Goal: Task Accomplishment & Management: Manage account settings

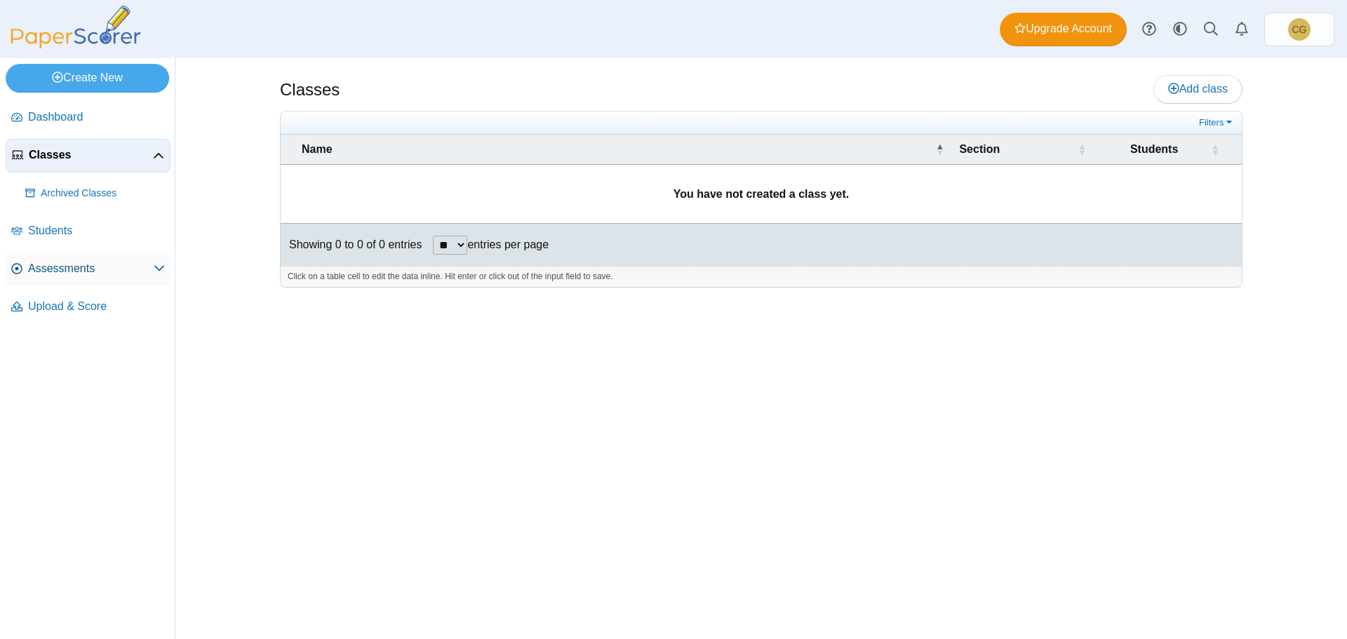
click at [152, 269] on span "Assessments" at bounding box center [91, 268] width 126 height 15
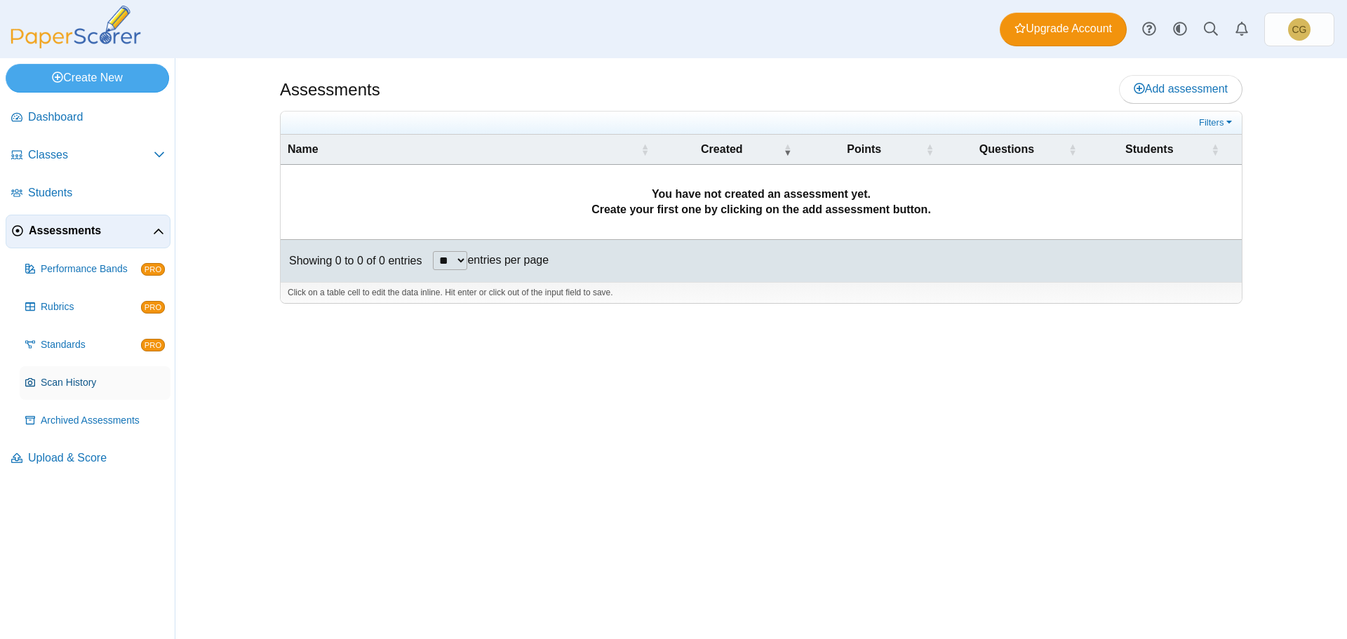
click at [62, 379] on span "Scan History" at bounding box center [103, 383] width 124 height 14
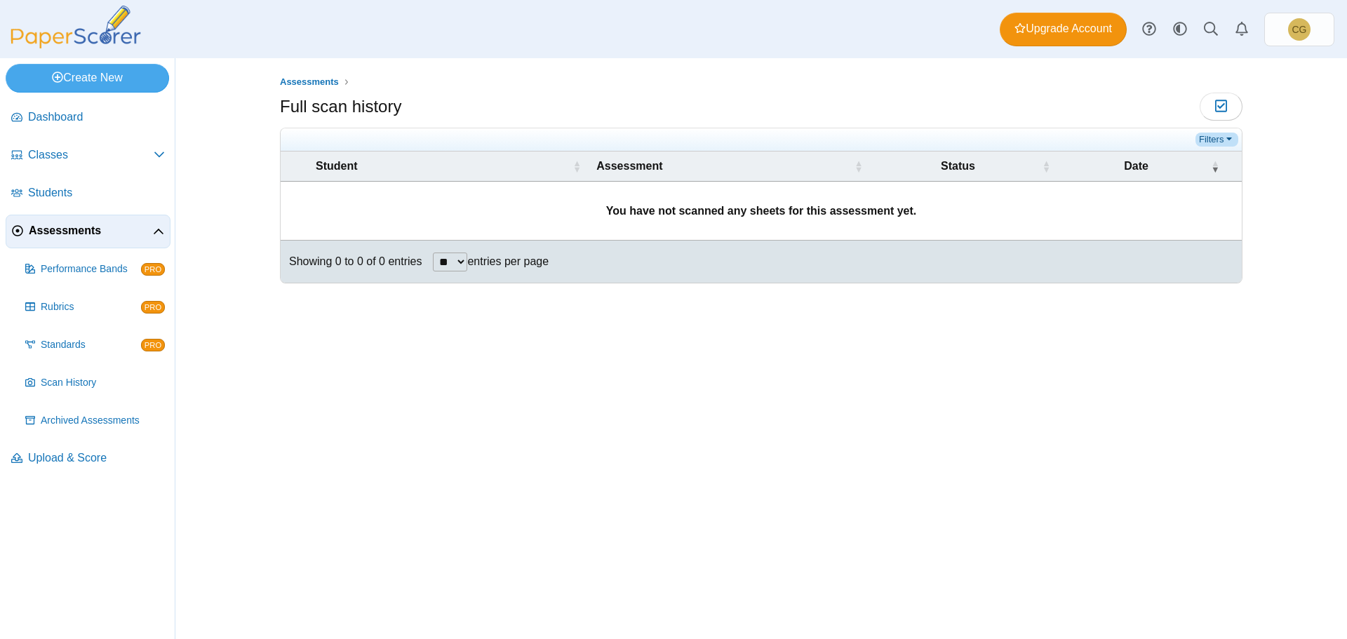
click at [1228, 137] on link "Filters" at bounding box center [1216, 140] width 43 height 14
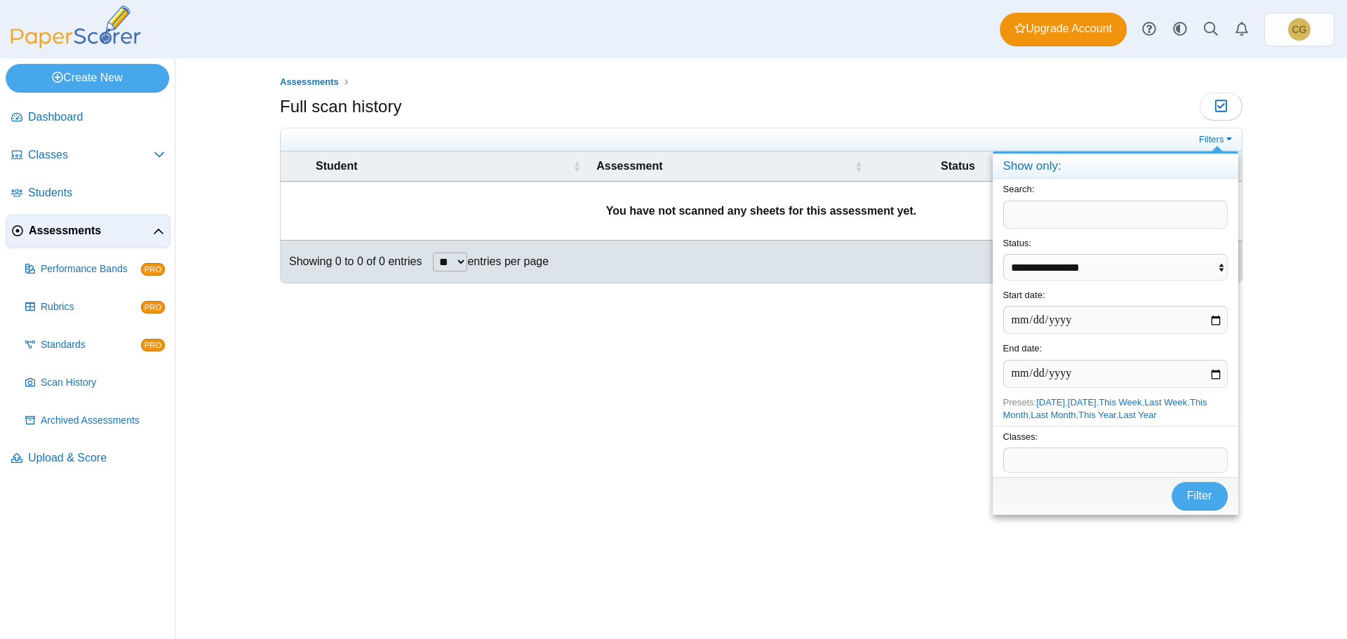
click at [1263, 161] on div "Assessments Full scan history Moderation 0" at bounding box center [761, 348] width 1052 height 581
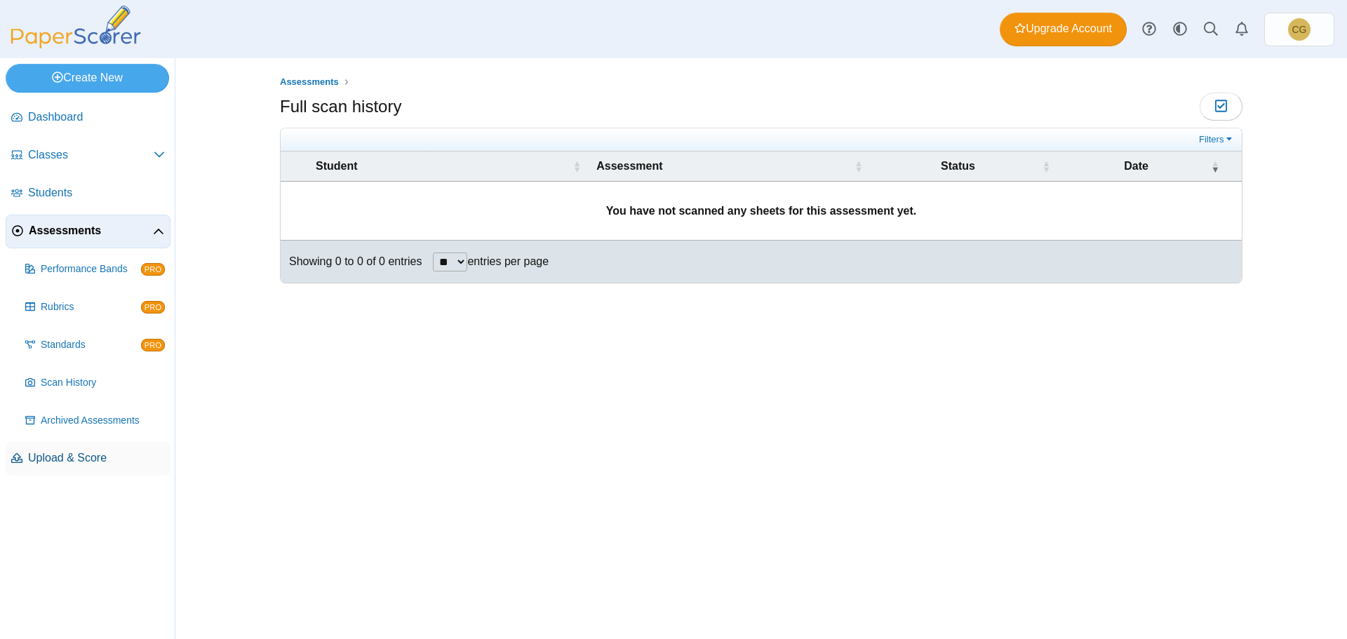
click at [69, 458] on span "Upload & Score" at bounding box center [96, 457] width 137 height 15
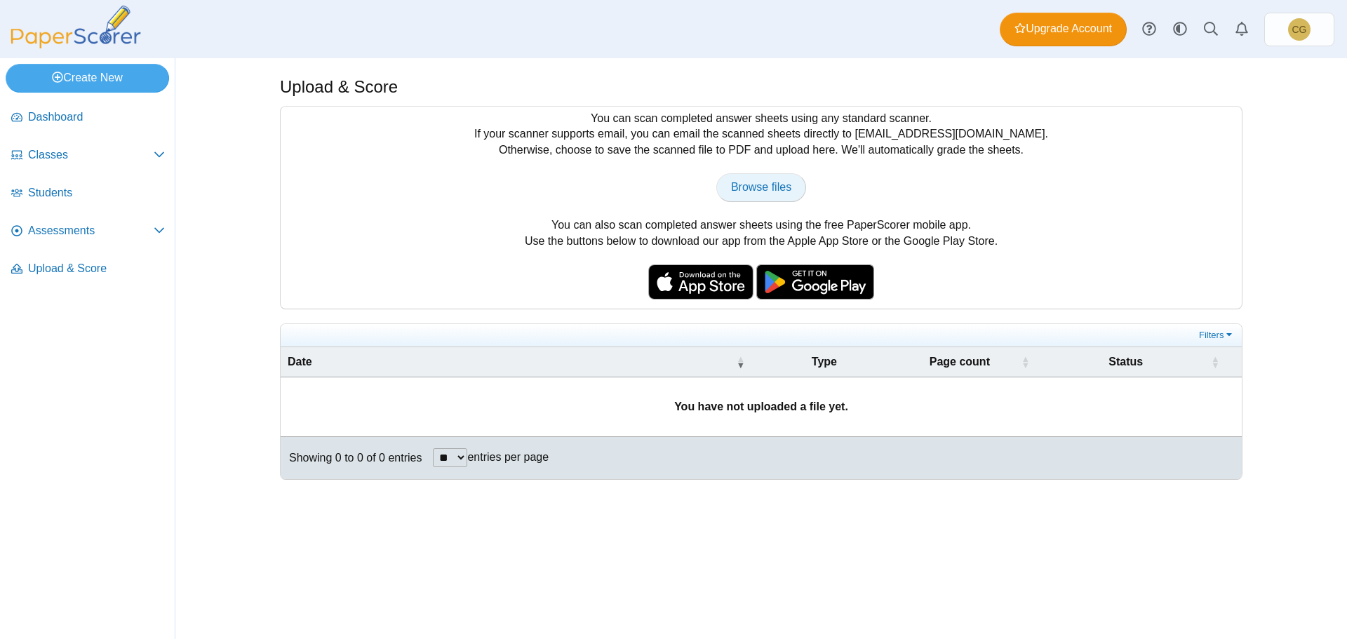
click at [767, 189] on span "Browse files" at bounding box center [761, 187] width 60 height 12
click at [1181, 201] on div "You can scan completed answer sheets using any standard scanner. If your scanne…" at bounding box center [761, 208] width 961 height 202
click at [164, 147] on span at bounding box center [159, 154] width 11 height 15
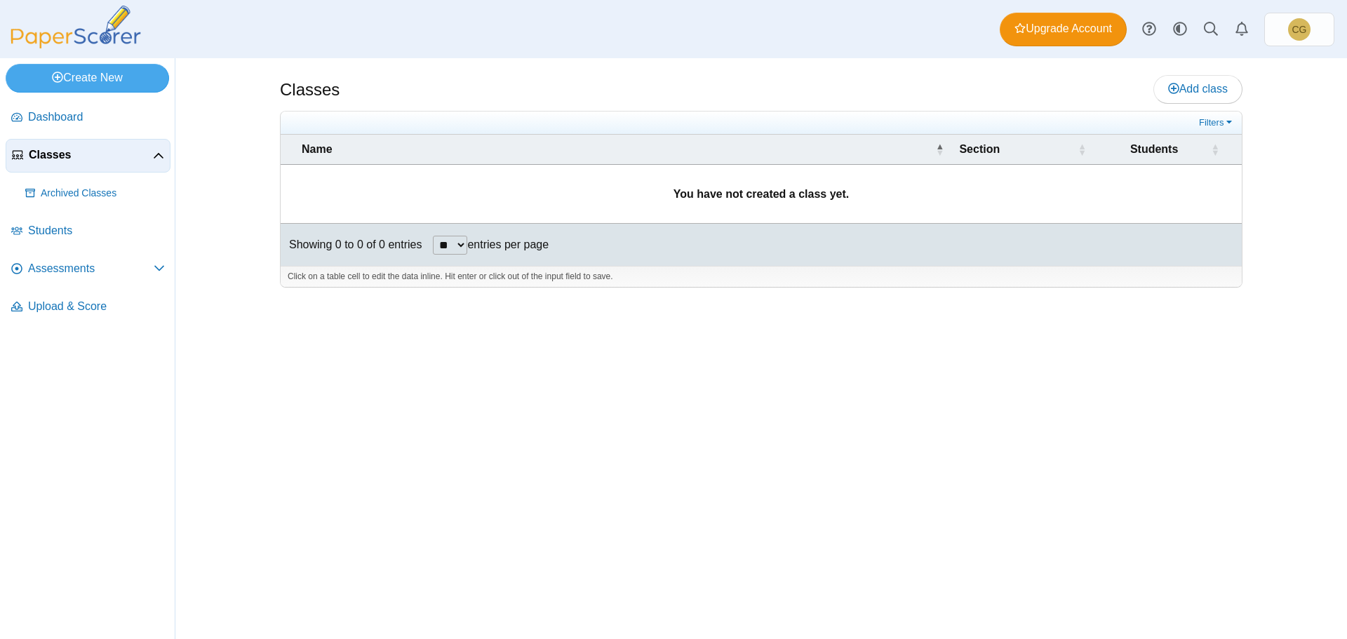
click at [160, 156] on icon at bounding box center [158, 156] width 11 height 11
click at [67, 120] on span "Dashboard" at bounding box center [96, 116] width 137 height 15
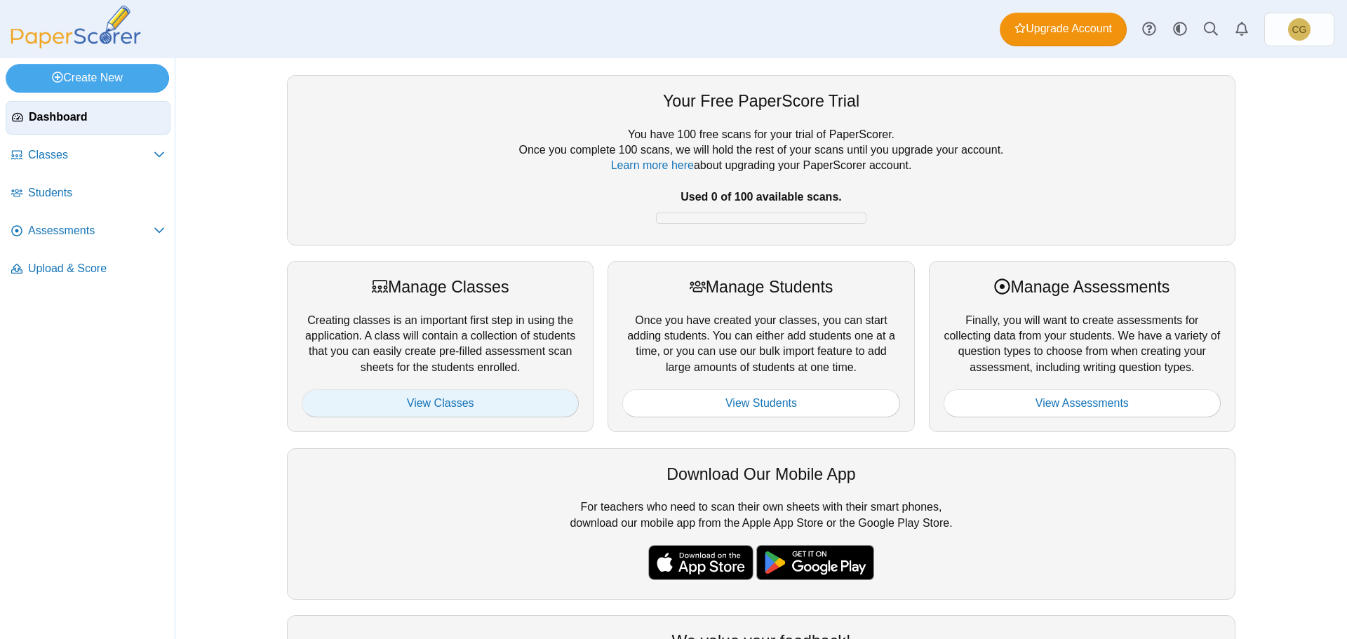
click at [435, 396] on link "View Classes" at bounding box center [440, 403] width 277 height 28
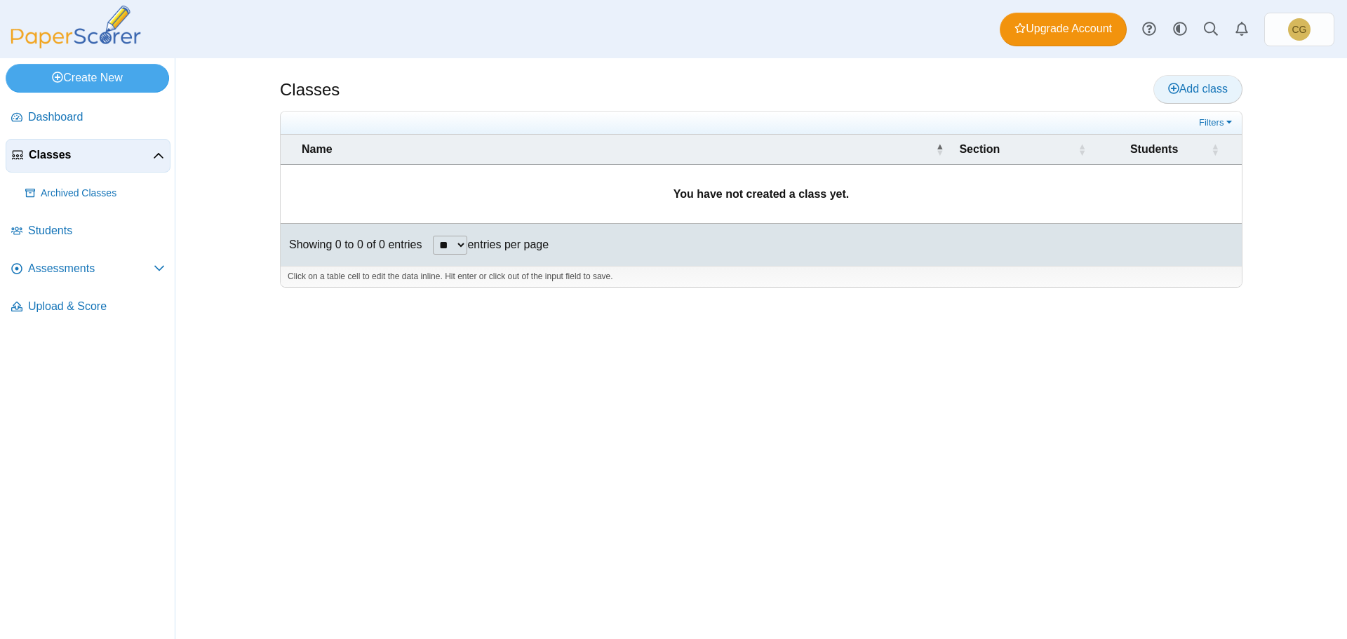
click at [1207, 93] on span "Add class" at bounding box center [1198, 89] width 60 height 12
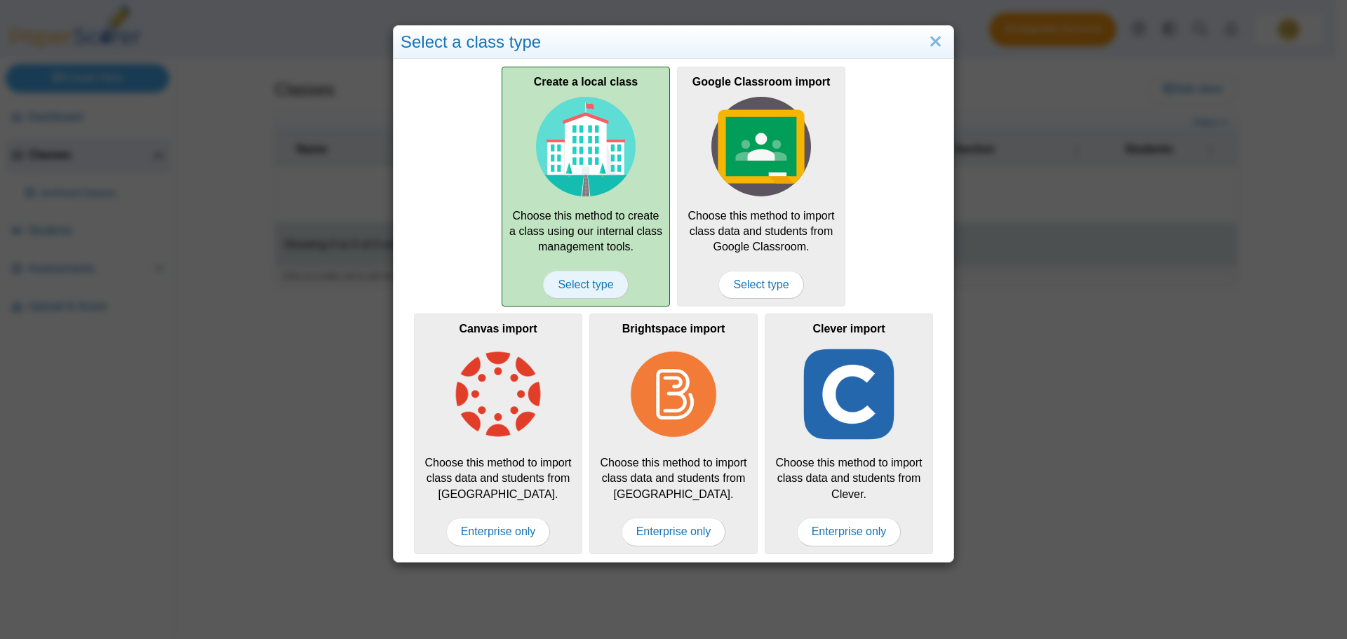
click at [578, 282] on span "Select type" at bounding box center [585, 285] width 85 height 28
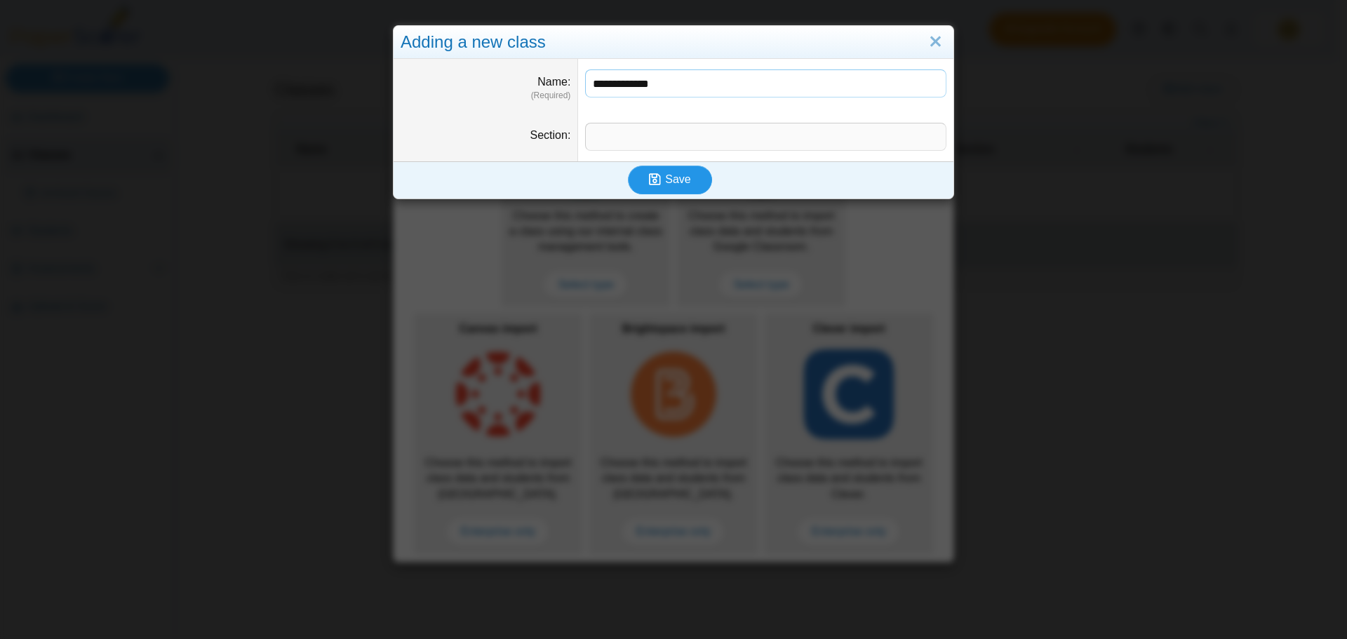
type input "**********"
click at [673, 176] on span "Save" at bounding box center [677, 179] width 25 height 12
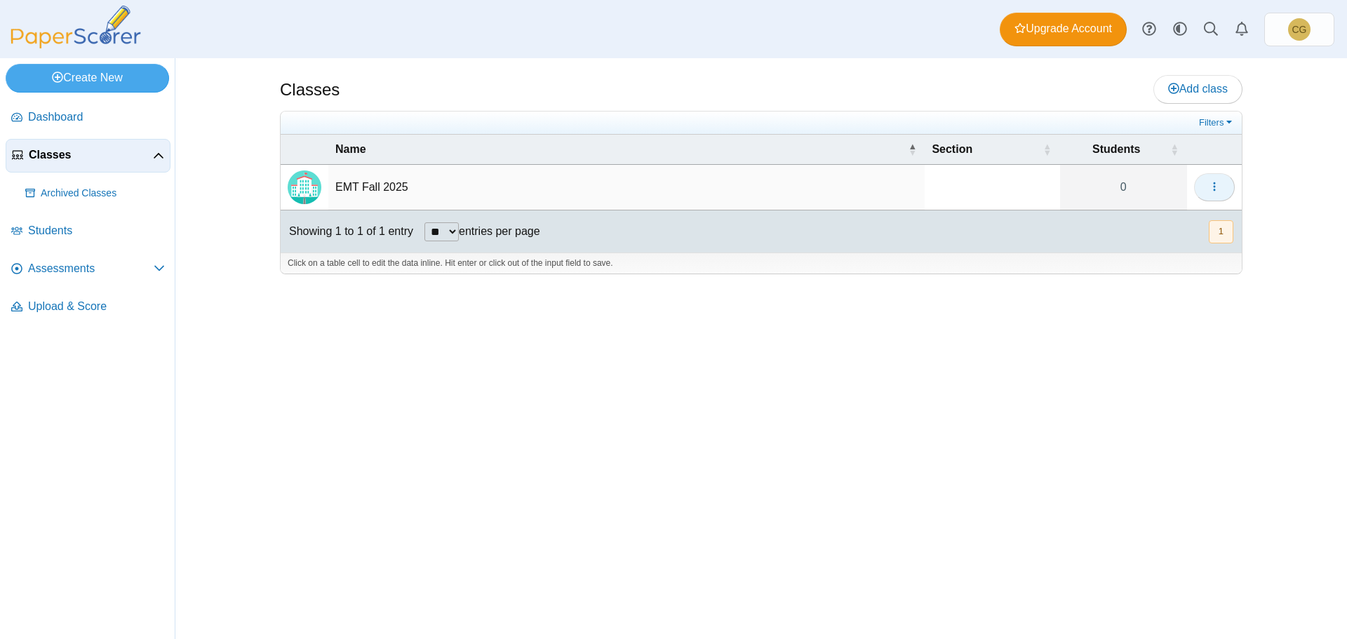
click at [1221, 189] on button "button" at bounding box center [1214, 187] width 41 height 28
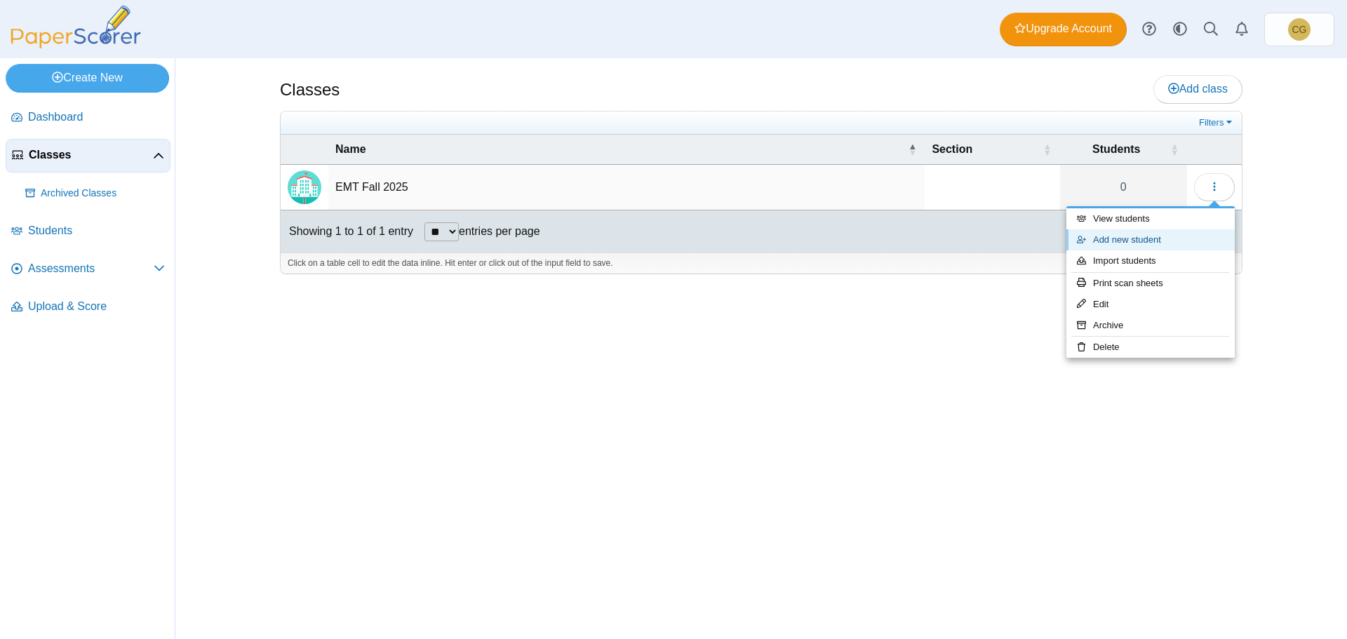
click at [1155, 243] on link "Add new student" at bounding box center [1150, 239] width 168 height 21
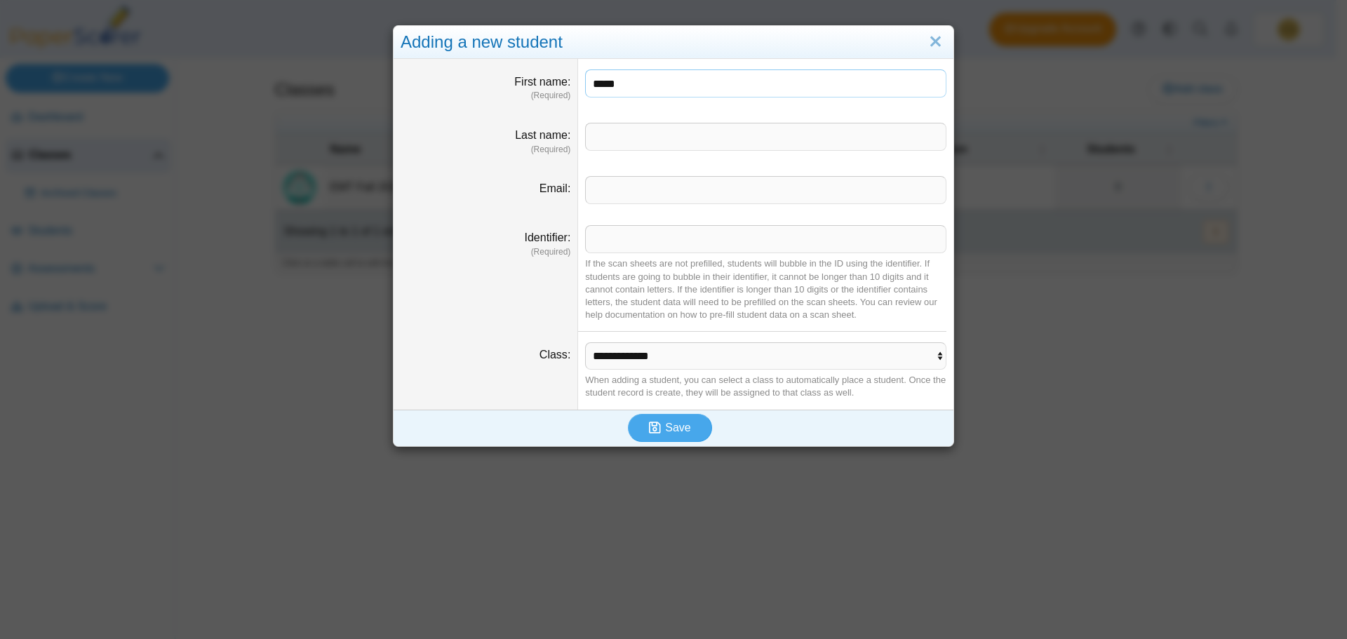
type input "*****"
type input "**********"
click at [665, 427] on span "Save" at bounding box center [677, 428] width 25 height 12
click at [631, 236] on input "Identifier" at bounding box center [765, 239] width 361 height 28
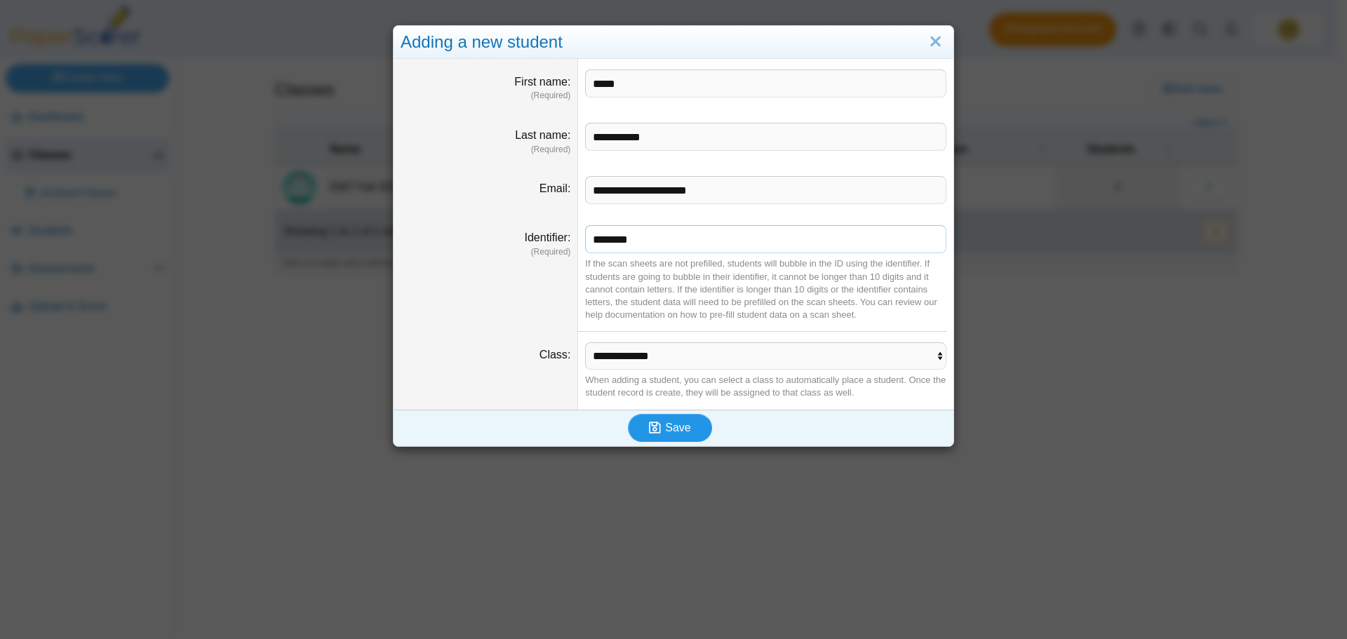
type input "********"
click at [668, 427] on span "Save" at bounding box center [677, 428] width 25 height 12
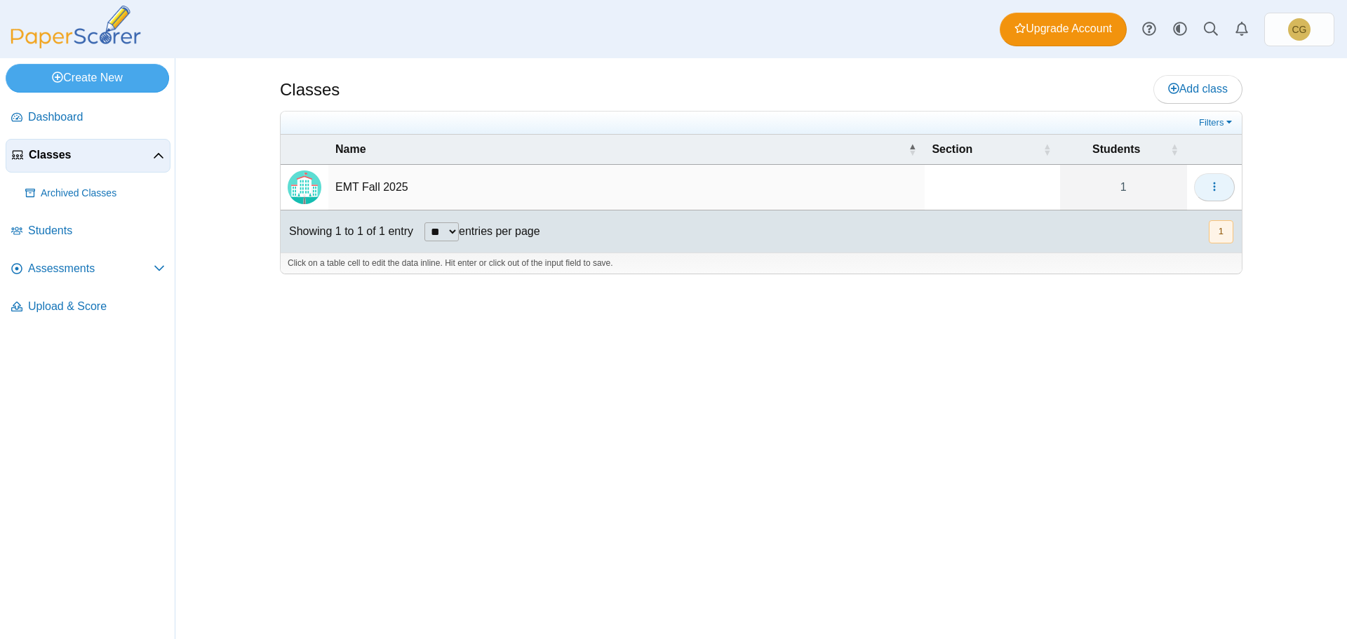
click at [1219, 191] on icon "button" at bounding box center [1214, 186] width 11 height 11
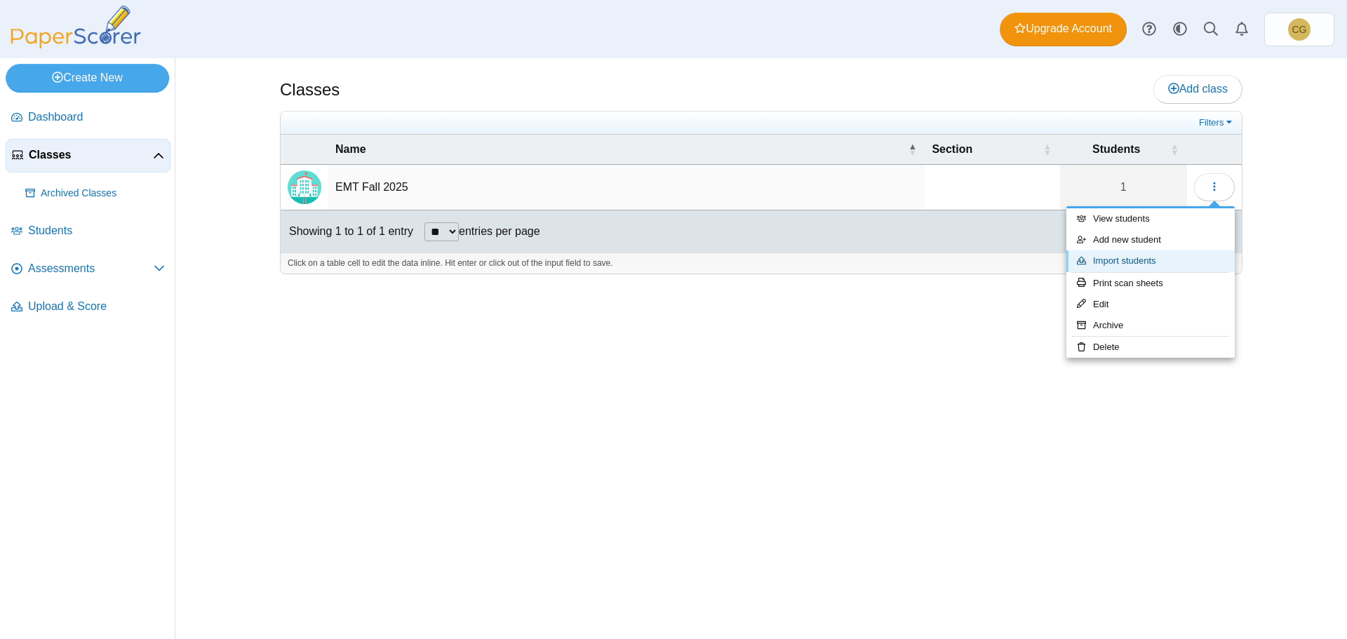
click at [1141, 259] on link "Import students" at bounding box center [1150, 260] width 168 height 21
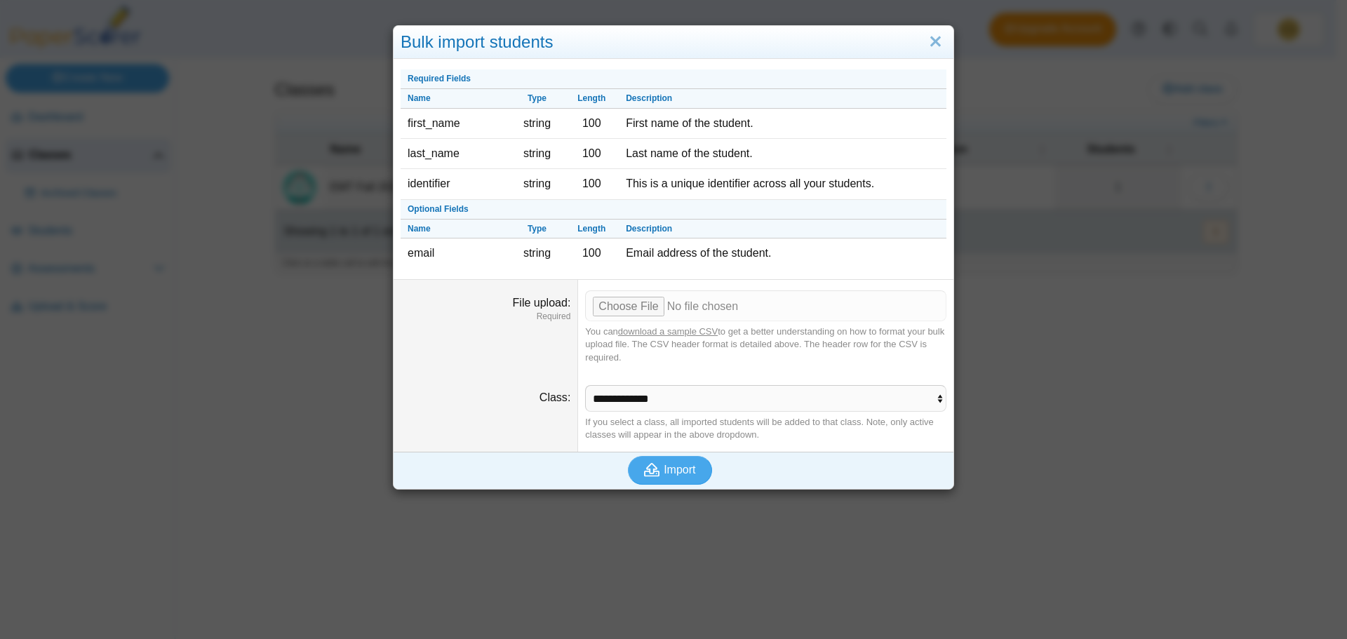
click at [666, 331] on link "download a sample CSV" at bounding box center [668, 331] width 100 height 11
click at [664, 470] on span "Import" at bounding box center [680, 470] width 32 height 12
click at [610, 303] on input "File upload" at bounding box center [765, 305] width 361 height 31
type input "**********"
click at [657, 466] on icon "submit" at bounding box center [654, 469] width 20 height 15
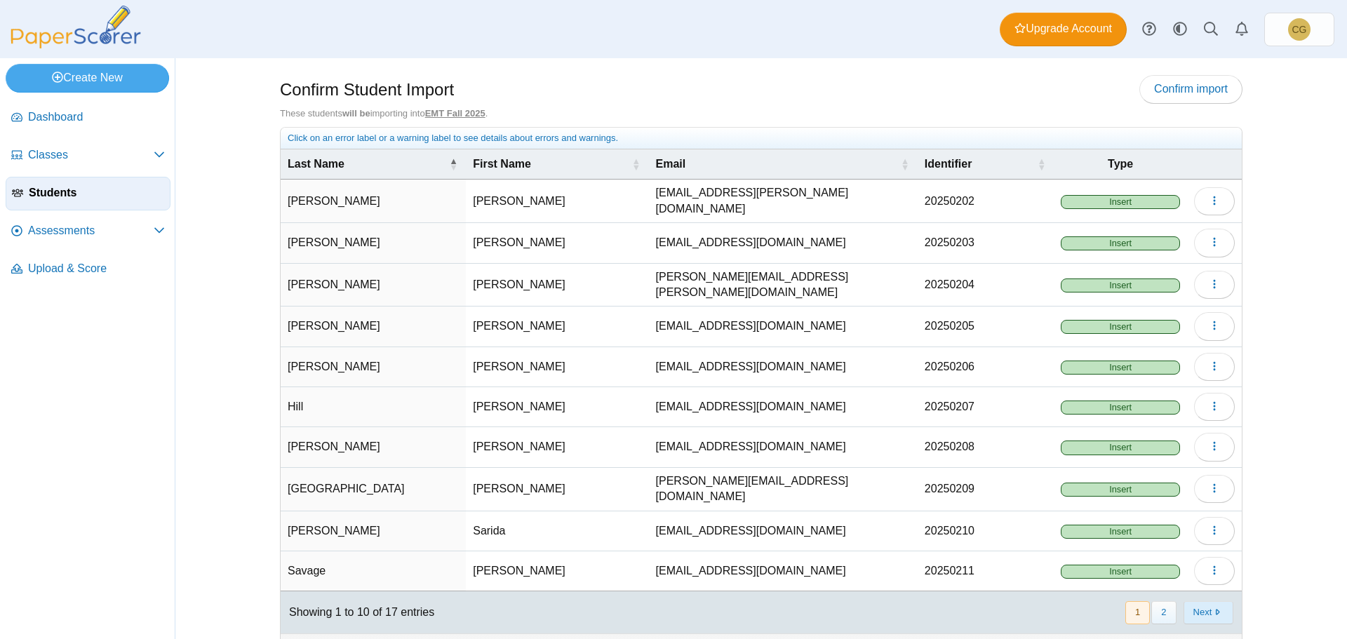
click at [1218, 605] on button "Next" at bounding box center [1208, 612] width 50 height 23
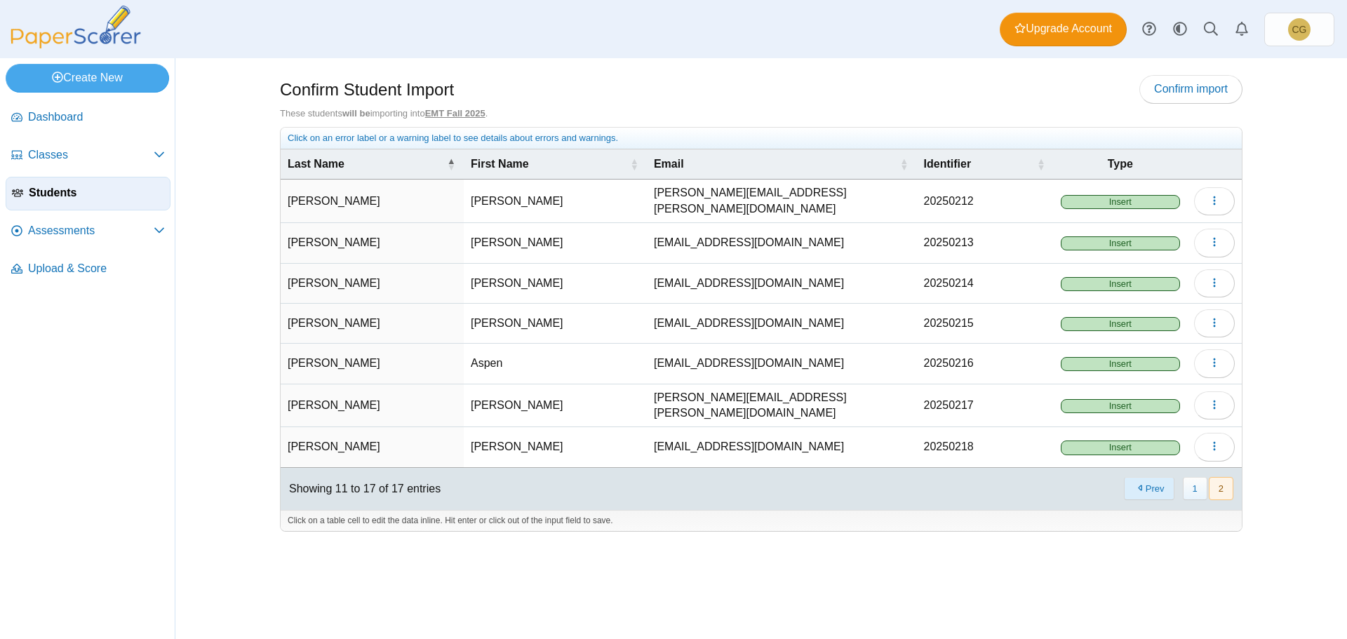
click at [1157, 483] on button "Prev" at bounding box center [1149, 488] width 50 height 23
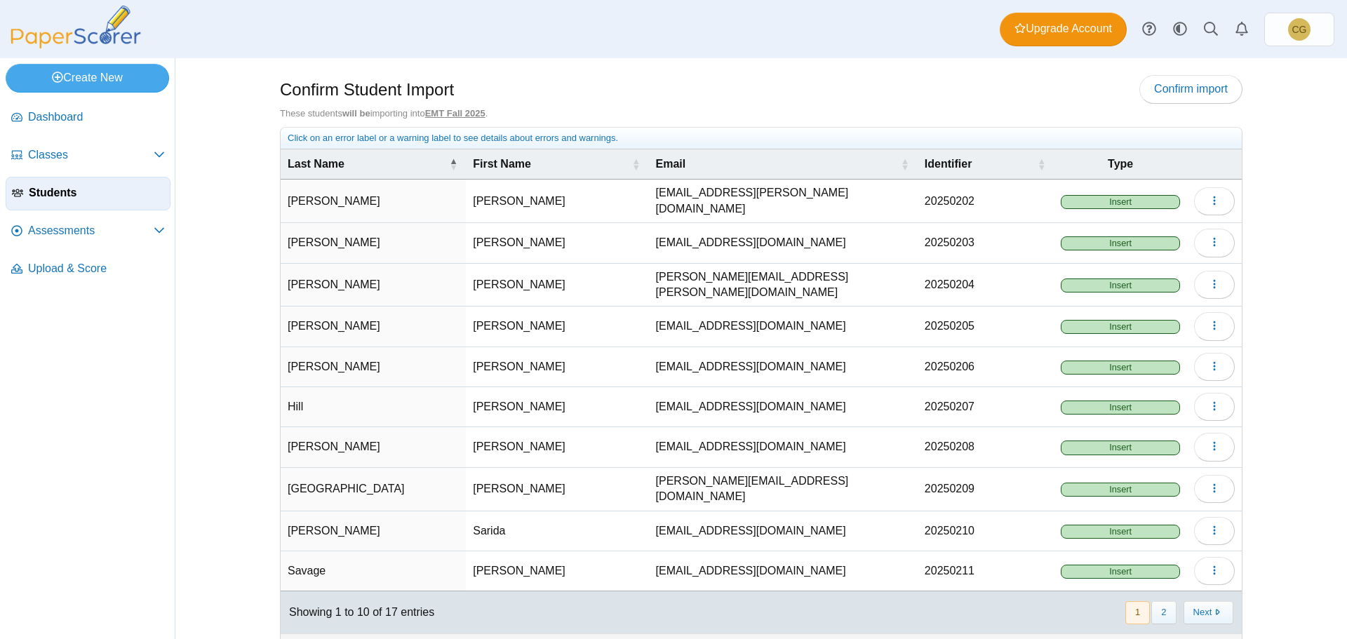
click at [1113, 199] on span "Insert" at bounding box center [1120, 202] width 119 height 14
click at [1178, 86] on span "Confirm import" at bounding box center [1191, 89] width 74 height 12
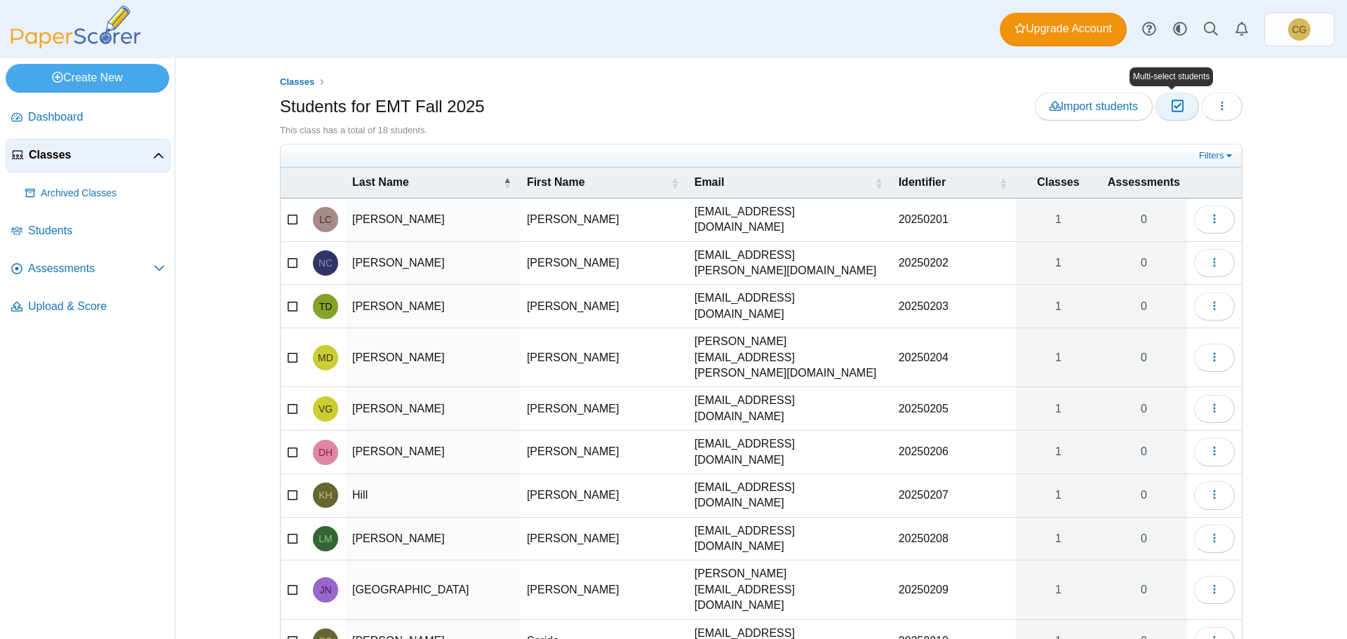
click at [1173, 109] on icon "button" at bounding box center [1176, 106] width 13 height 12
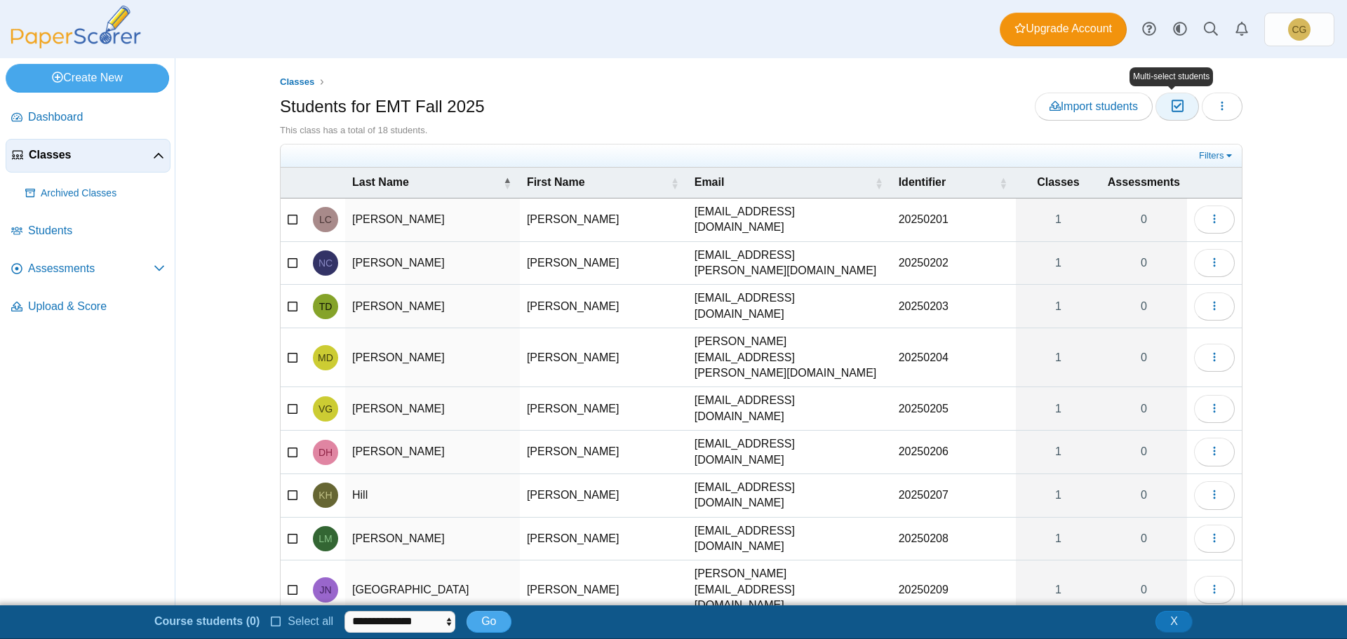
click at [1173, 109] on icon "button" at bounding box center [1176, 106] width 13 height 12
click at [1166, 627] on button "X" at bounding box center [1173, 621] width 37 height 21
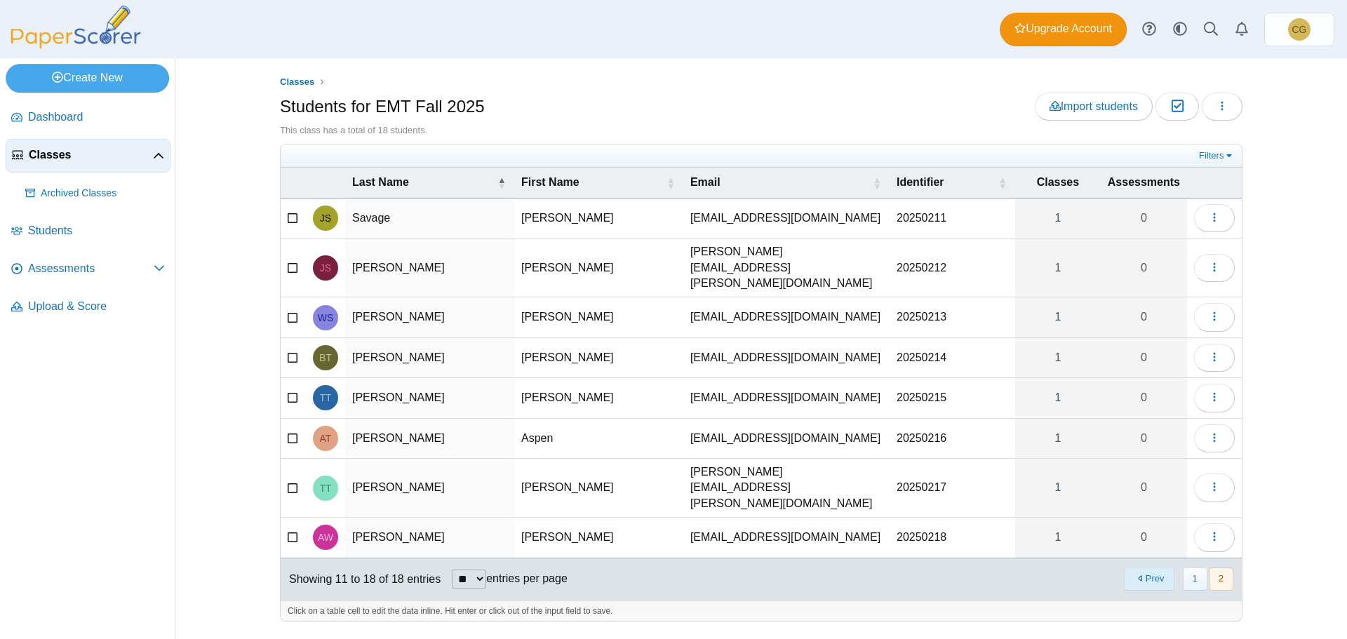
click at [1164, 567] on button "Prev" at bounding box center [1149, 578] width 50 height 23
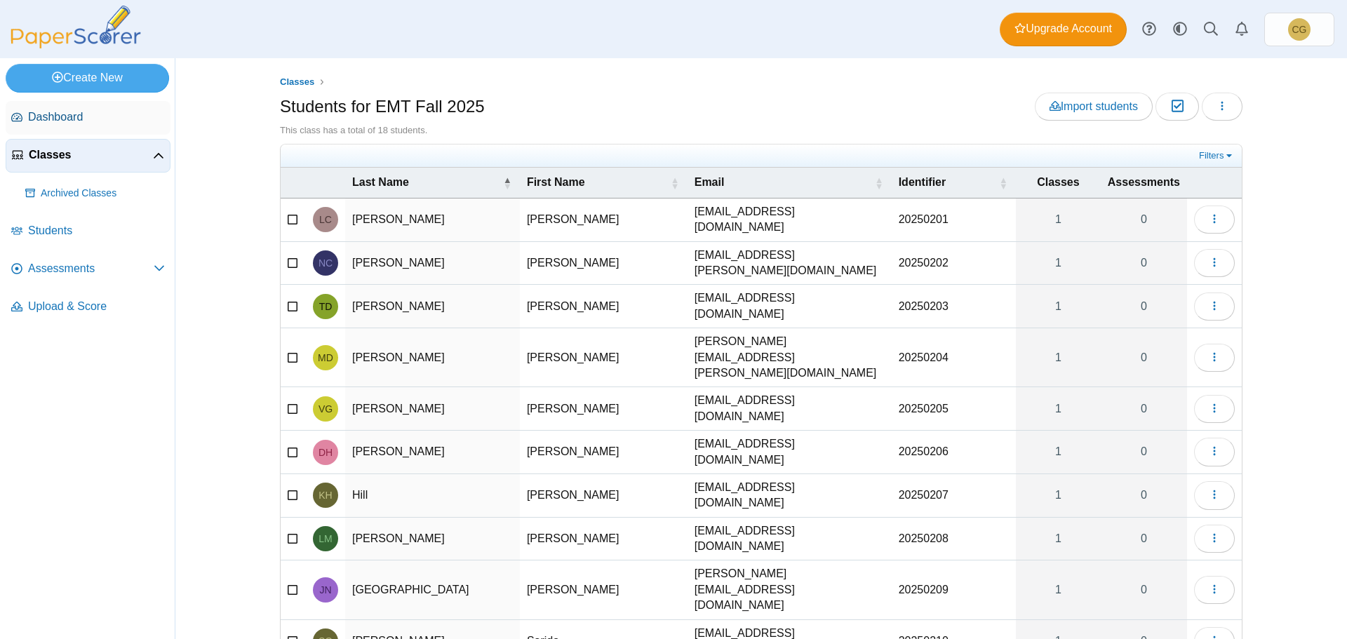
click at [56, 112] on span "Dashboard" at bounding box center [96, 116] width 137 height 15
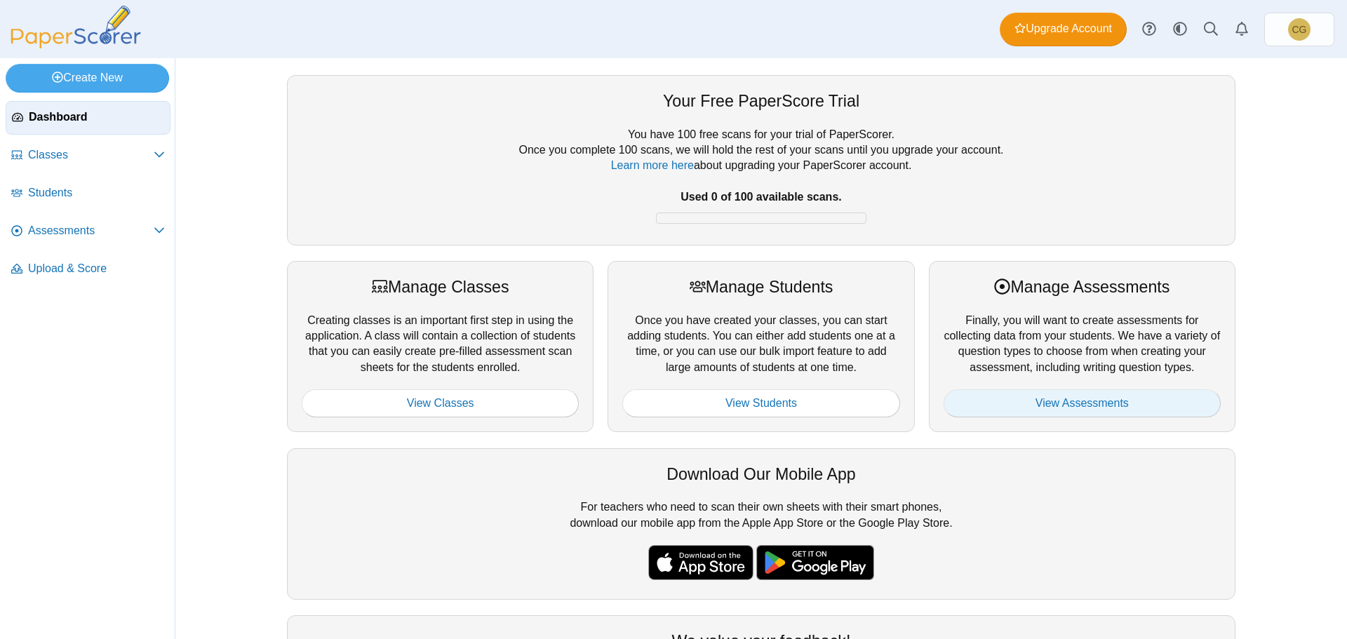
click at [1077, 404] on link "View Assessments" at bounding box center [1081, 403] width 277 height 28
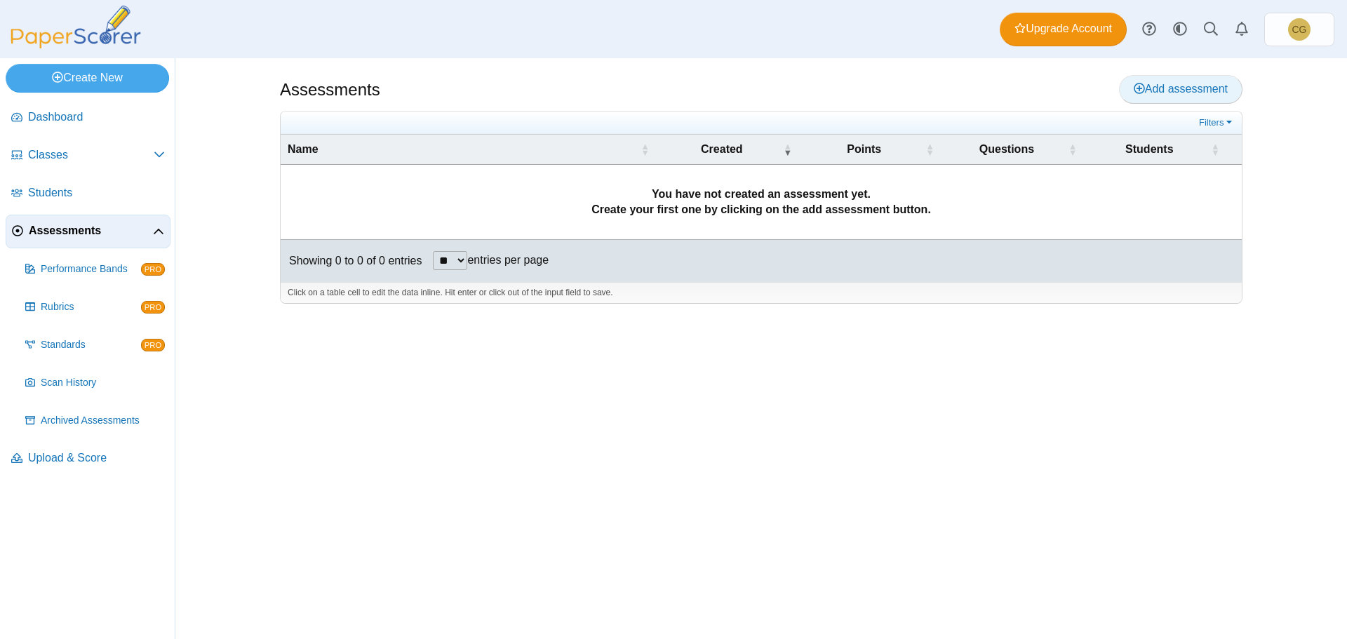
click at [1182, 91] on span "Add assessment" at bounding box center [1181, 89] width 94 height 12
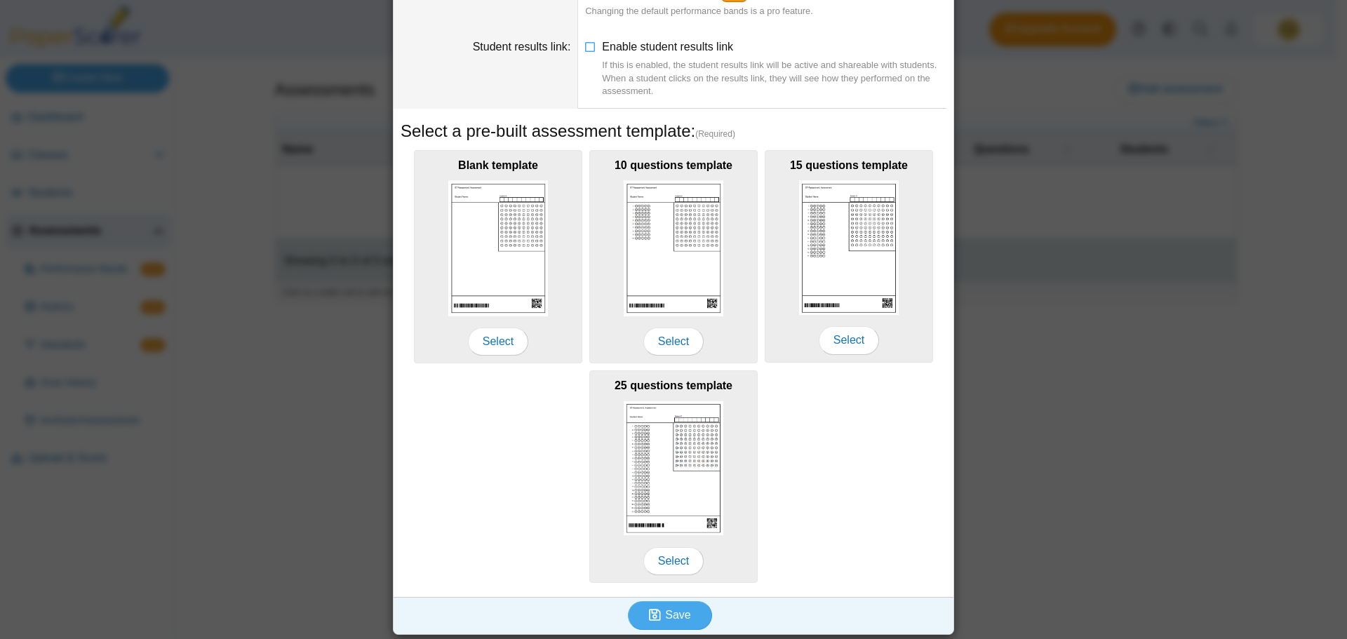
scroll to position [137, 0]
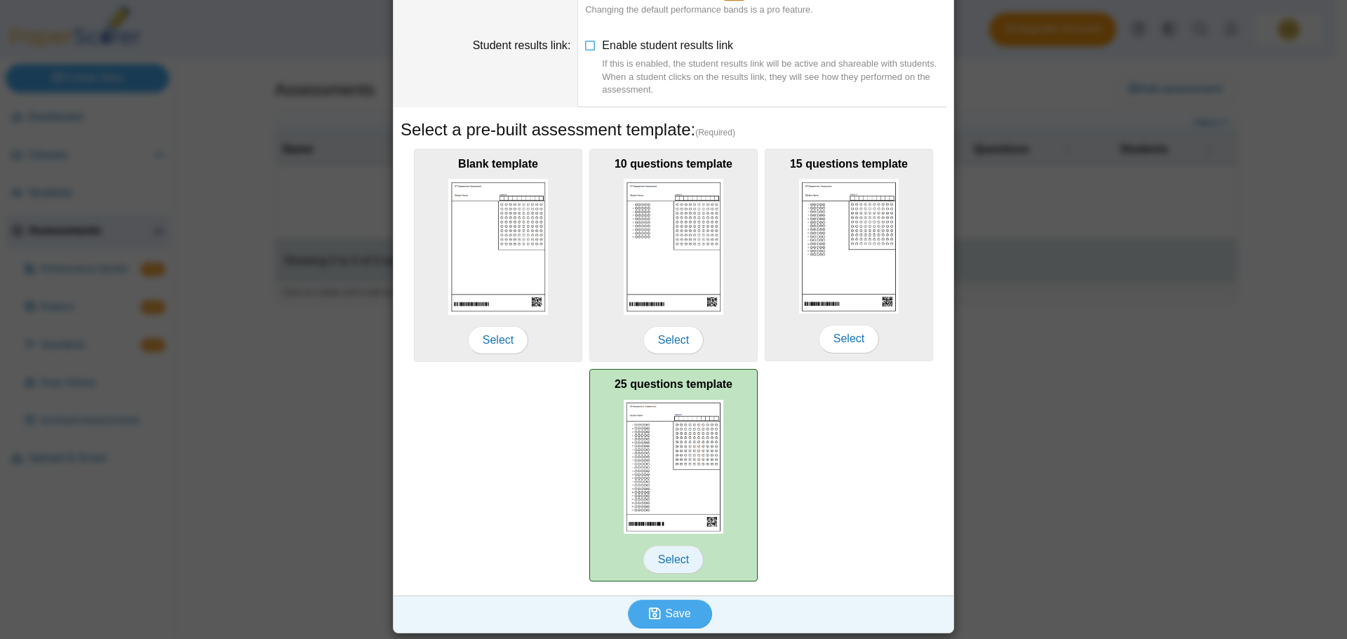
click at [669, 560] on span "Select" at bounding box center [673, 560] width 60 height 28
click at [678, 531] on img at bounding box center [674, 467] width 100 height 135
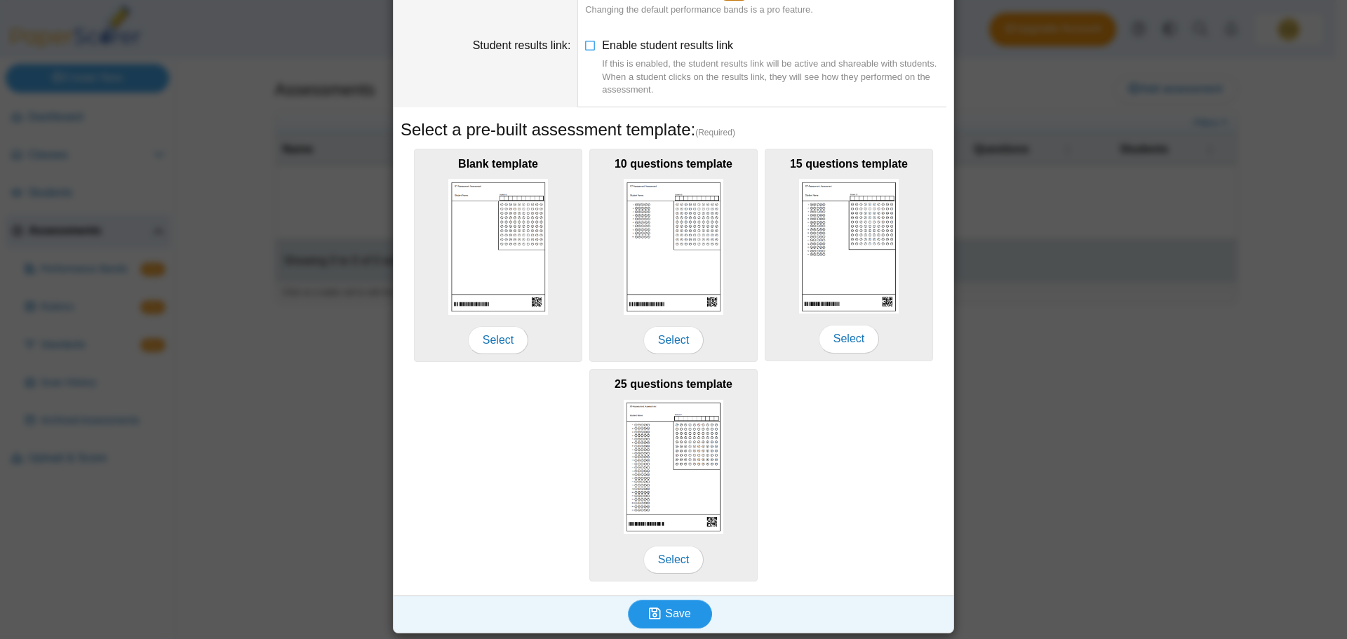
click at [668, 615] on span "Save" at bounding box center [677, 613] width 25 height 12
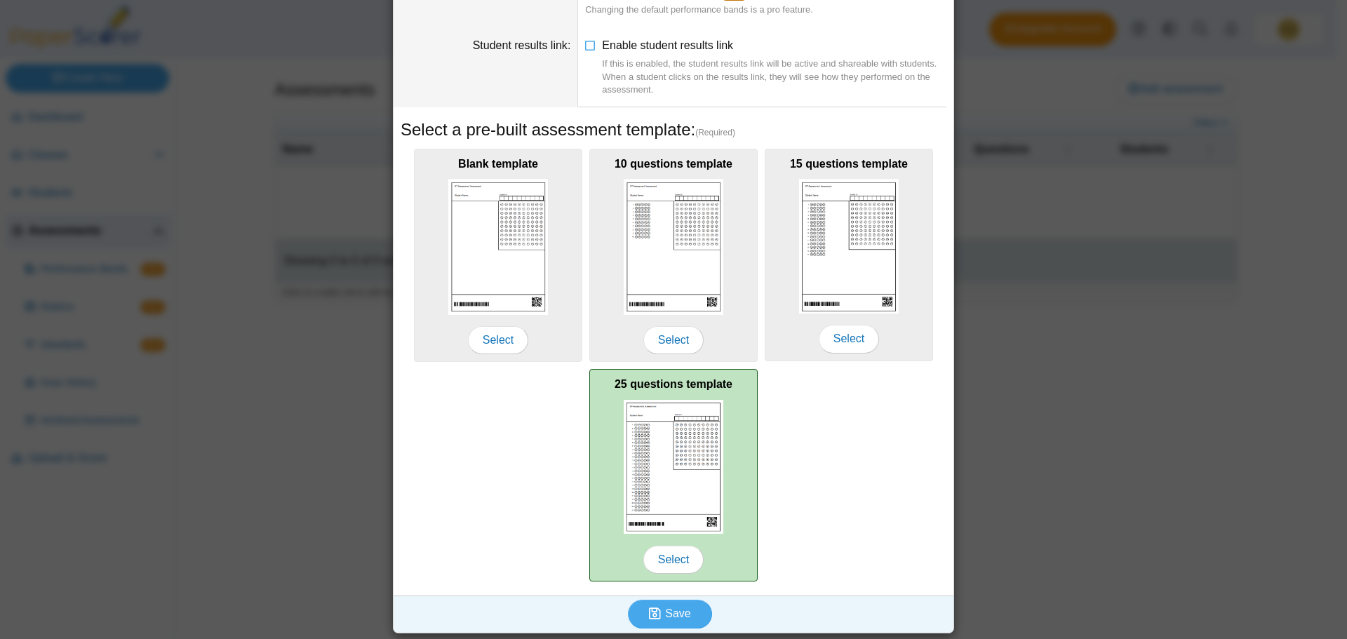
scroll to position [0, 0]
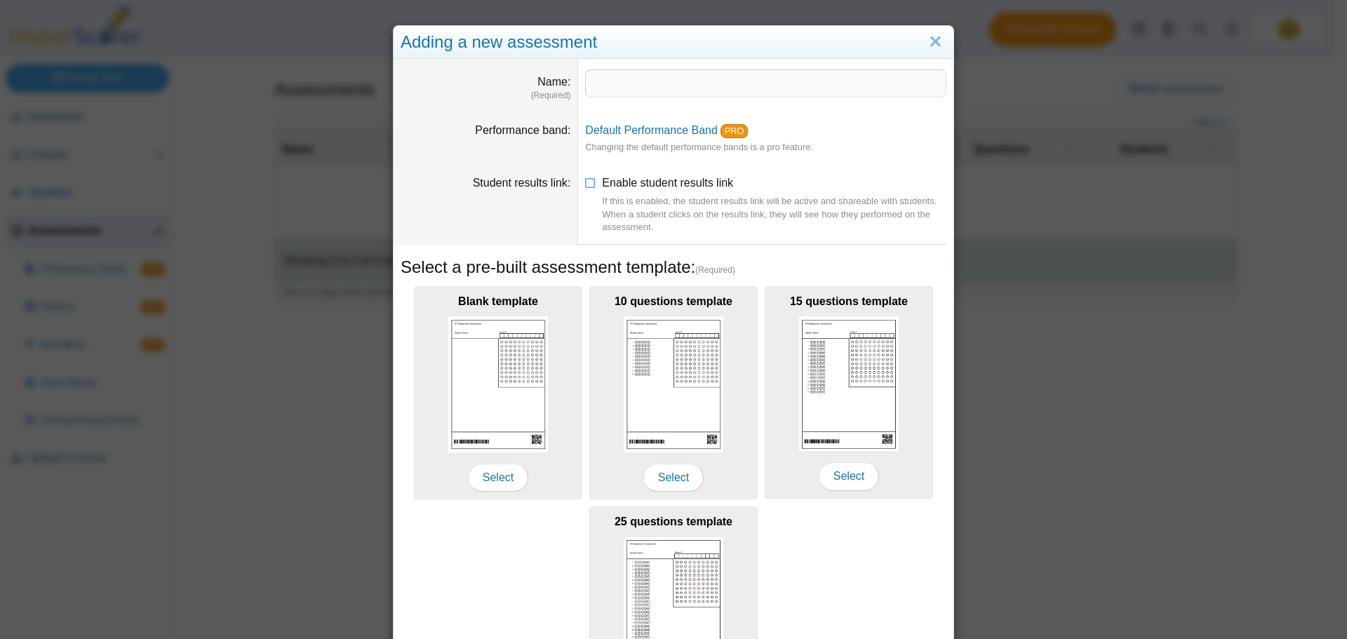
drag, startPoint x: 626, startPoint y: 99, endPoint x: 629, endPoint y: 85, distance: 14.3
click at [629, 85] on dd at bounding box center [765, 85] width 375 height 53
click at [629, 85] on input "Name" at bounding box center [765, 83] width 361 height 28
type input "******"
click at [870, 130] on dd "Default Performance Band PRO Changing the default performance bands is a pro fe…" at bounding box center [765, 138] width 375 height 53
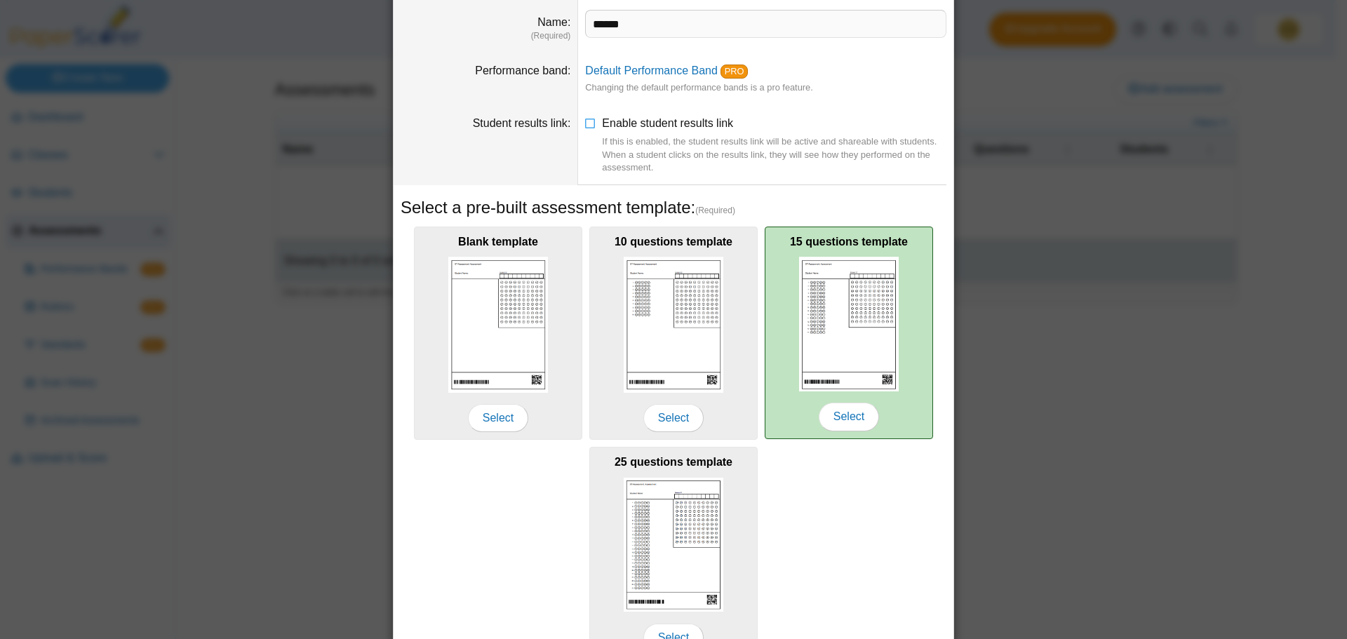
scroll to position [137, 0]
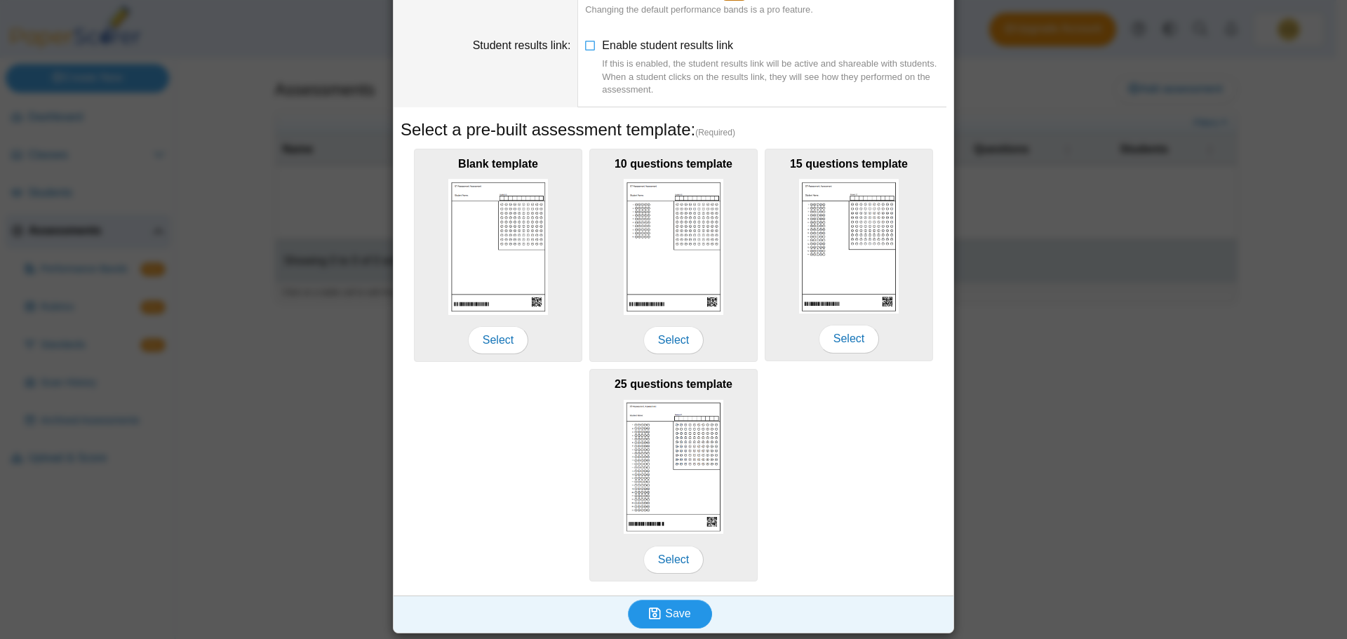
click at [678, 617] on span "Save" at bounding box center [677, 613] width 25 height 12
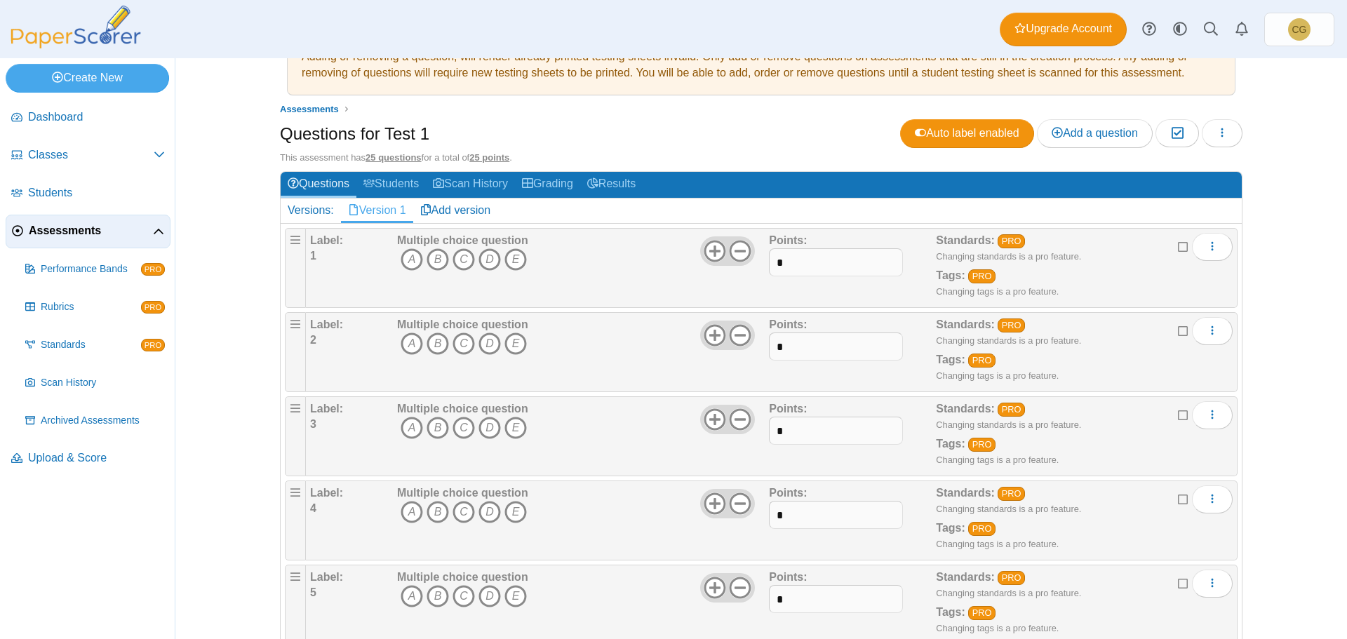
scroll to position [15, 0]
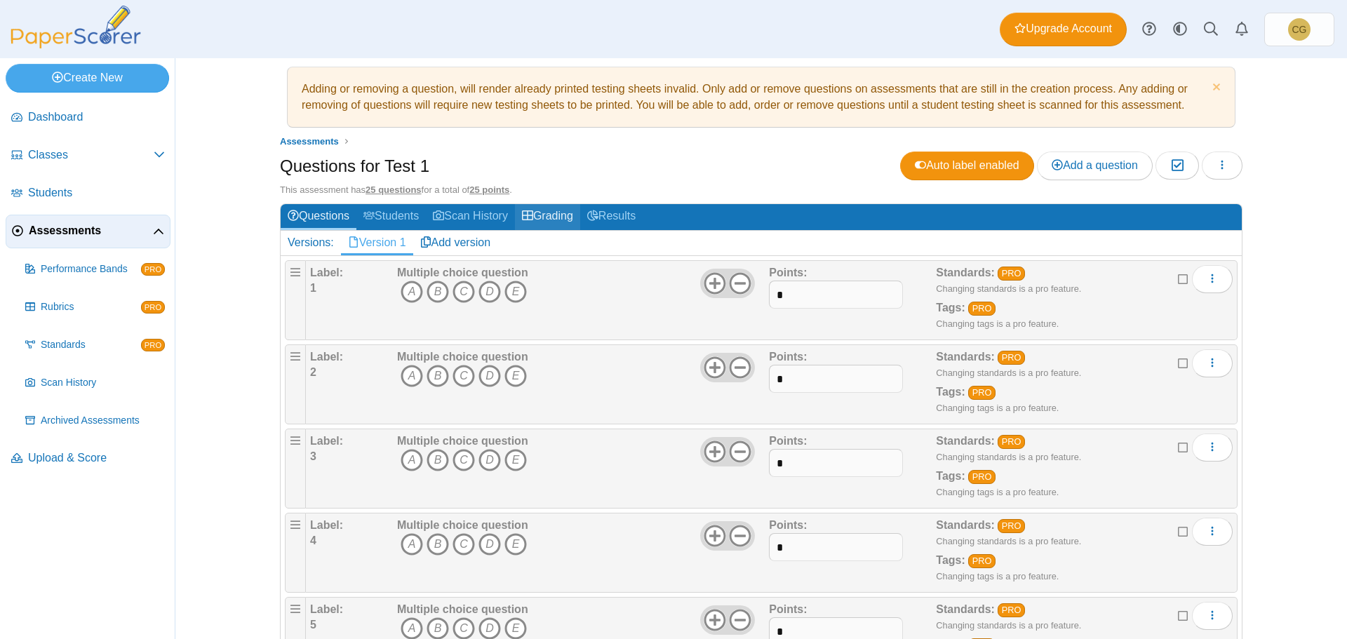
click at [556, 215] on link "Grading" at bounding box center [547, 217] width 65 height 26
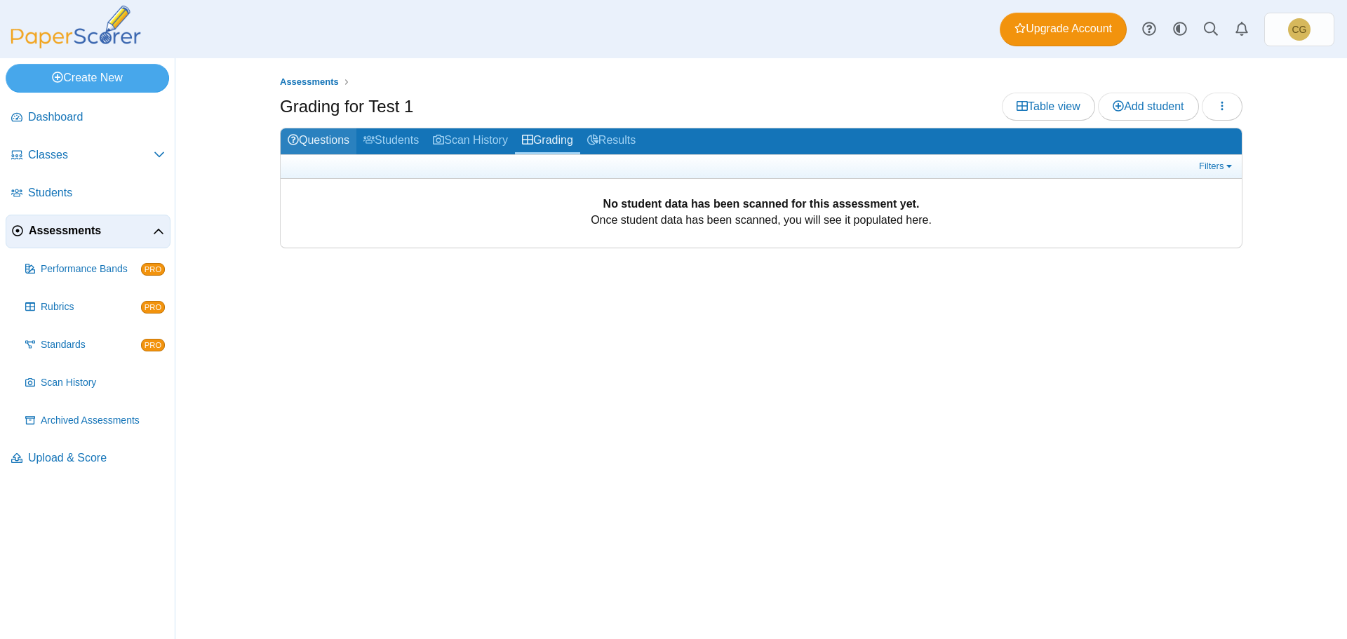
click at [325, 144] on link "Questions" at bounding box center [319, 141] width 76 height 26
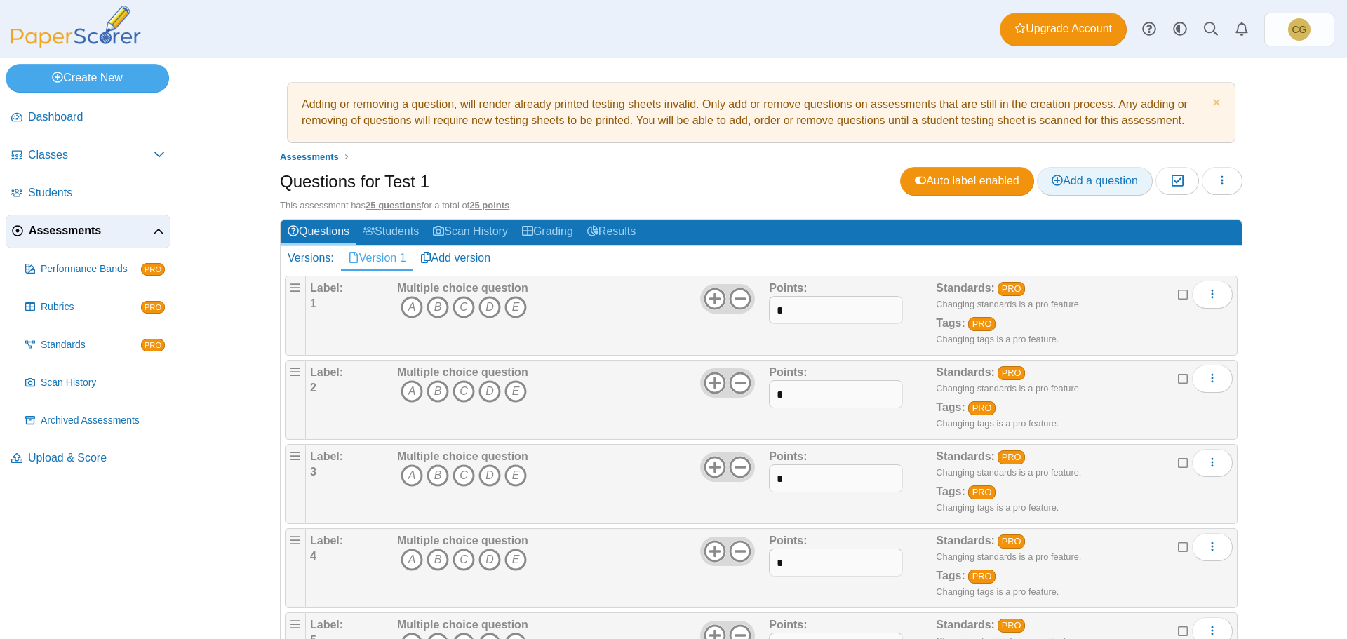
click at [1096, 175] on span "Add a question" at bounding box center [1094, 181] width 86 height 12
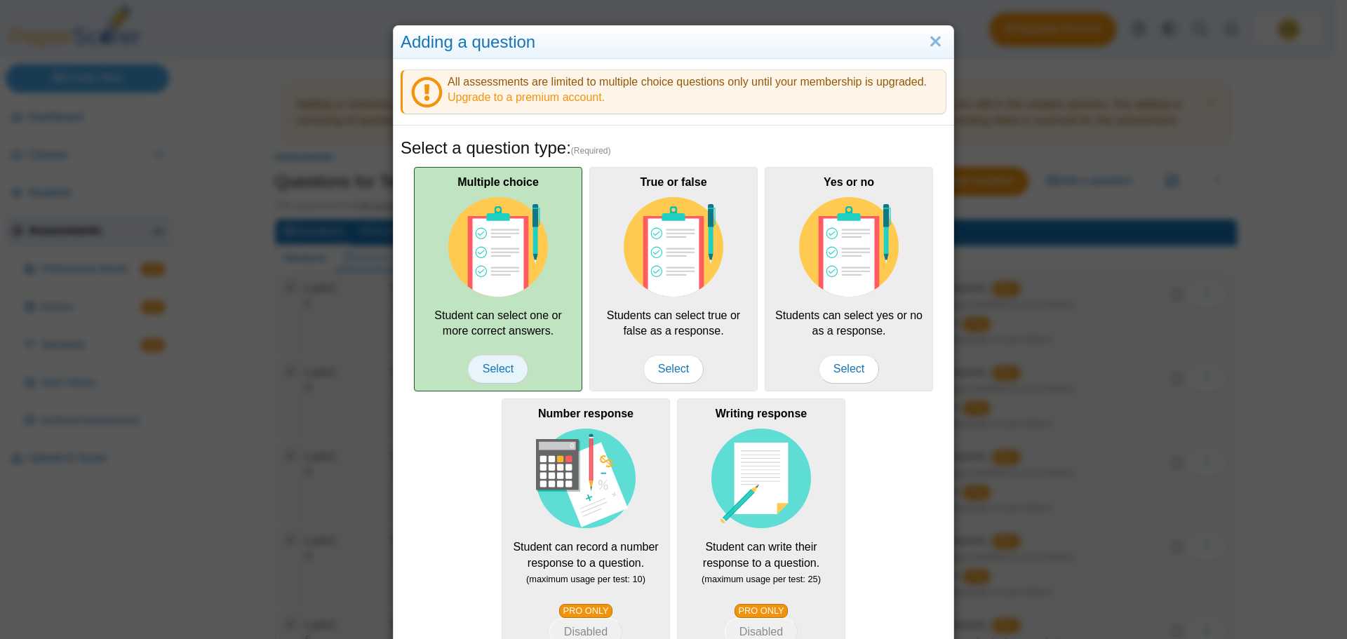
click at [488, 368] on span "Select" at bounding box center [498, 369] width 60 height 28
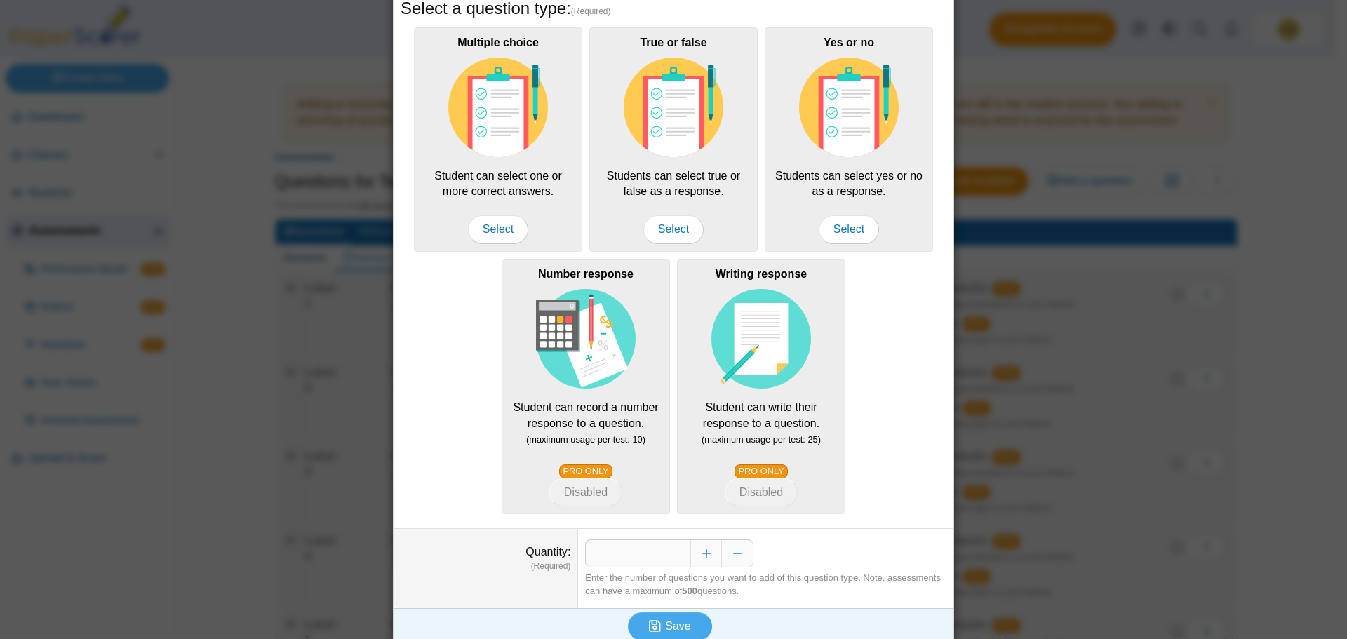
scroll to position [152, 0]
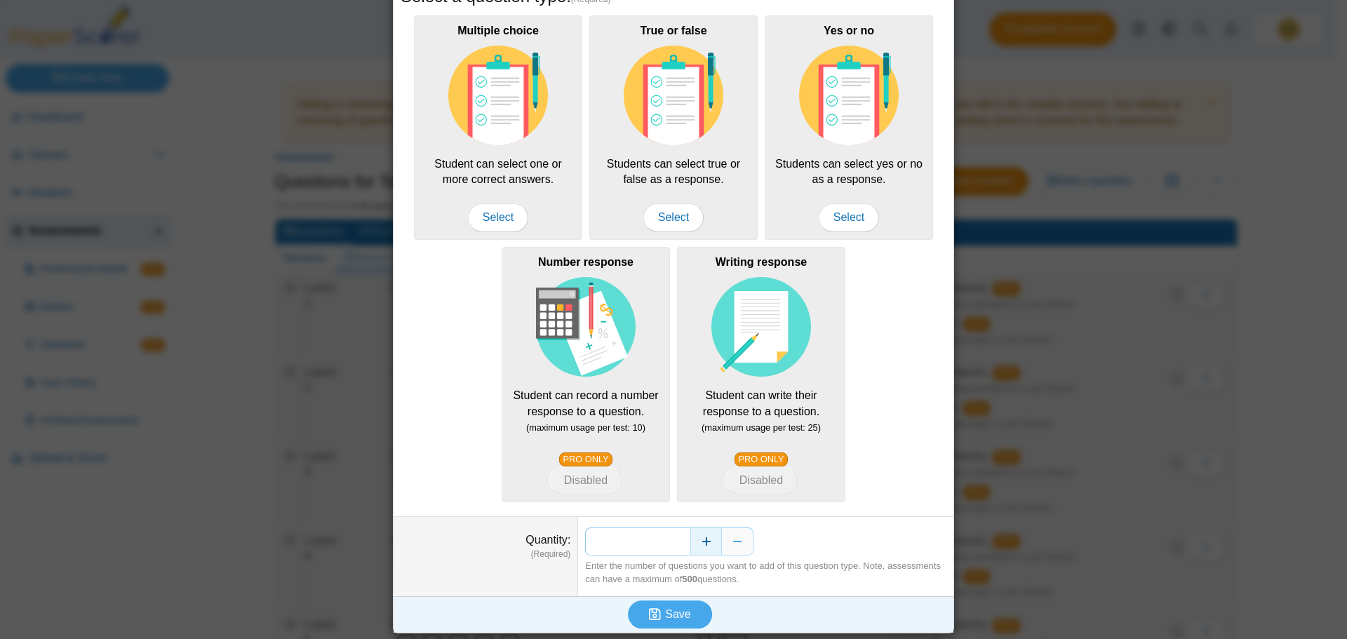
drag, startPoint x: 659, startPoint y: 542, endPoint x: 692, endPoint y: 542, distance: 32.3
click at [692, 542] on div "*" at bounding box center [765, 541] width 361 height 28
type input "**"
click at [668, 615] on span "Save" at bounding box center [677, 614] width 25 height 12
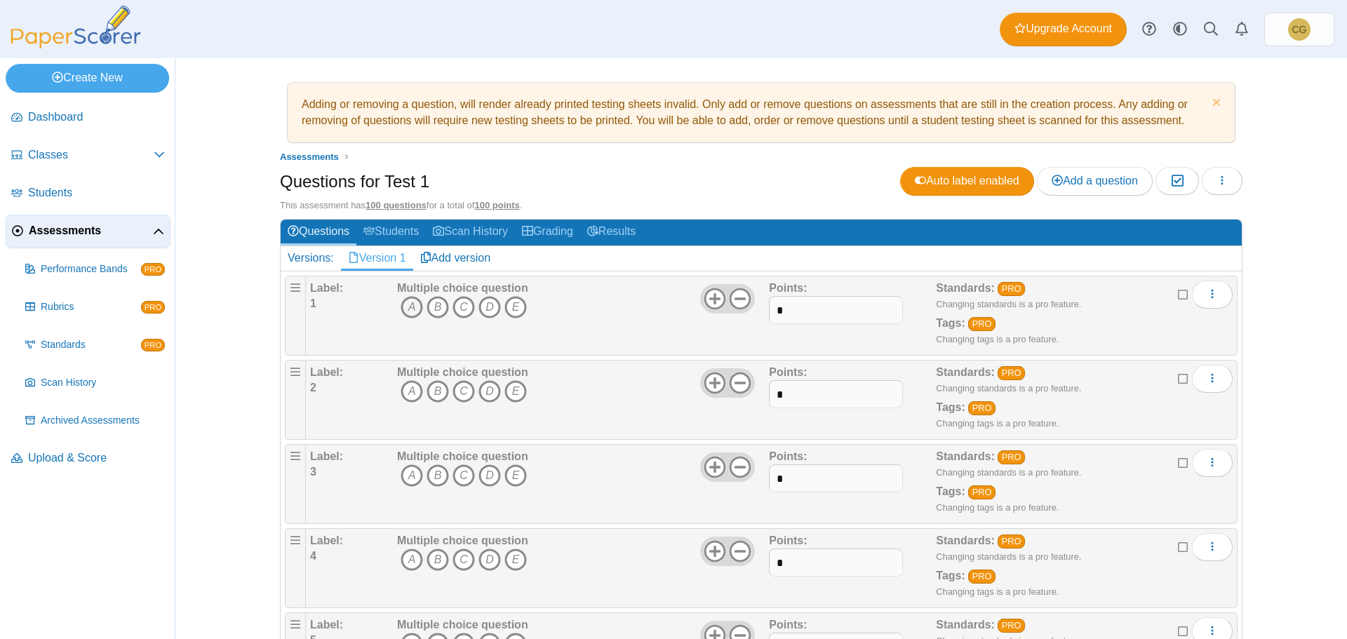
click at [403, 307] on icon "A" at bounding box center [412, 307] width 22 height 22
click at [433, 389] on icon "B" at bounding box center [437, 391] width 22 height 22
click at [411, 473] on icon "A" at bounding box center [412, 475] width 22 height 22
click at [460, 561] on icon "C" at bounding box center [463, 560] width 22 height 22
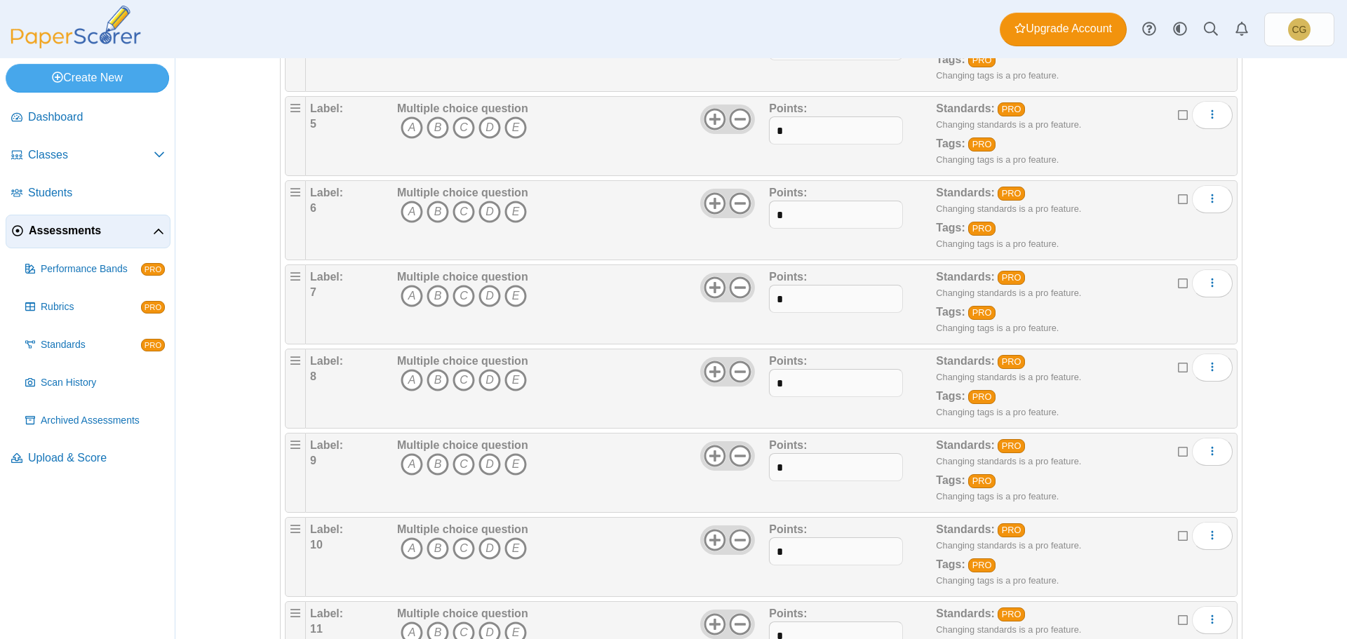
scroll to position [491, 0]
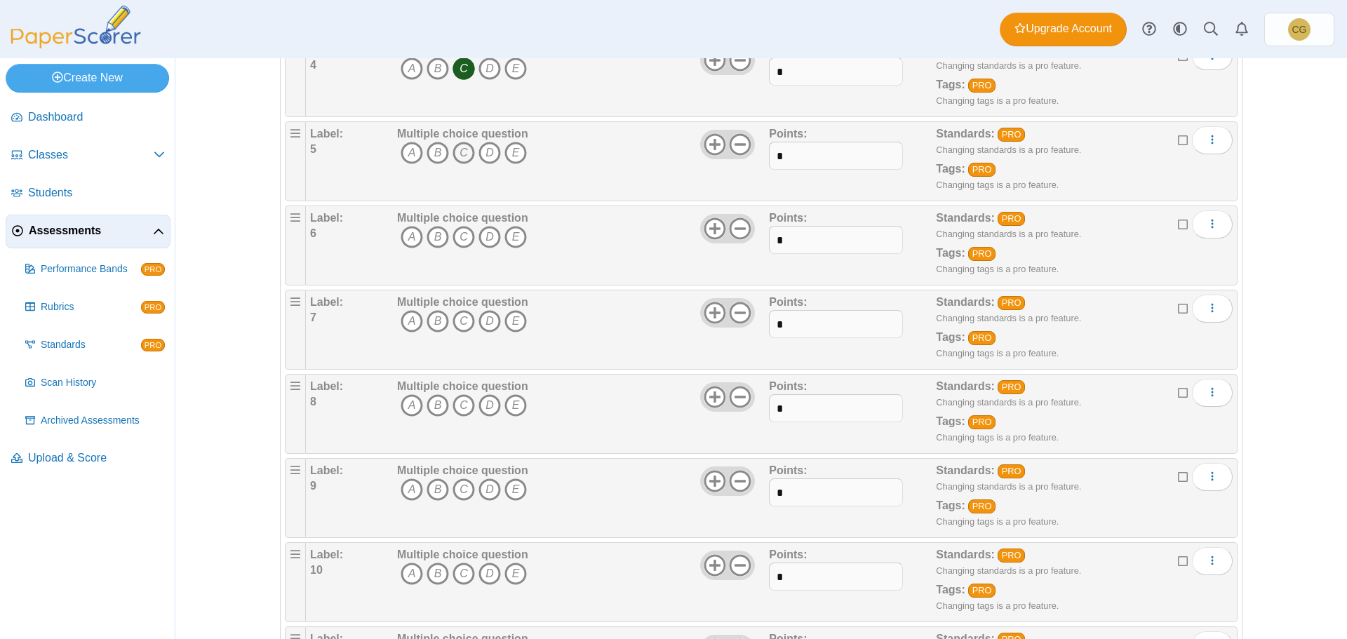
click at [457, 152] on icon "C" at bounding box center [463, 153] width 22 height 22
click at [487, 234] on icon "D" at bounding box center [489, 237] width 22 height 22
click at [485, 320] on icon "D" at bounding box center [489, 321] width 22 height 22
click at [458, 401] on icon "C" at bounding box center [463, 405] width 22 height 22
click at [405, 491] on icon "A" at bounding box center [412, 489] width 22 height 22
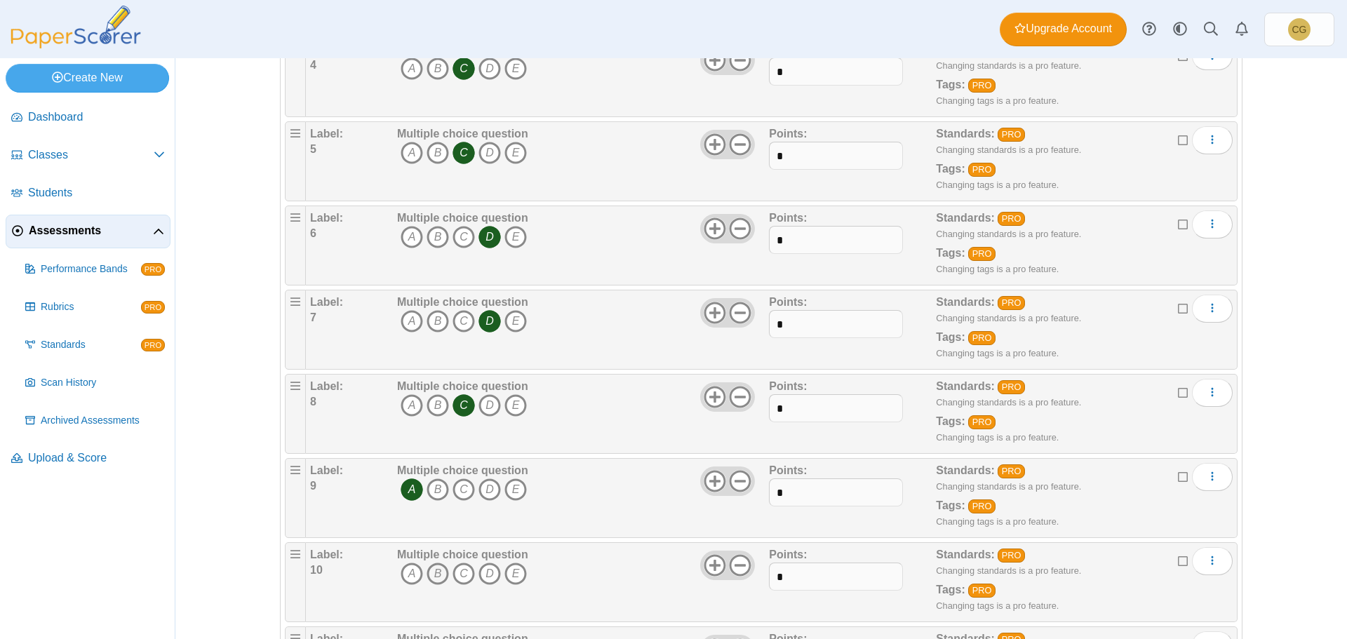
click at [433, 567] on icon "B" at bounding box center [437, 574] width 22 height 22
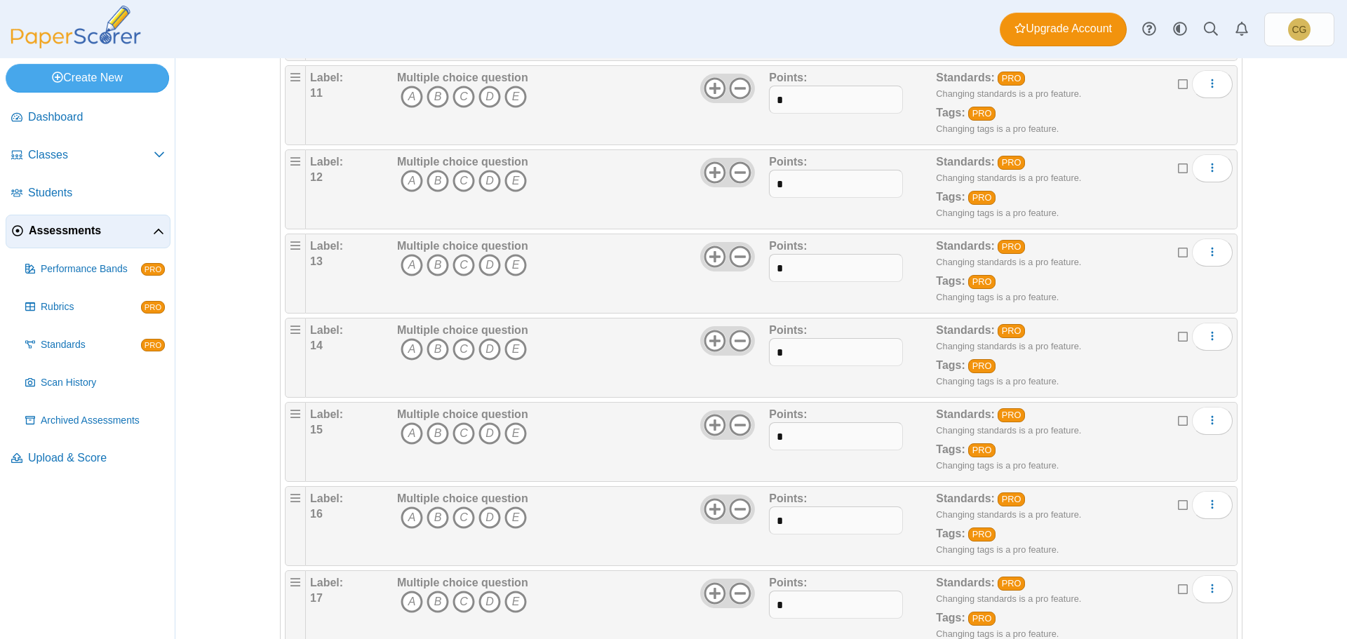
scroll to position [982, 0]
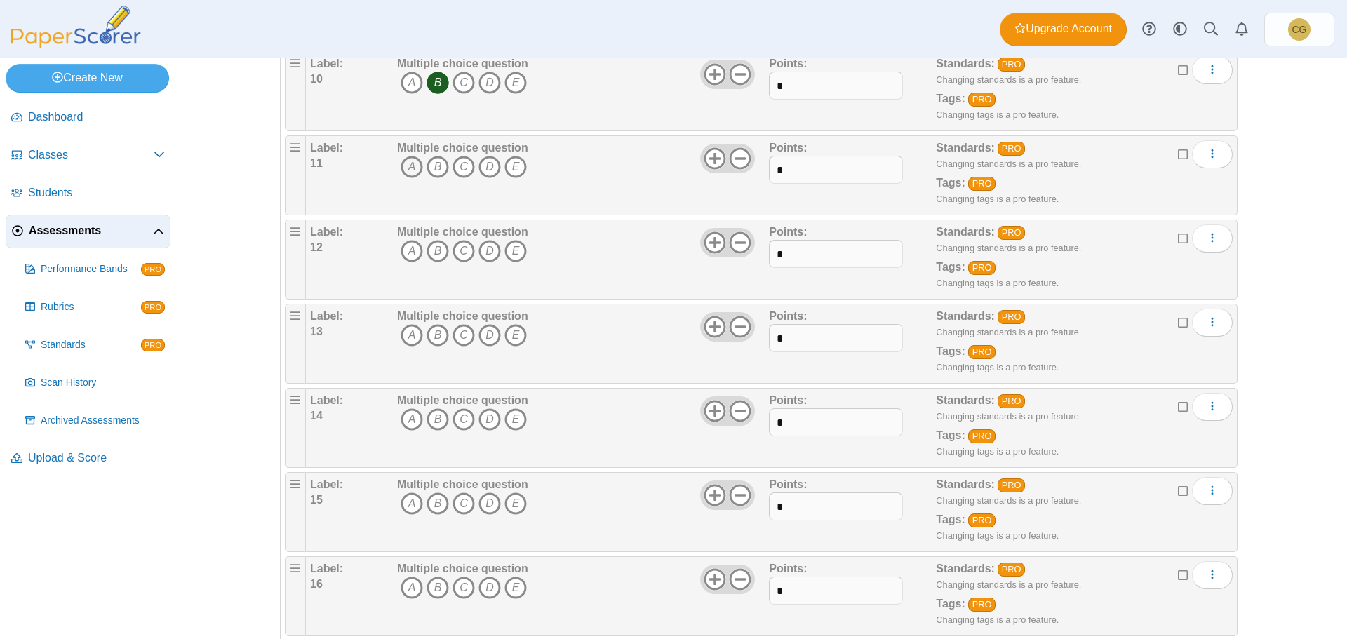
click at [413, 168] on icon "A" at bounding box center [412, 167] width 22 height 22
click at [403, 253] on icon "A" at bounding box center [412, 251] width 22 height 22
click at [406, 332] on icon "A" at bounding box center [412, 335] width 22 height 22
click at [434, 419] on icon "B" at bounding box center [437, 419] width 22 height 22
click at [490, 502] on icon "D" at bounding box center [489, 503] width 22 height 22
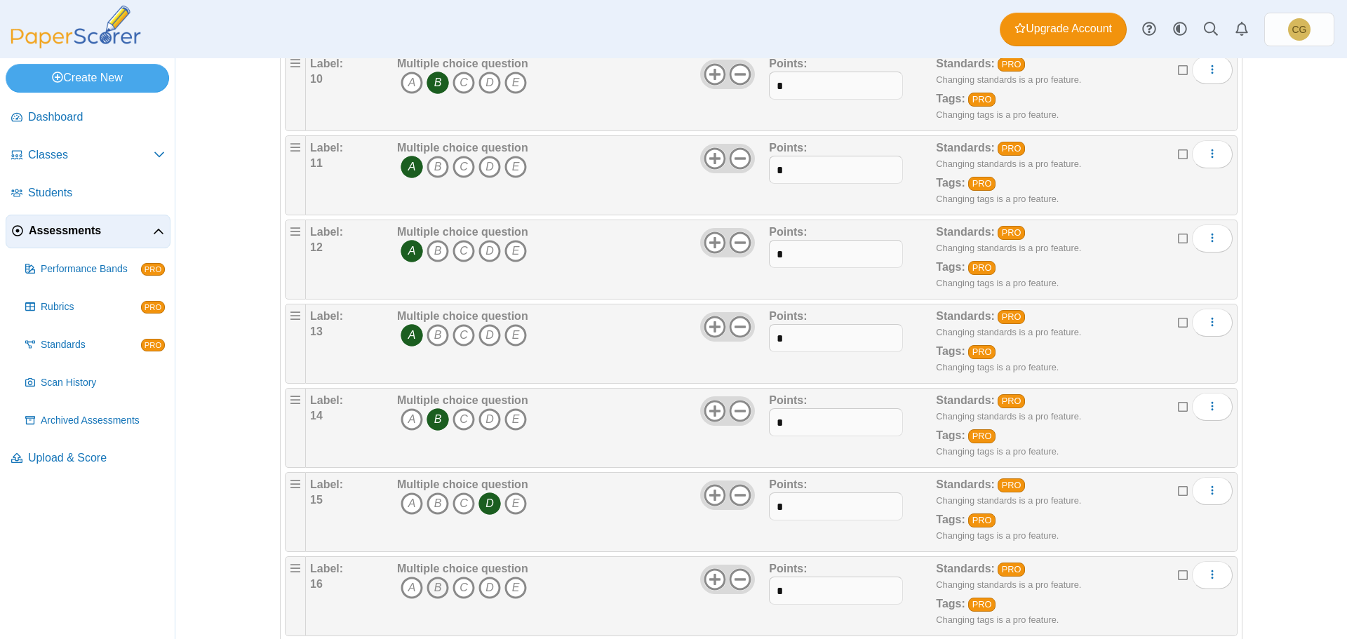
click at [430, 585] on icon "B" at bounding box center [437, 588] width 22 height 22
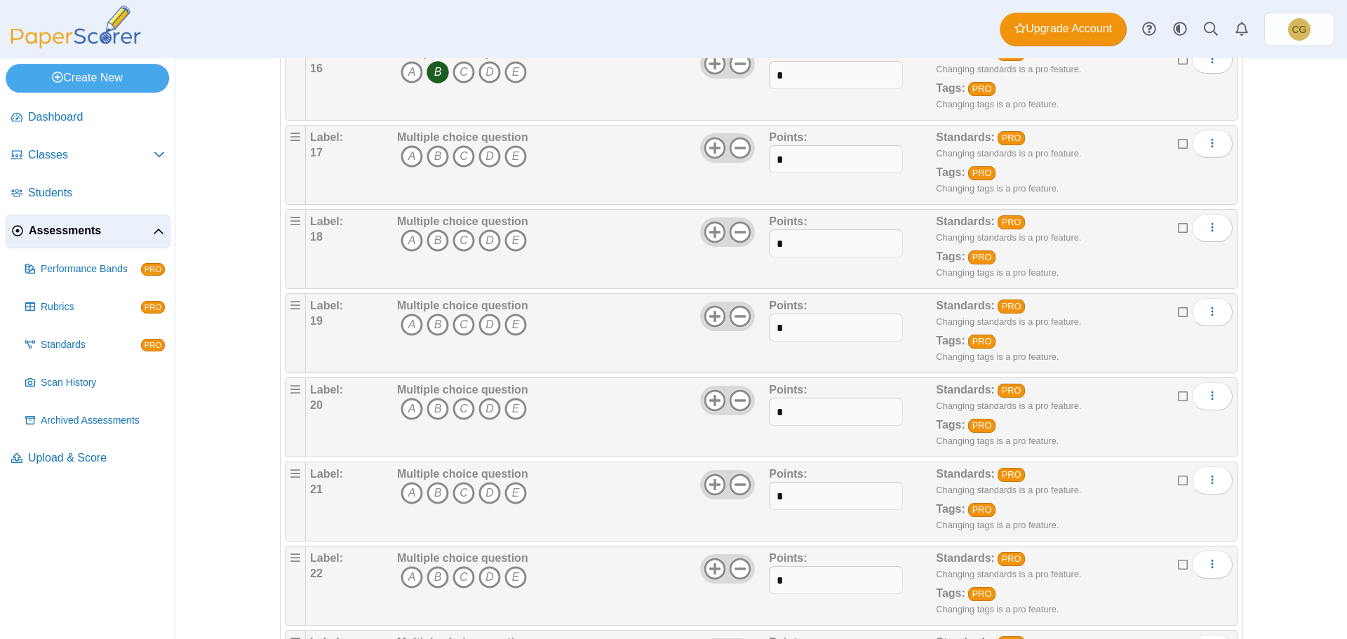
scroll to position [1473, 0]
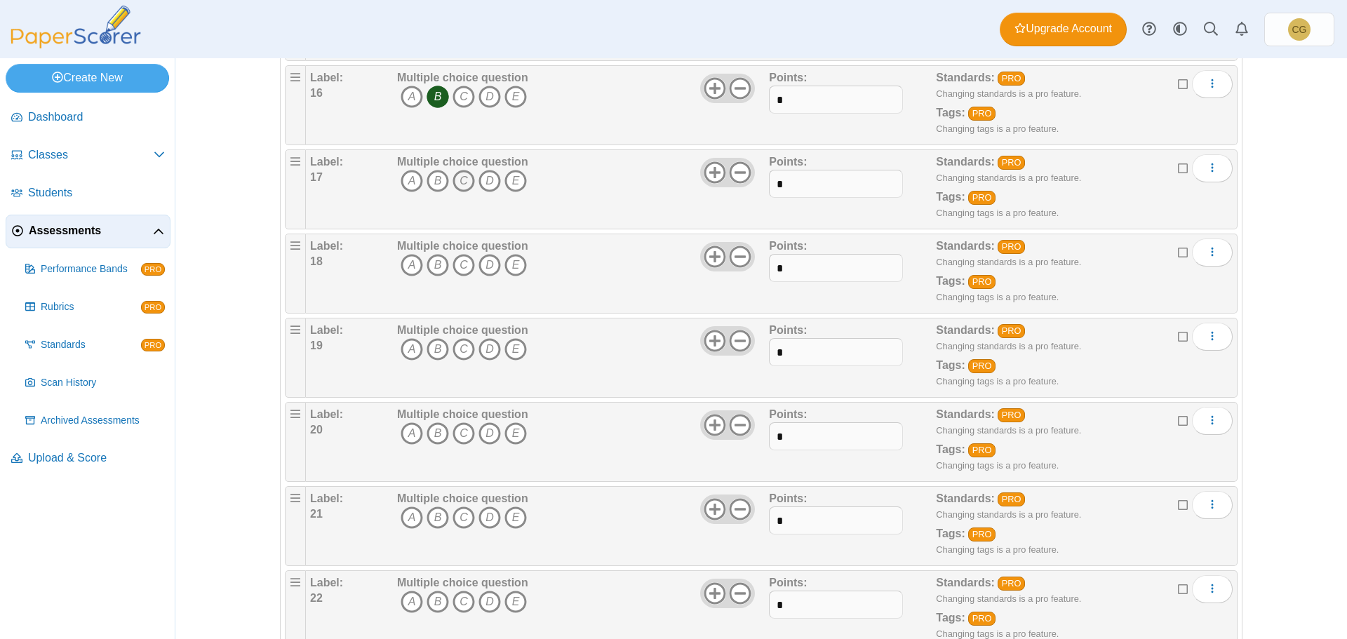
click at [456, 180] on icon "C" at bounding box center [463, 181] width 22 height 22
click at [408, 262] on icon "A" at bounding box center [412, 265] width 22 height 22
click at [441, 284] on div "Multiple choice question A B C D E" at bounding box center [462, 273] width 131 height 70
click at [457, 347] on icon "C" at bounding box center [463, 349] width 22 height 22
click at [485, 431] on icon "D" at bounding box center [489, 433] width 22 height 22
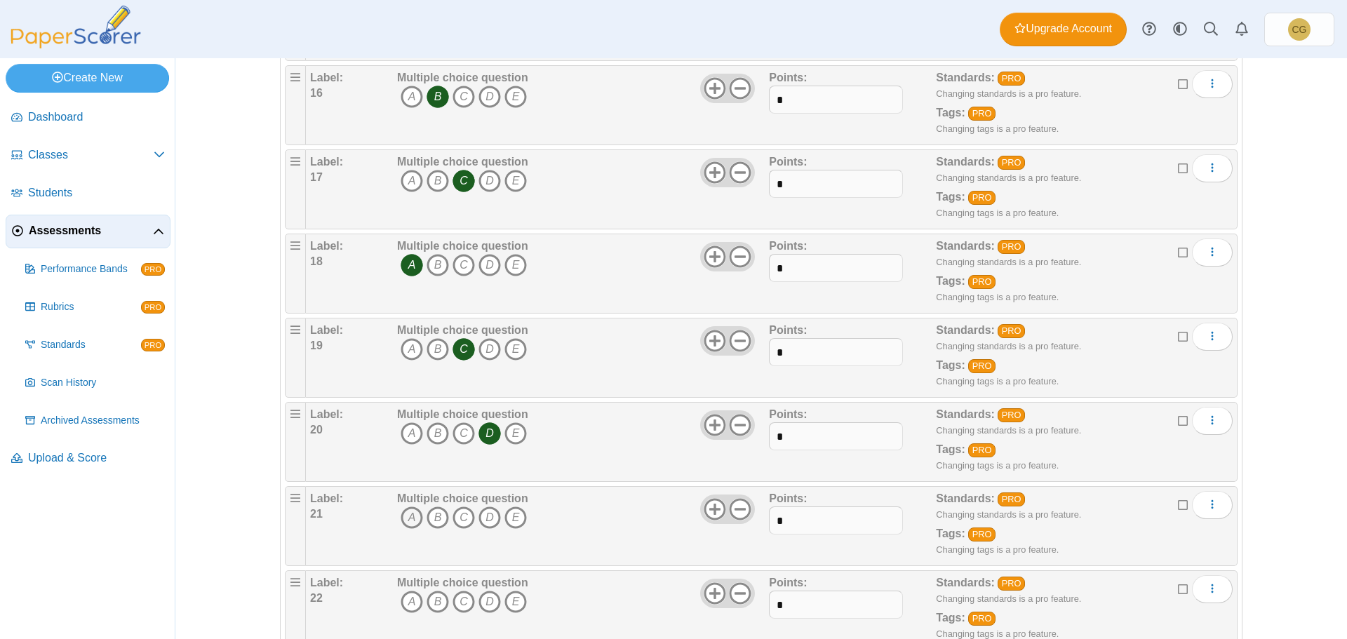
click at [405, 518] on icon "A" at bounding box center [412, 517] width 22 height 22
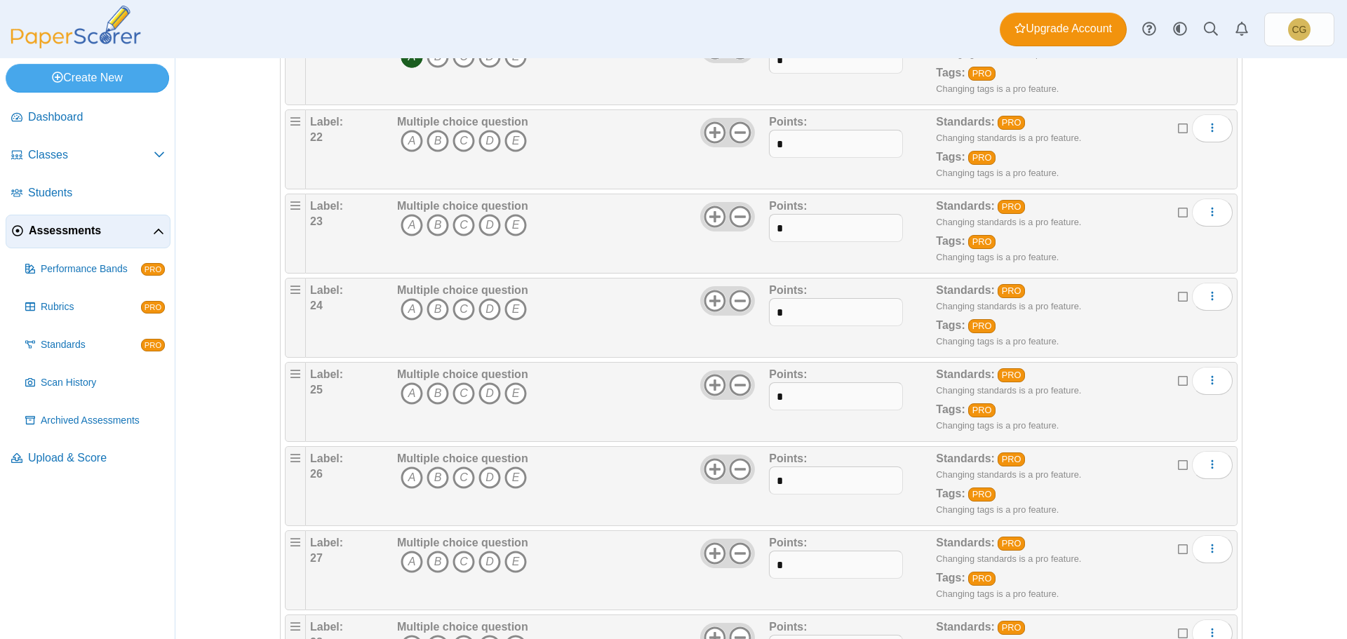
scroll to position [1964, 0]
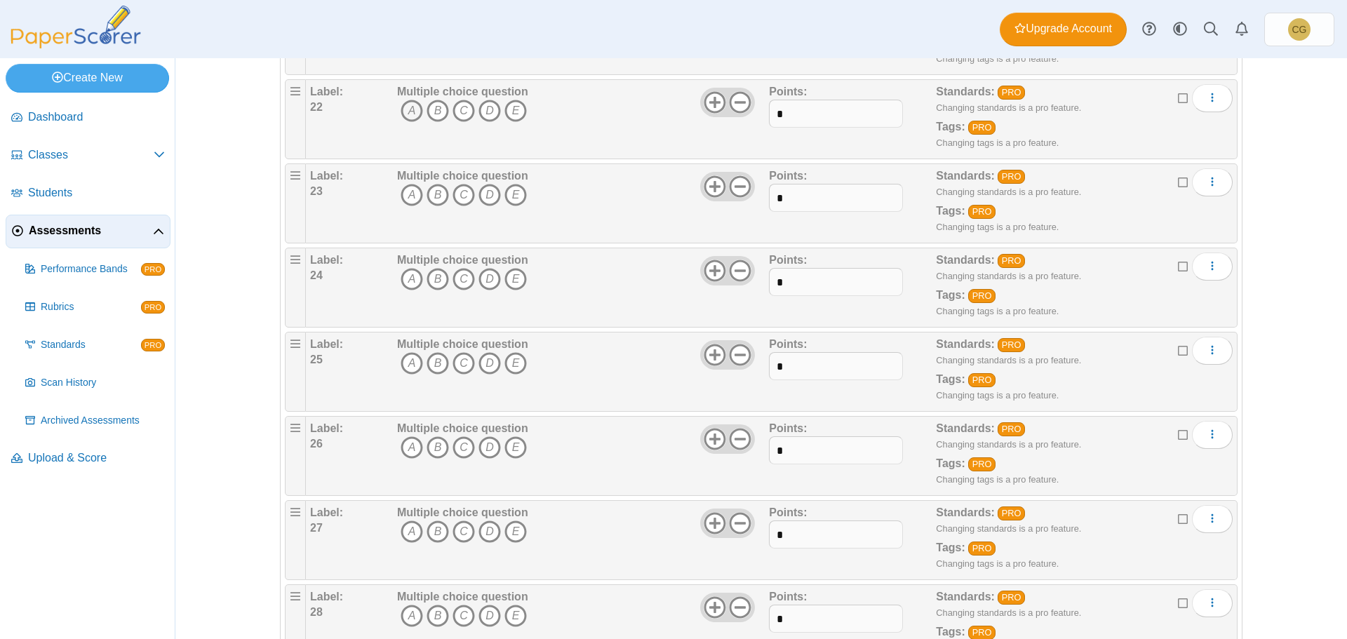
click at [405, 109] on icon "A" at bounding box center [412, 111] width 22 height 22
click at [485, 193] on icon "D" at bounding box center [489, 195] width 22 height 22
click at [487, 278] on icon "D" at bounding box center [489, 279] width 22 height 22
click at [431, 367] on icon "B" at bounding box center [437, 363] width 22 height 22
click at [478, 444] on icon "D" at bounding box center [489, 447] width 22 height 22
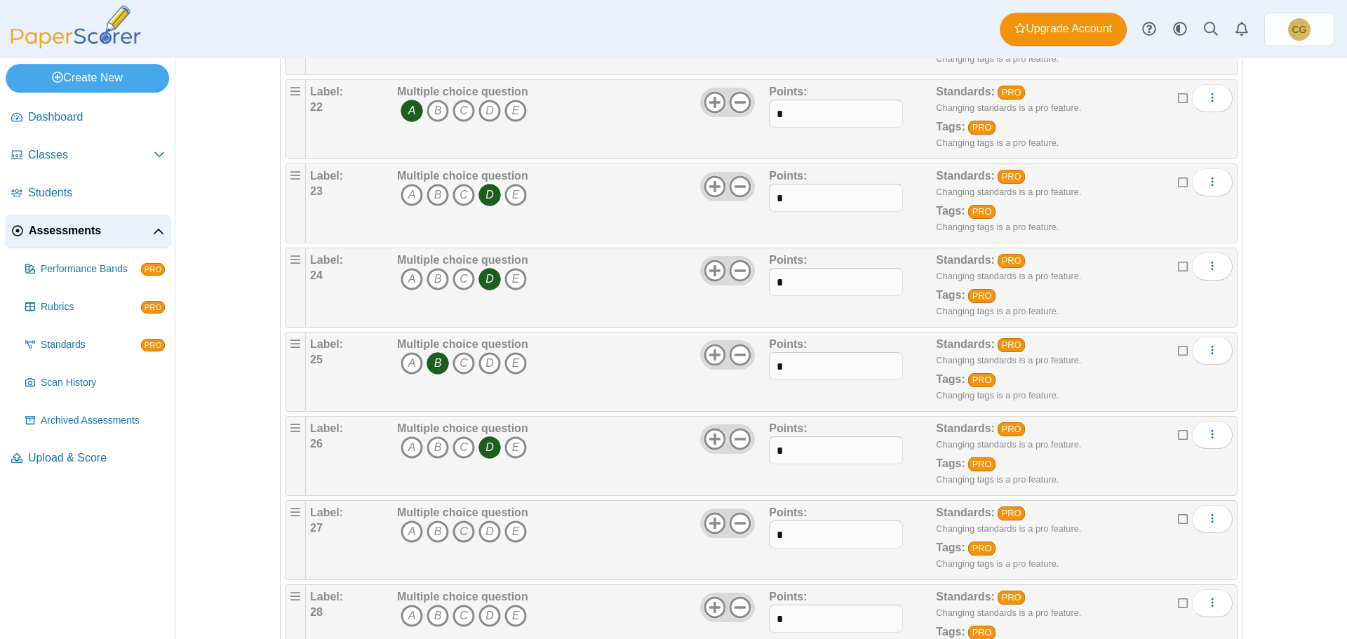
click at [457, 531] on icon "C" at bounding box center [463, 531] width 22 height 22
click at [401, 613] on icon "A" at bounding box center [412, 616] width 22 height 22
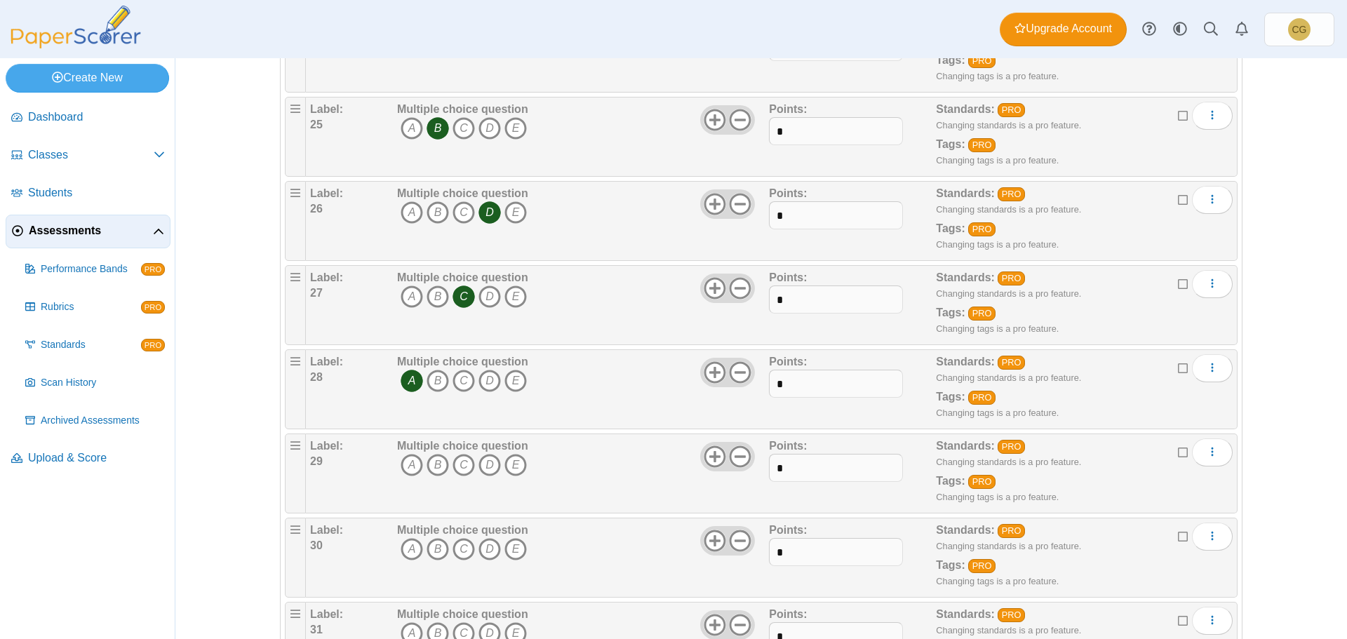
scroll to position [2525, 0]
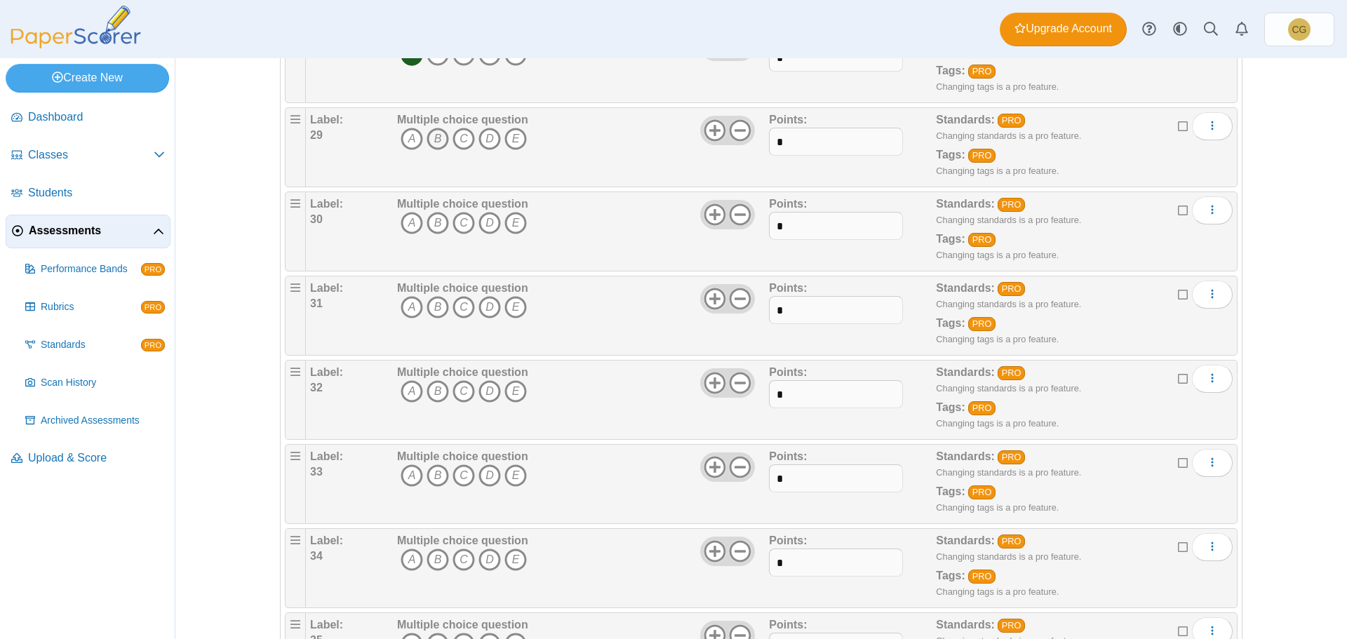
click at [431, 135] on icon "B" at bounding box center [437, 139] width 22 height 22
click at [436, 221] on icon "B" at bounding box center [437, 223] width 22 height 22
click at [429, 304] on icon "B" at bounding box center [437, 307] width 22 height 22
click at [486, 390] on icon "D" at bounding box center [489, 391] width 22 height 22
click at [483, 474] on icon "D" at bounding box center [489, 475] width 22 height 22
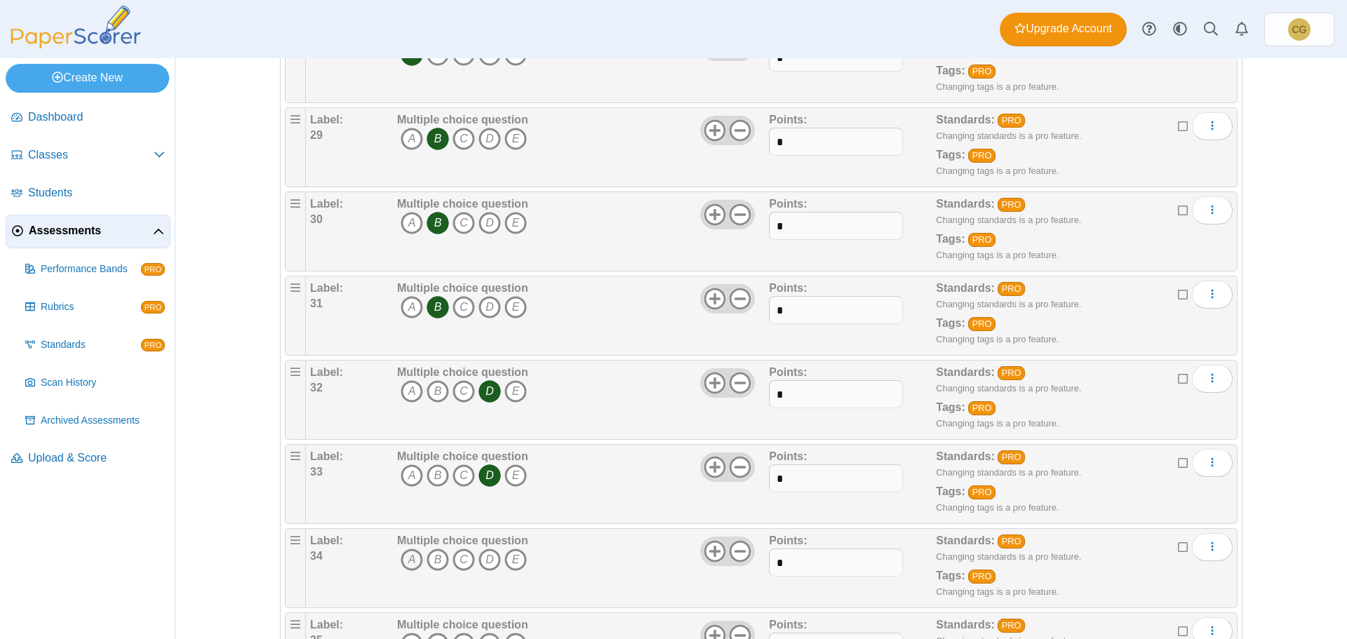
click at [406, 557] on icon "A" at bounding box center [412, 560] width 22 height 22
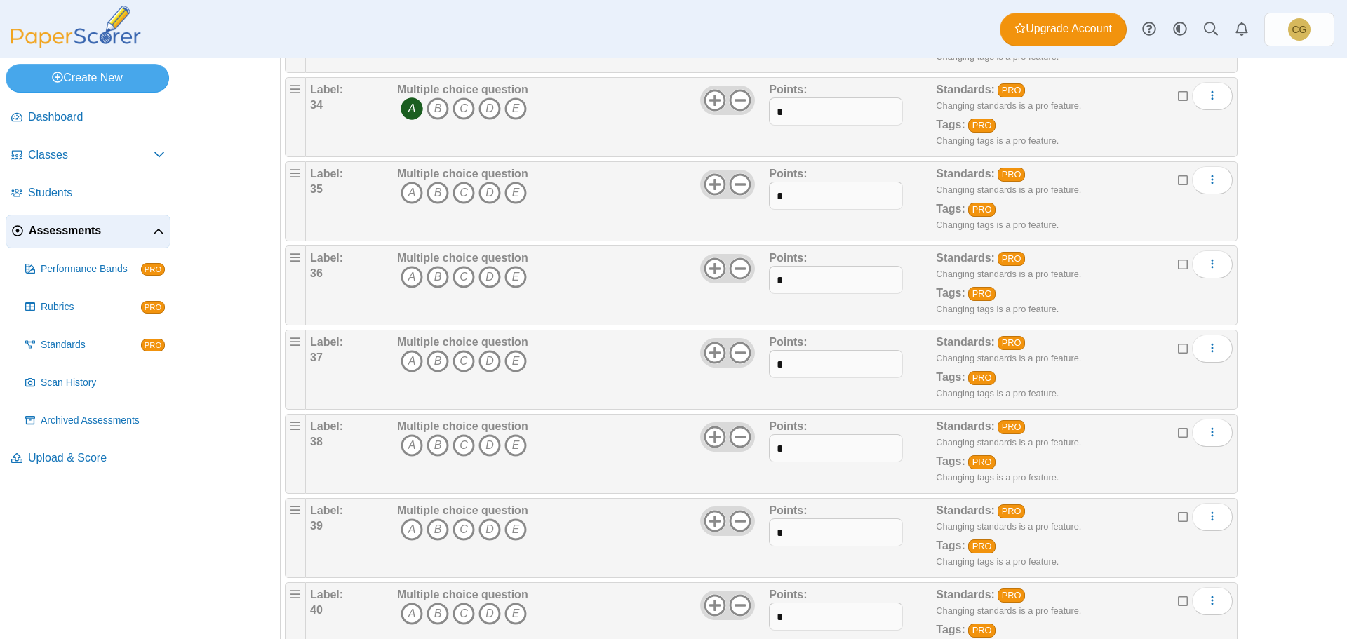
scroll to position [3016, 0]
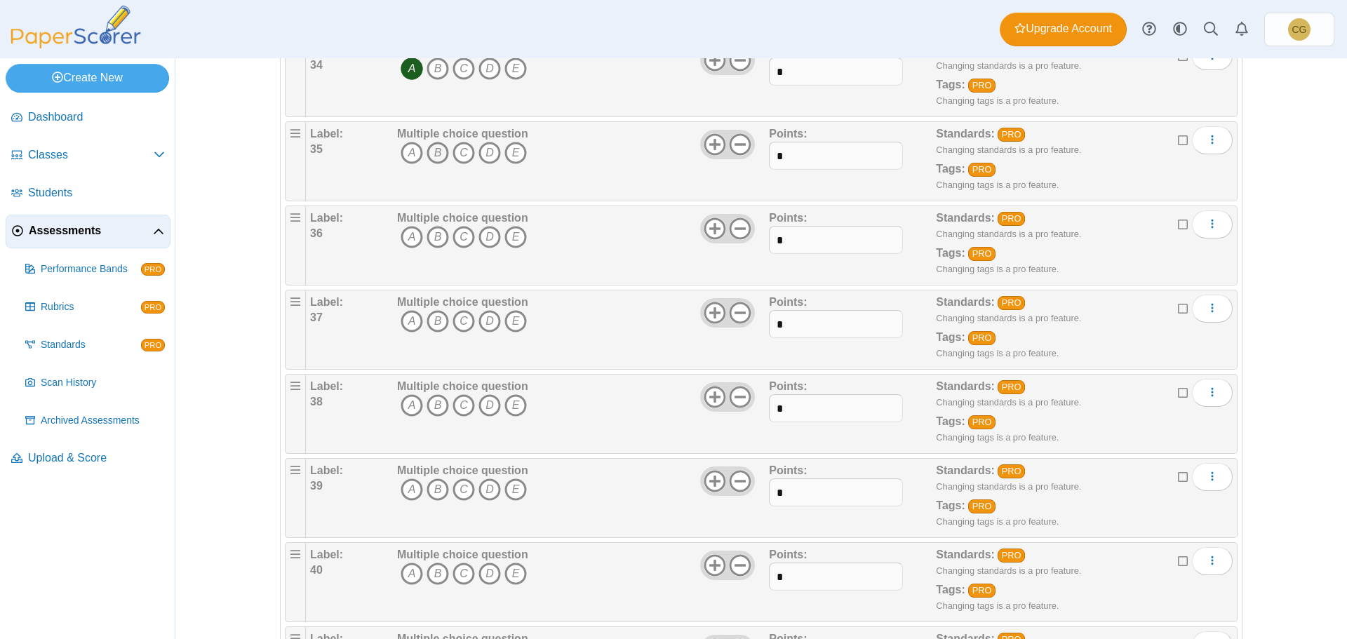
click at [429, 152] on icon "B" at bounding box center [437, 153] width 22 height 22
click at [430, 236] on icon "B" at bounding box center [437, 237] width 22 height 22
click at [426, 320] on icon "B" at bounding box center [437, 321] width 22 height 22
click at [482, 399] on icon "D" at bounding box center [489, 405] width 22 height 22
click at [403, 487] on icon "A" at bounding box center [412, 489] width 22 height 22
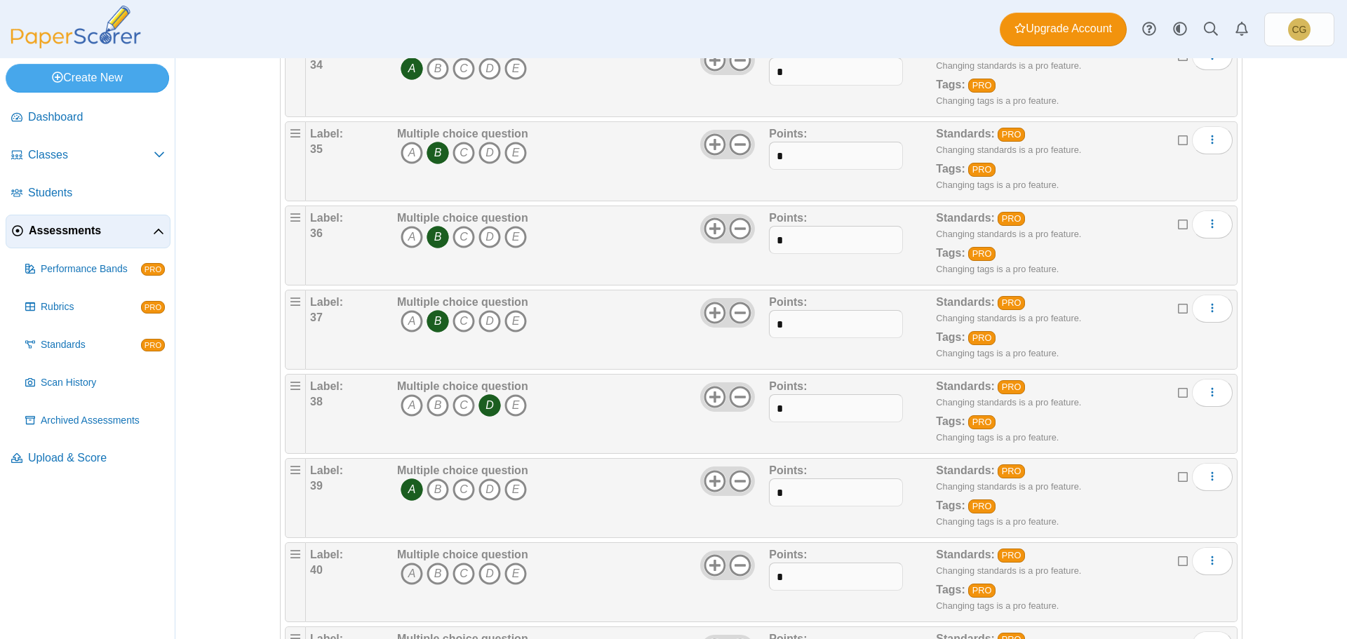
click at [410, 572] on icon "A" at bounding box center [412, 574] width 22 height 22
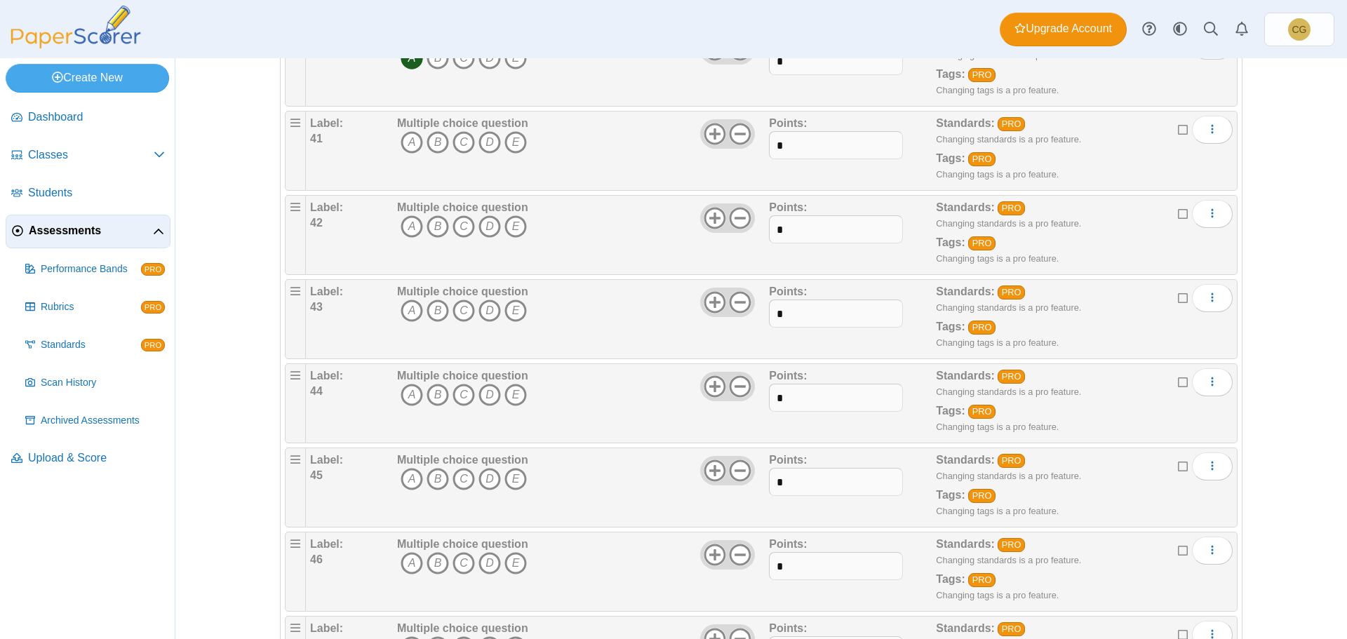
scroll to position [3507, 0]
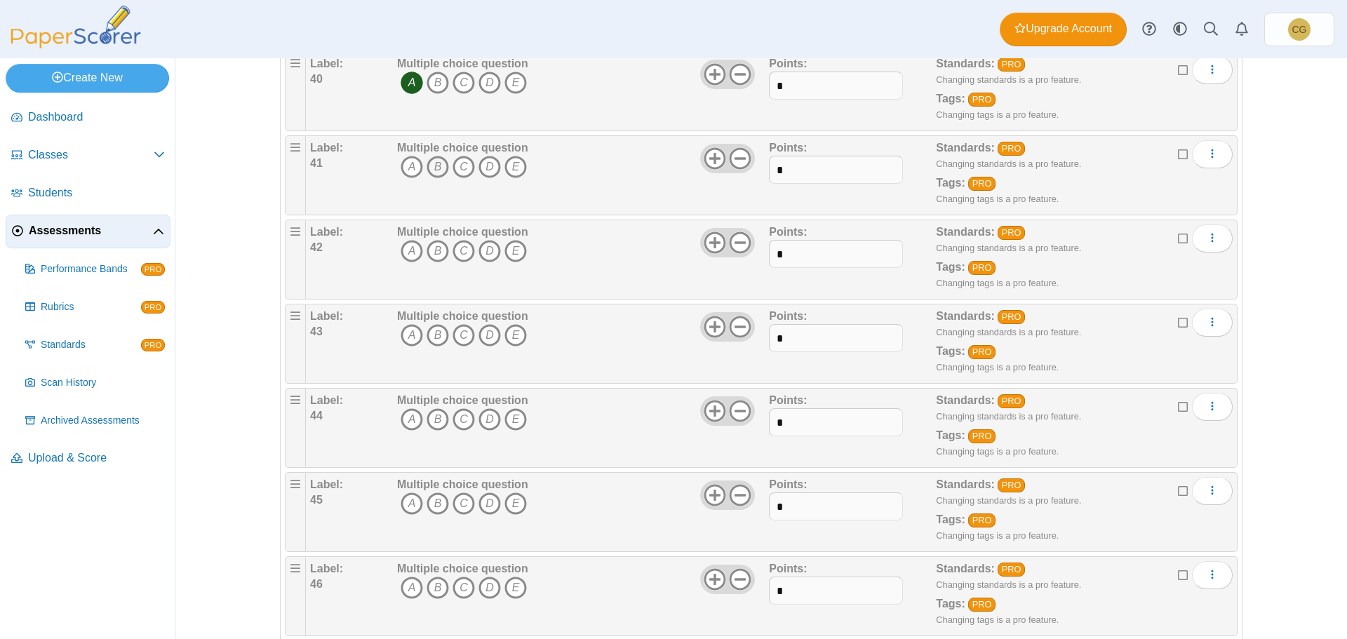
click at [435, 165] on icon "B" at bounding box center [437, 167] width 22 height 22
click at [408, 253] on icon "A" at bounding box center [412, 251] width 22 height 22
click at [429, 335] on icon "B" at bounding box center [437, 335] width 22 height 22
click at [428, 419] on icon "B" at bounding box center [437, 419] width 22 height 22
click at [482, 505] on icon "D" at bounding box center [489, 503] width 22 height 22
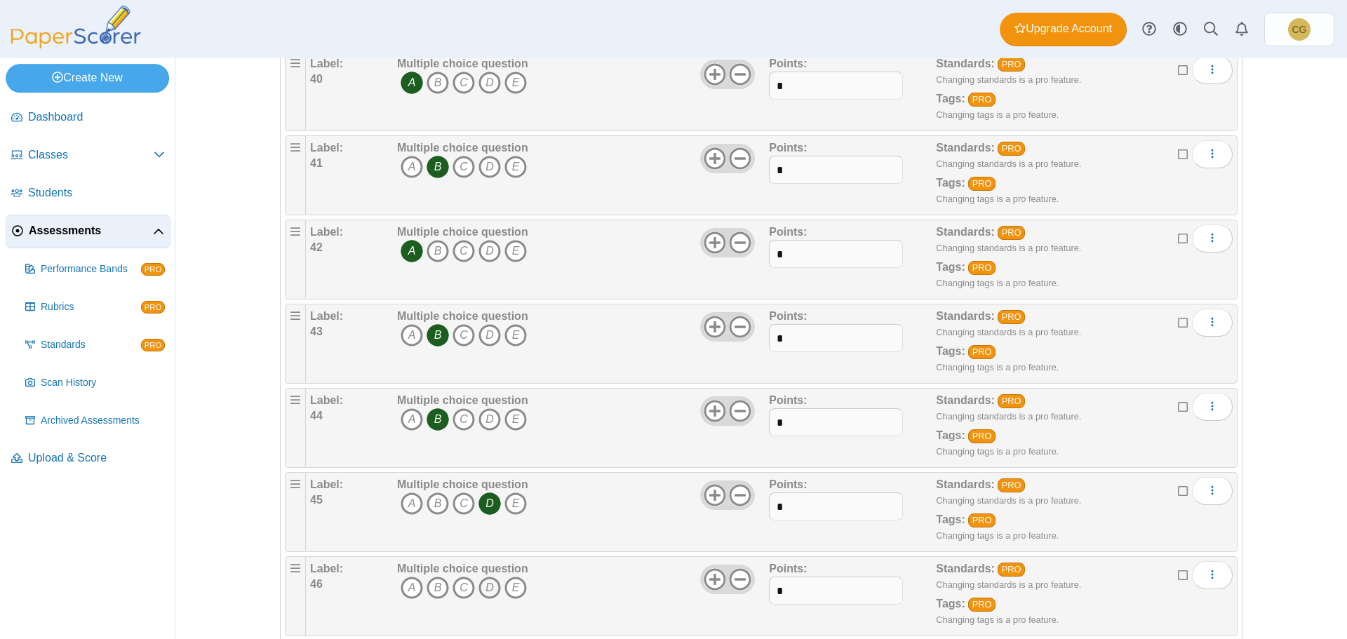
click at [483, 587] on icon "D" at bounding box center [489, 588] width 22 height 22
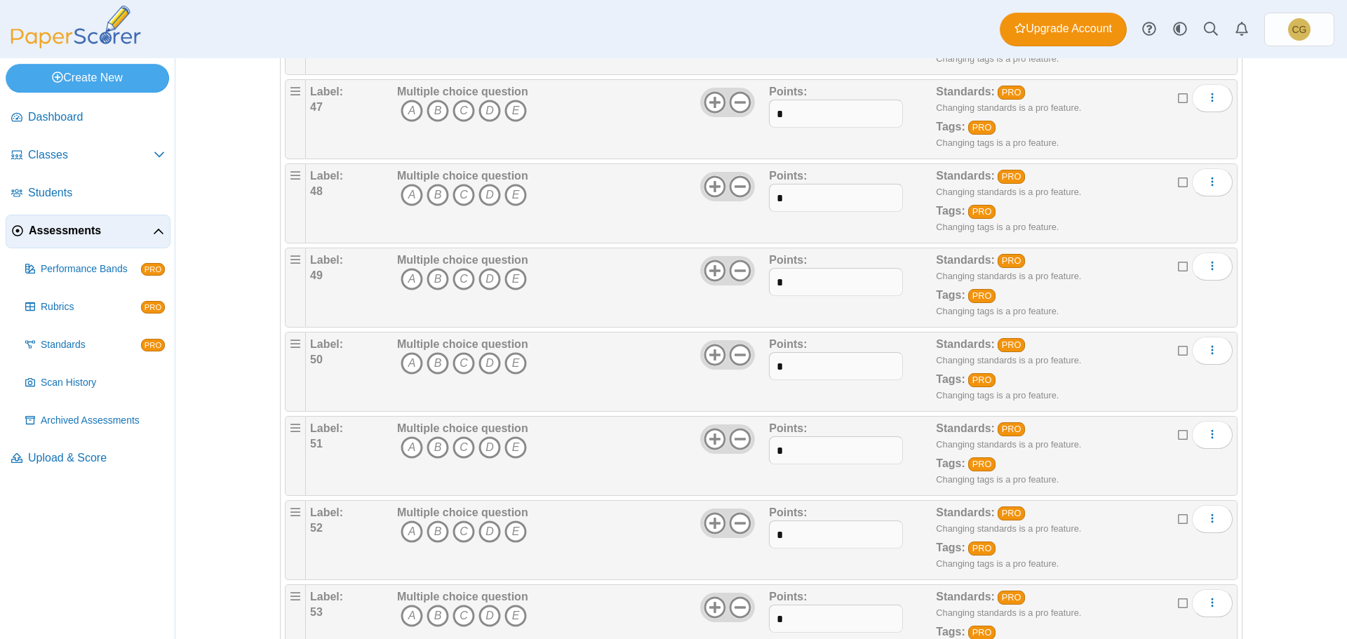
scroll to position [3998, 0]
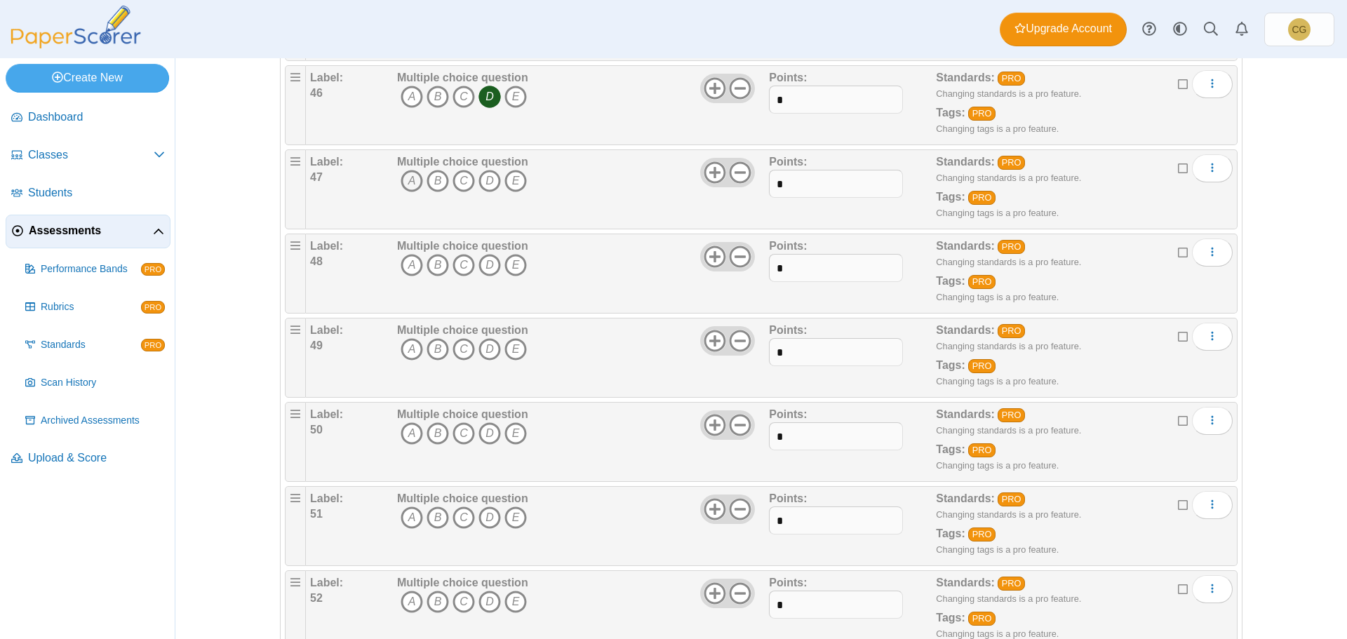
click at [407, 182] on icon "A" at bounding box center [412, 181] width 22 height 22
click at [488, 262] on icon "D" at bounding box center [489, 265] width 22 height 22
click at [406, 347] on icon "A" at bounding box center [412, 349] width 22 height 22
click at [460, 435] on icon "C" at bounding box center [463, 433] width 22 height 22
click at [410, 519] on icon "A" at bounding box center [412, 517] width 22 height 22
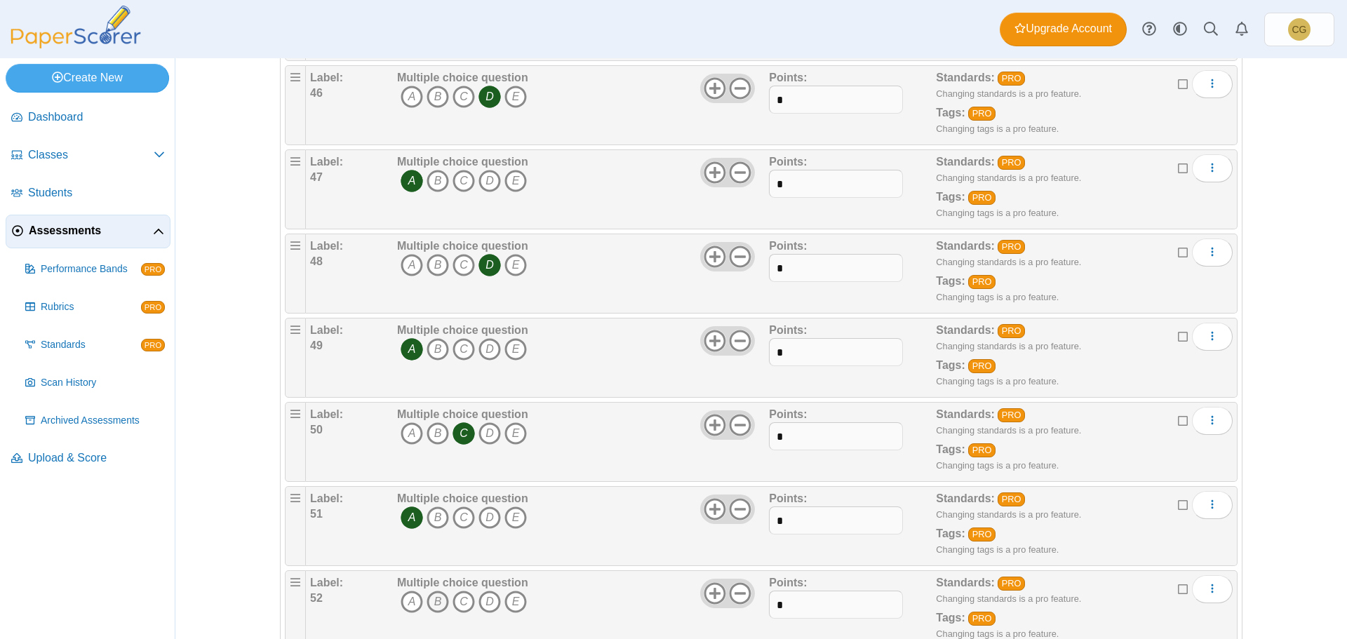
click at [426, 596] on icon "B" at bounding box center [437, 602] width 22 height 22
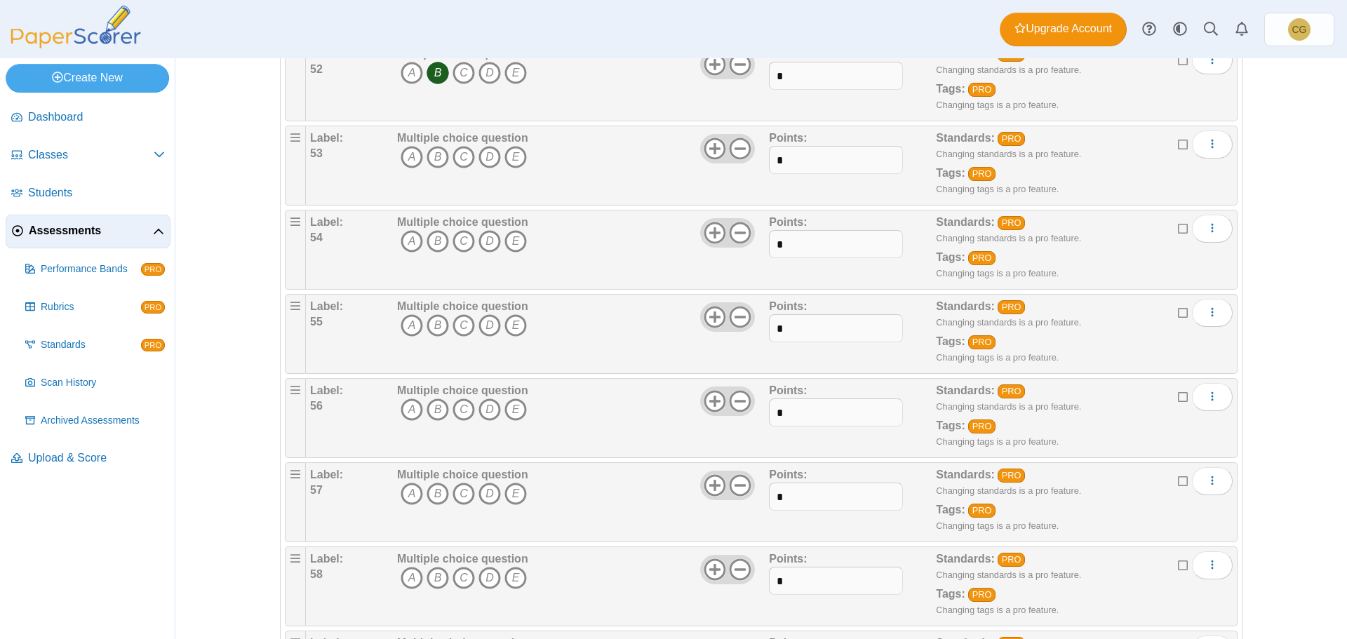
scroll to position [4559, 0]
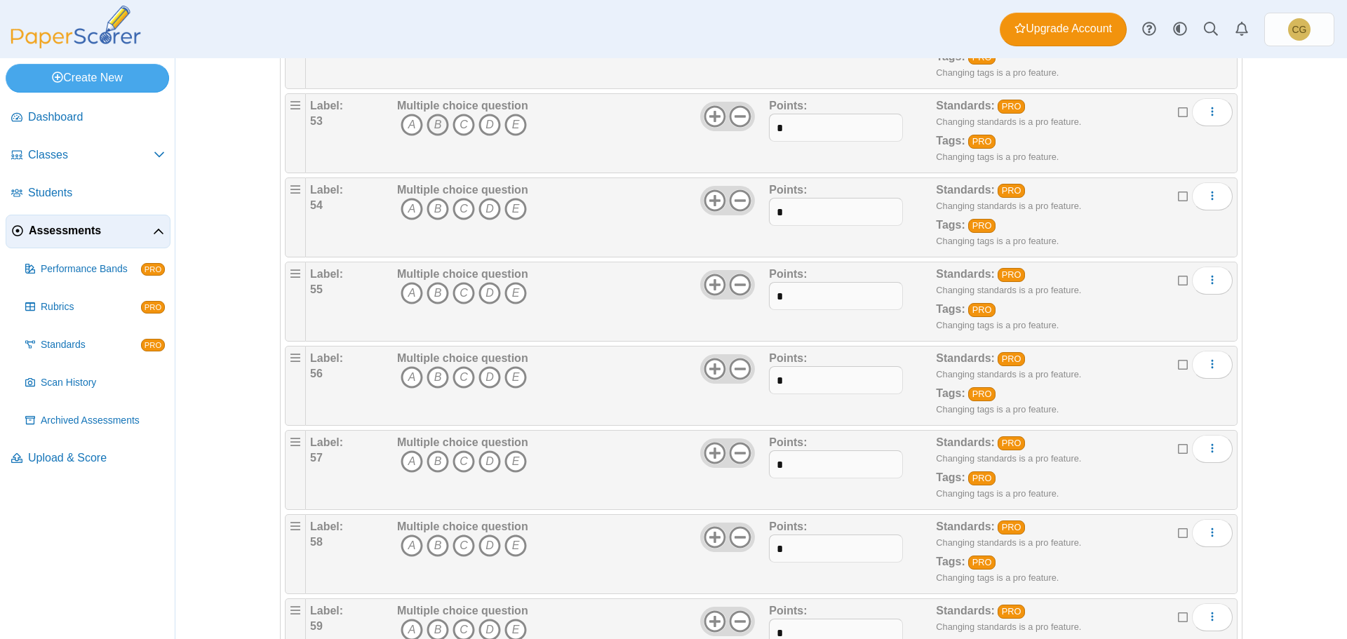
click at [435, 126] on icon "B" at bounding box center [437, 125] width 22 height 22
click at [459, 212] on icon "C" at bounding box center [463, 209] width 22 height 22
click at [458, 290] on icon "C" at bounding box center [463, 293] width 22 height 22
click at [402, 379] on icon "A" at bounding box center [412, 377] width 22 height 22
click at [452, 461] on icon "C" at bounding box center [463, 461] width 22 height 22
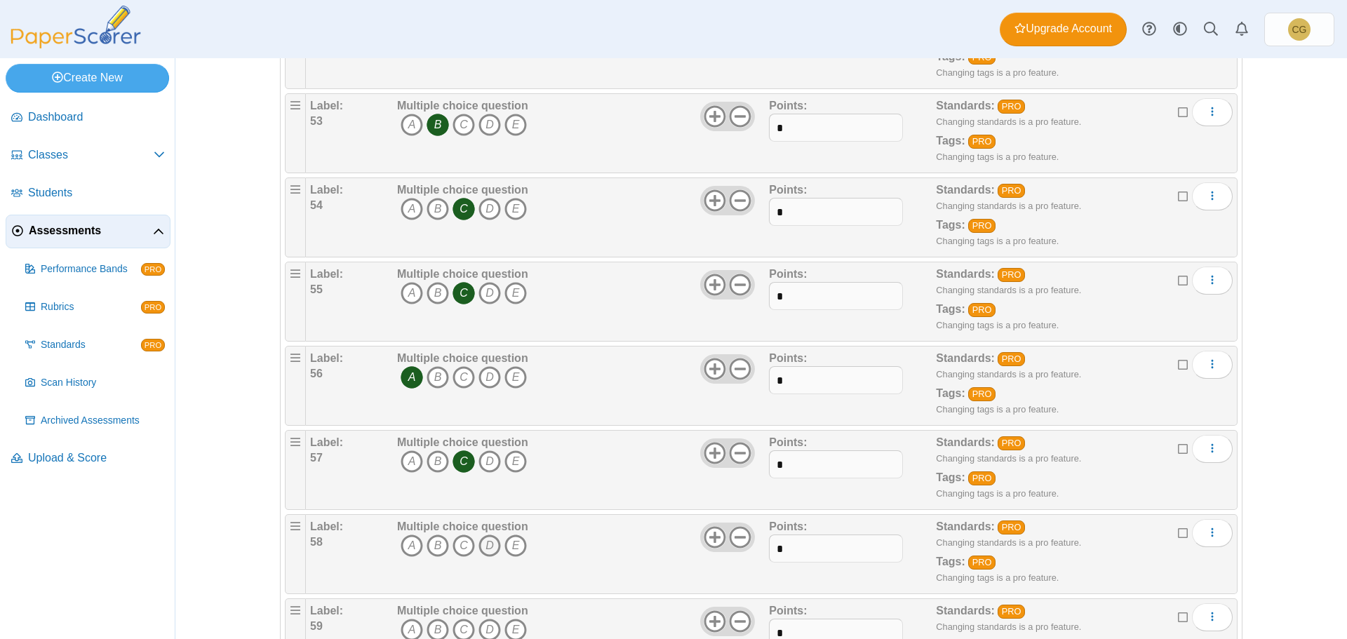
click at [483, 546] on icon "D" at bounding box center [489, 545] width 22 height 22
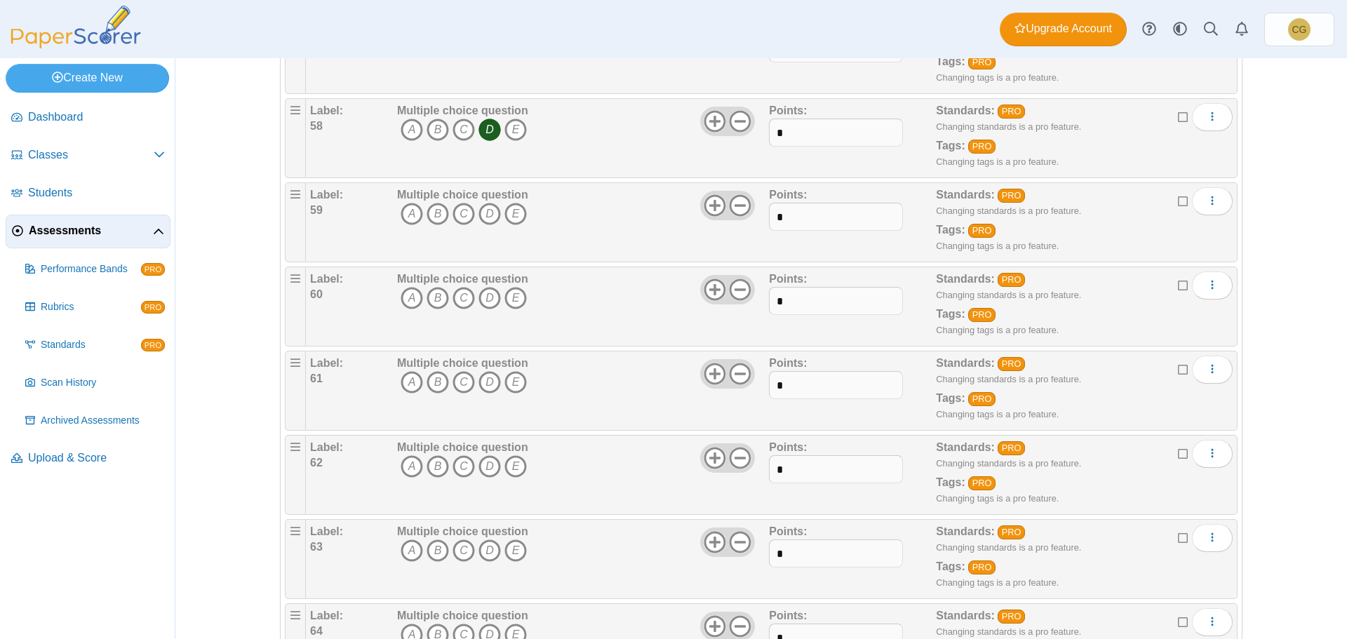
scroll to position [5050, 0]
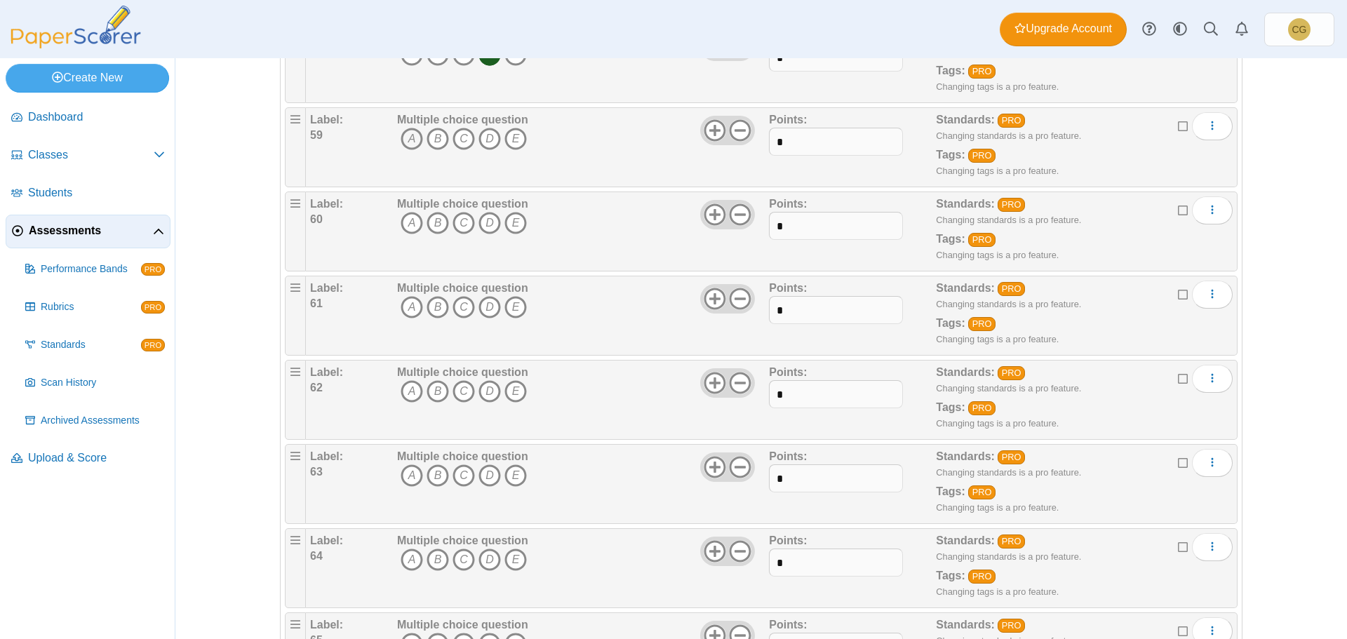
click at [404, 136] on icon "A" at bounding box center [412, 139] width 22 height 22
click at [405, 220] on icon "A" at bounding box center [412, 223] width 22 height 22
click at [433, 310] on icon "B" at bounding box center [437, 307] width 22 height 22
click at [492, 391] on icon "D" at bounding box center [489, 391] width 22 height 22
click at [490, 475] on icon "D" at bounding box center [489, 475] width 22 height 22
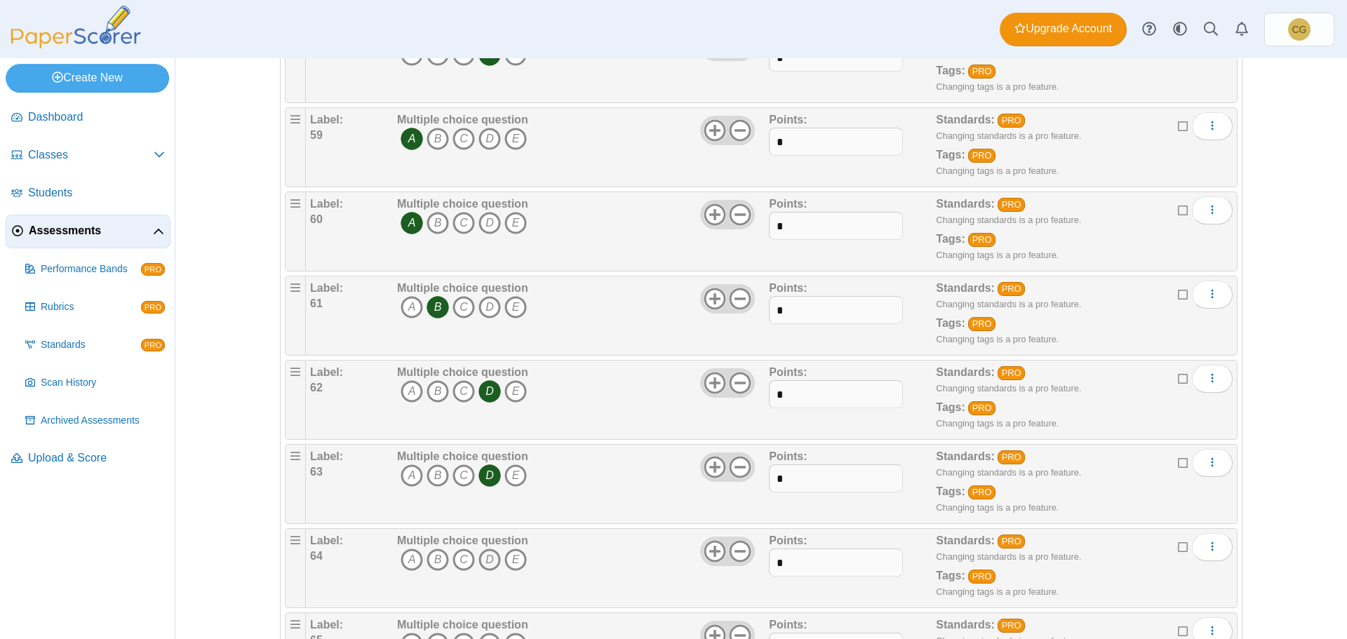
click at [487, 558] on icon "D" at bounding box center [489, 560] width 22 height 22
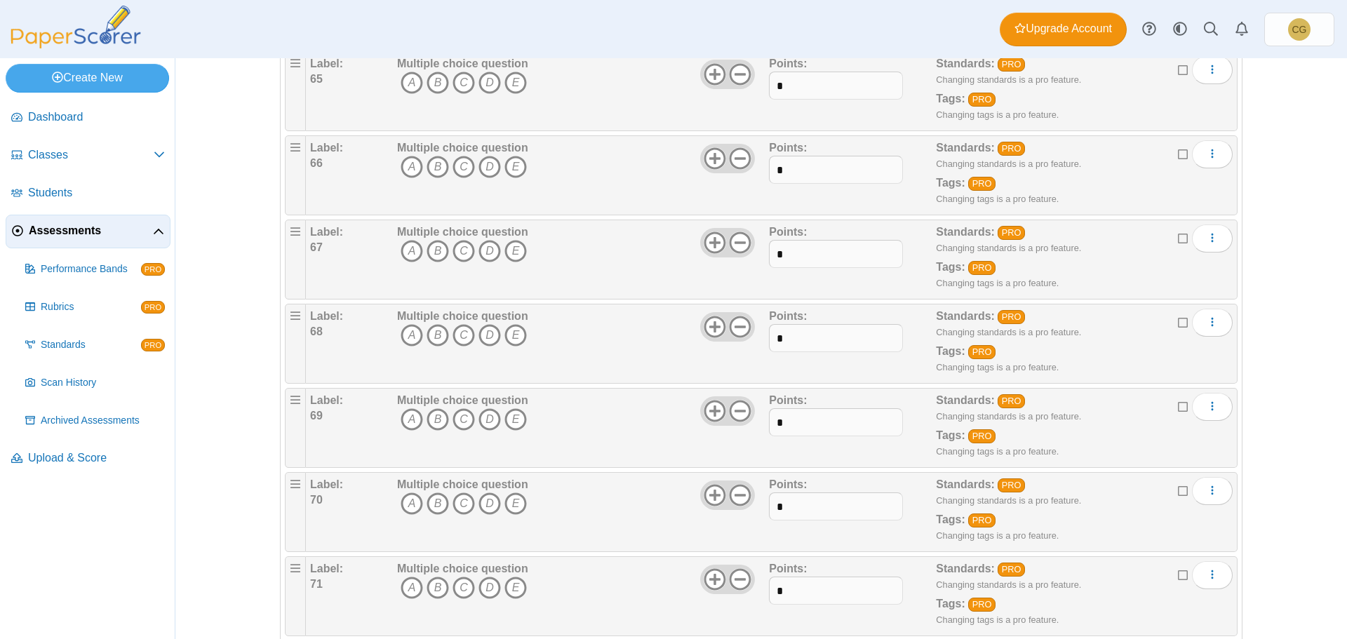
scroll to position [5541, 0]
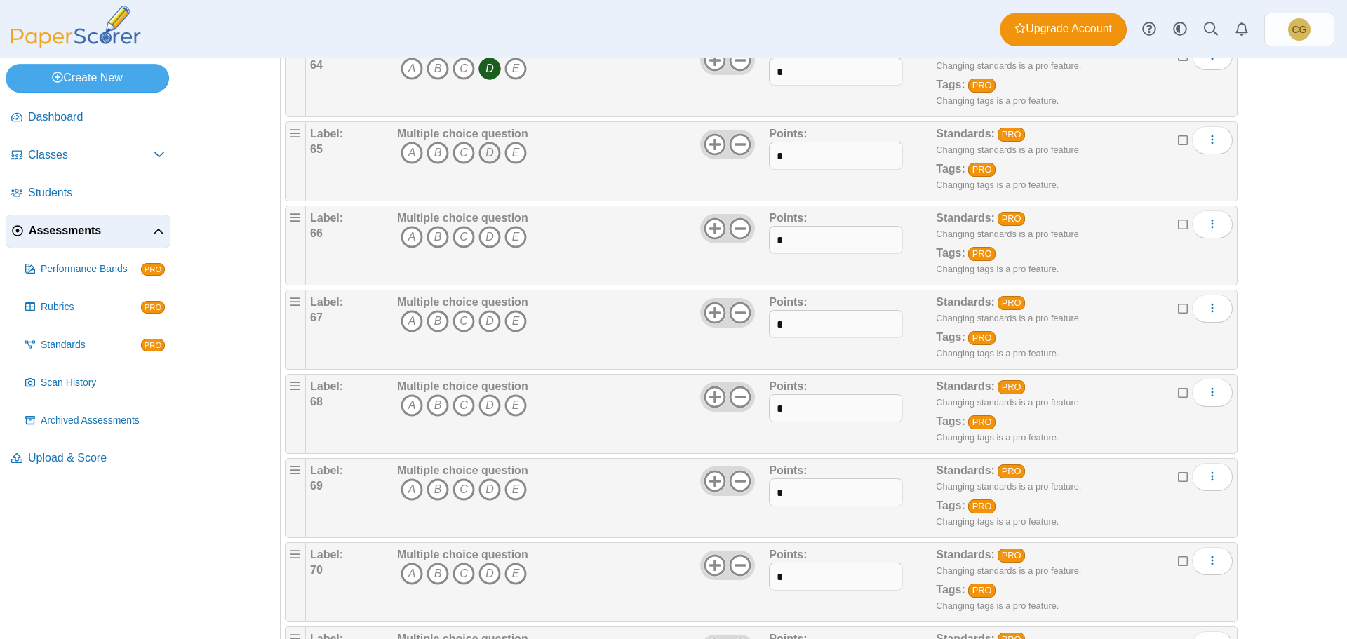
click at [482, 154] on icon "D" at bounding box center [489, 153] width 22 height 22
click at [426, 239] on icon "B" at bounding box center [437, 237] width 22 height 22
click at [482, 314] on icon "D" at bounding box center [489, 321] width 22 height 22
click at [432, 405] on icon "B" at bounding box center [437, 405] width 22 height 22
click at [402, 491] on icon "A" at bounding box center [412, 489] width 22 height 22
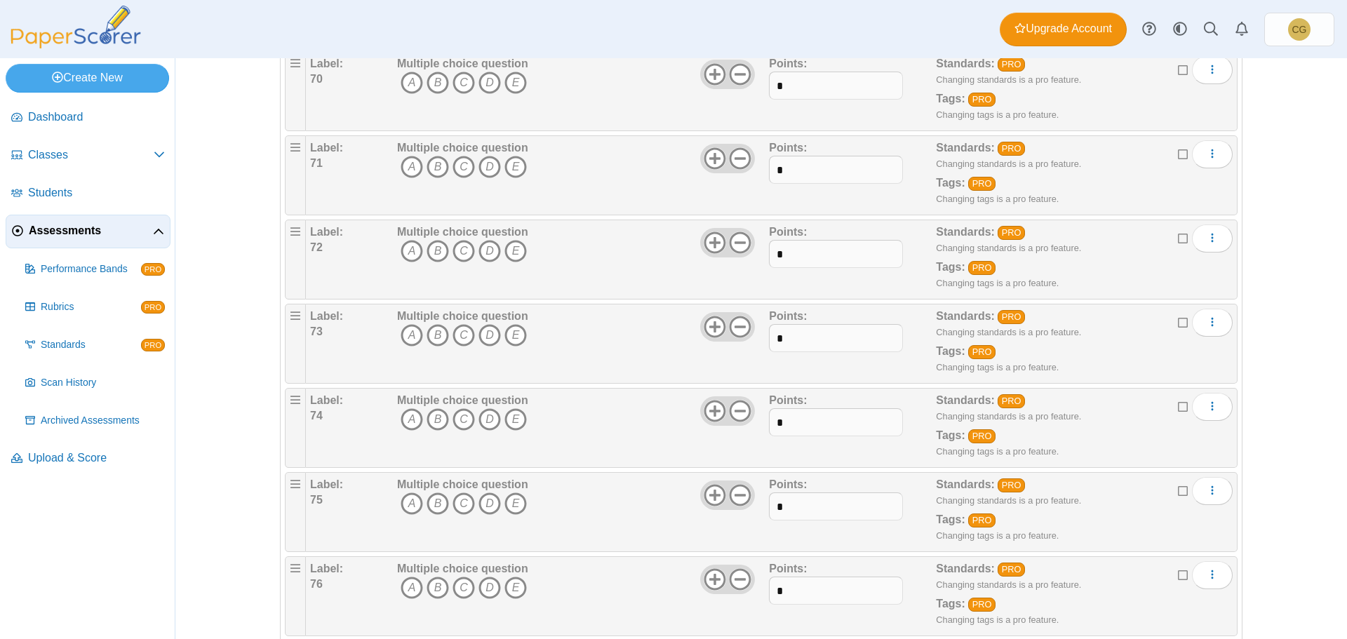
scroll to position [5962, 0]
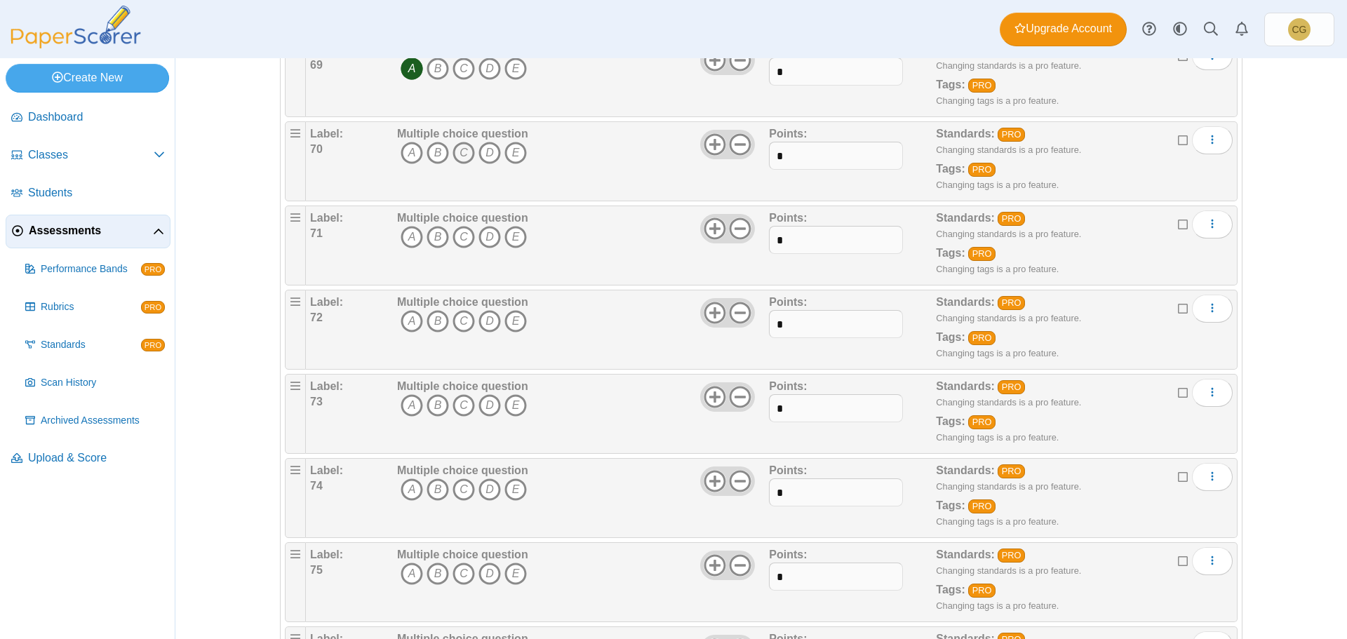
click at [458, 153] on icon "C" at bounding box center [463, 153] width 22 height 22
click at [431, 238] on icon "B" at bounding box center [437, 237] width 22 height 22
click at [437, 322] on icon "B" at bounding box center [437, 321] width 22 height 22
click at [486, 403] on icon "D" at bounding box center [489, 405] width 22 height 22
click at [429, 486] on icon "B" at bounding box center [437, 489] width 22 height 22
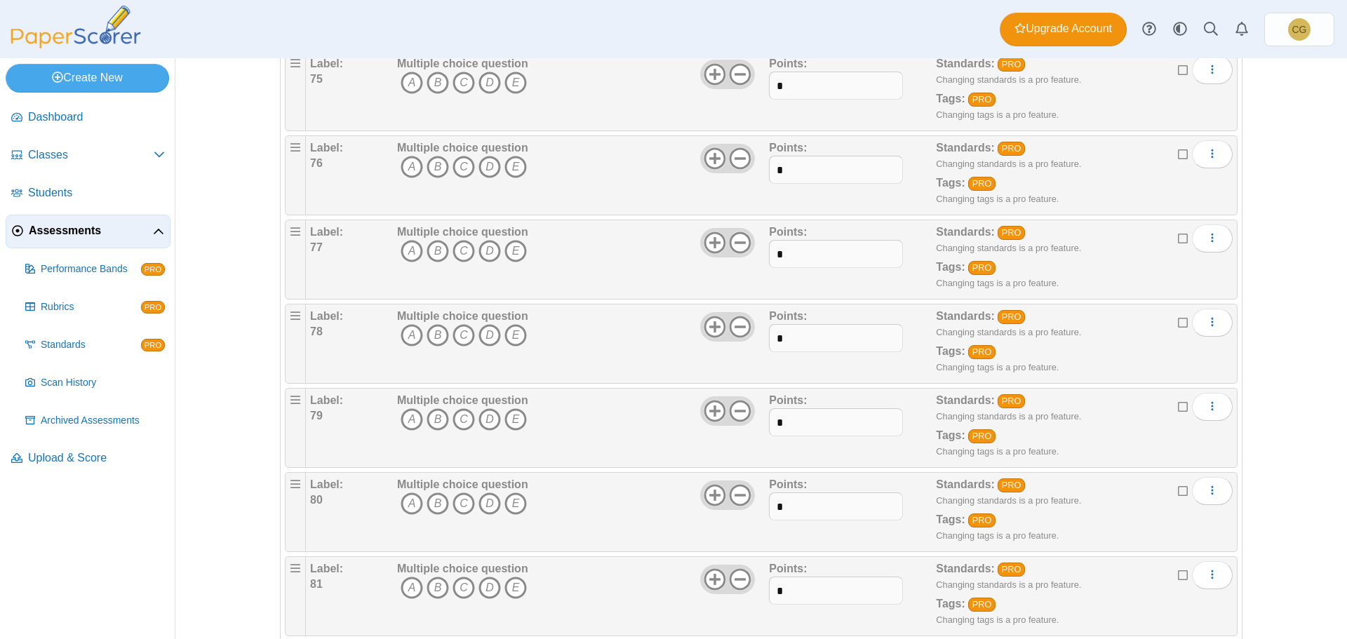
scroll to position [6383, 0]
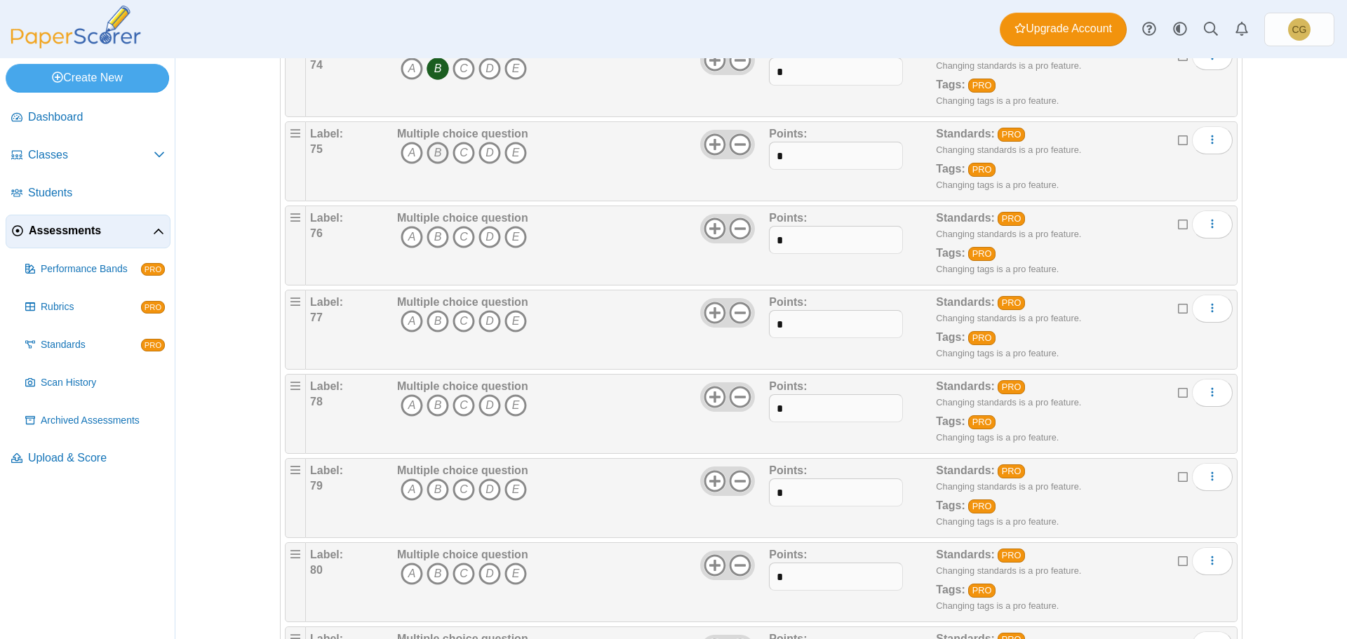
click at [431, 151] on icon "B" at bounding box center [437, 153] width 22 height 22
click at [434, 235] on icon "B" at bounding box center [437, 237] width 22 height 22
click at [485, 315] on icon "D" at bounding box center [489, 321] width 22 height 22
click at [401, 401] on icon "A" at bounding box center [412, 405] width 22 height 22
click at [461, 486] on icon "C" at bounding box center [463, 489] width 22 height 22
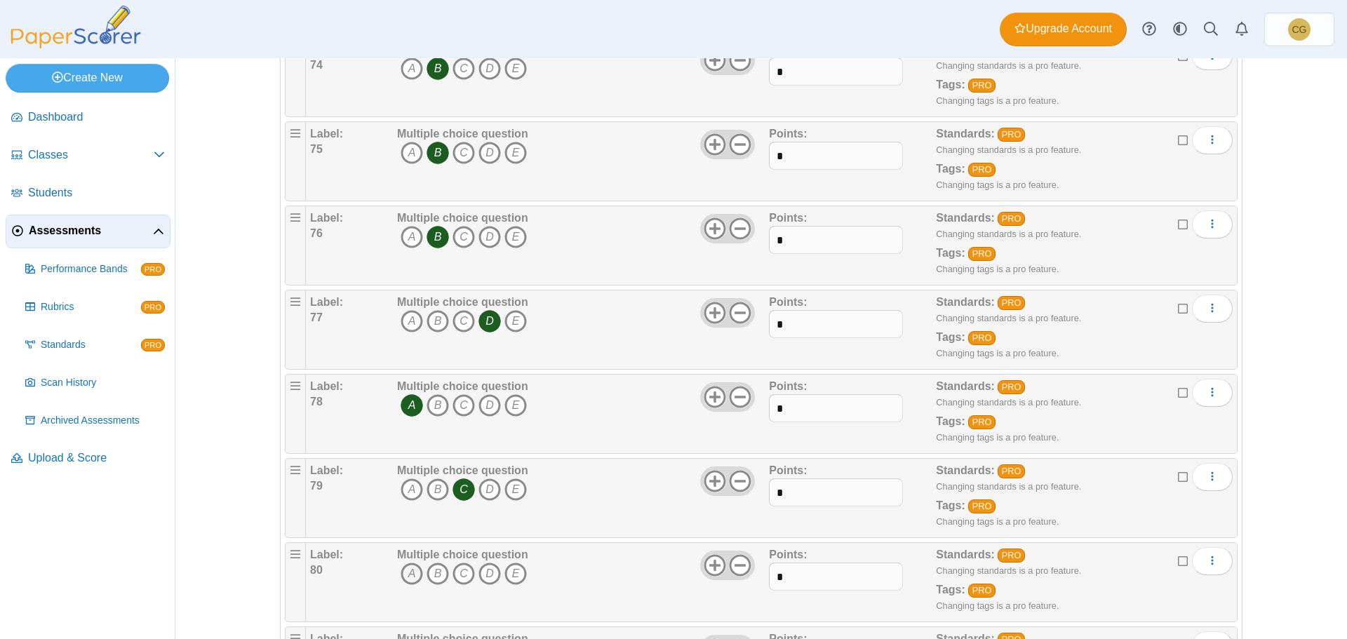
click at [405, 577] on icon "A" at bounding box center [412, 574] width 22 height 22
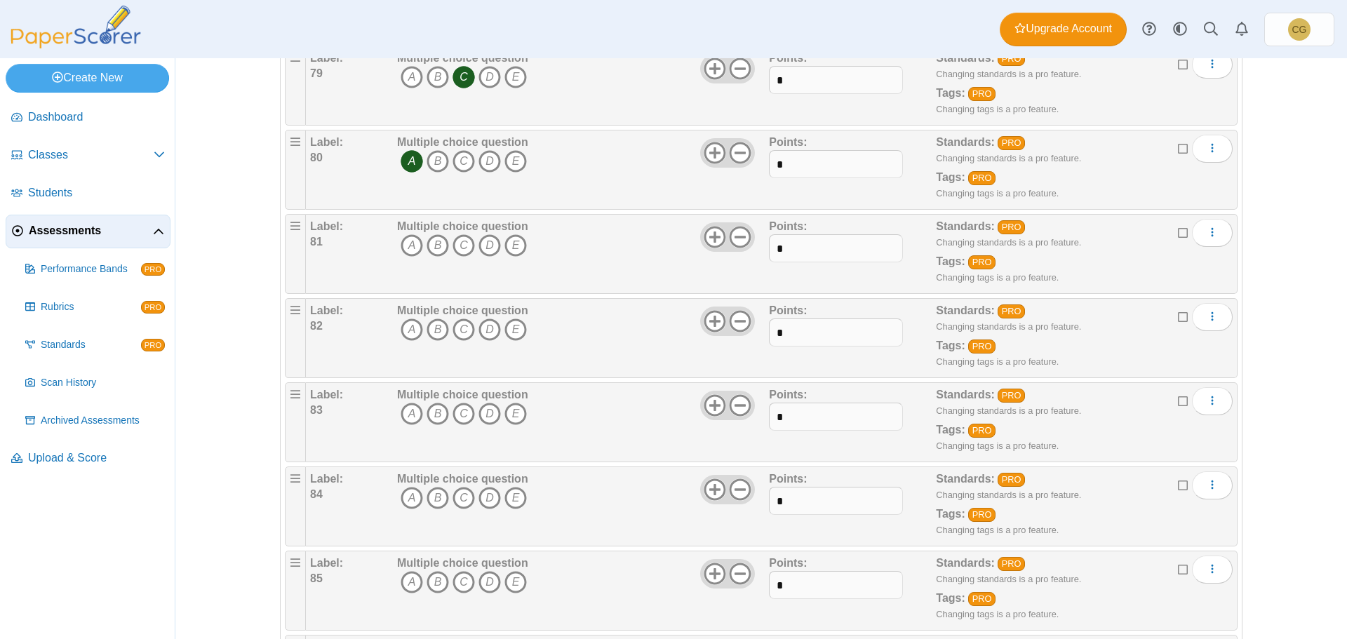
scroll to position [6804, 0]
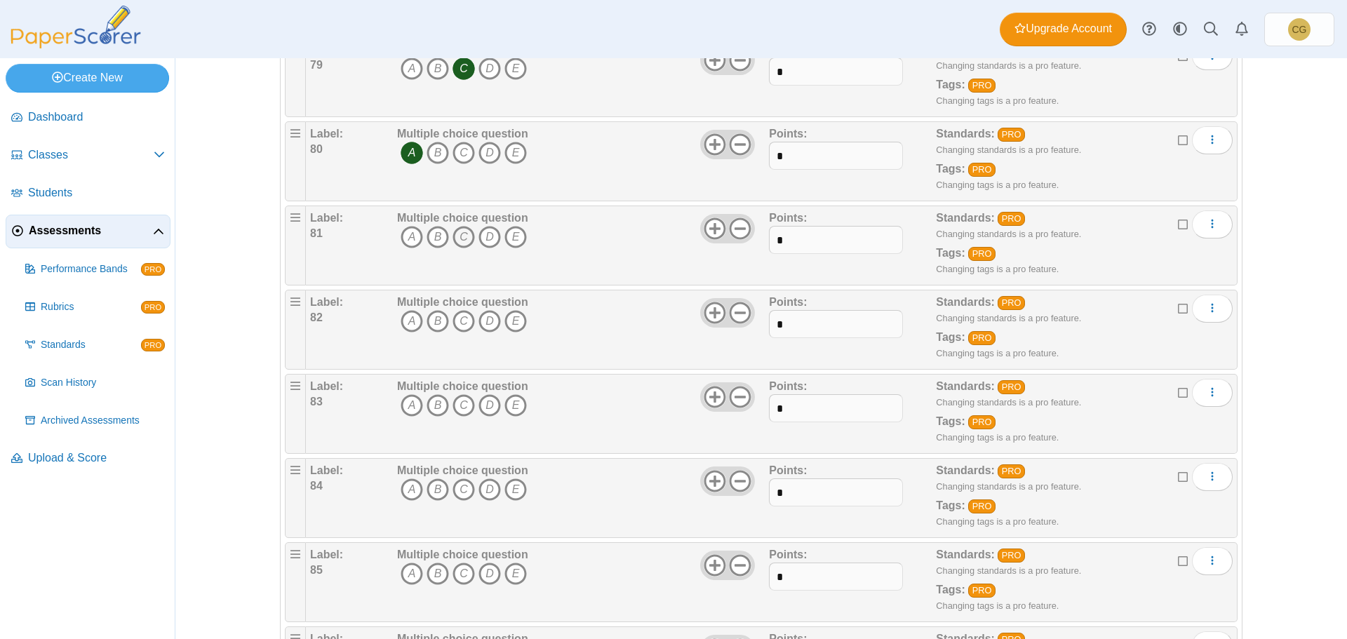
click at [466, 235] on icon "C" at bounding box center [463, 237] width 22 height 22
click at [486, 319] on icon "D" at bounding box center [489, 321] width 22 height 22
click at [484, 405] on icon "D" at bounding box center [489, 405] width 22 height 22
click at [429, 491] on icon "B" at bounding box center [437, 489] width 22 height 22
click at [455, 574] on icon "C" at bounding box center [463, 574] width 22 height 22
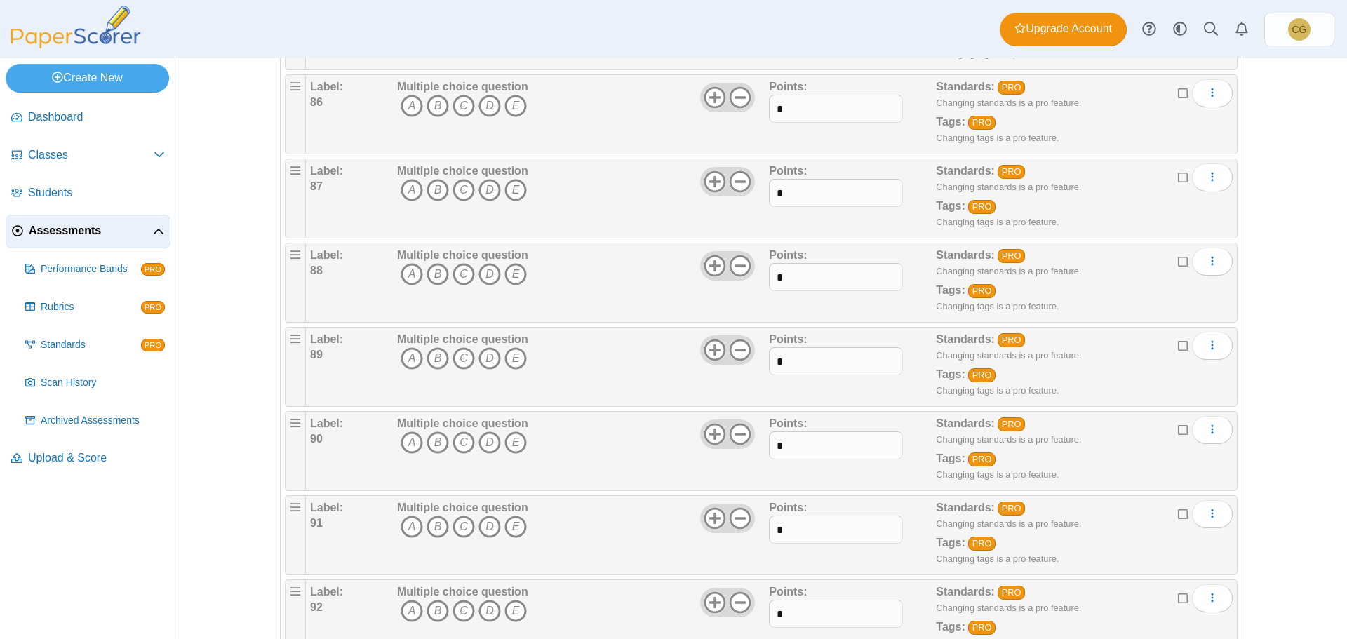
scroll to position [7365, 0]
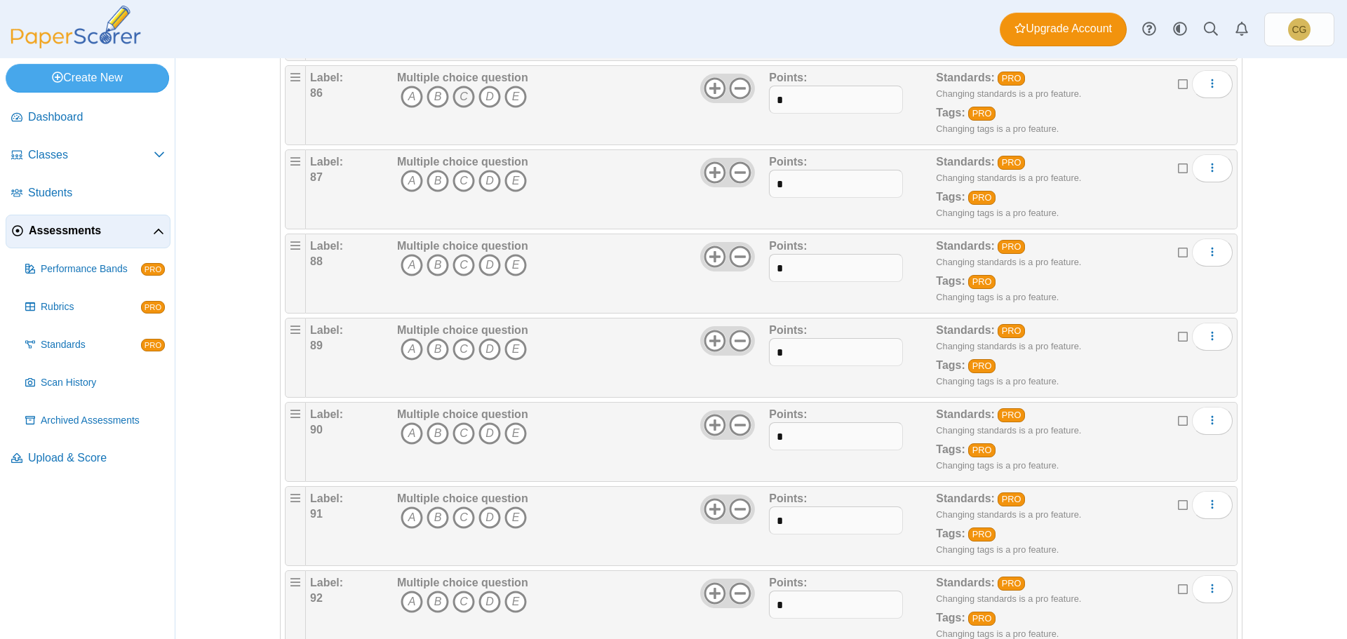
click at [459, 97] on icon "C" at bounding box center [463, 97] width 22 height 22
click at [432, 183] on icon "B" at bounding box center [437, 181] width 22 height 22
click at [432, 264] on icon "B" at bounding box center [437, 265] width 22 height 22
click at [407, 347] on icon "A" at bounding box center [412, 349] width 22 height 22
click at [489, 437] on icon "D" at bounding box center [489, 433] width 22 height 22
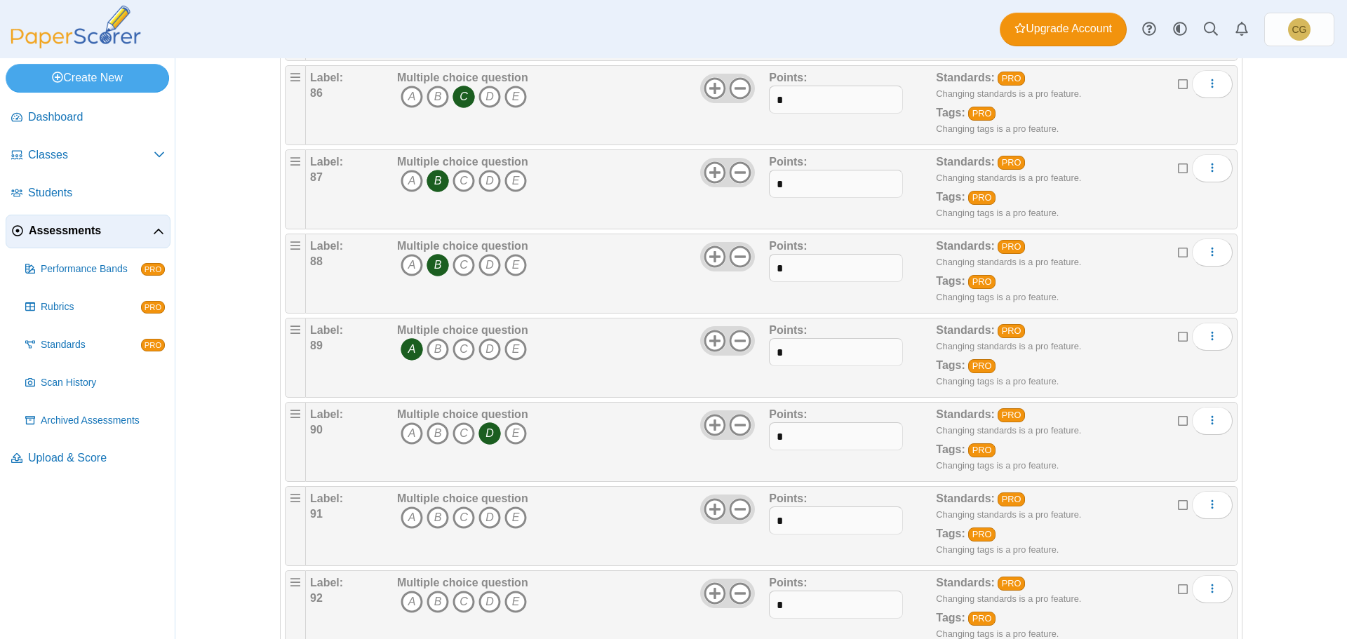
click at [1300, 476] on div "Adding or removing a question, will render already printed testing sheets inval…" at bounding box center [760, 348] width 1171 height 581
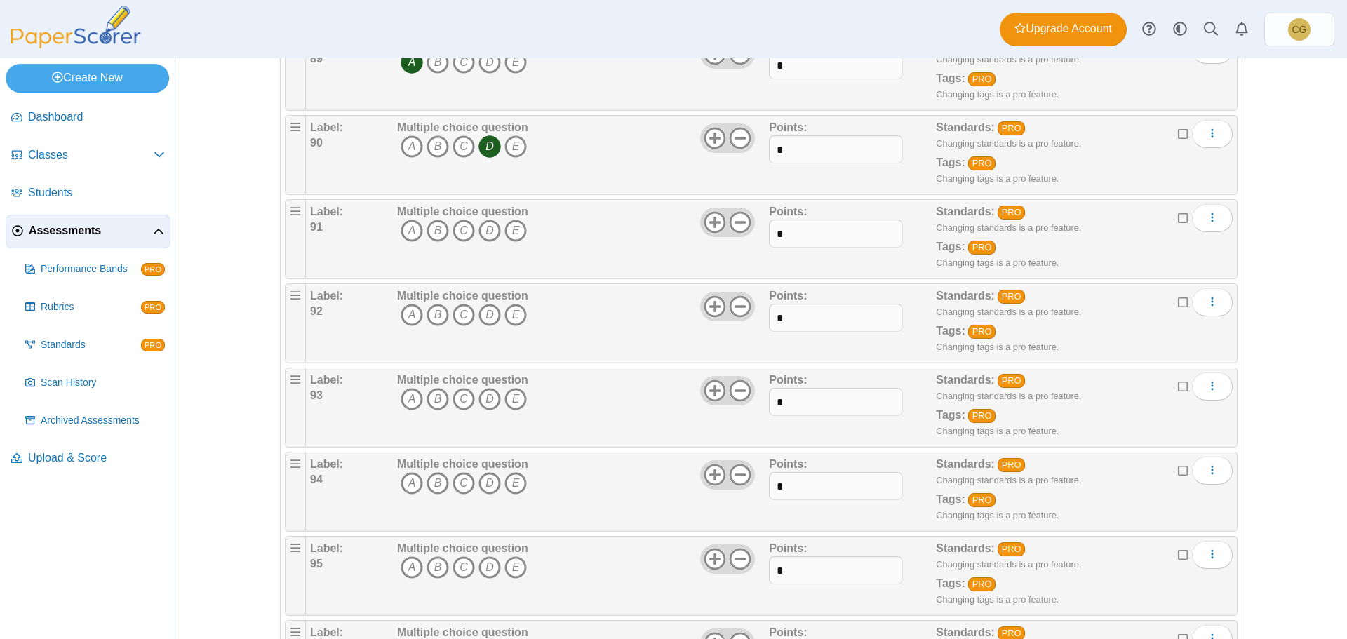
scroll to position [7591, 0]
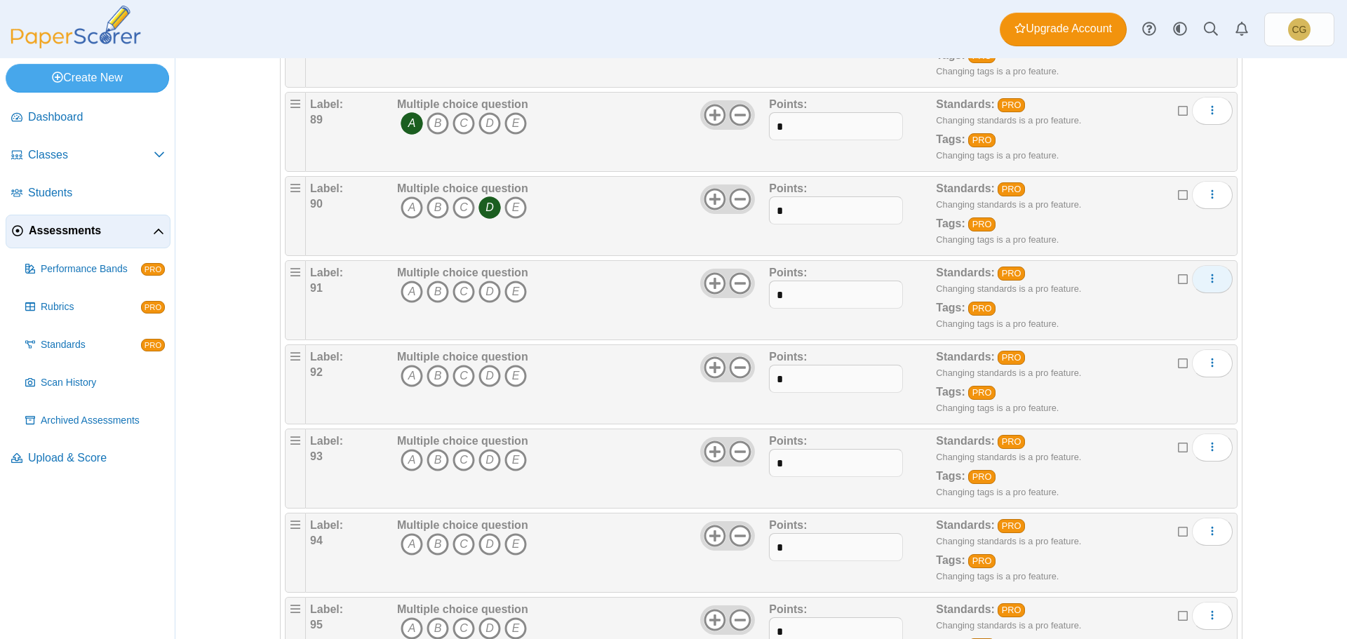
click at [1211, 281] on icon "More options" at bounding box center [1211, 278] width 11 height 11
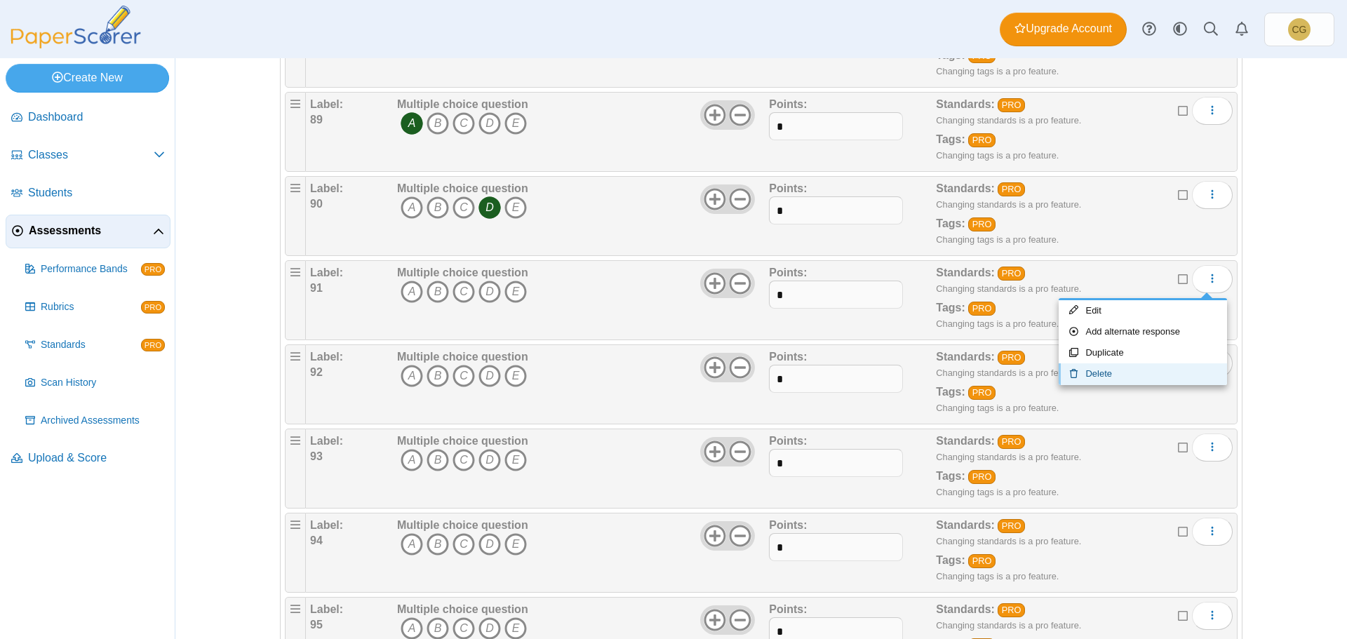
click at [1106, 375] on link "Delete" at bounding box center [1142, 373] width 168 height 21
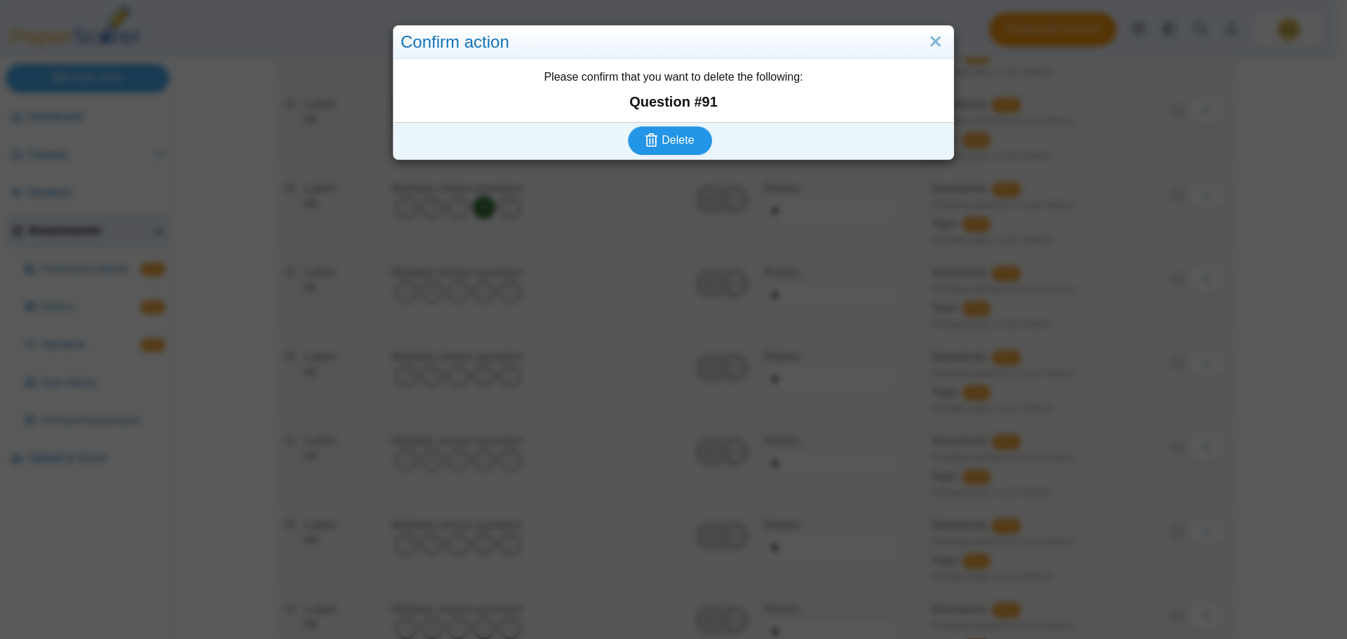
click at [676, 130] on button "Delete" at bounding box center [670, 140] width 84 height 28
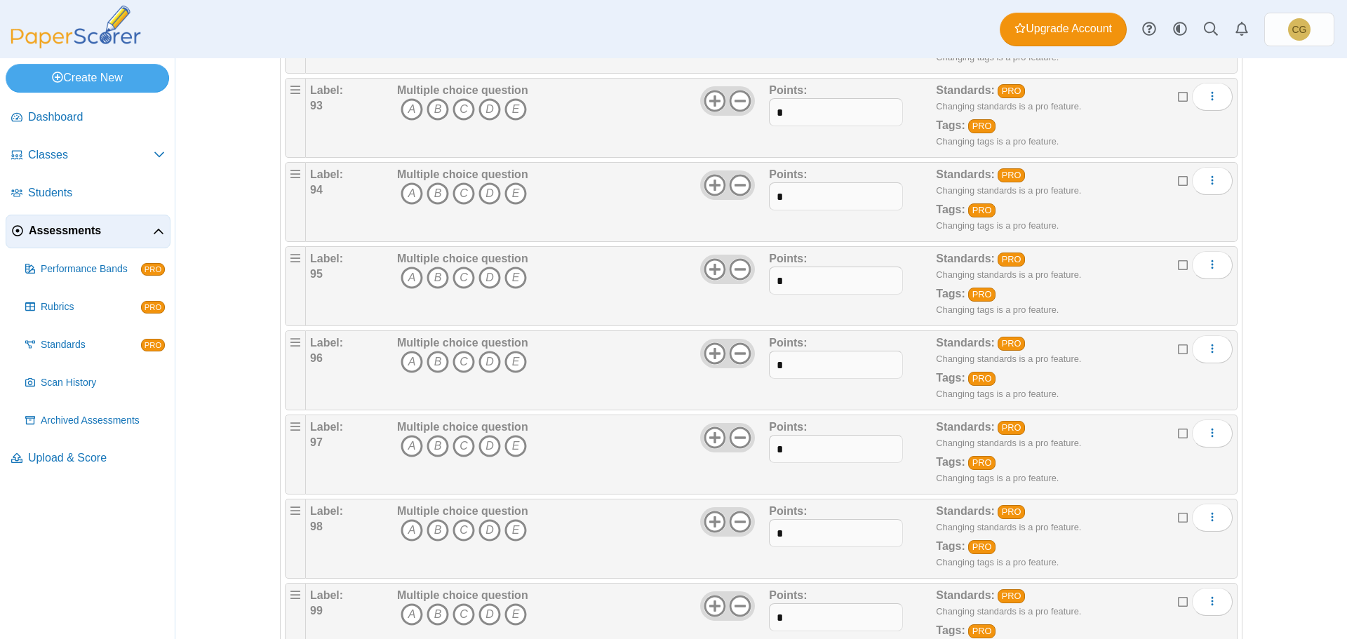
scroll to position [7998, 0]
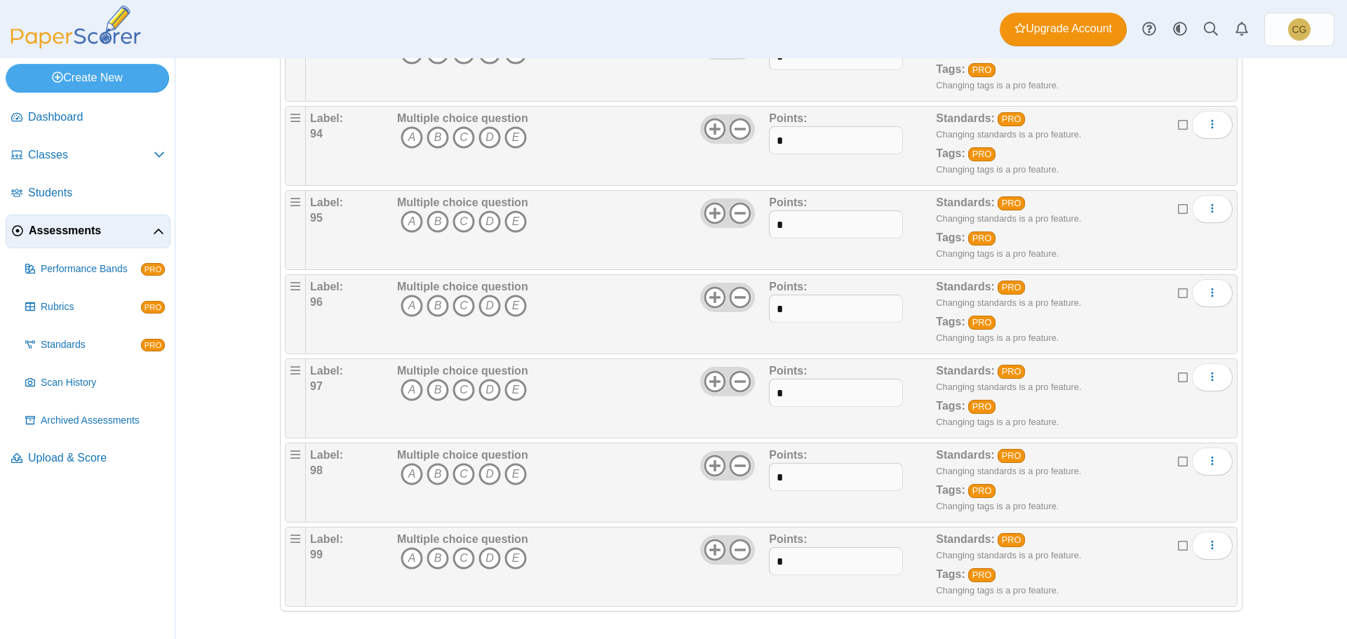
click at [1178, 546] on icon at bounding box center [1183, 544] width 11 height 10
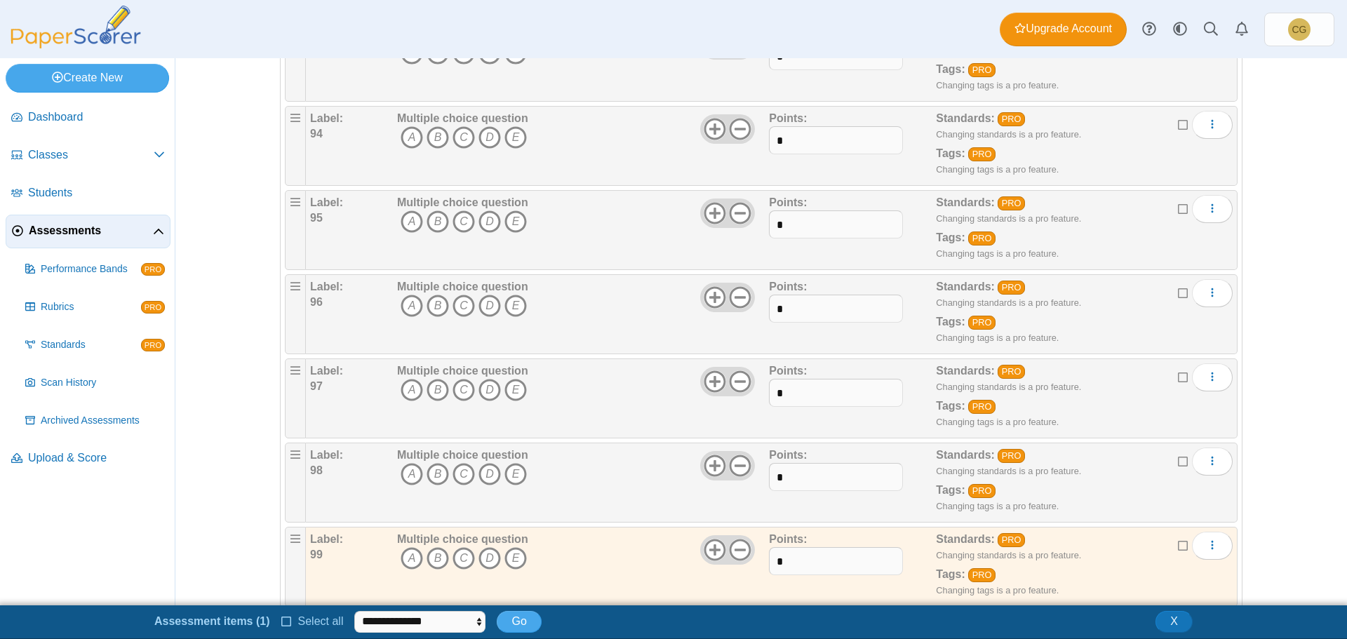
click at [1178, 457] on icon at bounding box center [1183, 460] width 11 height 10
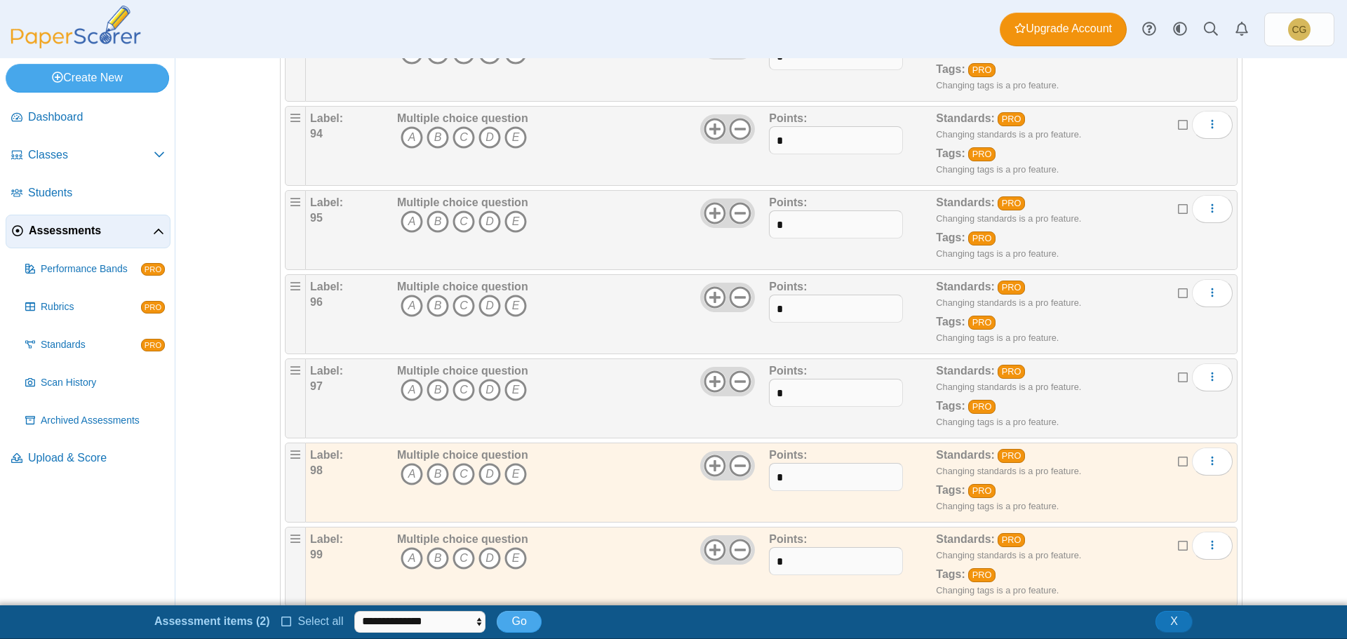
click at [1178, 377] on icon at bounding box center [1183, 375] width 11 height 10
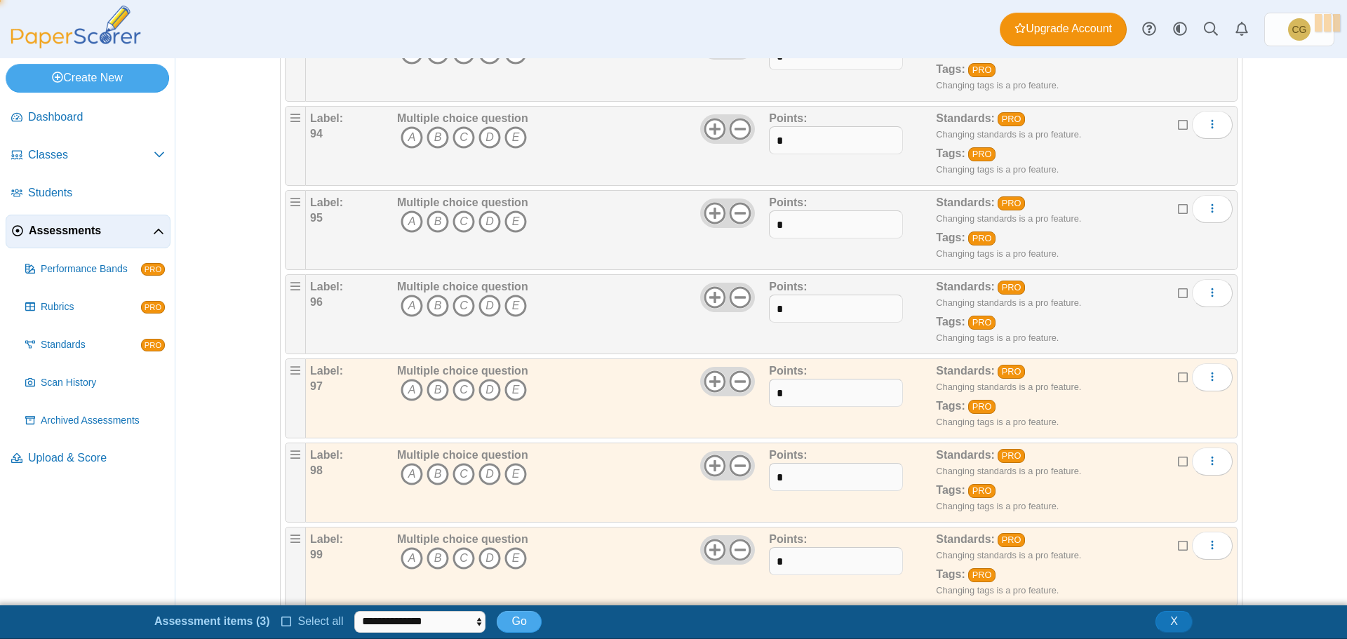
click at [1178, 293] on icon at bounding box center [1183, 291] width 11 height 10
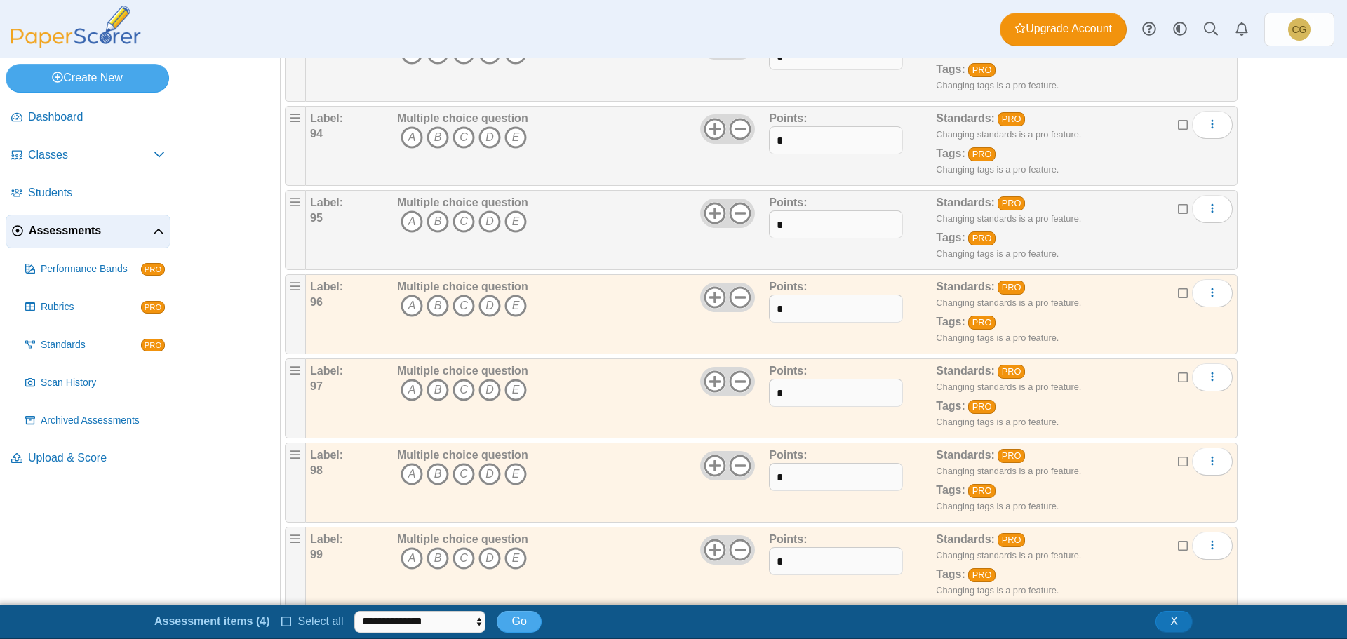
click at [1178, 208] on icon at bounding box center [1183, 207] width 11 height 10
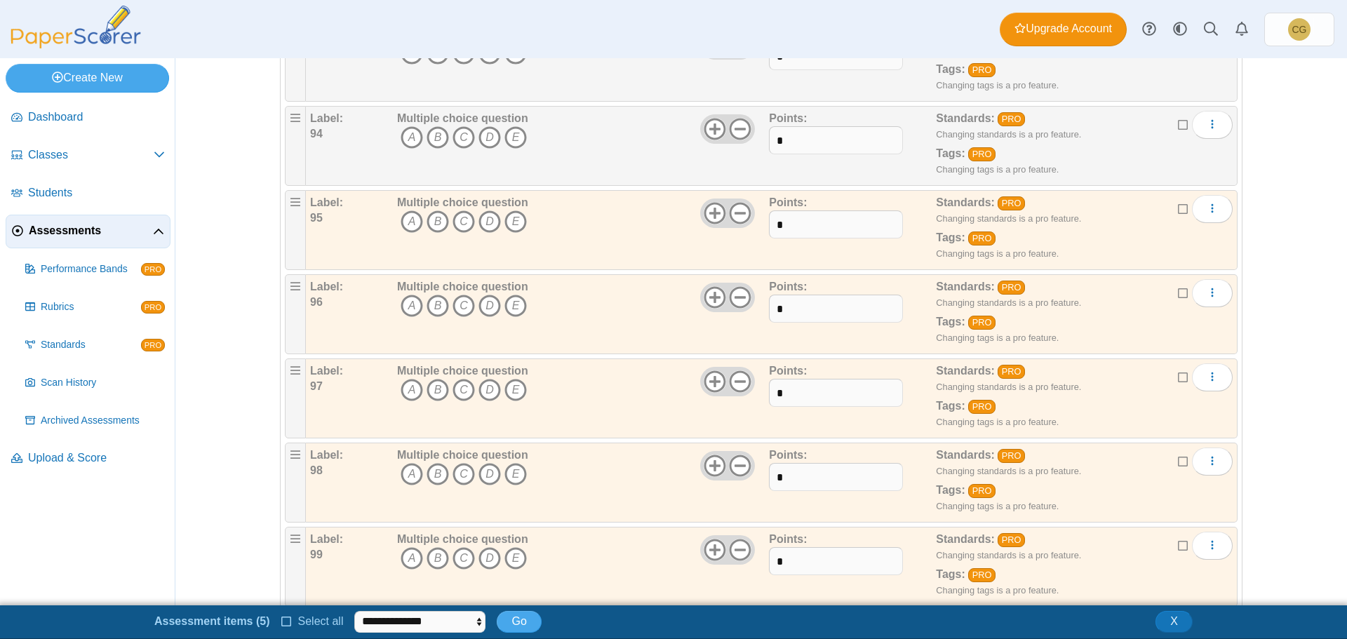
click at [1178, 126] on icon at bounding box center [1183, 123] width 11 height 10
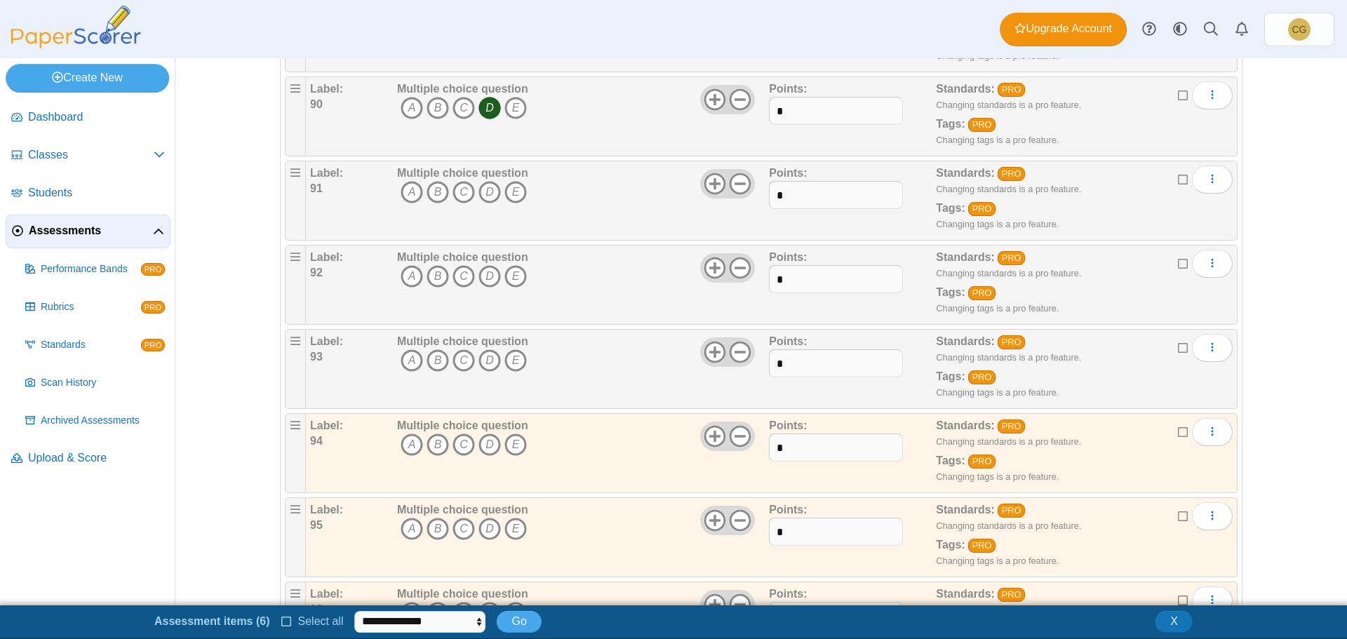
scroll to position [7647, 0]
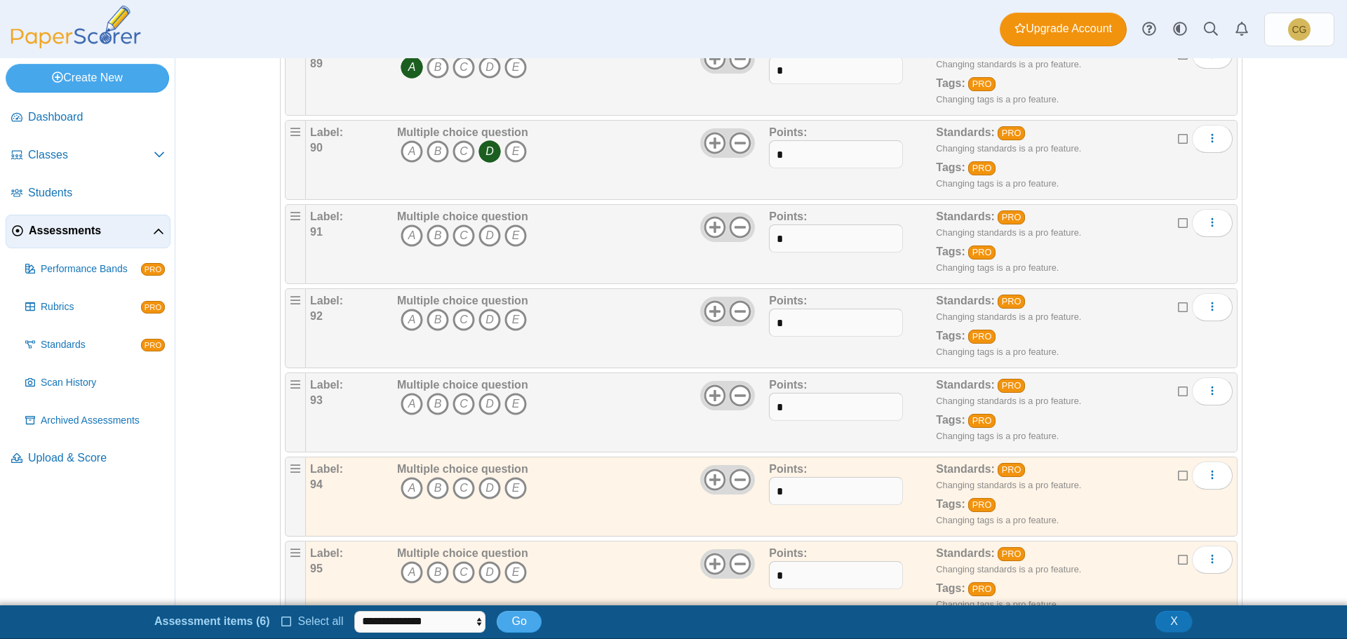
click at [1178, 393] on icon at bounding box center [1183, 389] width 11 height 10
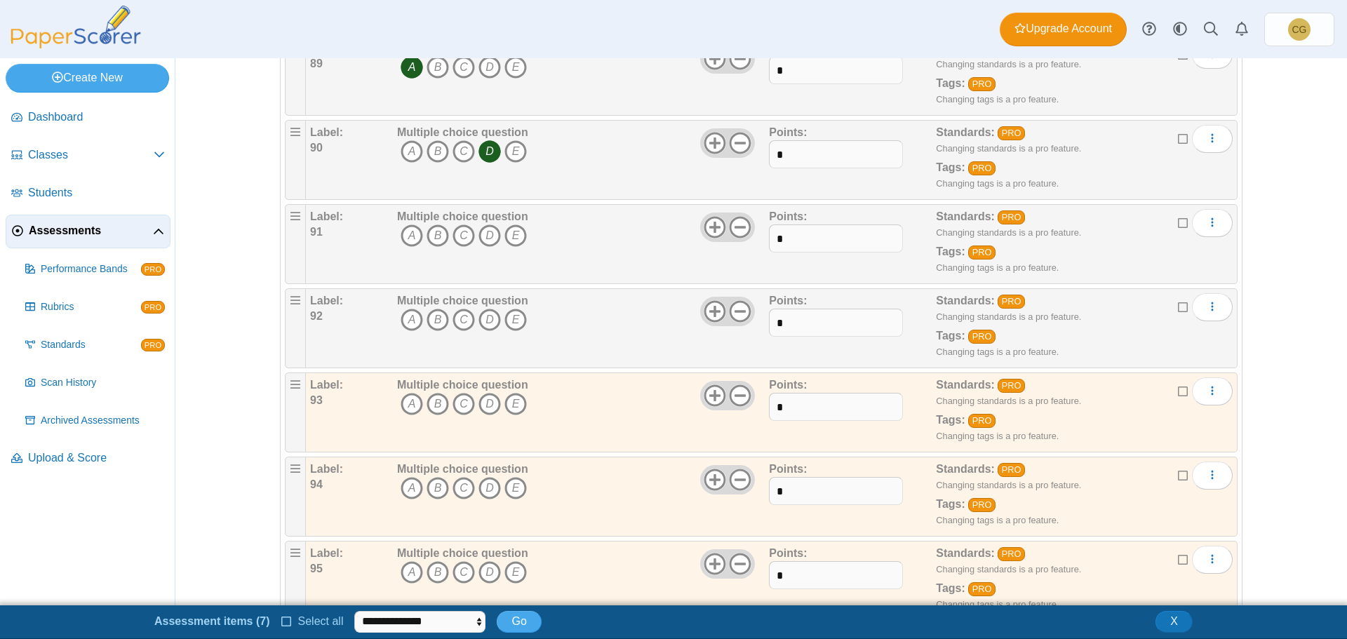
click at [1178, 310] on icon at bounding box center [1183, 305] width 11 height 10
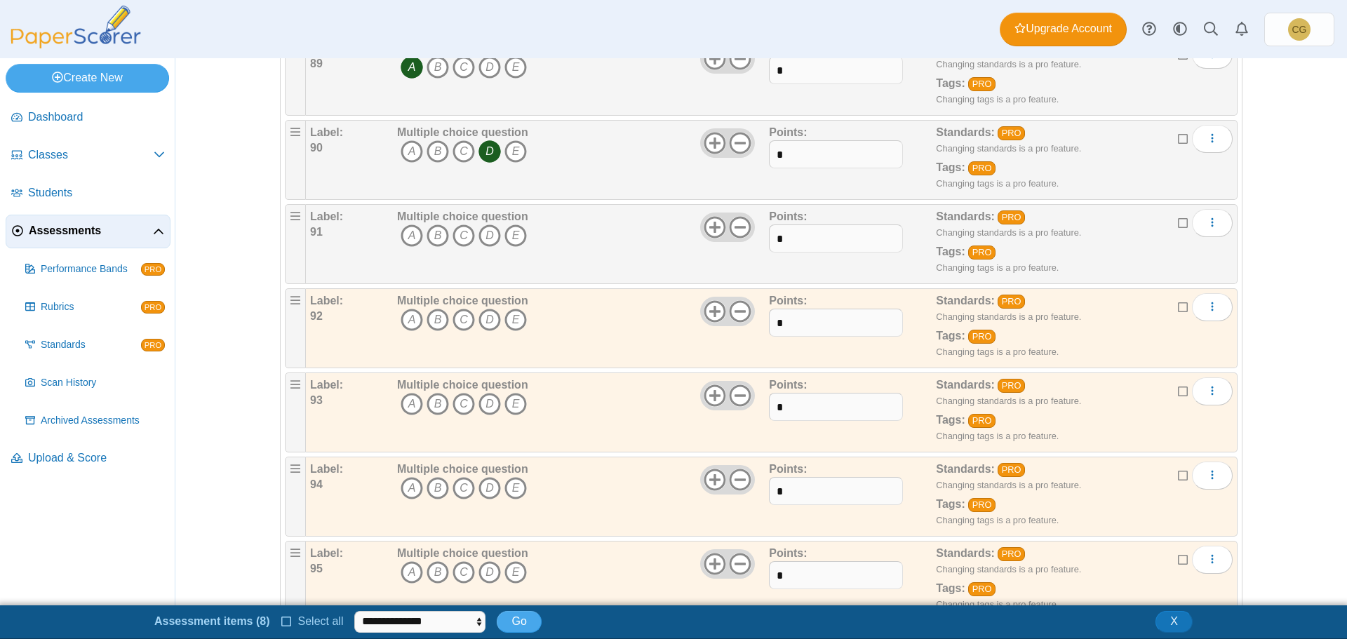
click at [1179, 221] on icon at bounding box center [1183, 221] width 11 height 10
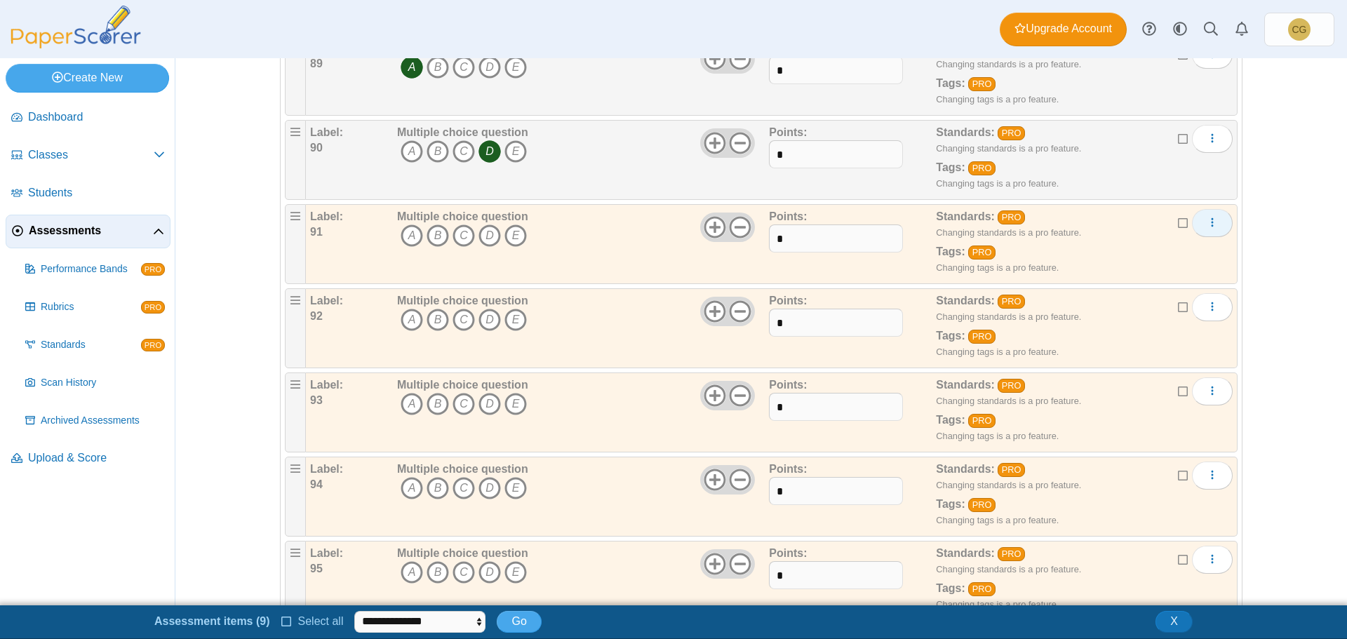
click at [1218, 229] on button "More options" at bounding box center [1212, 223] width 41 height 28
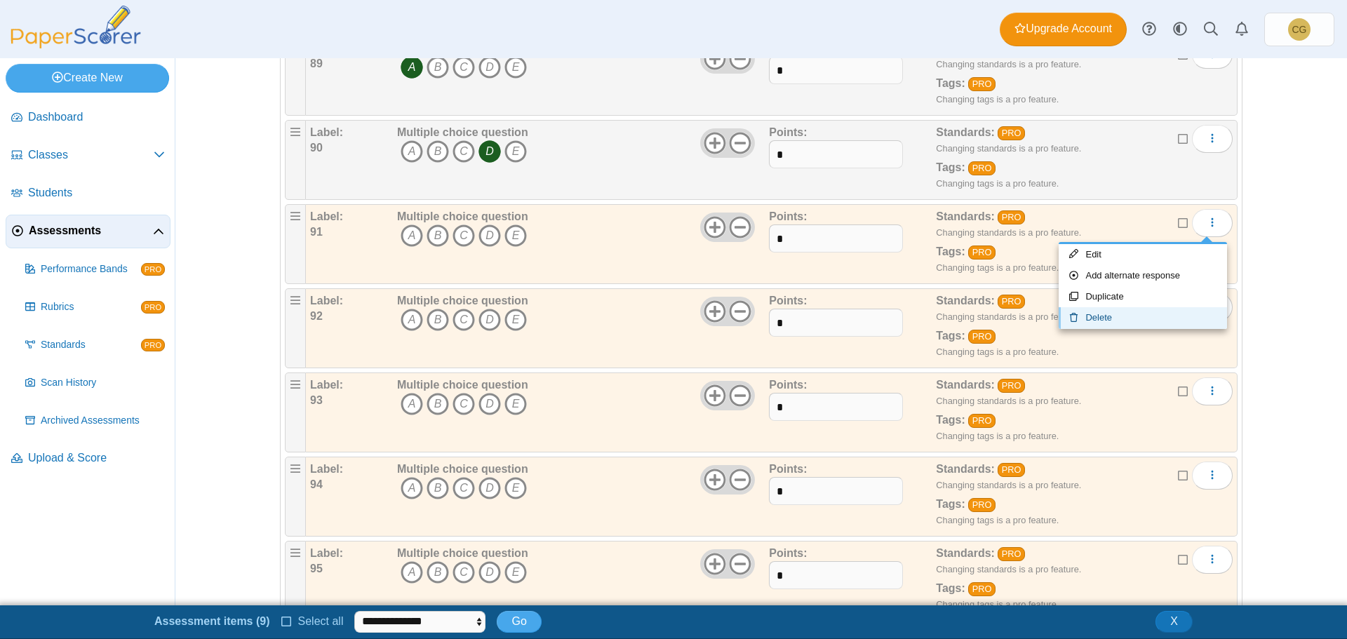
click at [1112, 315] on link "Delete" at bounding box center [1142, 317] width 168 height 21
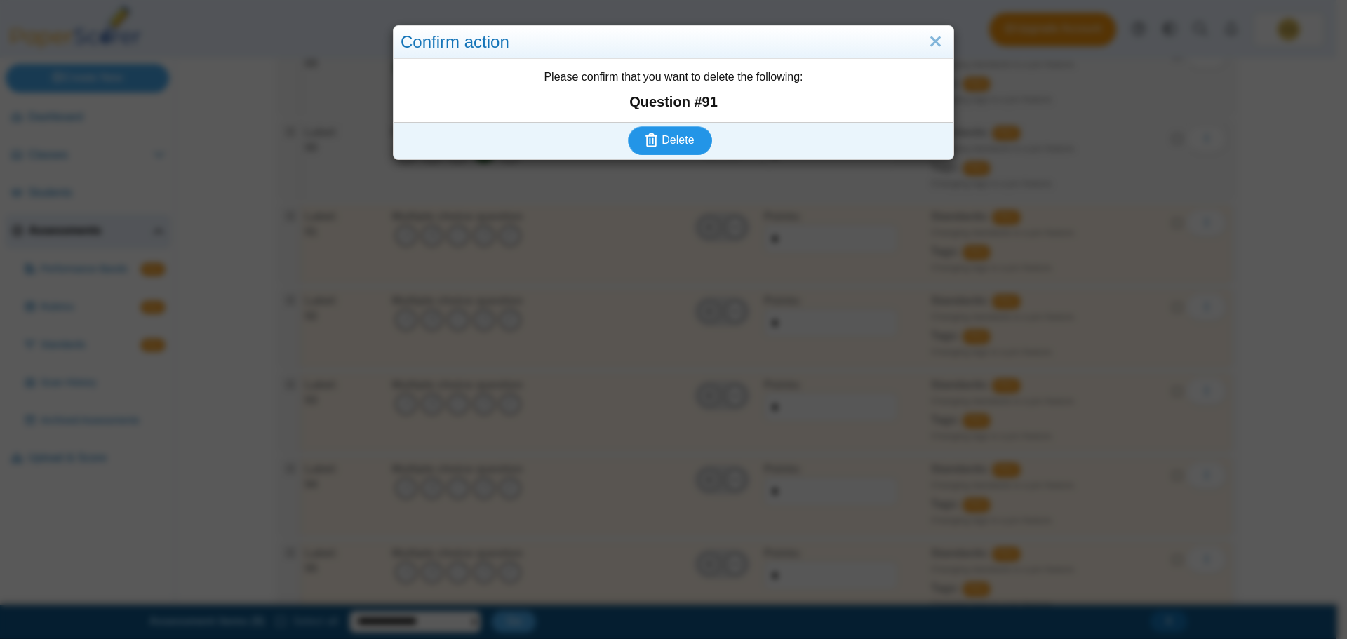
click at [686, 135] on span "Delete" at bounding box center [677, 140] width 32 height 12
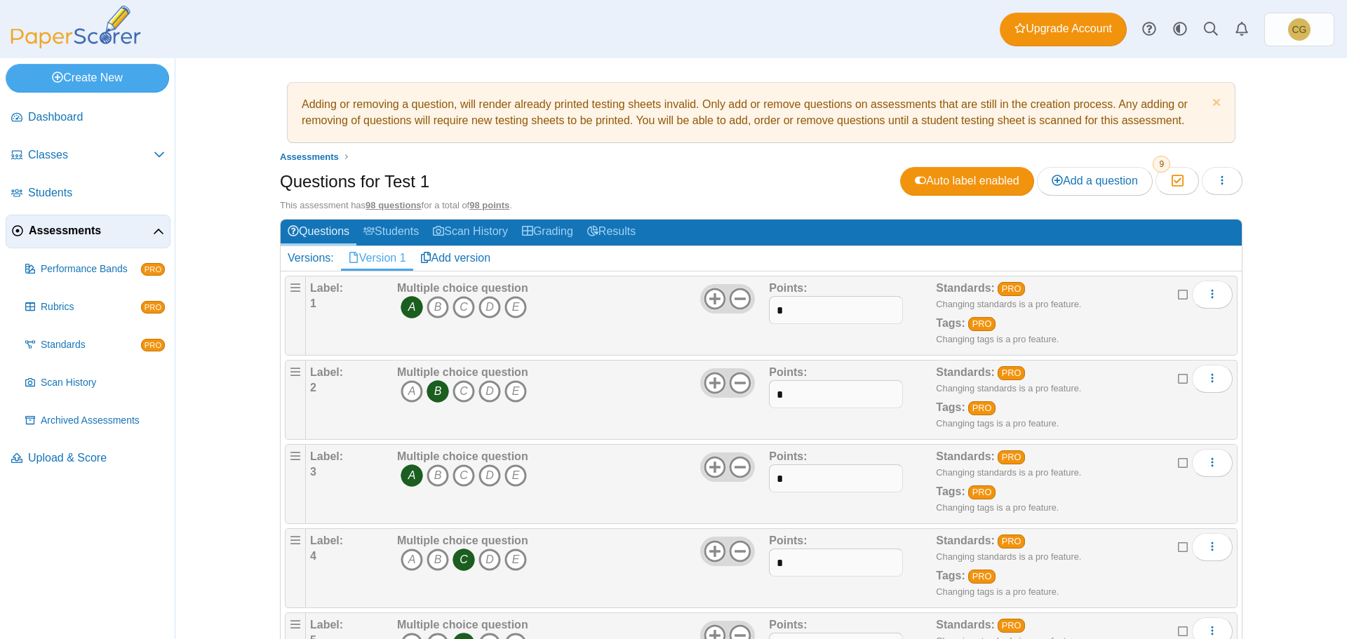
click at [1335, 85] on div "Adding or removing a question, will render already printed testing sheets inval…" at bounding box center [760, 348] width 1171 height 581
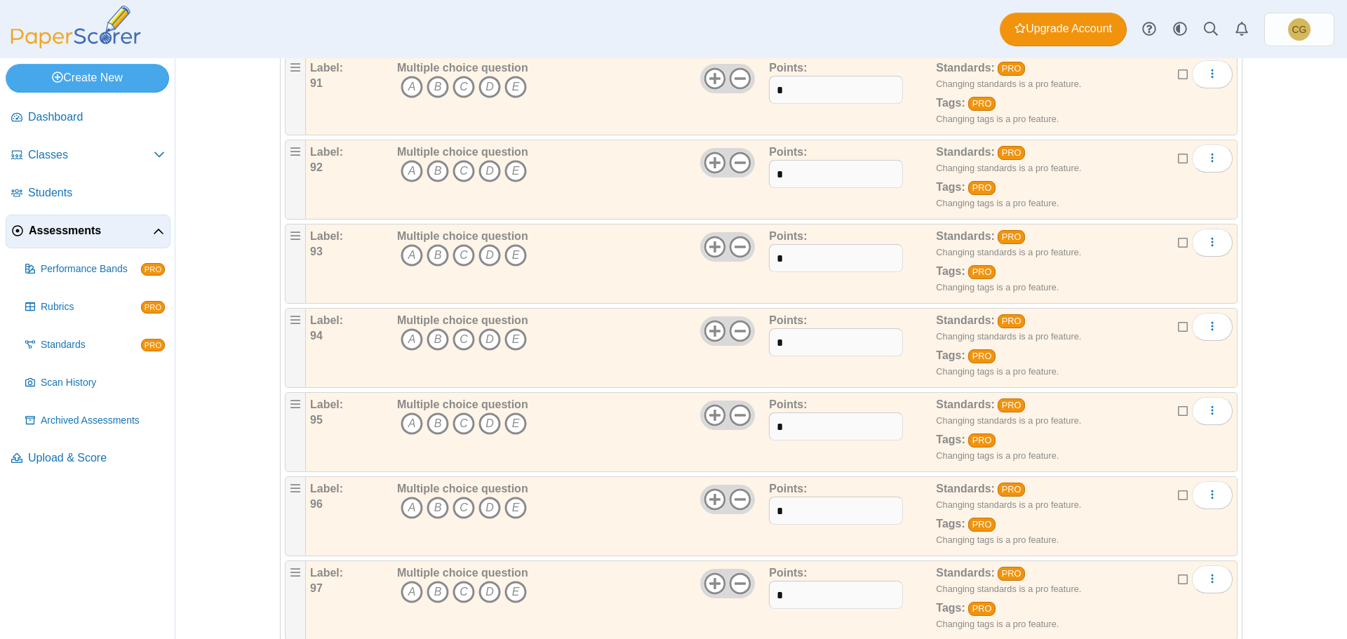
scroll to position [7914, 0]
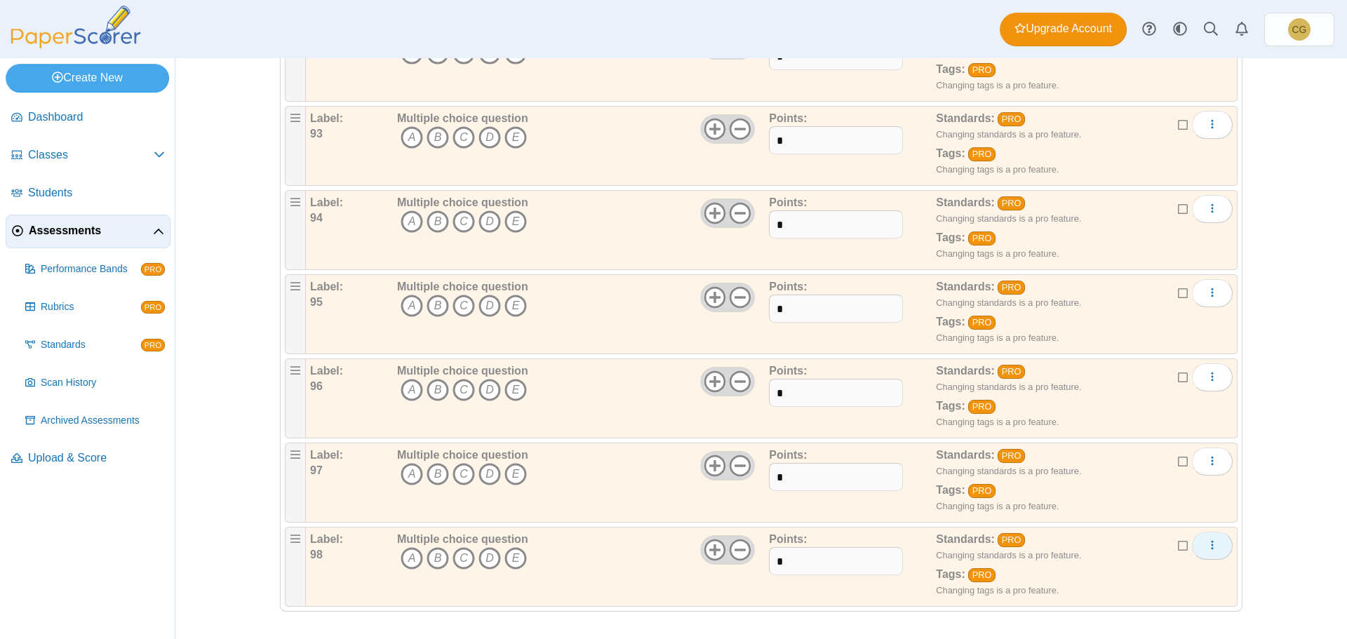
click at [1213, 542] on button "More options" at bounding box center [1212, 546] width 41 height 28
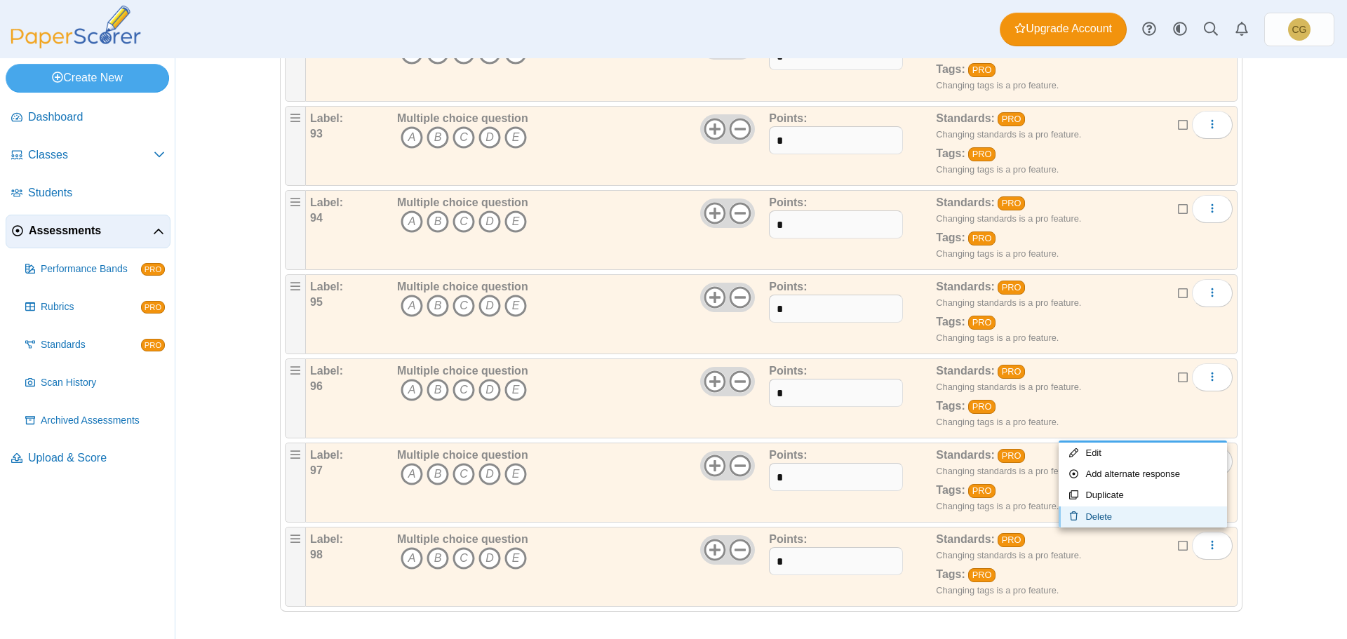
click at [1110, 513] on link "Delete" at bounding box center [1142, 516] width 168 height 21
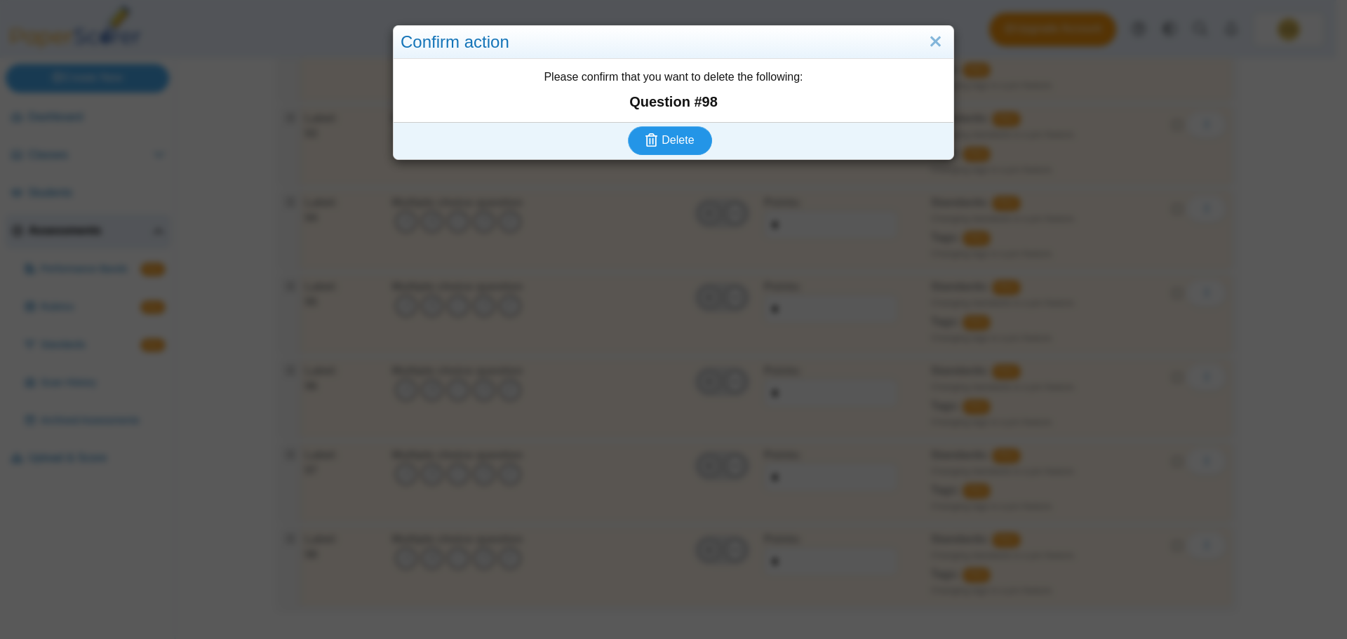
click at [694, 138] on button "Delete" at bounding box center [670, 140] width 84 height 28
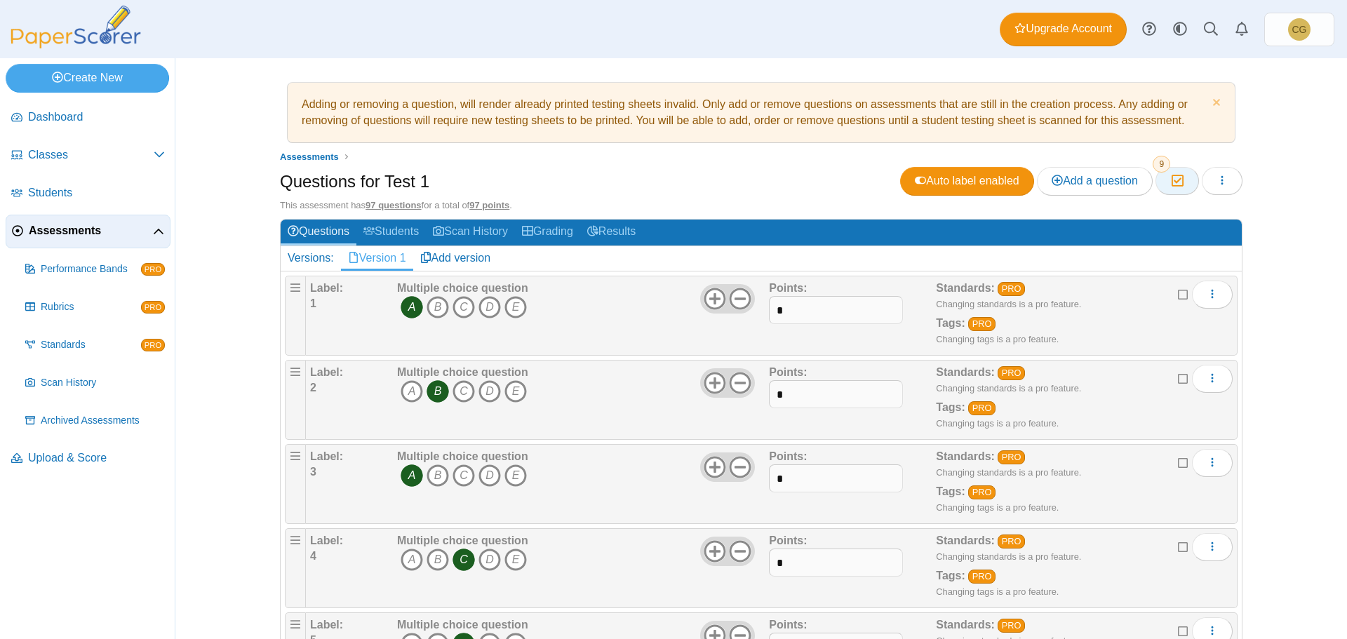
click at [1175, 179] on icon "button" at bounding box center [1176, 181] width 13 height 12
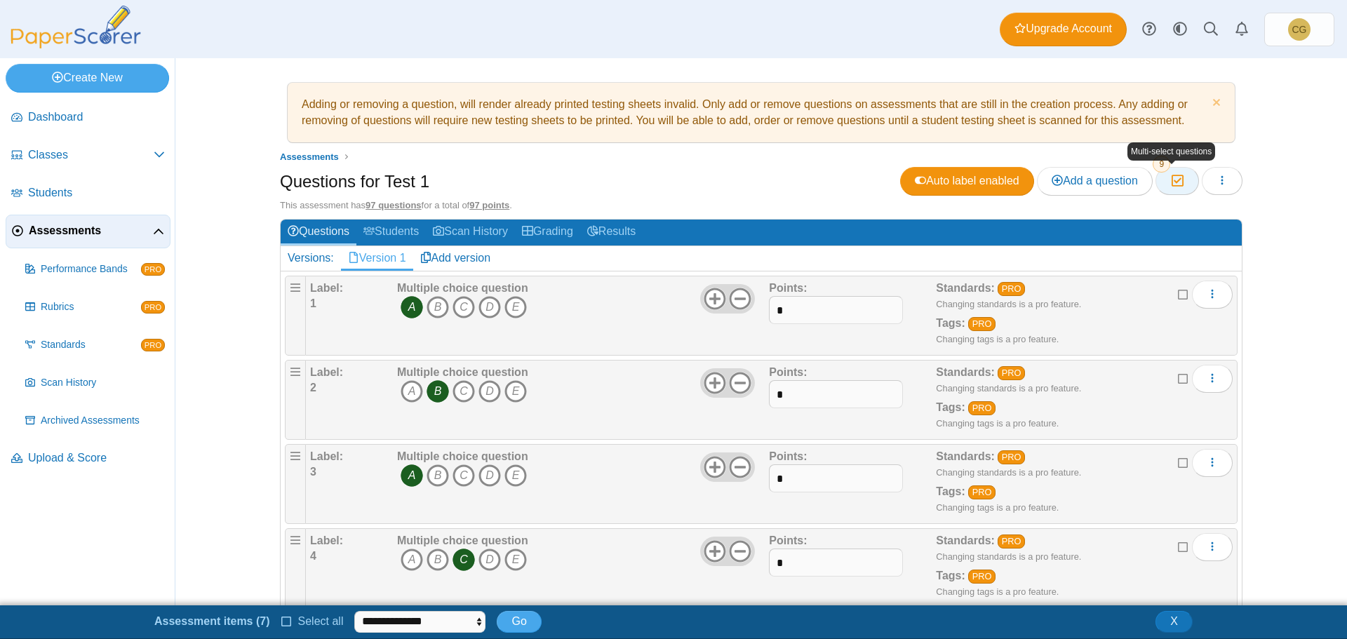
click at [1175, 179] on icon "button" at bounding box center [1176, 181] width 13 height 12
click at [1210, 175] on button "button" at bounding box center [1222, 181] width 41 height 28
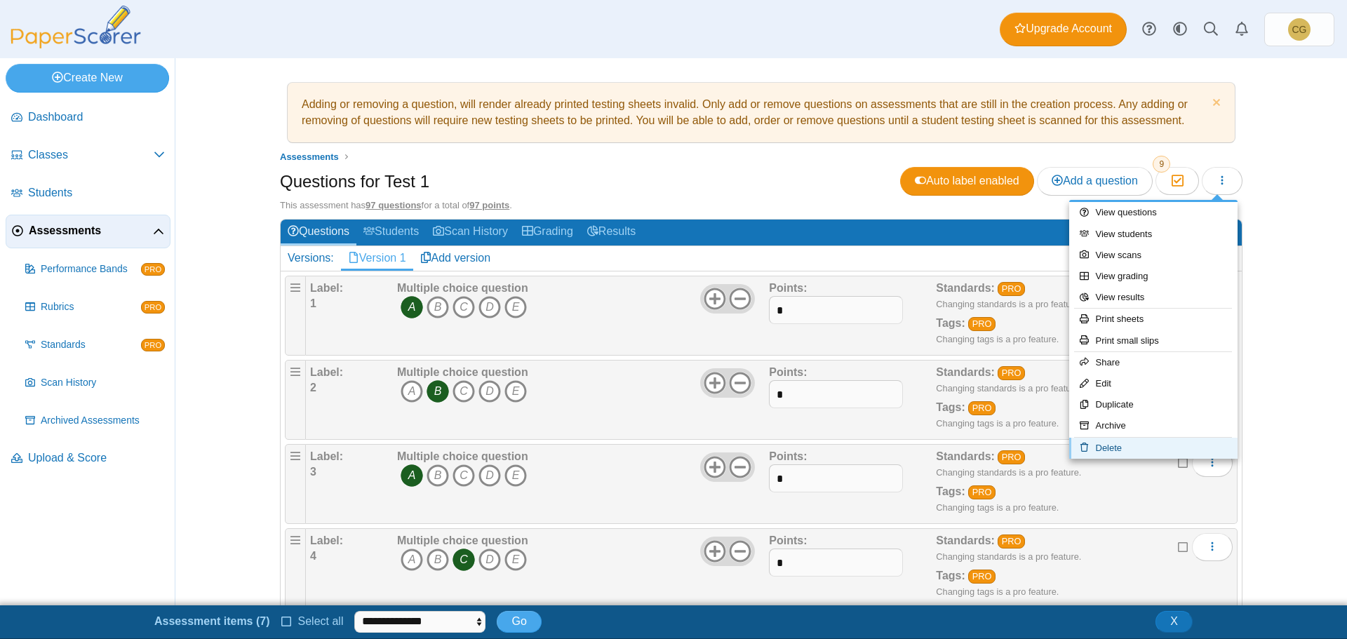
click at [1115, 449] on link "Delete" at bounding box center [1153, 448] width 168 height 21
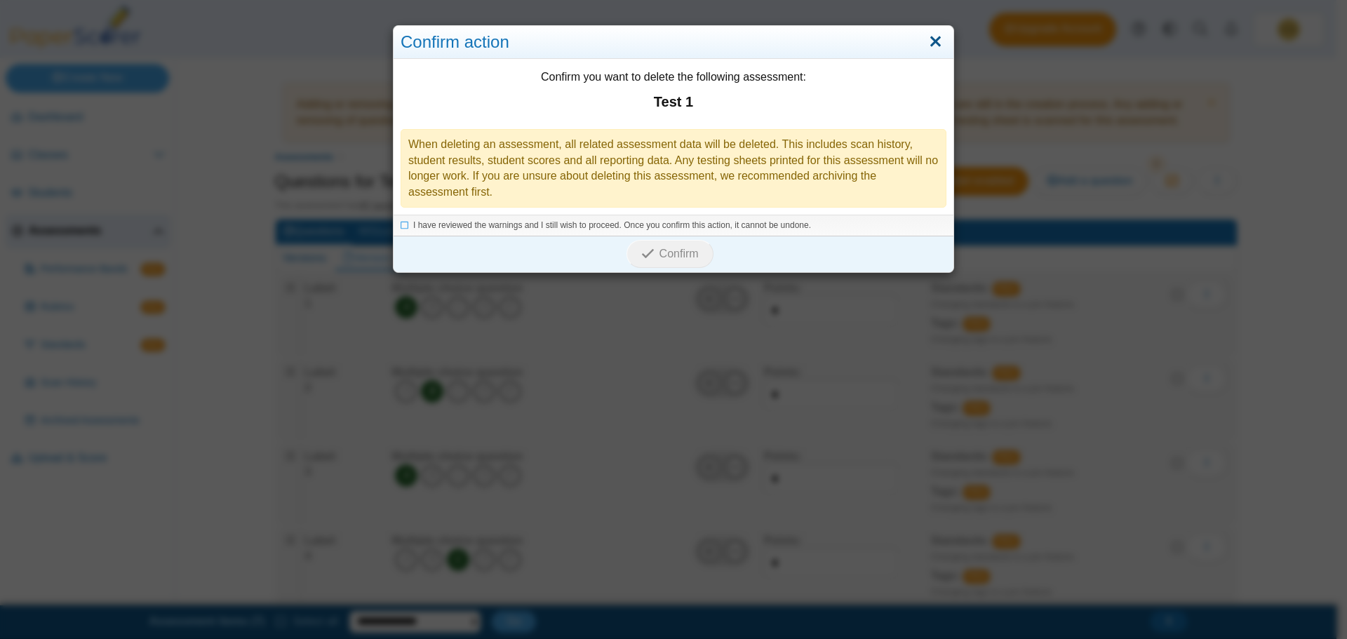
click at [929, 43] on link "Close" at bounding box center [935, 42] width 22 height 24
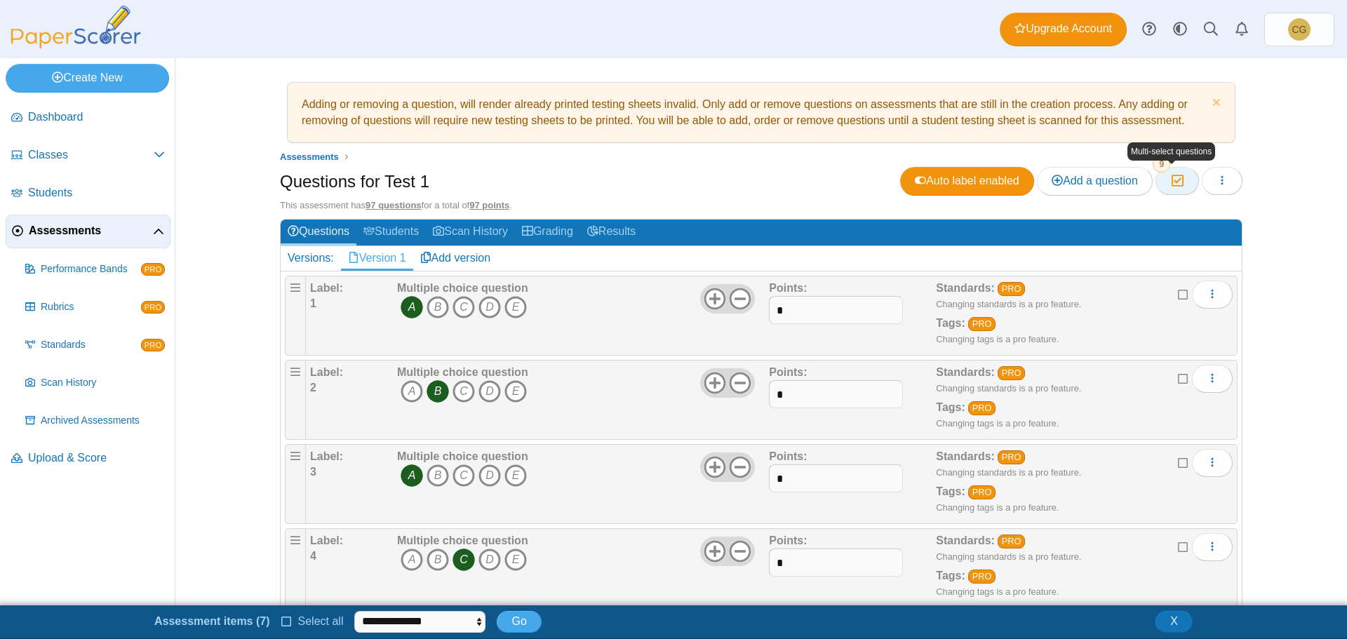
click at [1175, 181] on icon "button" at bounding box center [1176, 181] width 13 height 12
click at [1174, 181] on icon "button" at bounding box center [1176, 181] width 13 height 12
click at [1218, 178] on icon "button" at bounding box center [1221, 180] width 11 height 11
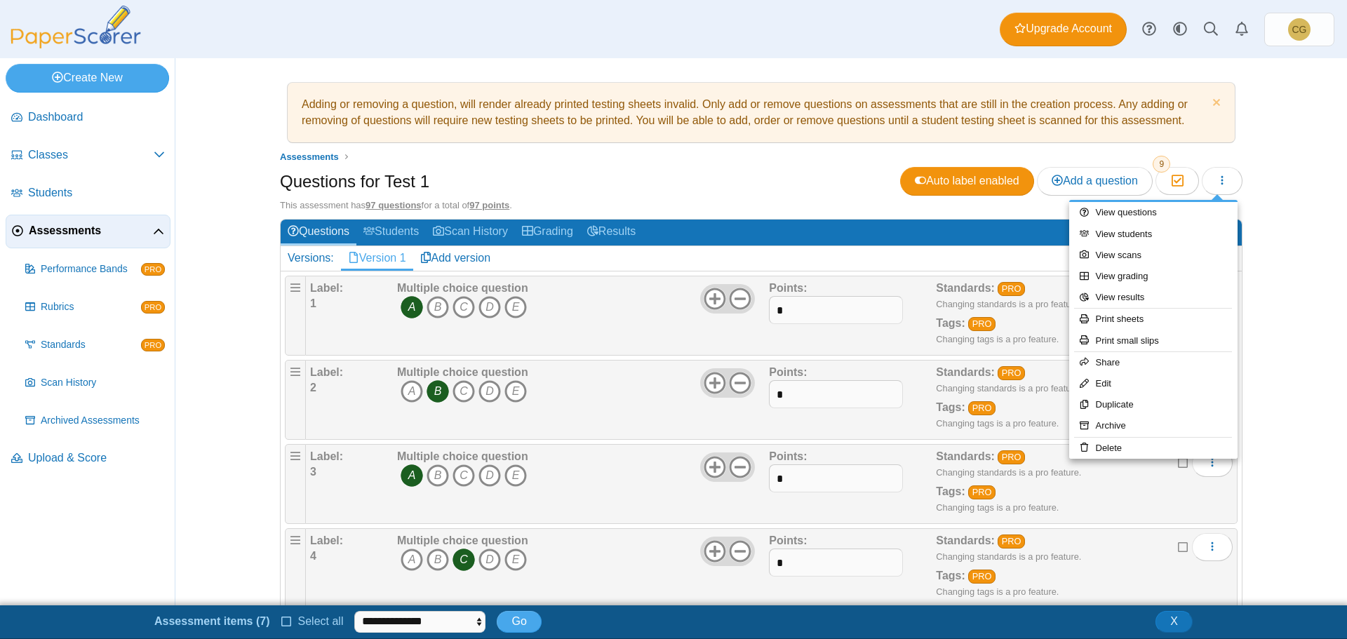
click at [1279, 292] on div "Adding or removing a question, will render already printed testing sheets inval…" at bounding box center [761, 331] width 1052 height 547
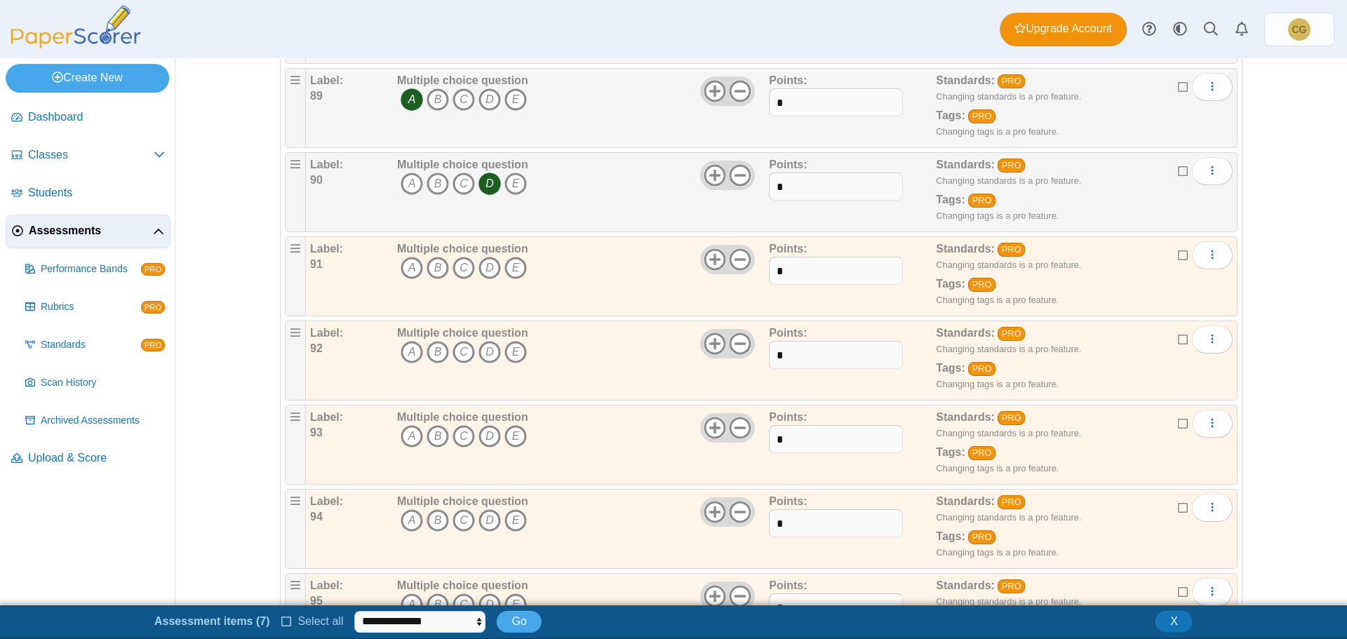
scroll to position [7863, 0]
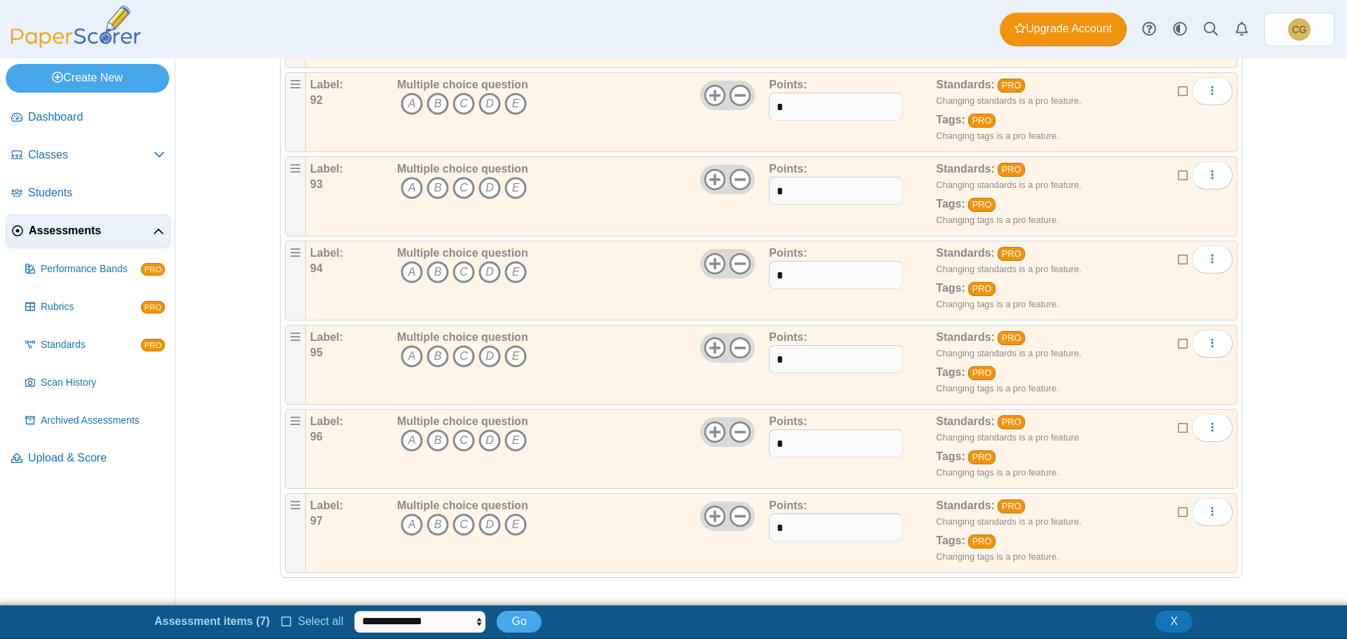
click at [1178, 511] on icon at bounding box center [1183, 510] width 11 height 10
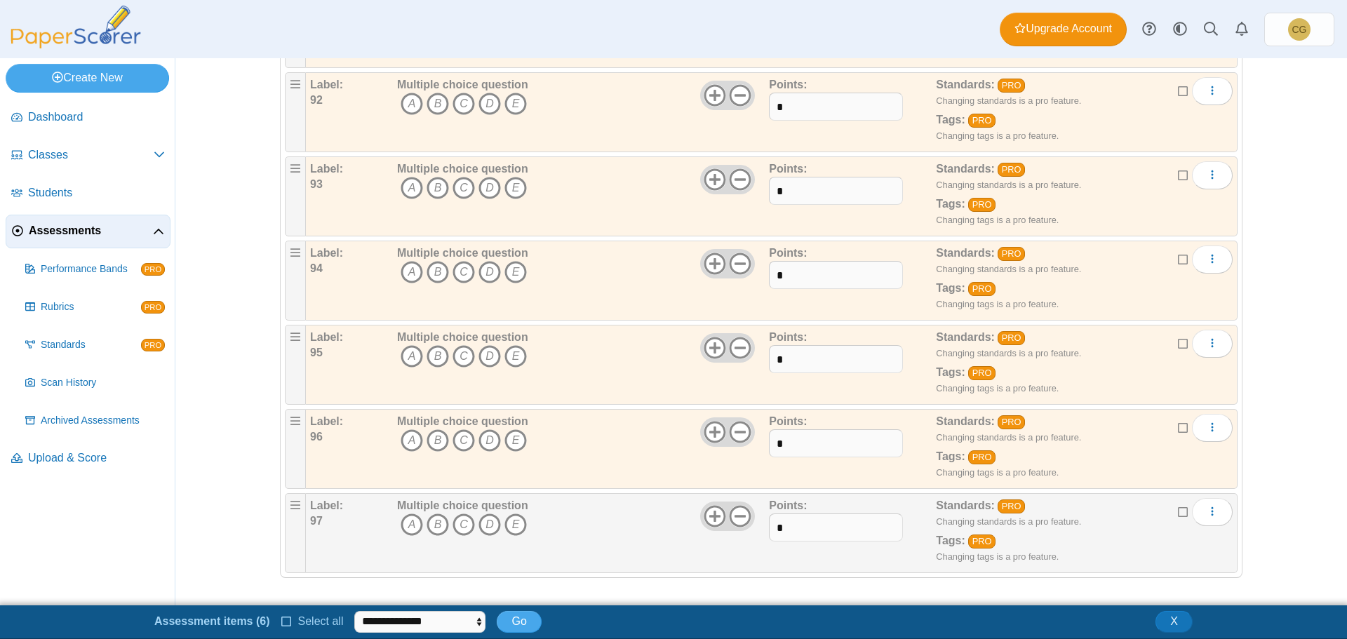
click at [1178, 427] on icon at bounding box center [1183, 426] width 11 height 10
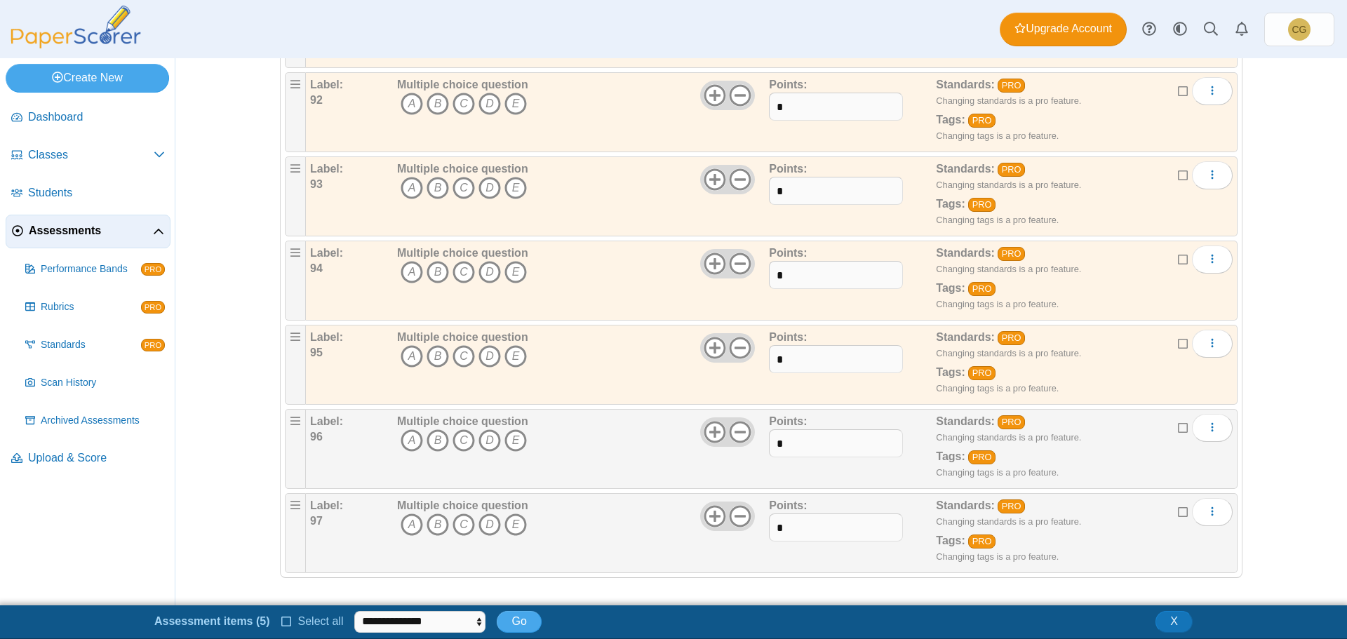
click at [1178, 345] on icon at bounding box center [1183, 342] width 11 height 10
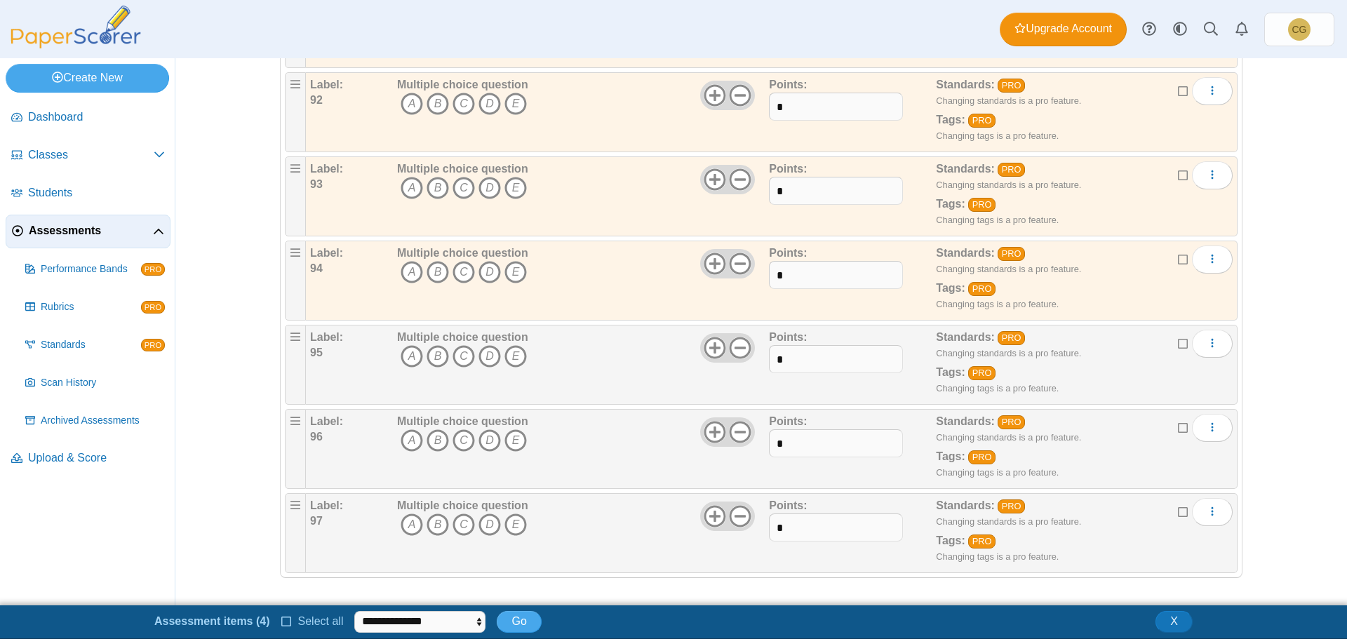
click at [1178, 253] on icon at bounding box center [1183, 258] width 11 height 10
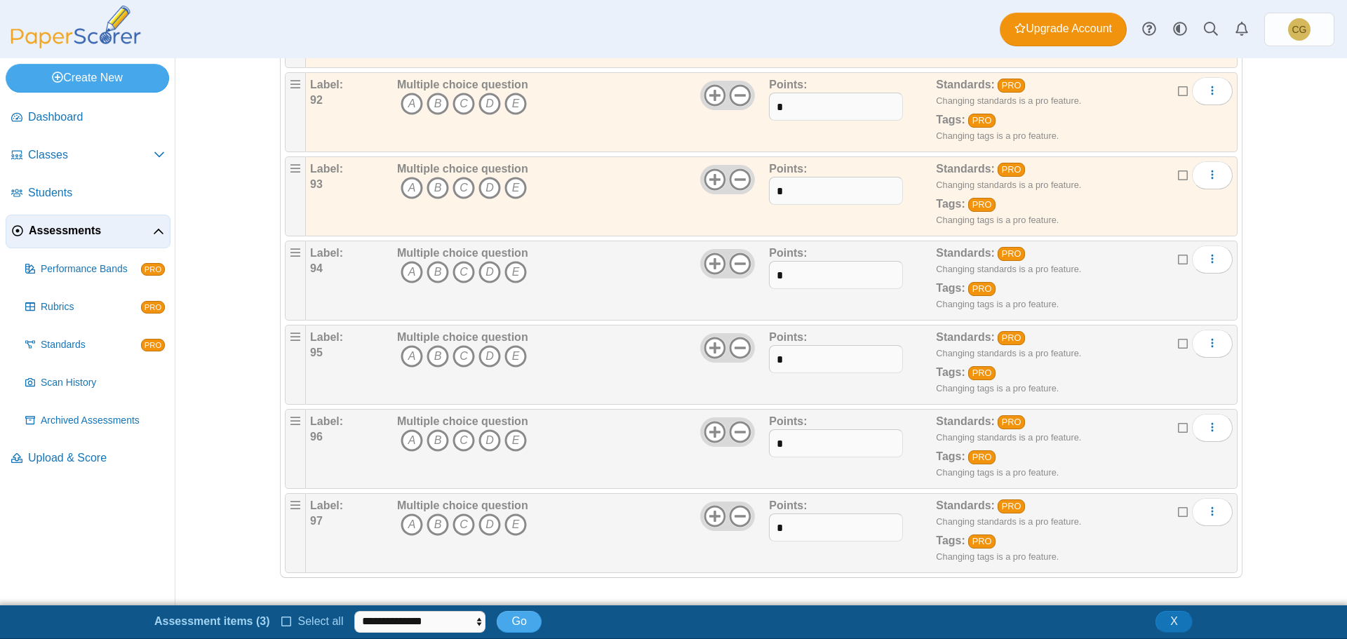
click at [1178, 173] on icon at bounding box center [1183, 173] width 11 height 10
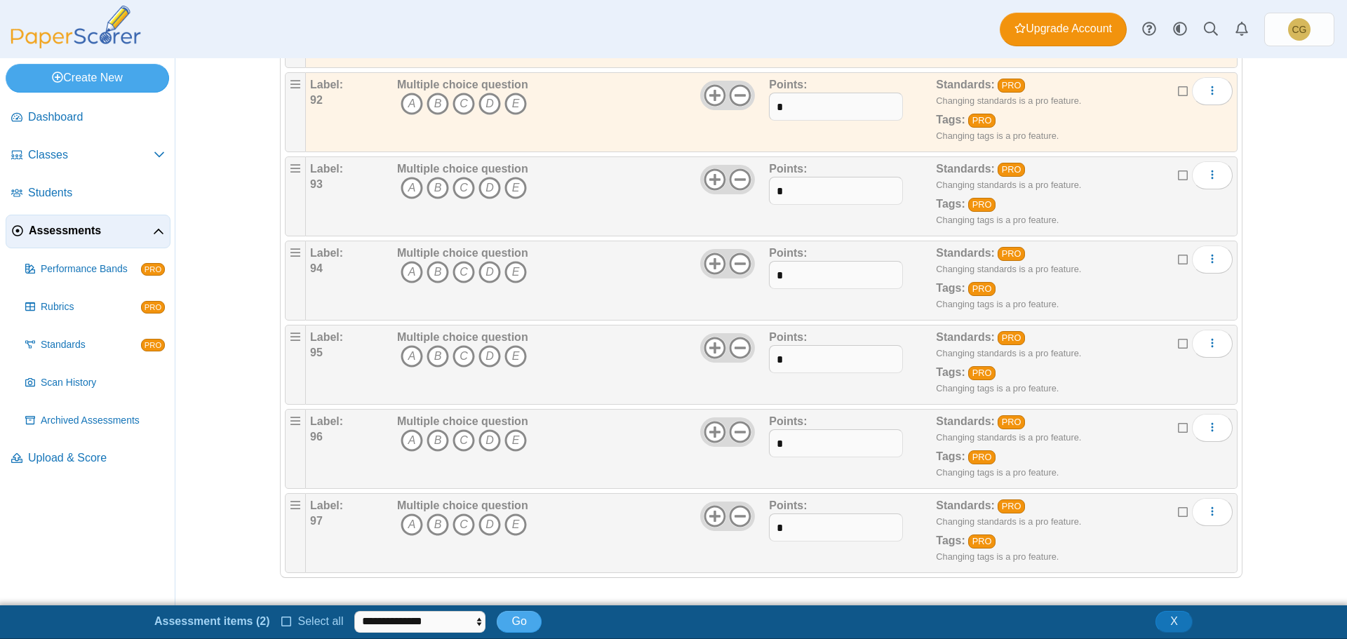
click at [1178, 93] on icon at bounding box center [1183, 89] width 11 height 10
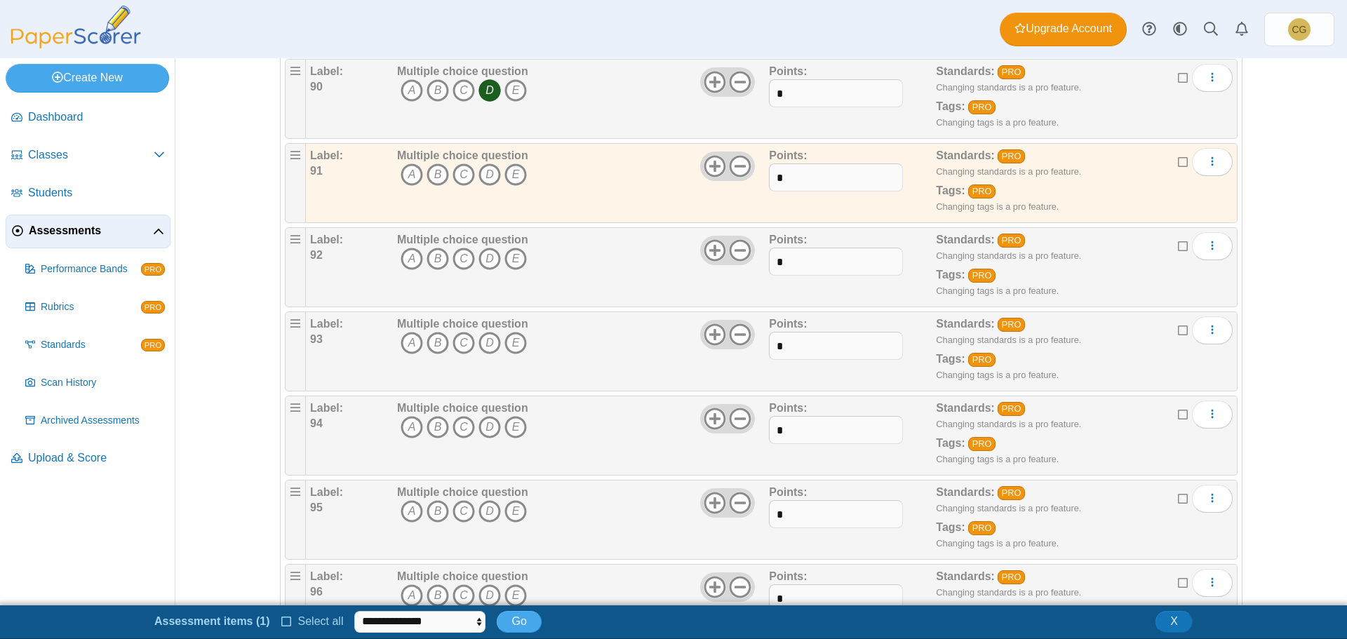
scroll to position [7582, 0]
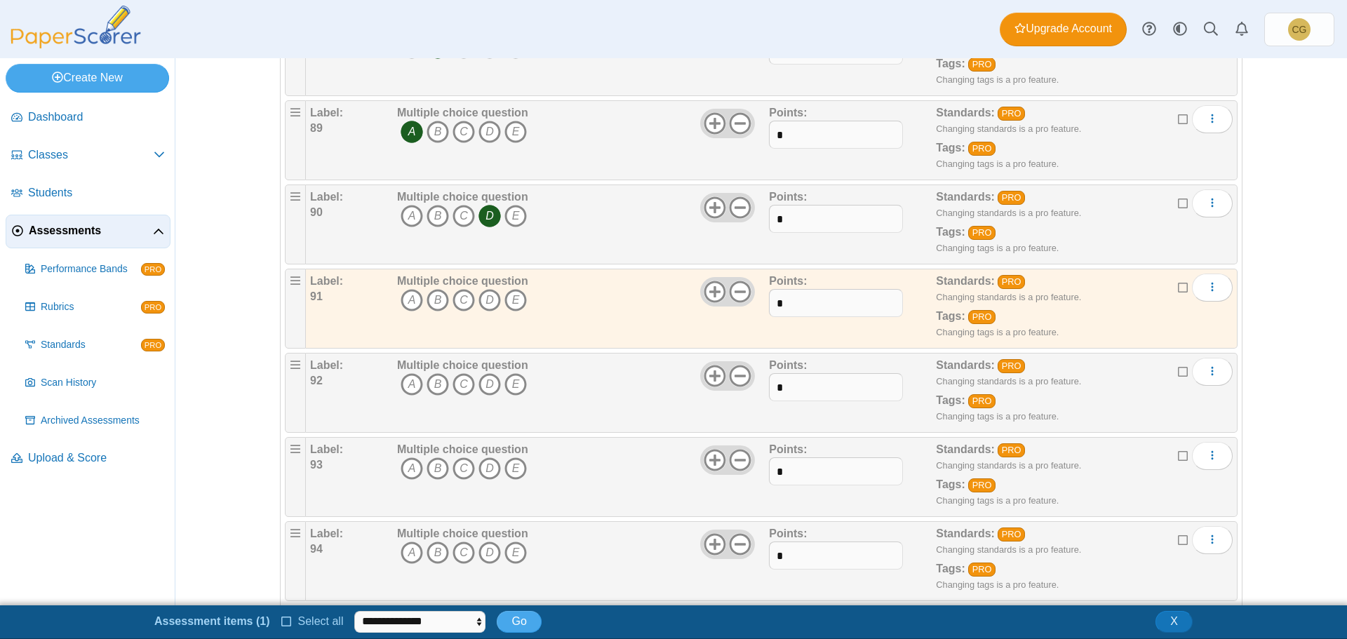
click at [1180, 285] on icon at bounding box center [1183, 286] width 11 height 10
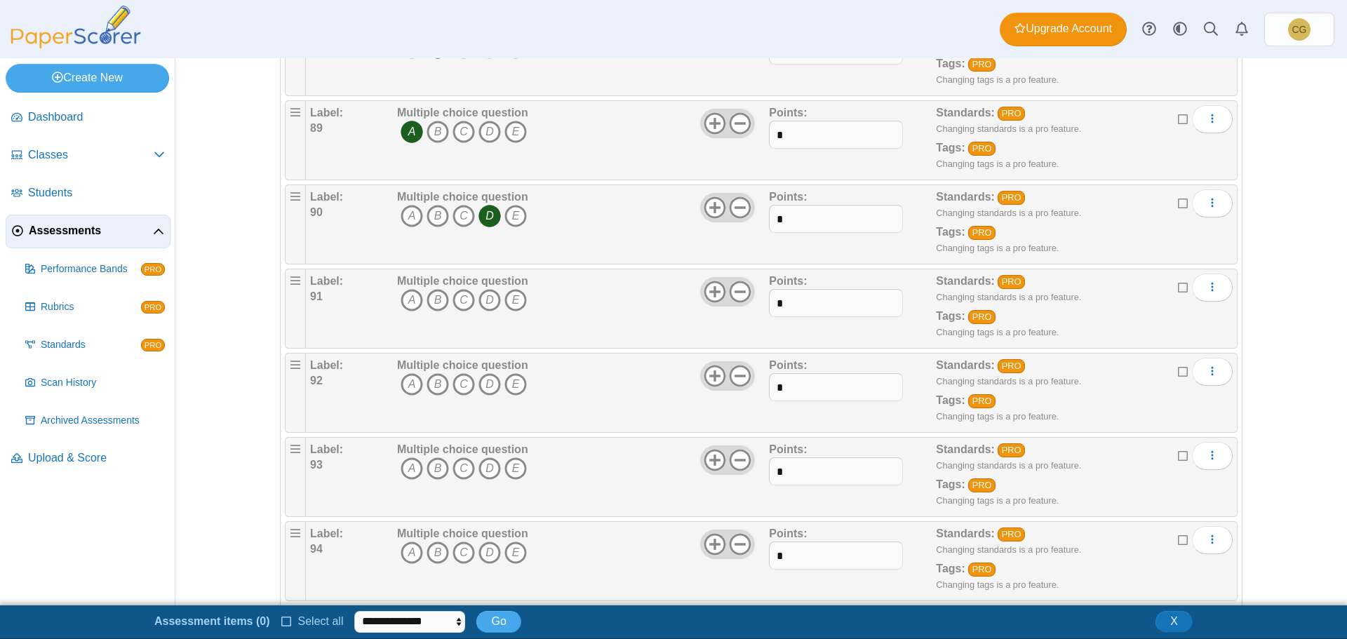
click at [1178, 285] on icon at bounding box center [1183, 286] width 11 height 10
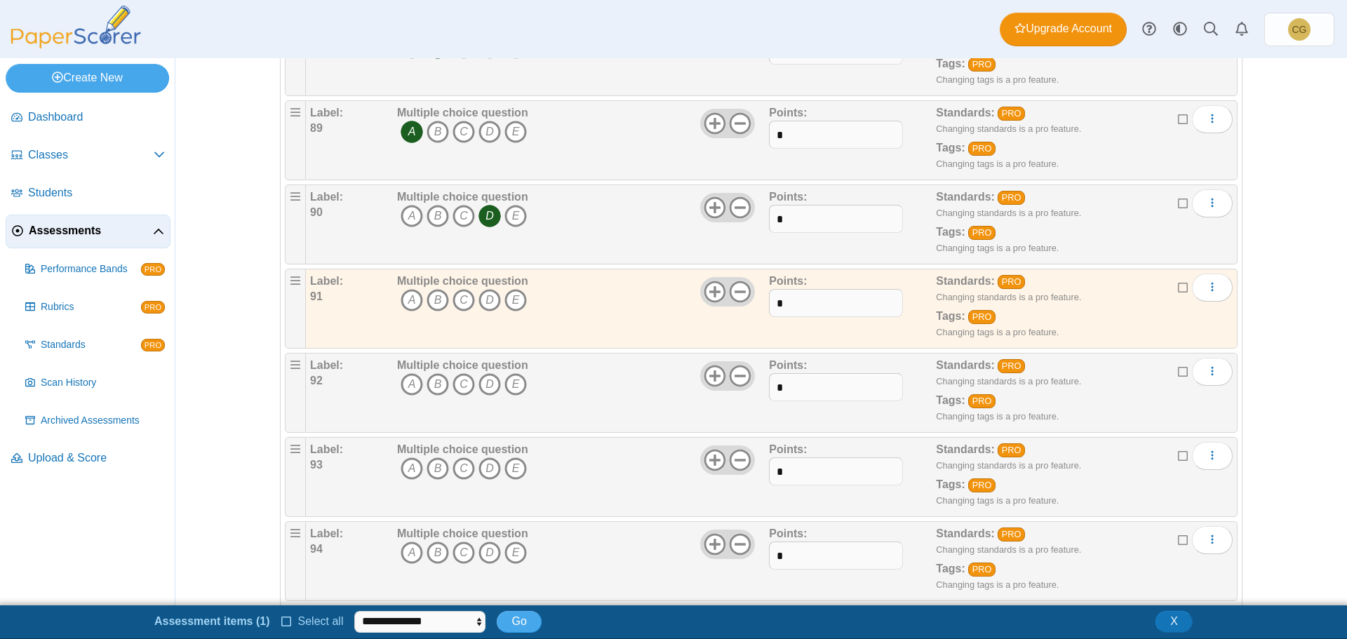
click at [1178, 373] on icon at bounding box center [1183, 370] width 11 height 10
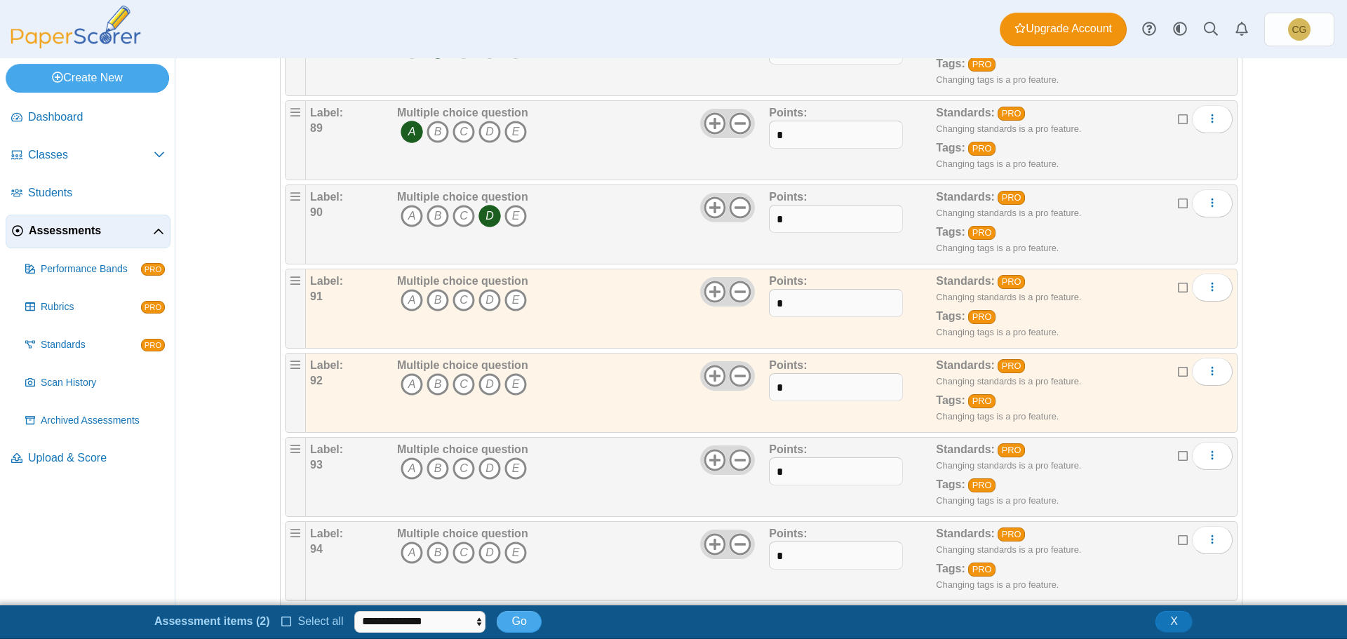
click at [1178, 454] on icon at bounding box center [1183, 454] width 11 height 10
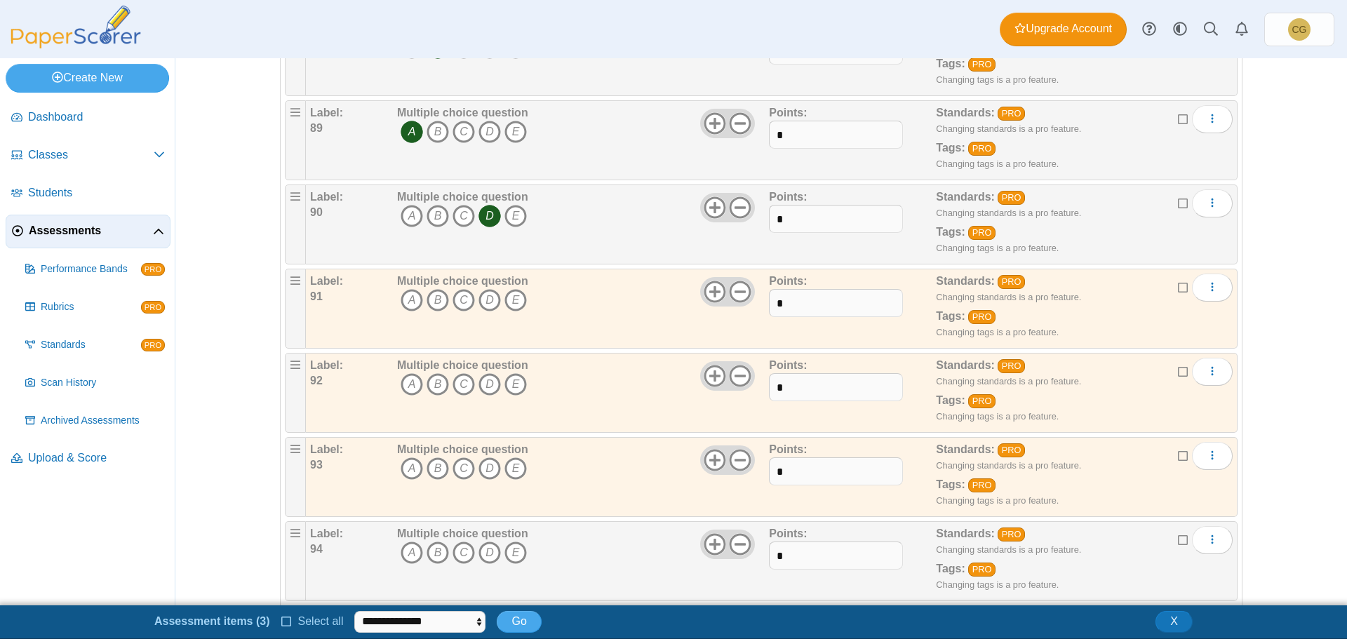
click at [1178, 541] on icon at bounding box center [1183, 538] width 11 height 10
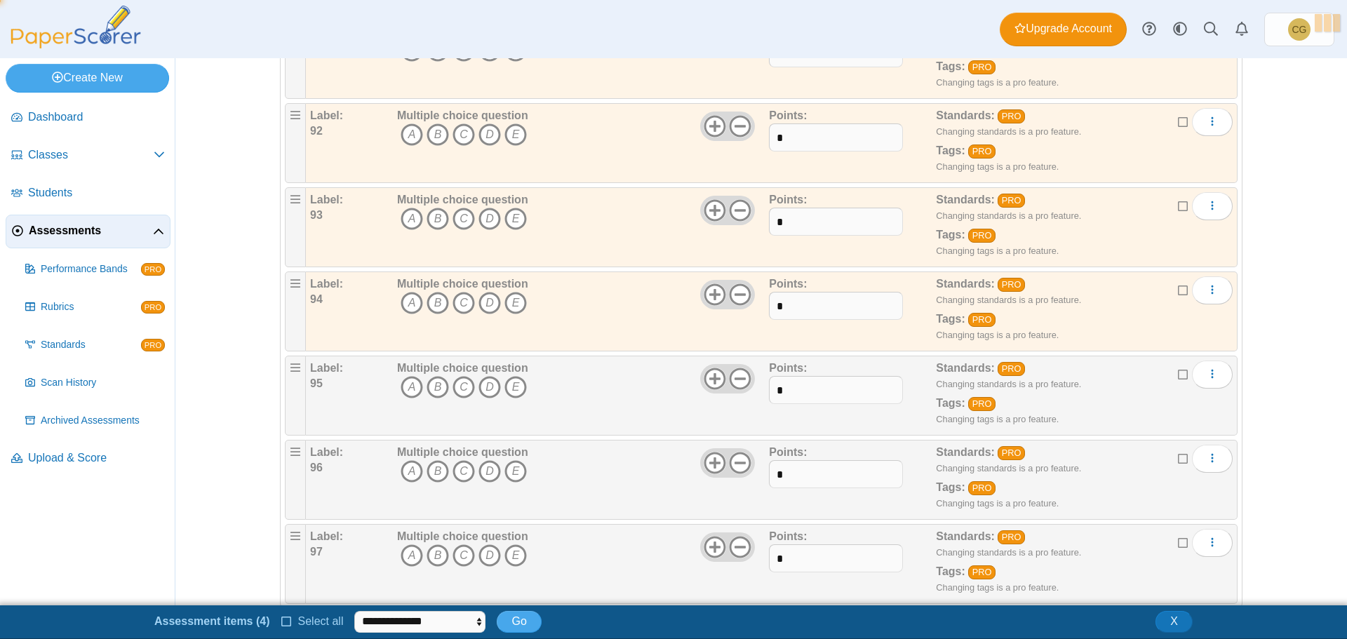
scroll to position [7863, 0]
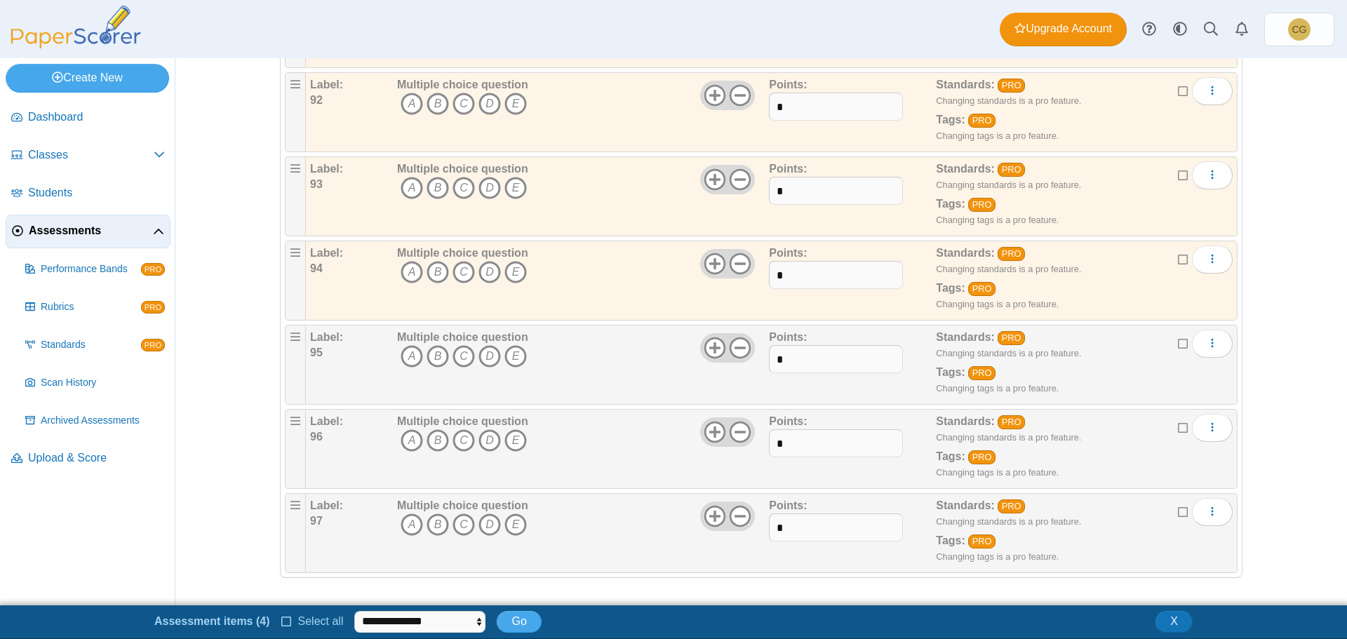
click at [1181, 342] on icon at bounding box center [1183, 342] width 11 height 10
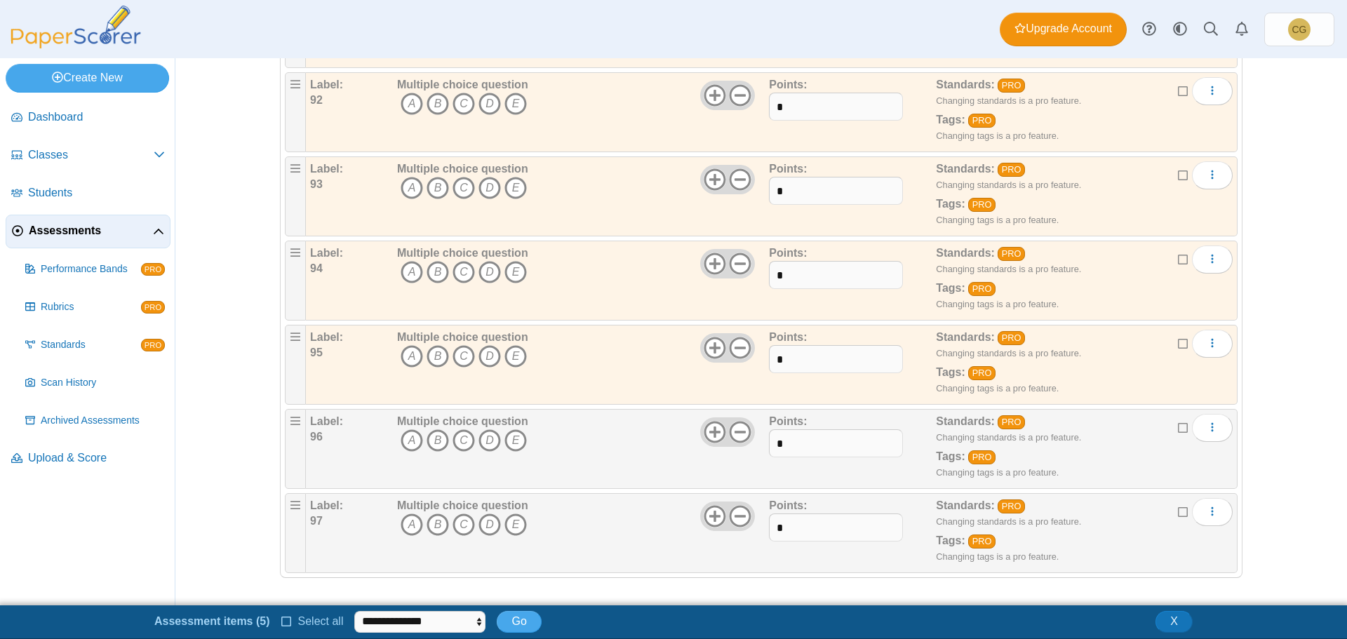
click at [1178, 429] on icon at bounding box center [1183, 426] width 11 height 10
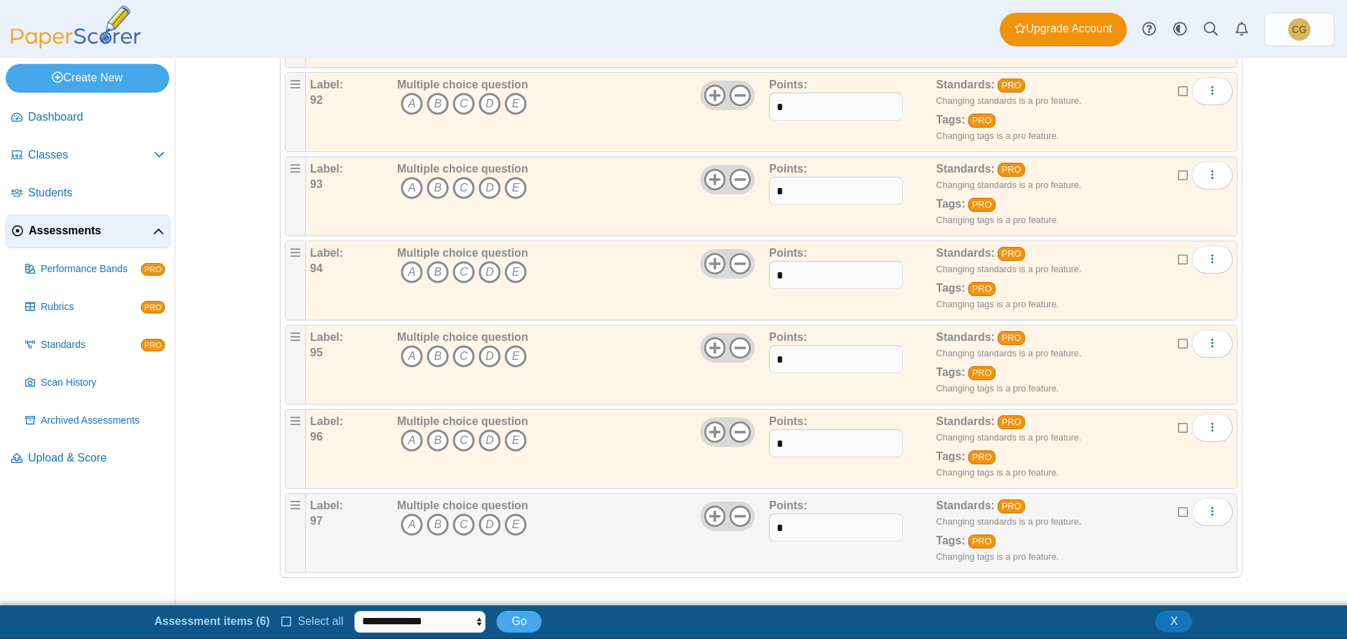
click at [1178, 511] on icon at bounding box center [1183, 510] width 11 height 10
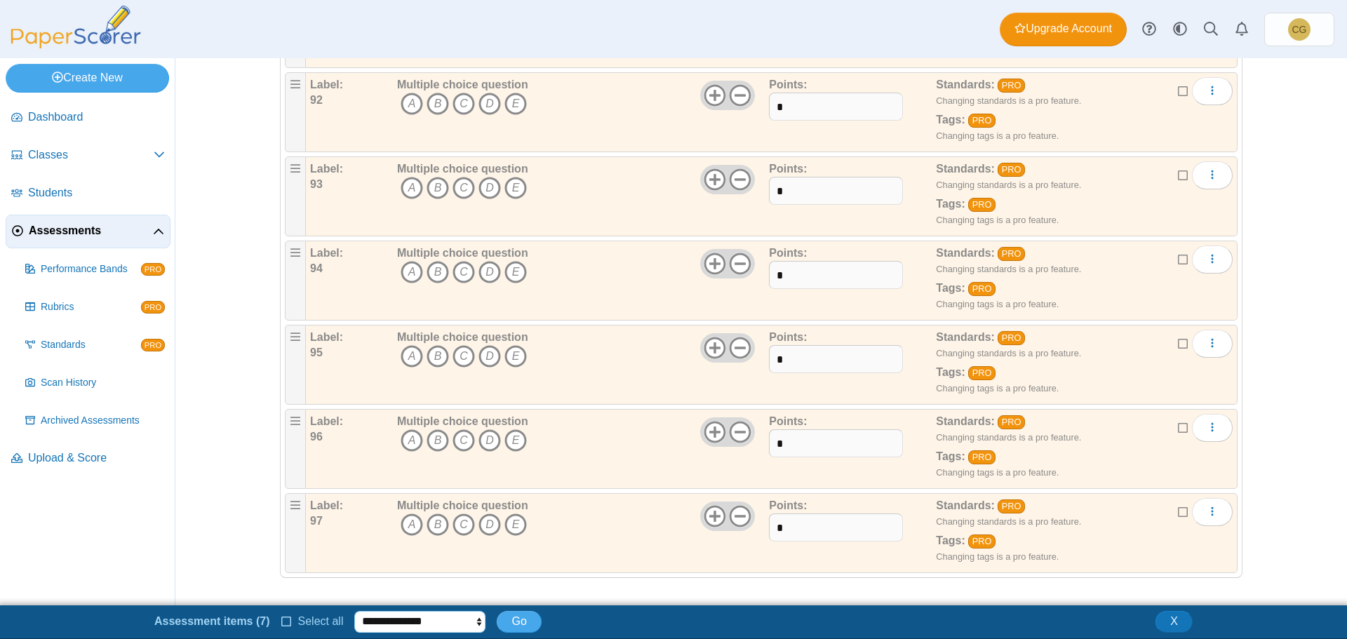
click at [448, 614] on select "**********" at bounding box center [419, 621] width 131 height 21
select select "******"
click at [354, 611] on select "**********" at bounding box center [419, 621] width 131 height 21
click at [520, 619] on button "Go" at bounding box center [519, 621] width 44 height 21
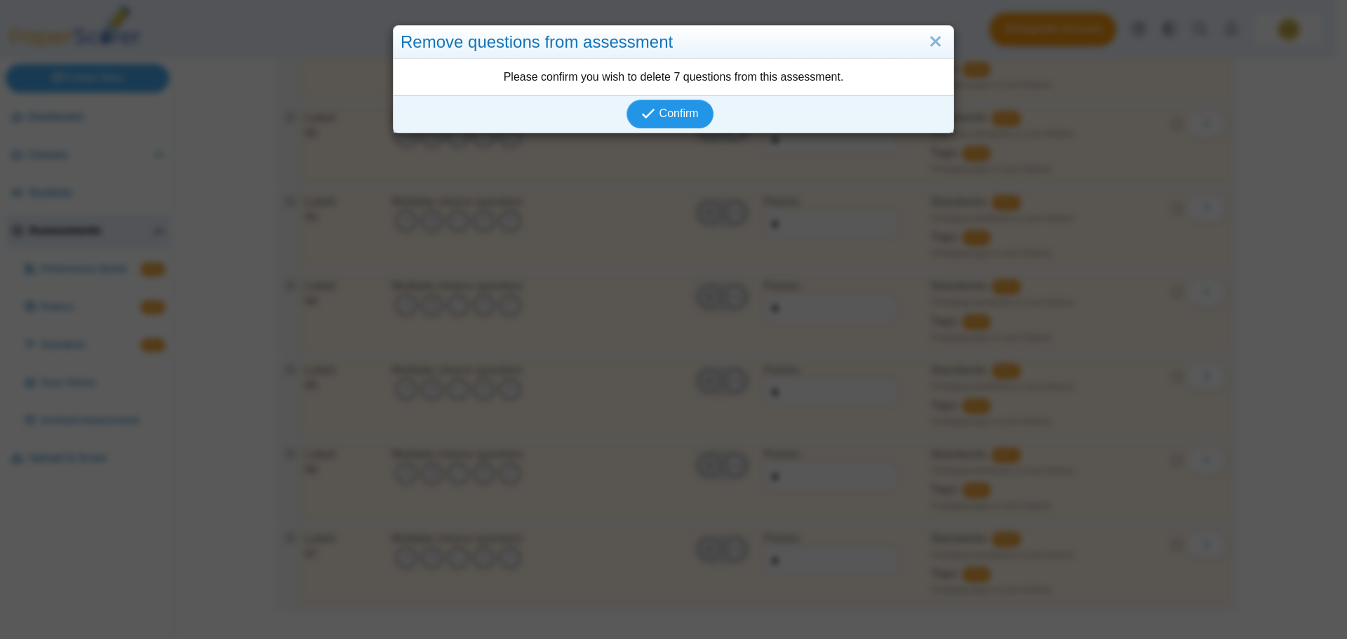
scroll to position [7829, 0]
click at [674, 119] on span "Confirm" at bounding box center [678, 113] width 39 height 12
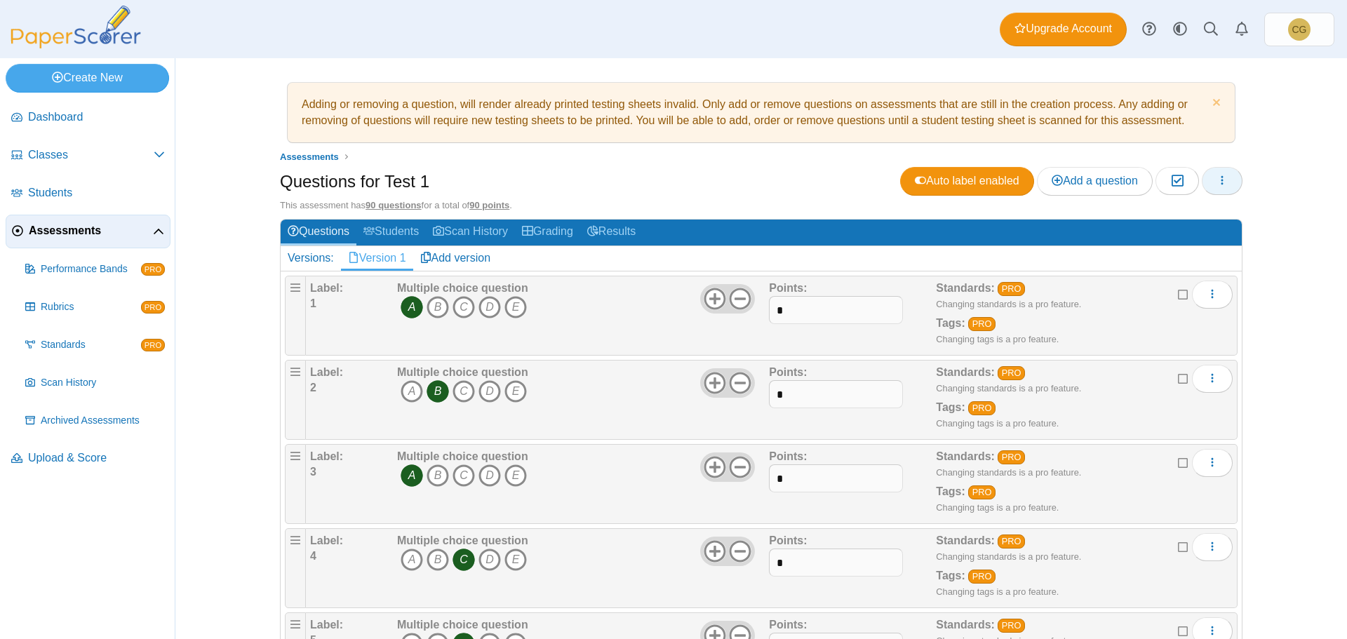
click at [1220, 181] on icon "button" at bounding box center [1221, 180] width 11 height 11
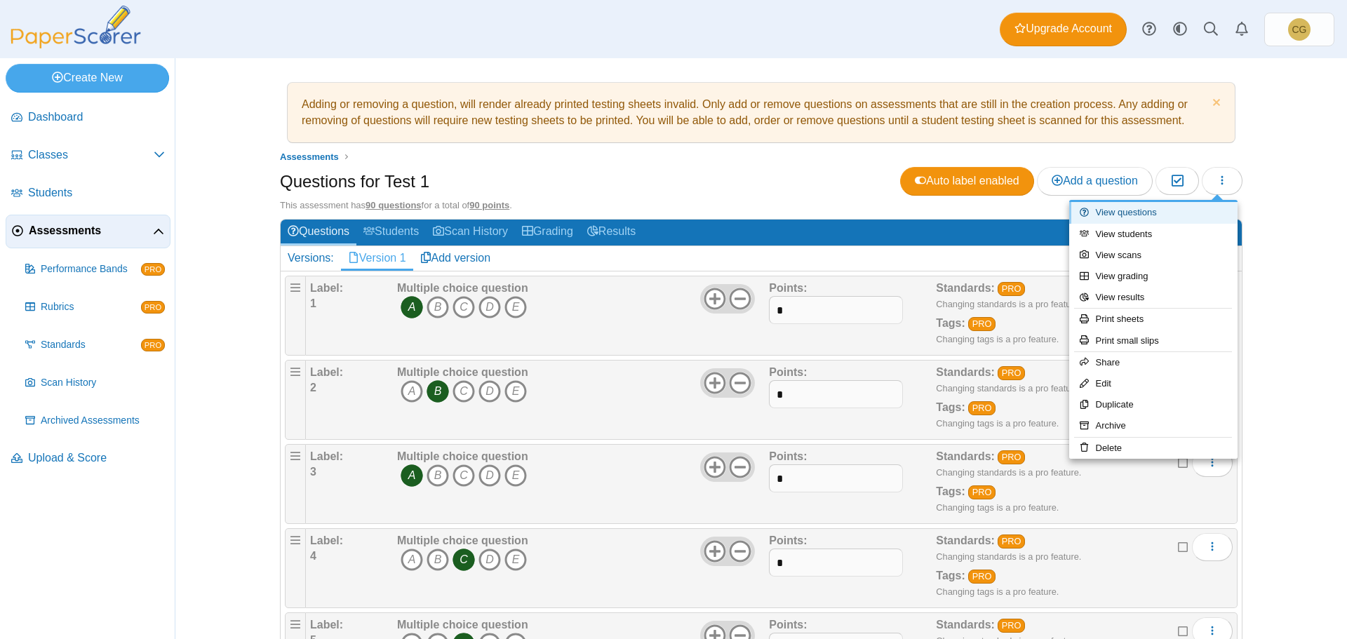
click at [1144, 208] on link "View questions" at bounding box center [1153, 212] width 168 height 21
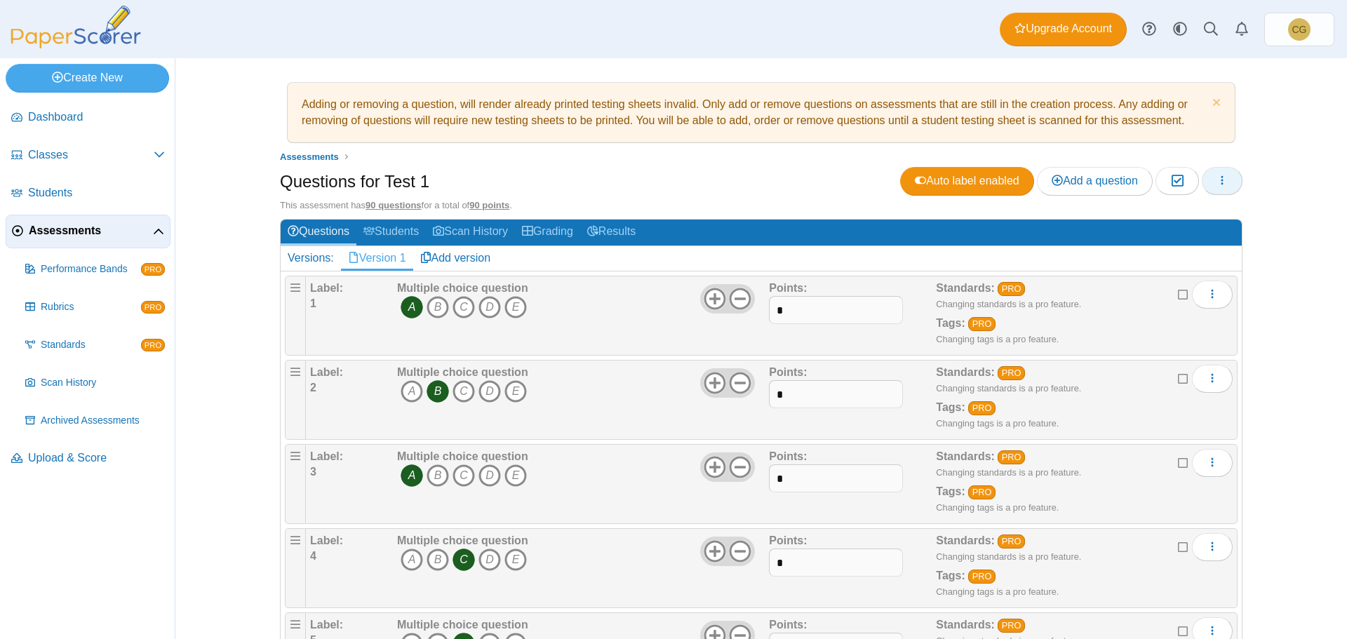
click at [1225, 184] on button "button" at bounding box center [1222, 181] width 41 height 28
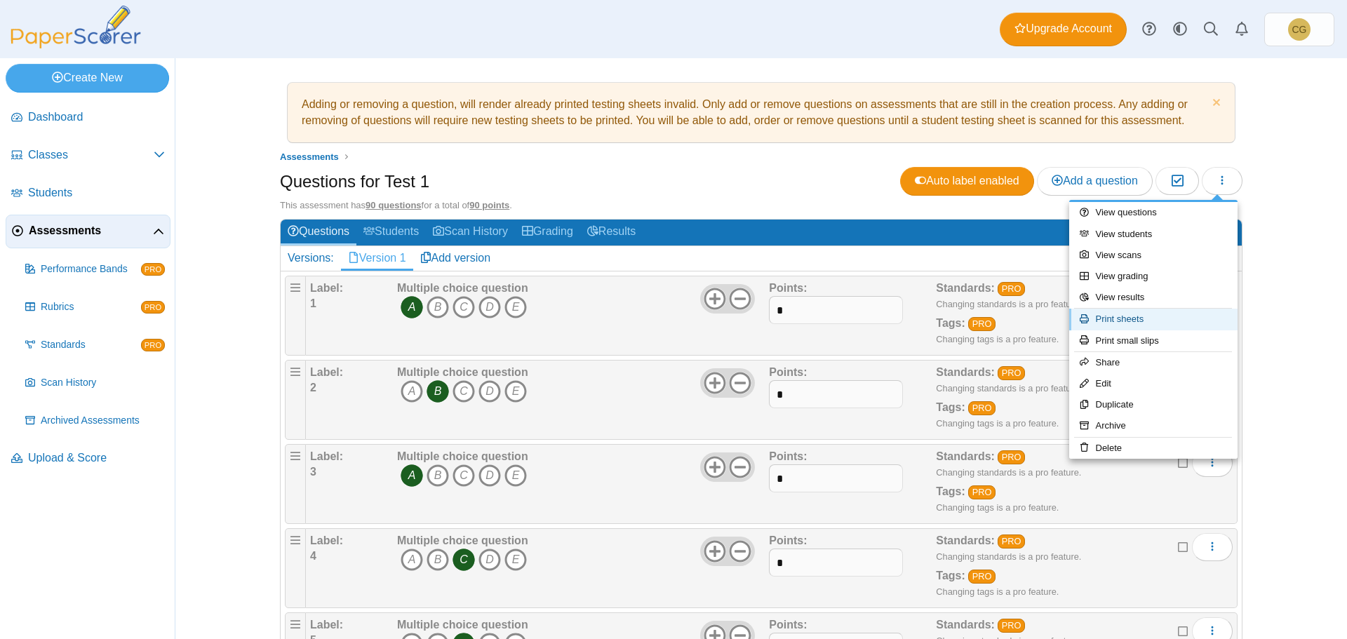
click at [1131, 319] on link "Print sheets" at bounding box center [1153, 319] width 168 height 21
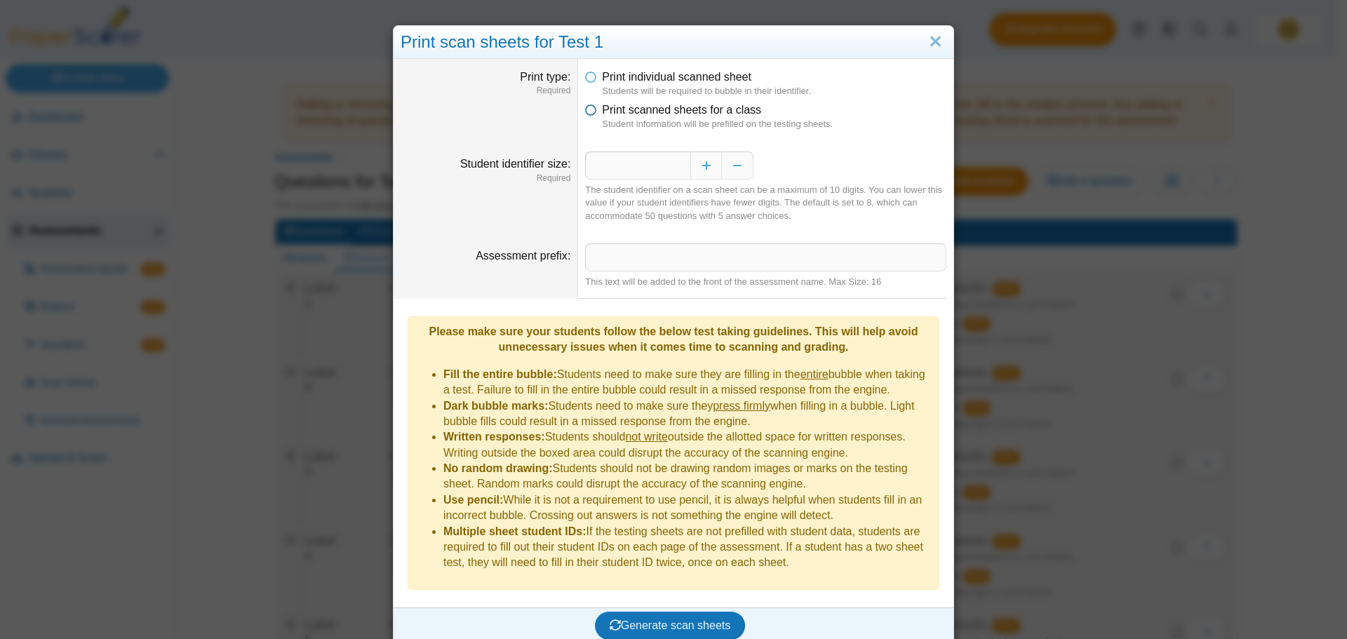
click at [587, 112] on icon at bounding box center [590, 107] width 11 height 10
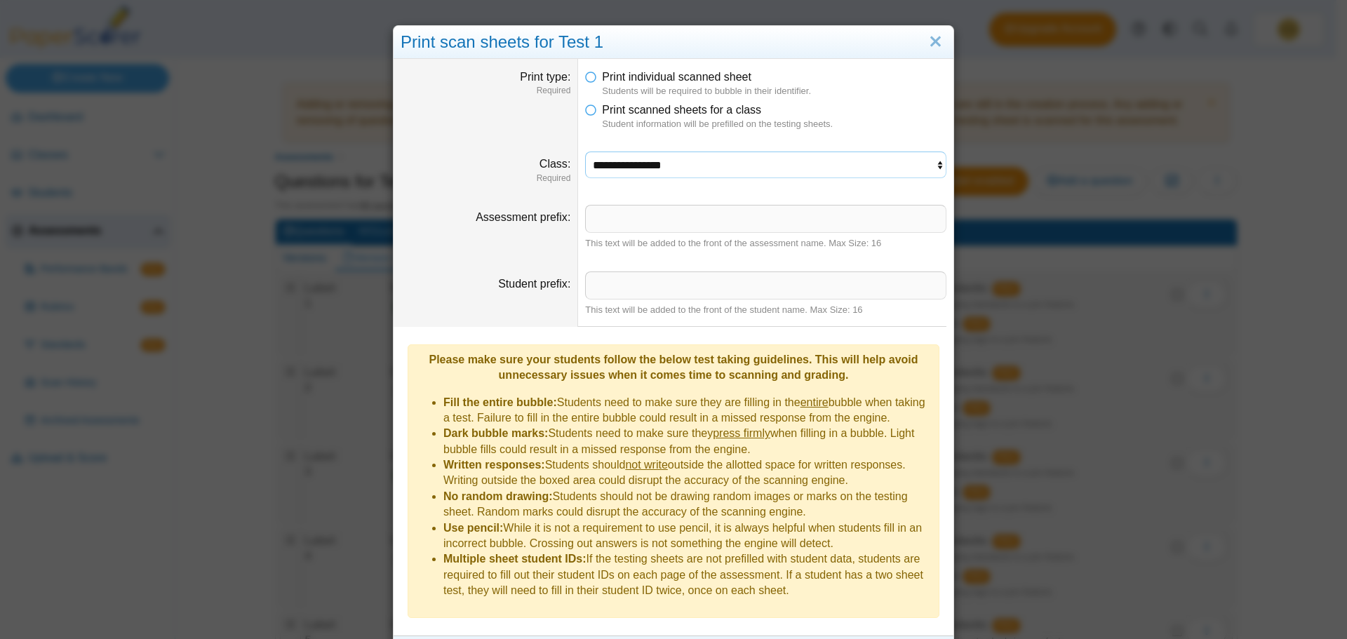
click at [687, 165] on select "**********" at bounding box center [765, 165] width 361 height 27
select select "**********"
click at [585, 152] on select "**********" at bounding box center [765, 165] width 361 height 27
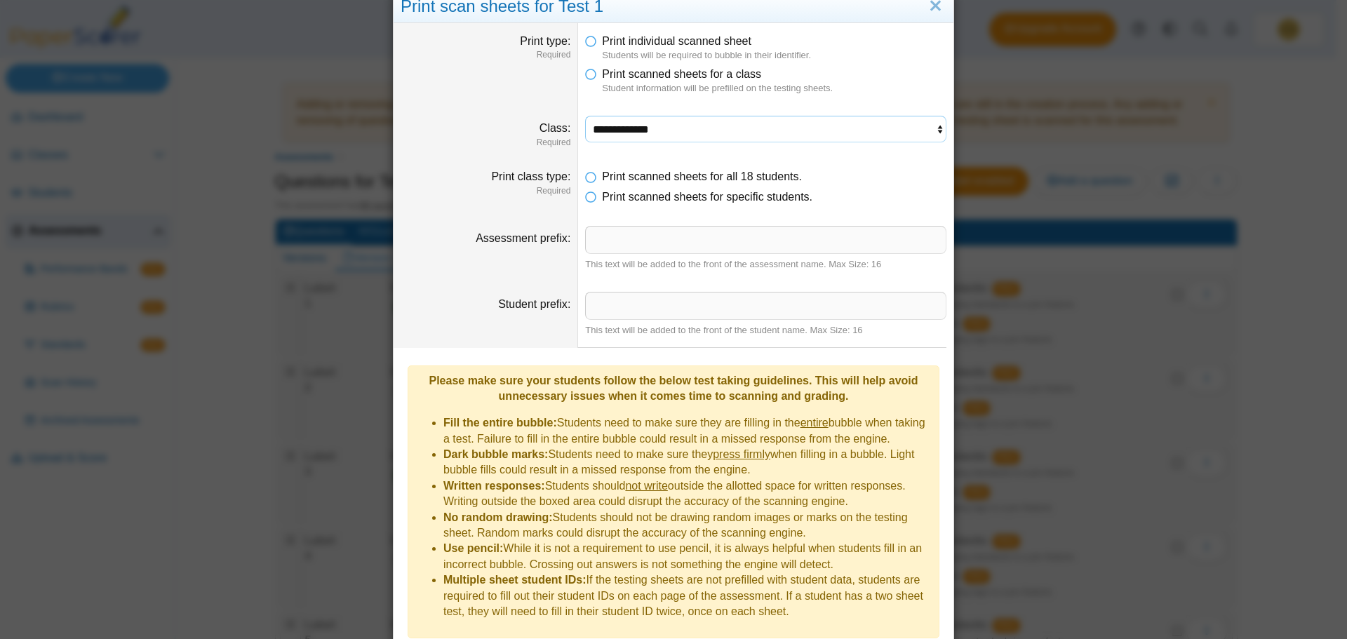
scroll to position [75, 0]
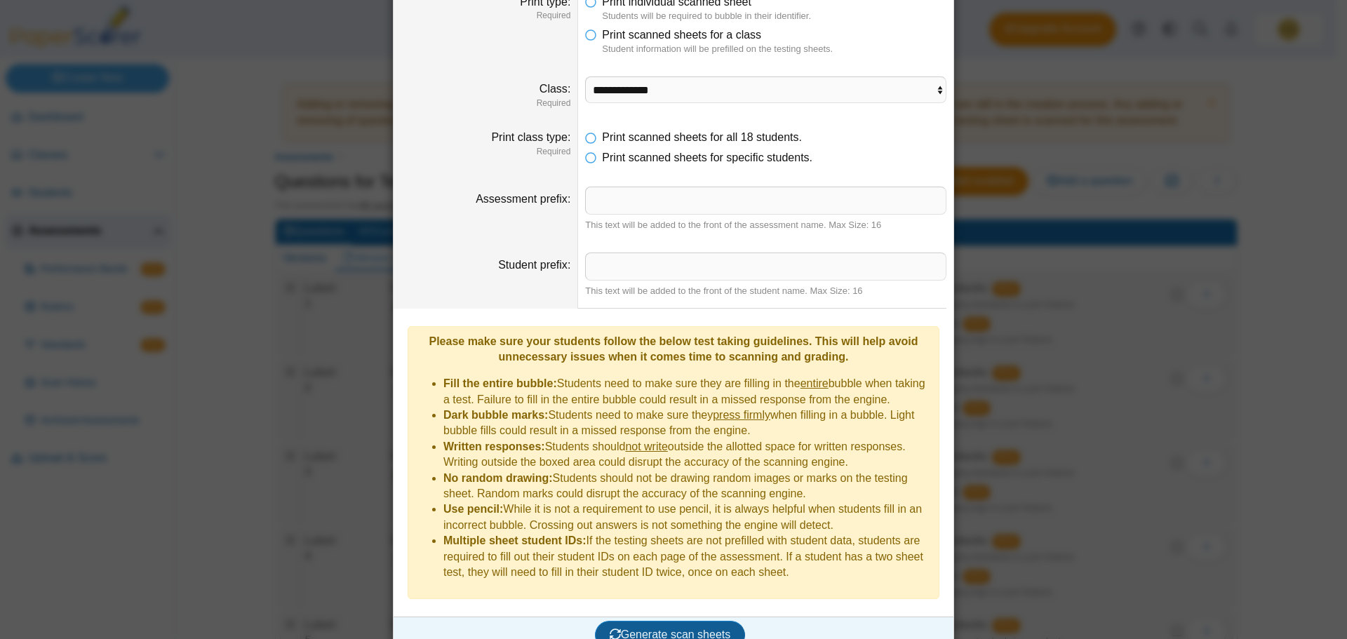
click at [653, 628] on span "Generate scan sheets" at bounding box center [670, 634] width 121 height 12
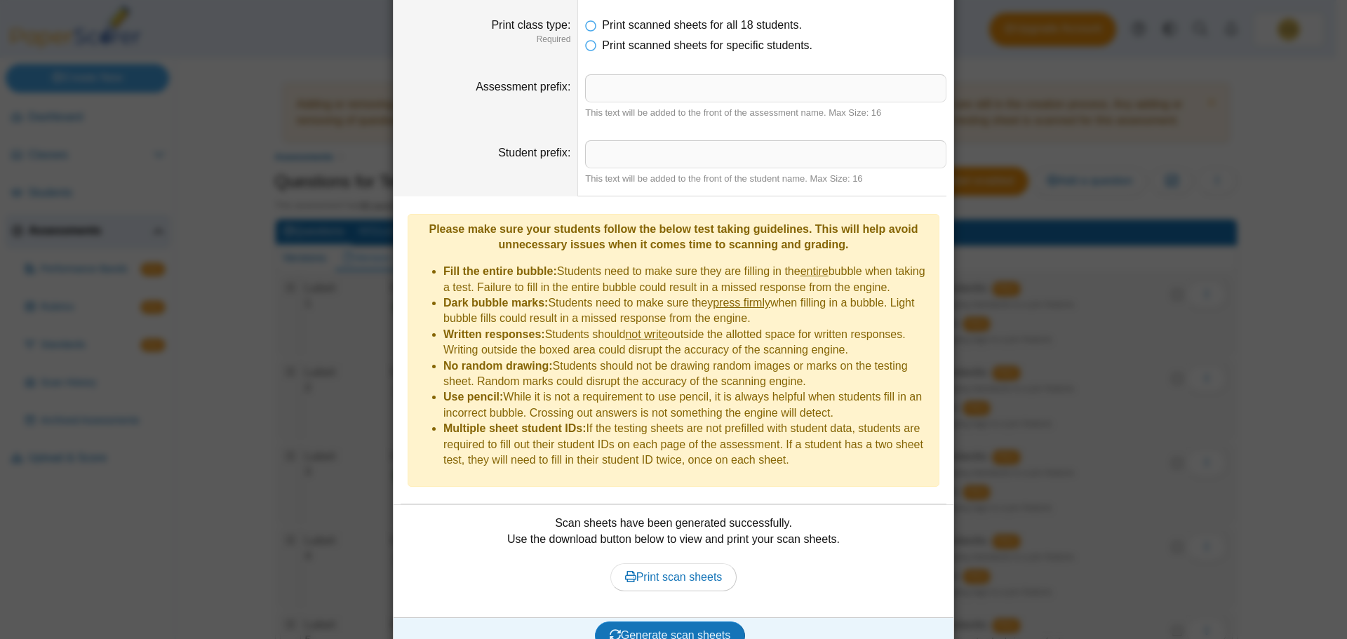
scroll to position [188, 0]
click at [697, 570] on span "Print scan sheets" at bounding box center [673, 576] width 97 height 12
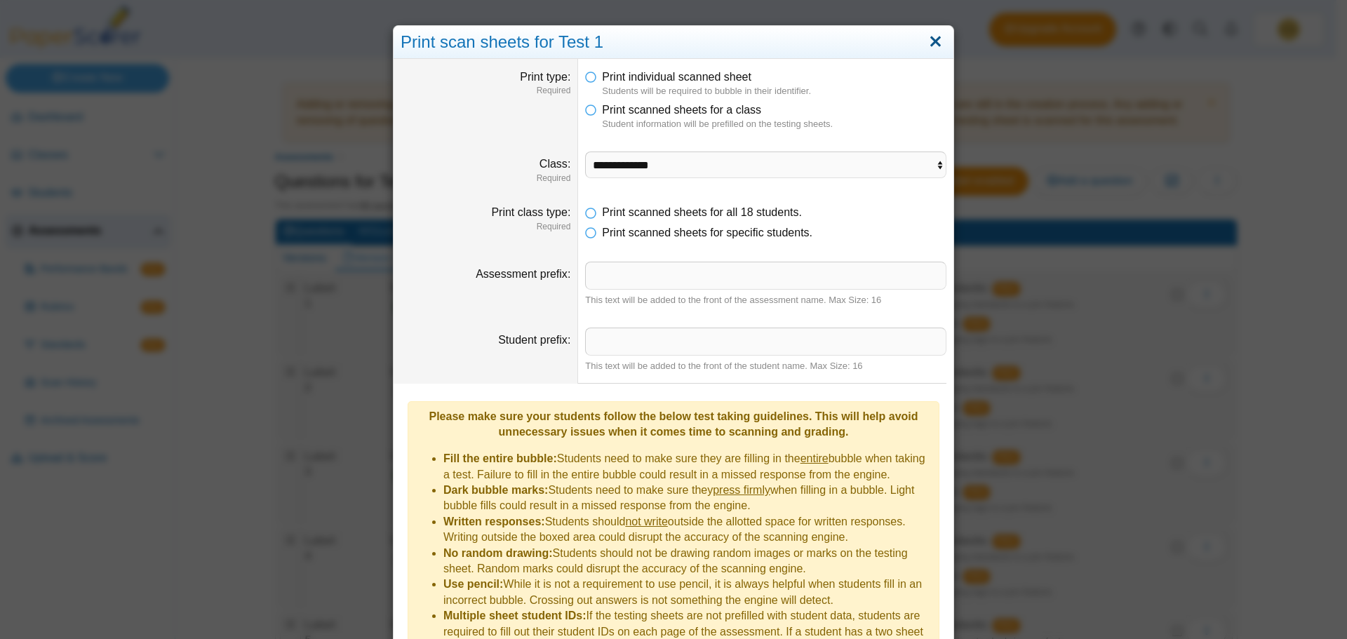
click at [928, 43] on link "Close" at bounding box center [935, 42] width 22 height 24
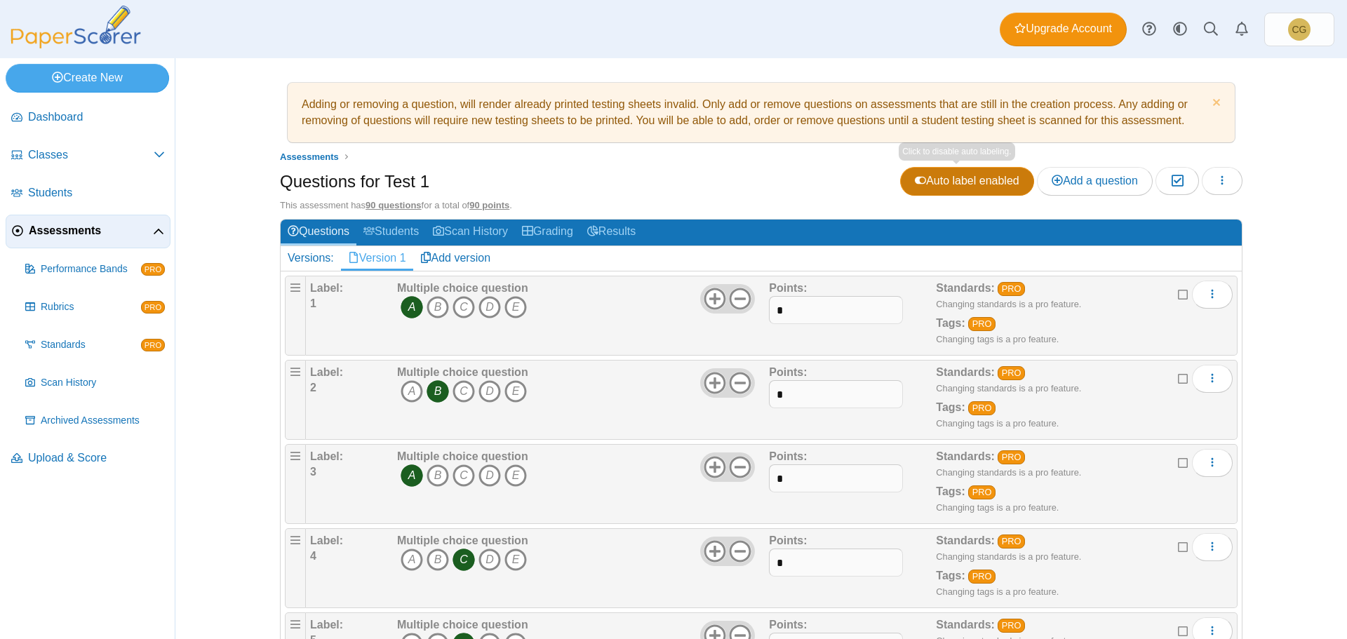
click at [915, 177] on span "Auto label enabled" at bounding box center [967, 181] width 105 height 12
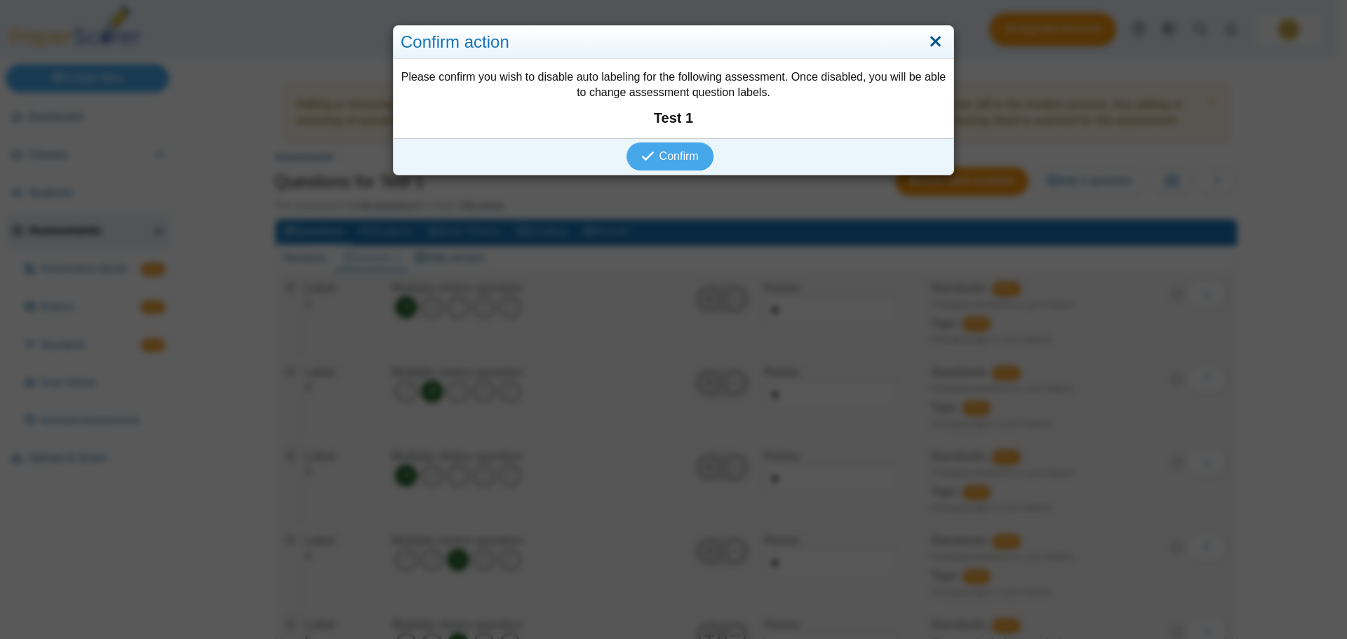
click at [932, 46] on link "Close" at bounding box center [935, 42] width 22 height 24
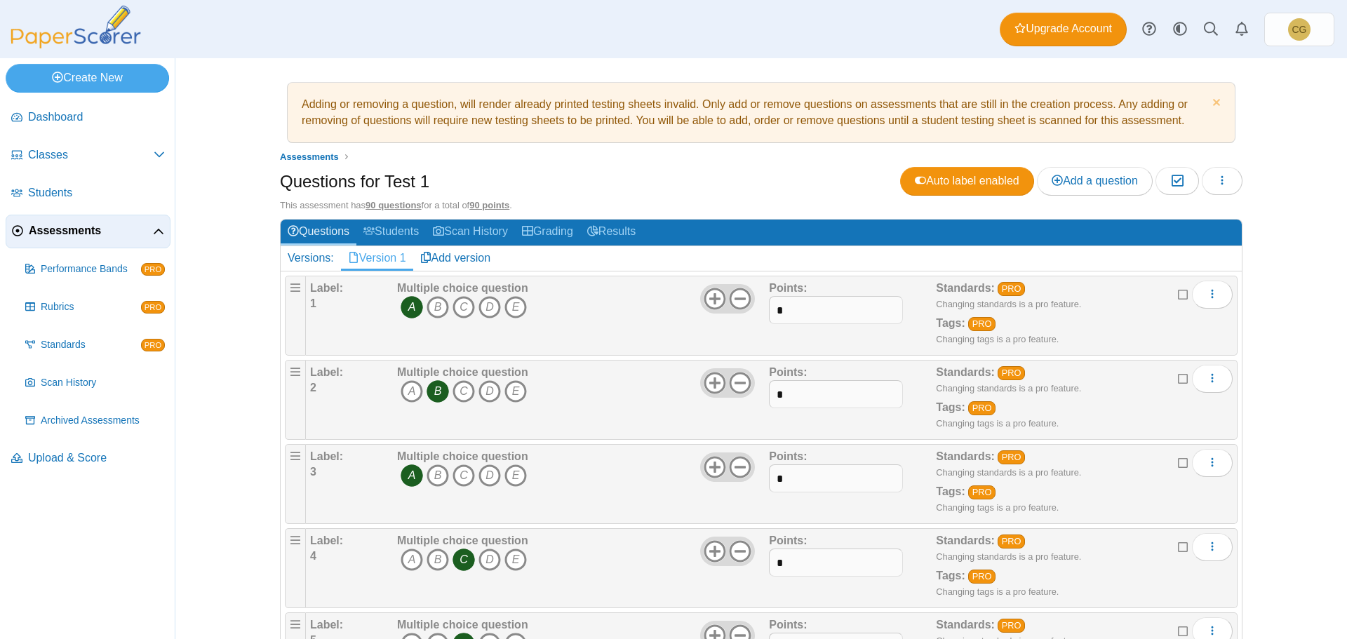
click at [727, 175] on div "Questions for Test 1 Auto label enabled Add a question Moderation 0" at bounding box center [761, 183] width 962 height 32
click at [387, 226] on link "Students" at bounding box center [390, 233] width 69 height 26
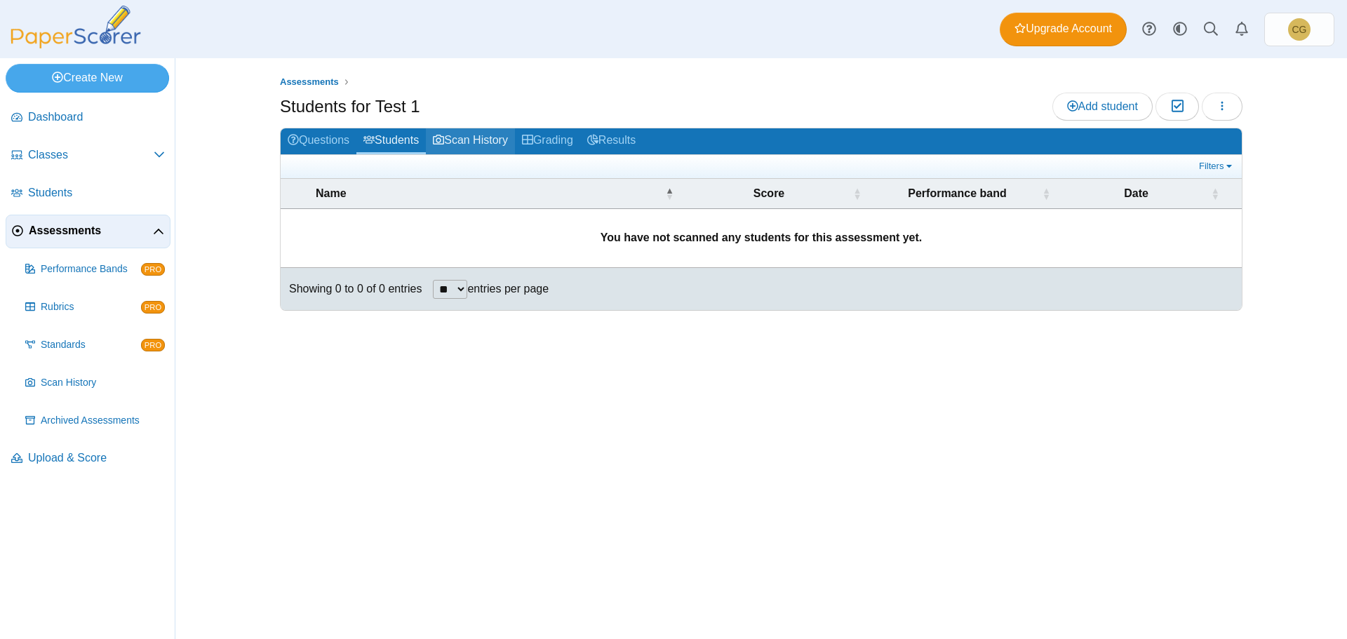
click at [475, 136] on link "Scan History" at bounding box center [470, 141] width 89 height 26
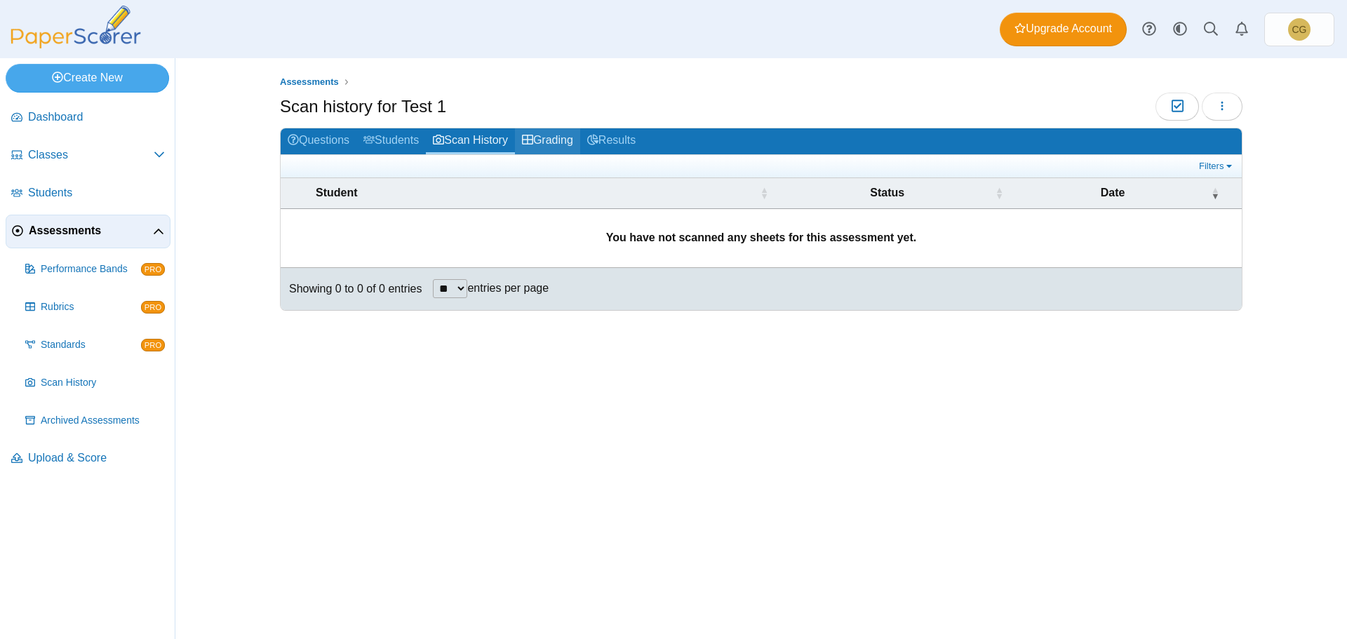
click at [557, 137] on link "Grading" at bounding box center [547, 141] width 65 height 26
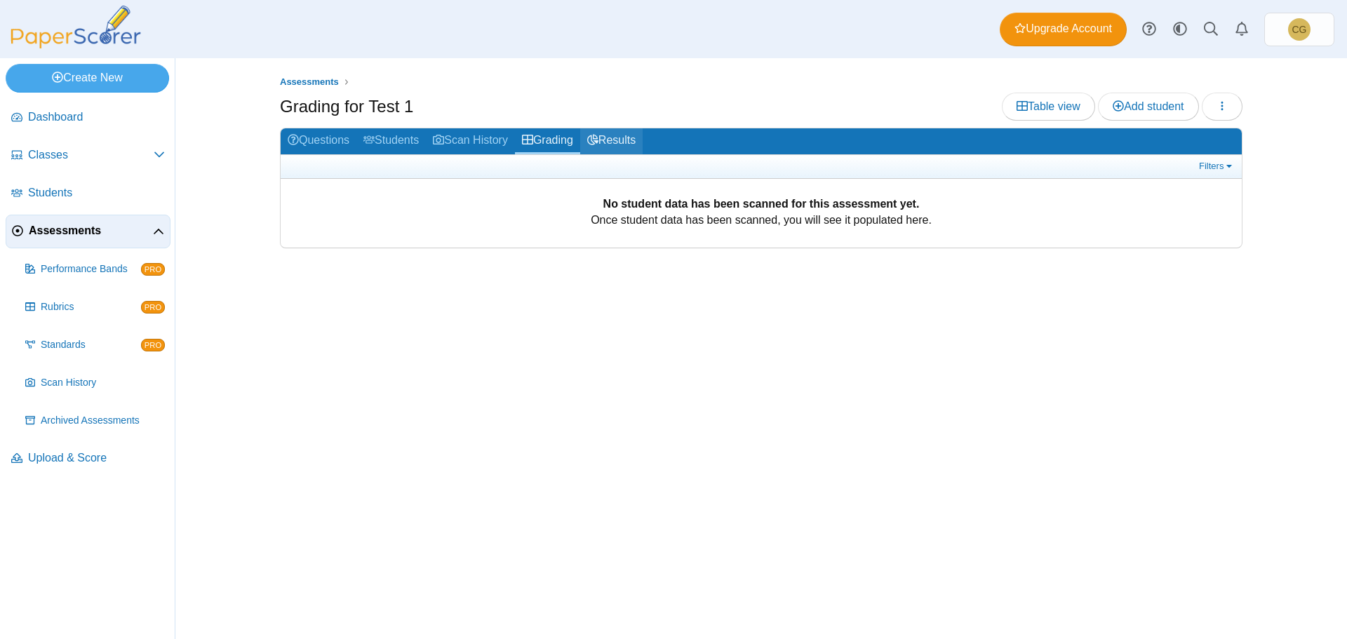
click at [634, 147] on link "Results" at bounding box center [611, 141] width 62 height 26
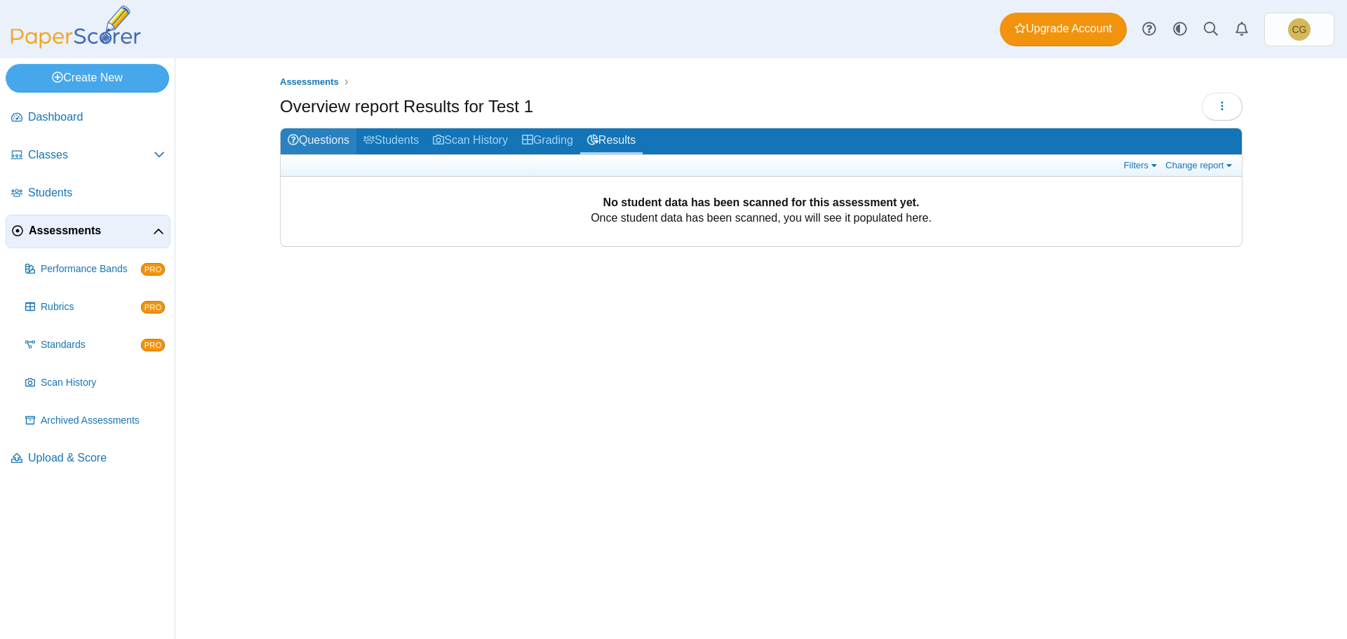
click at [307, 138] on link "Questions" at bounding box center [319, 141] width 76 height 26
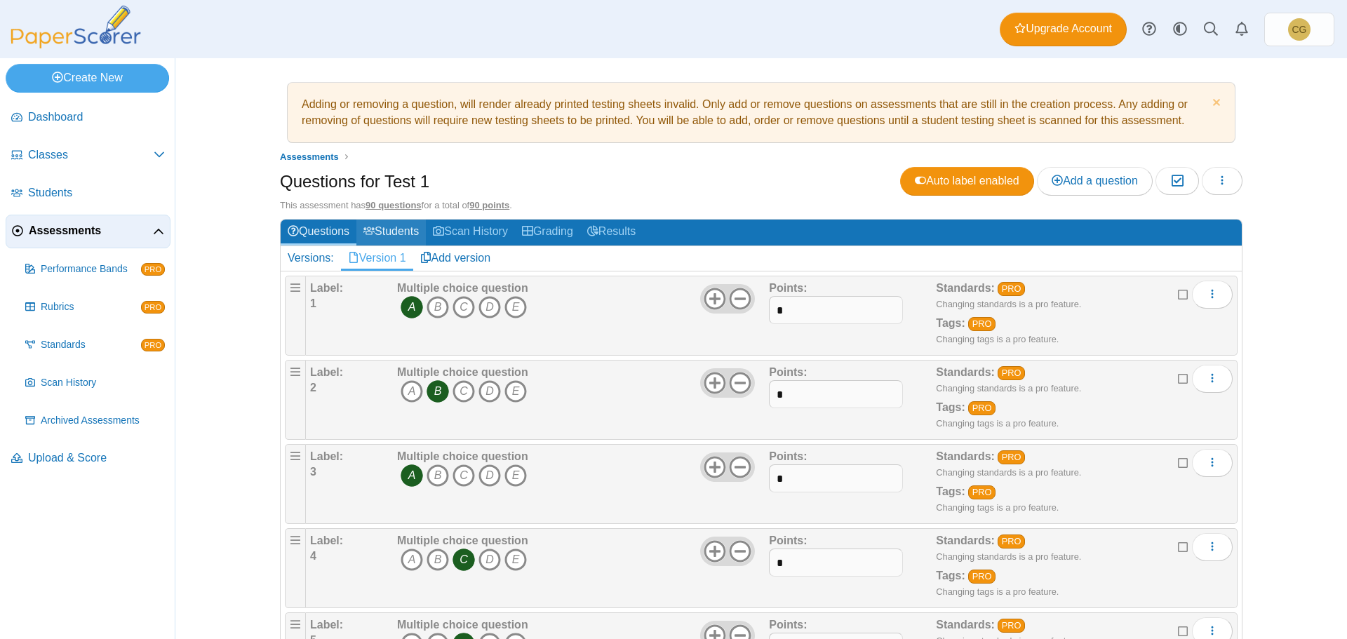
click at [380, 229] on link "Students" at bounding box center [390, 233] width 69 height 26
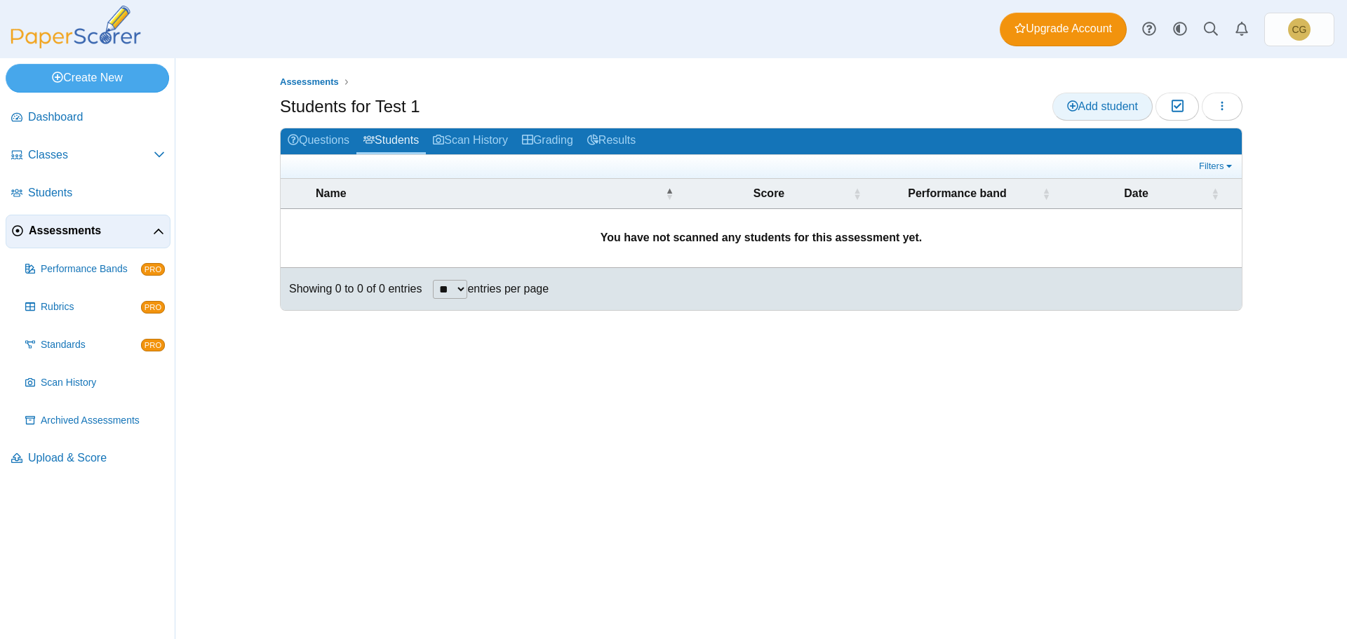
click at [1108, 96] on link "Add student" at bounding box center [1102, 107] width 100 height 28
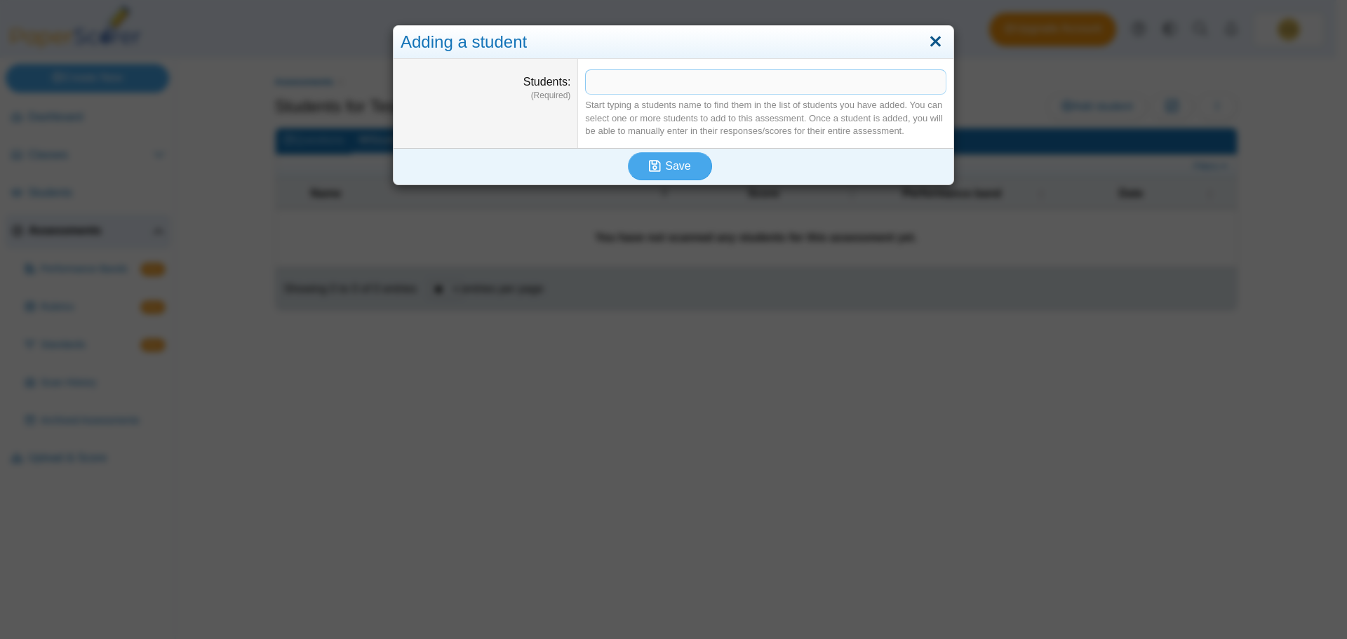
click at [932, 41] on link "Close" at bounding box center [935, 42] width 22 height 24
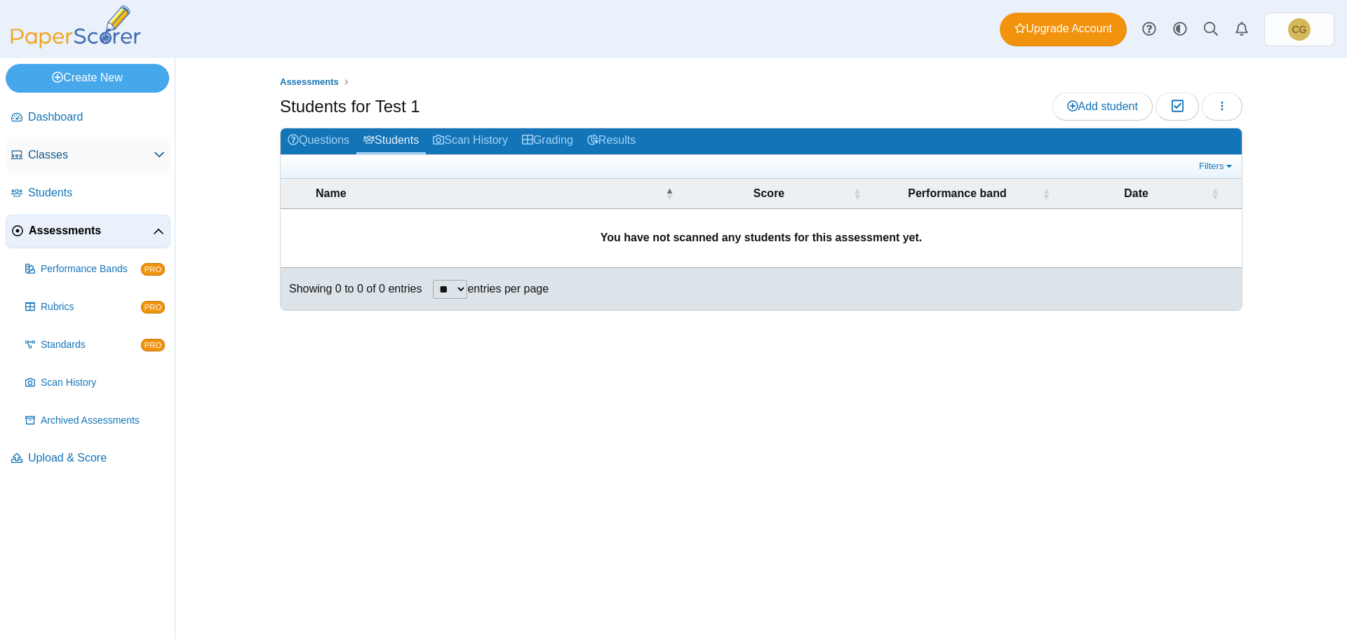
click at [161, 155] on use at bounding box center [159, 155] width 10 height 6
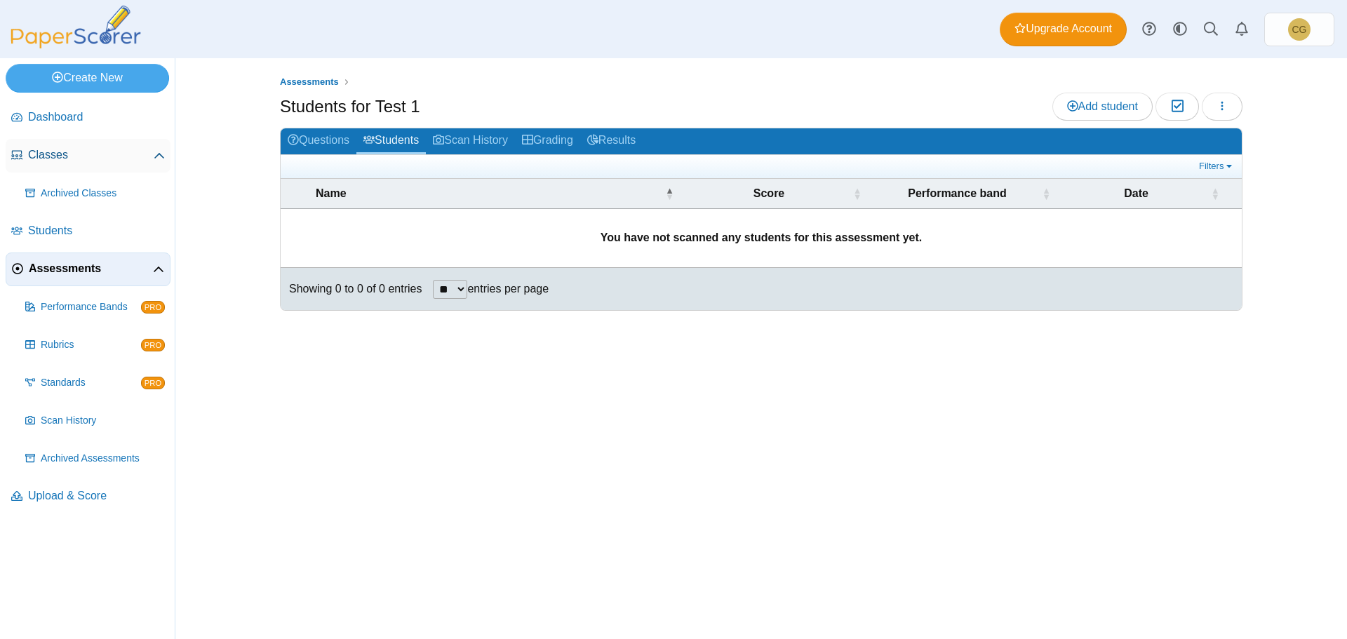
click at [53, 149] on span "Classes" at bounding box center [91, 154] width 126 height 15
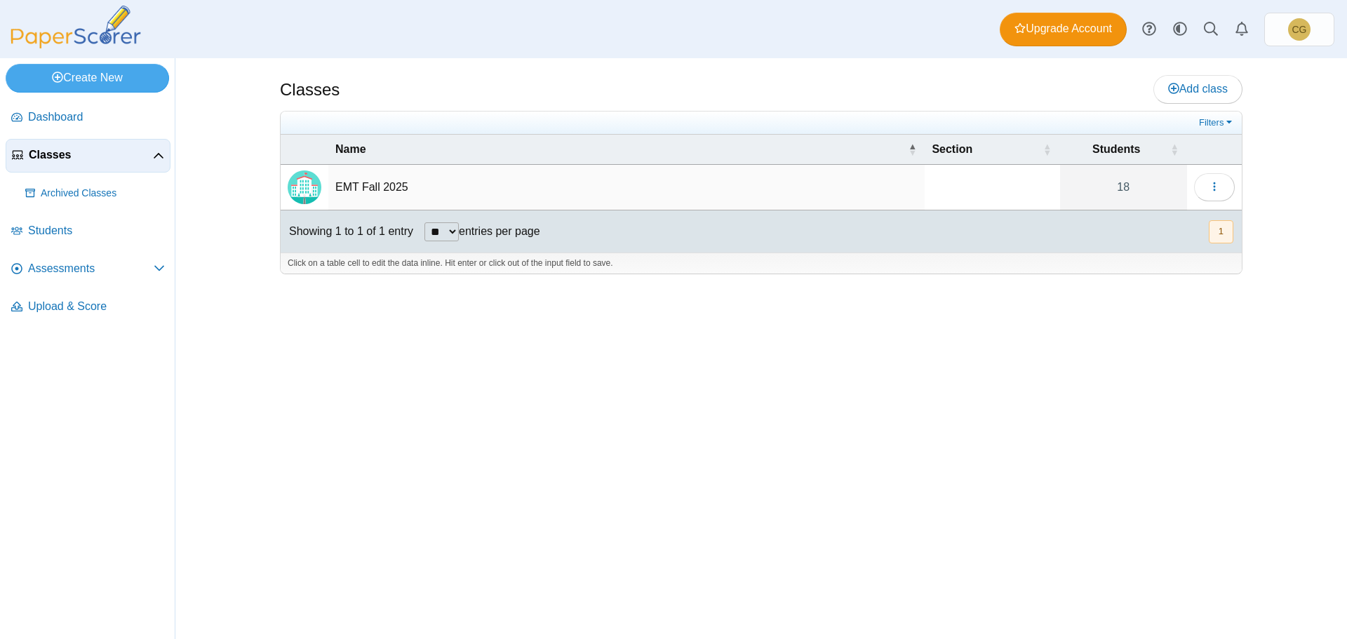
click at [563, 198] on td "EMT Fall 2025" at bounding box center [626, 188] width 596 height 46
click at [976, 188] on td at bounding box center [991, 188] width 135 height 46
click at [1234, 184] on button "button" at bounding box center [1214, 187] width 41 height 28
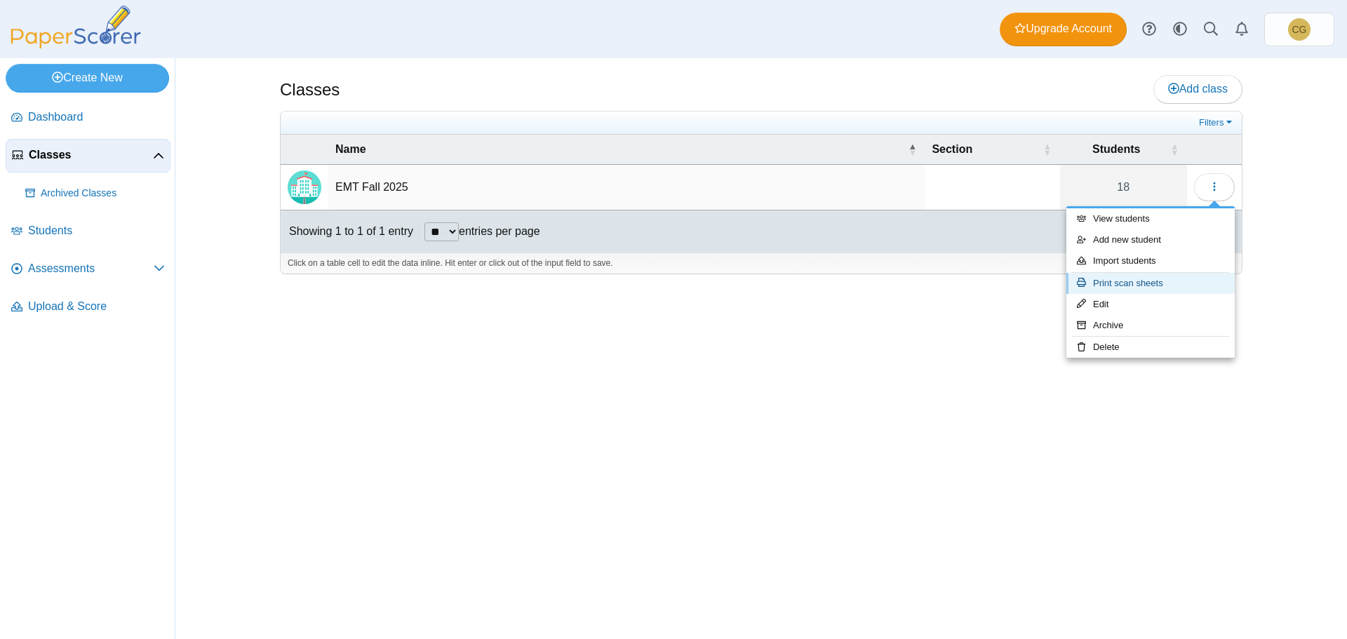
click at [1127, 283] on link "Print scan sheets" at bounding box center [1150, 283] width 168 height 21
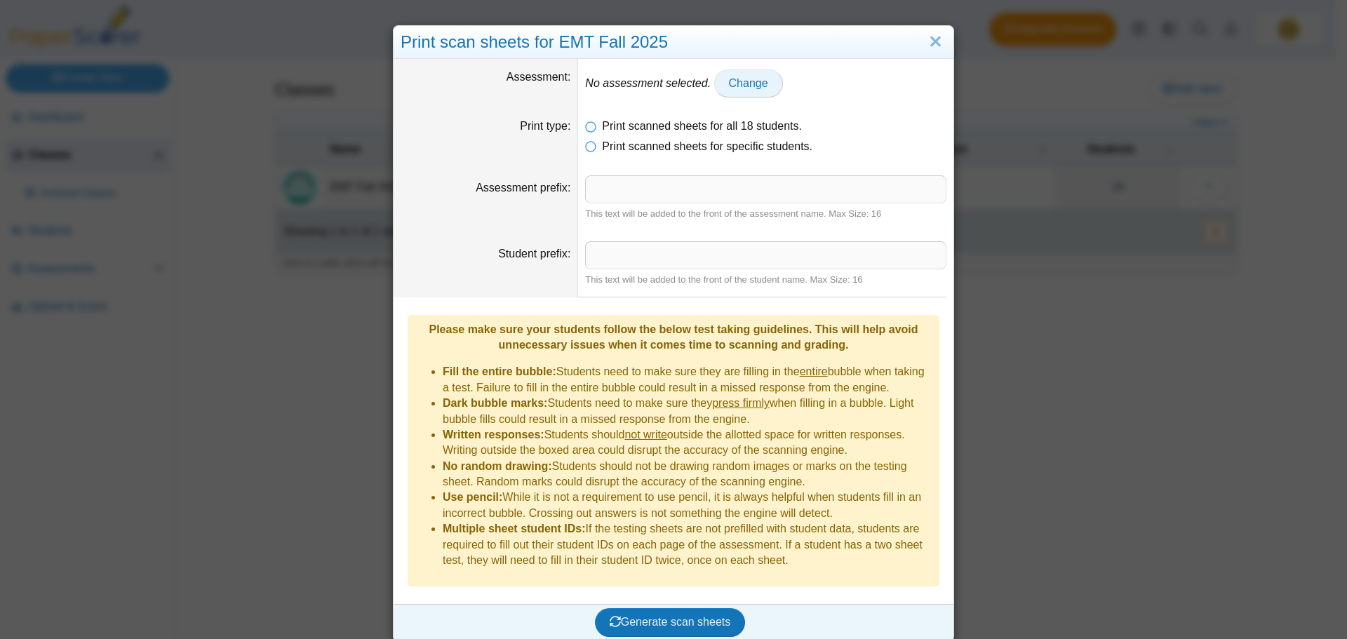
click at [740, 89] on span "Change" at bounding box center [748, 83] width 39 height 12
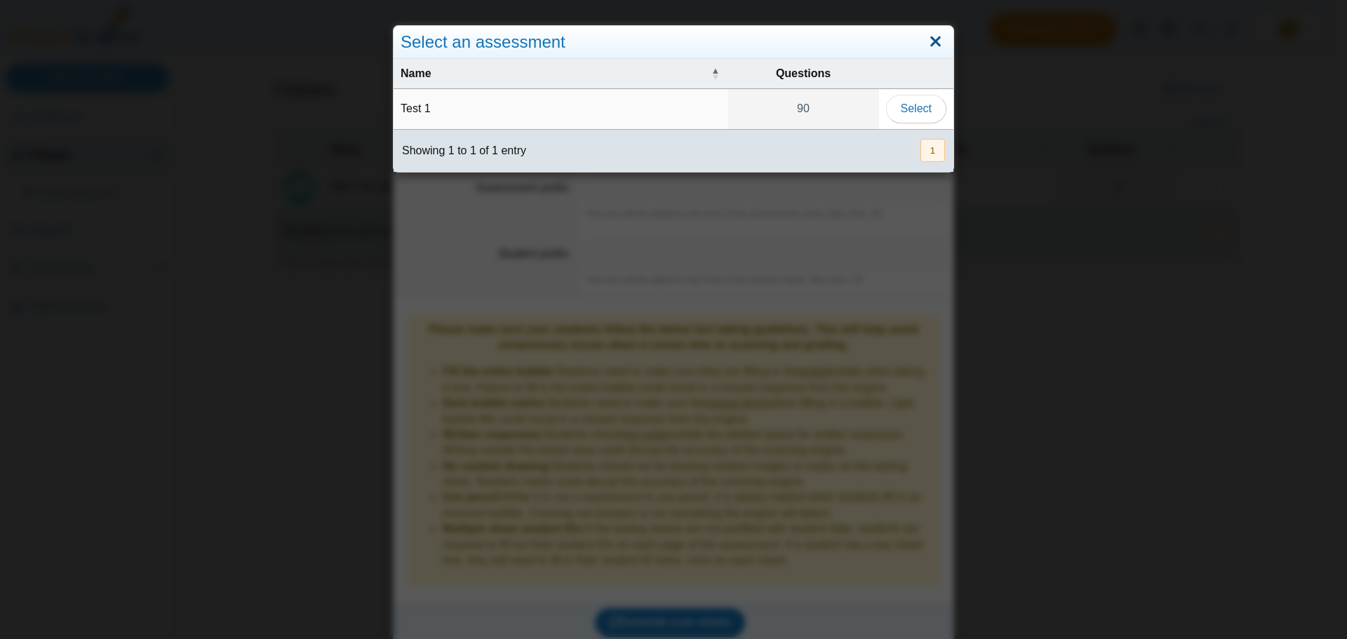
click at [933, 43] on link "Close" at bounding box center [935, 42] width 22 height 24
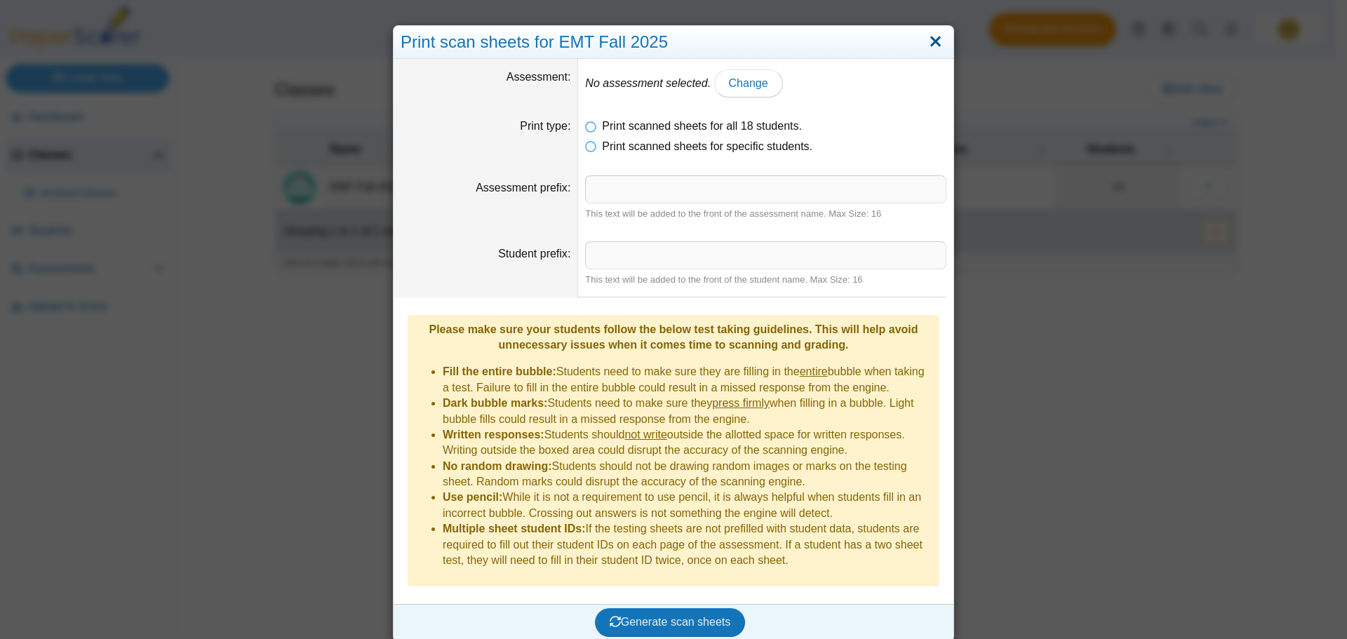
click at [930, 43] on link "Close" at bounding box center [935, 42] width 22 height 24
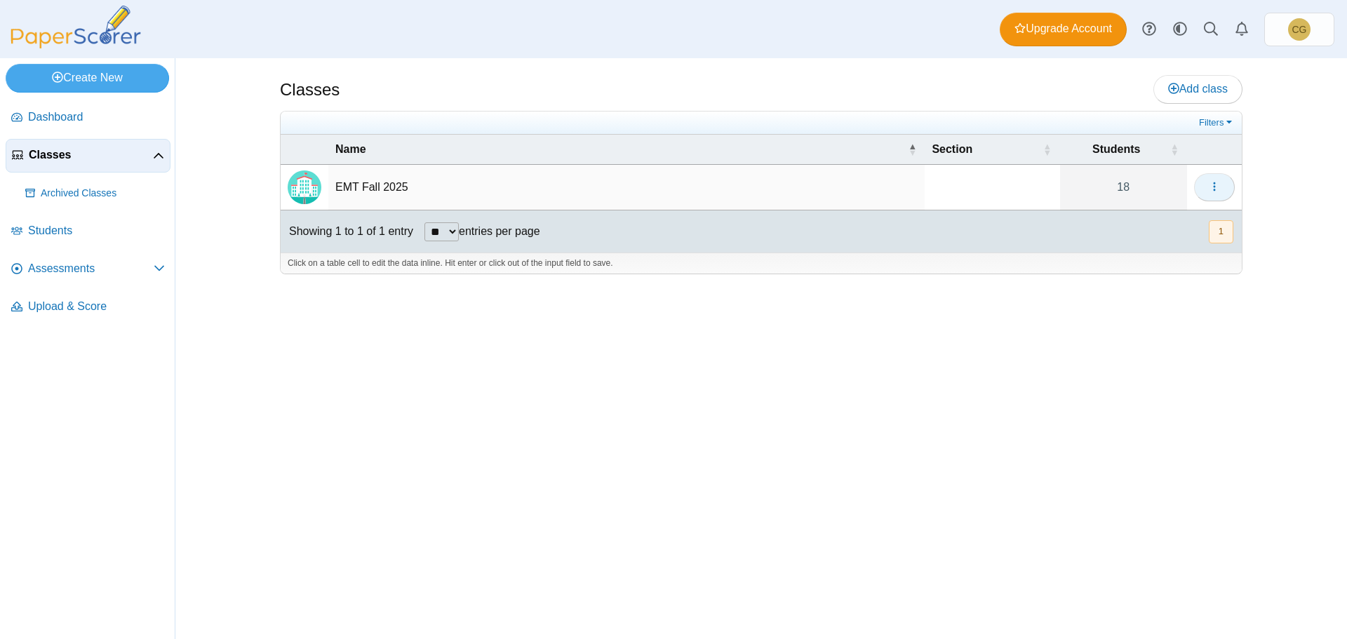
click at [1211, 182] on icon "button" at bounding box center [1214, 186] width 11 height 11
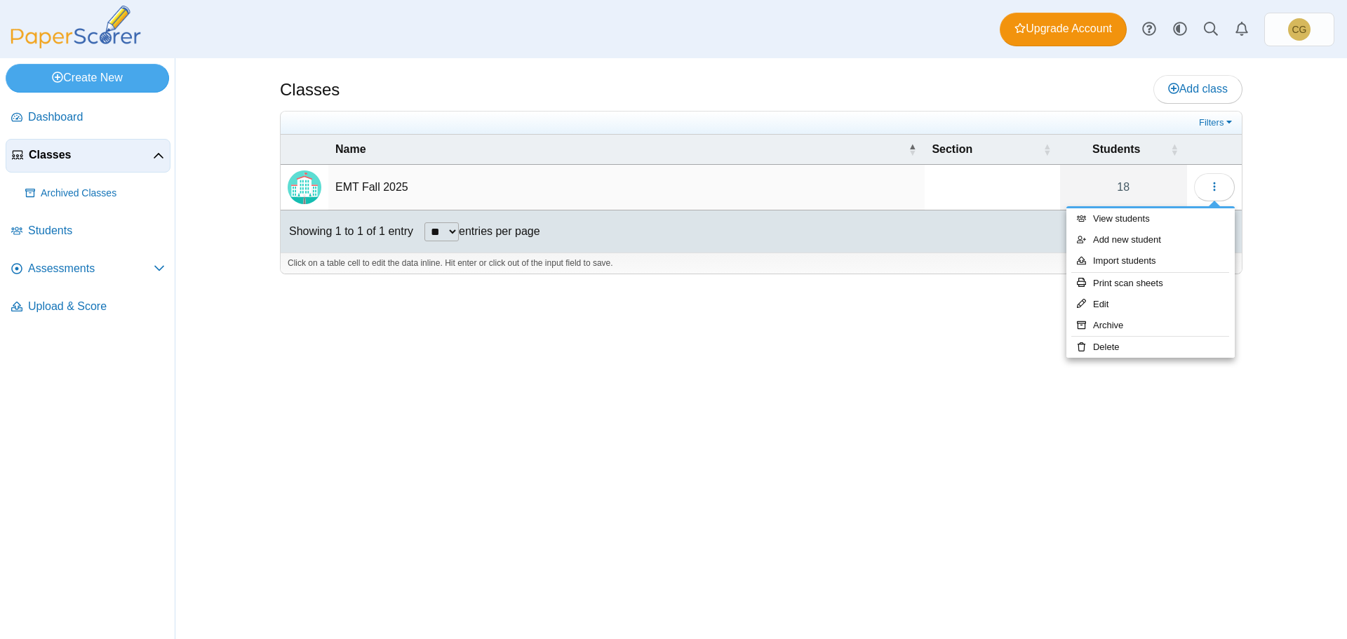
click at [1256, 180] on div "Classes Add class Filters 18" at bounding box center [761, 348] width 1052 height 581
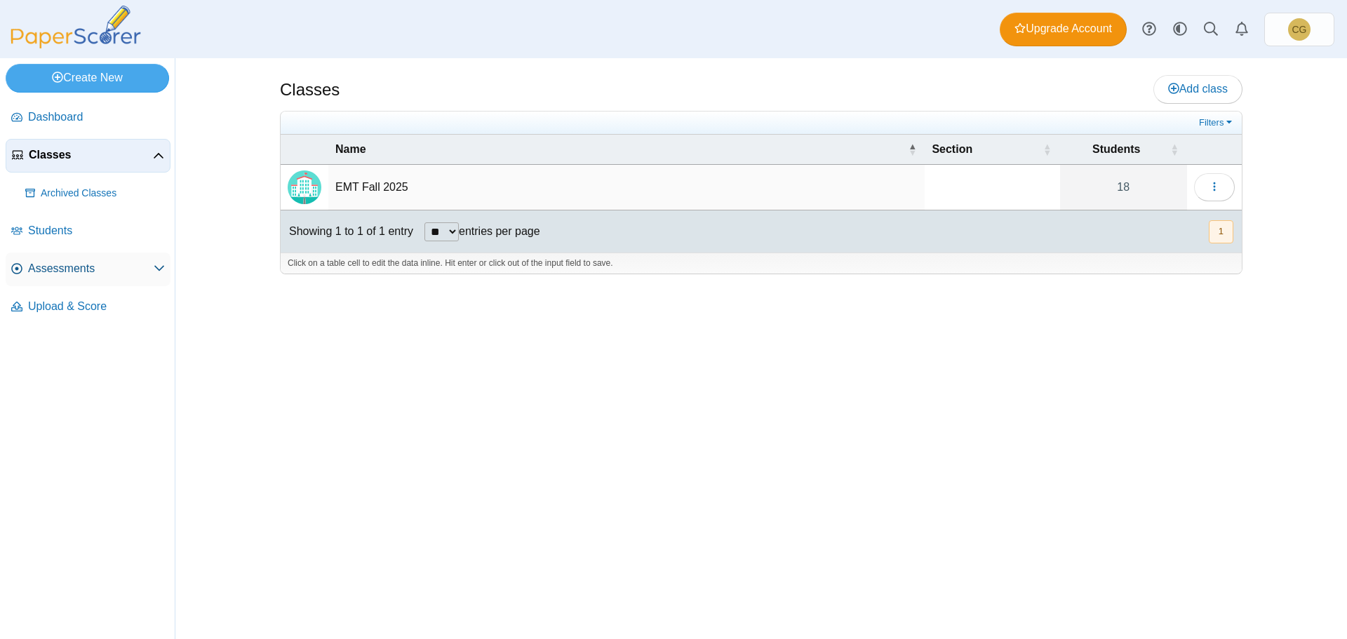
click at [65, 280] on link "Assessments" at bounding box center [88, 270] width 165 height 34
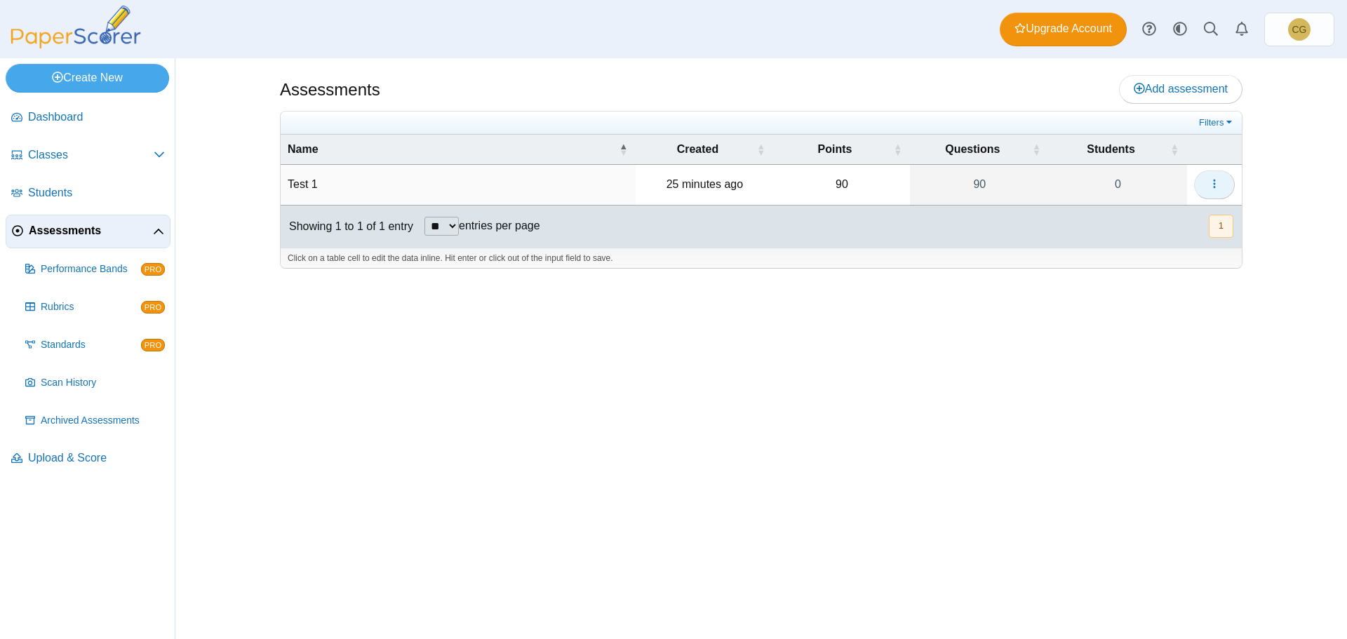
click at [1206, 182] on button "button" at bounding box center [1214, 184] width 41 height 28
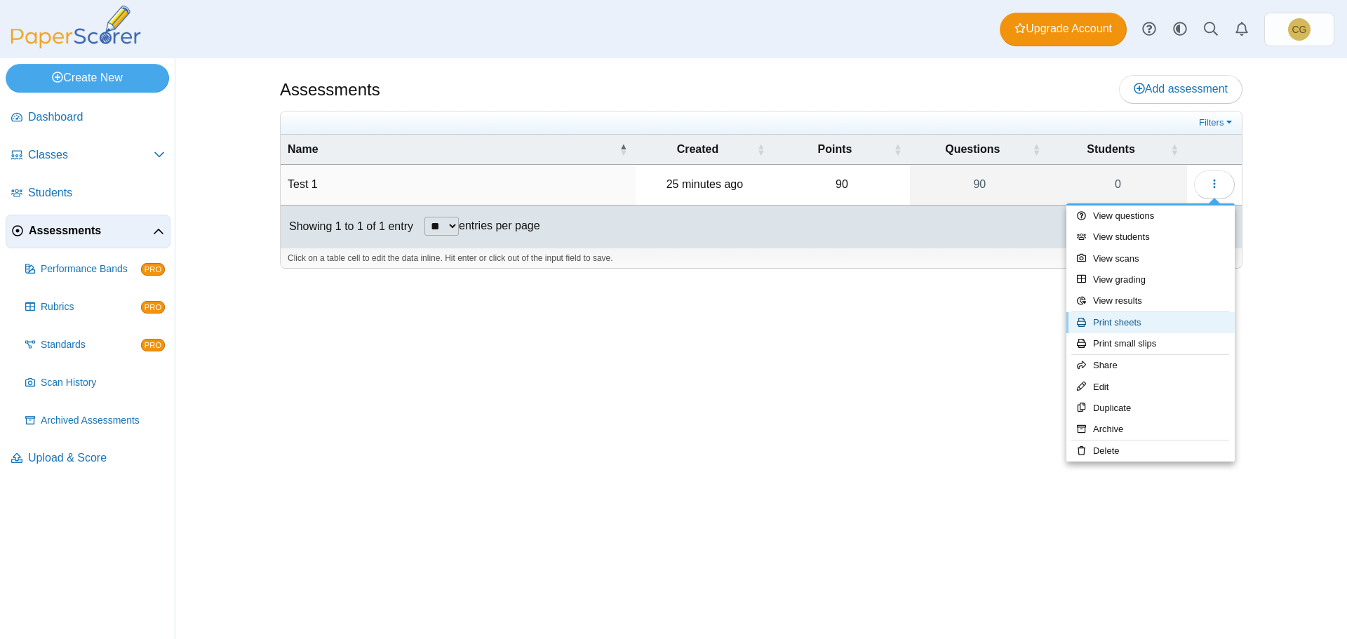
click at [1157, 321] on link "Print sheets" at bounding box center [1150, 322] width 168 height 21
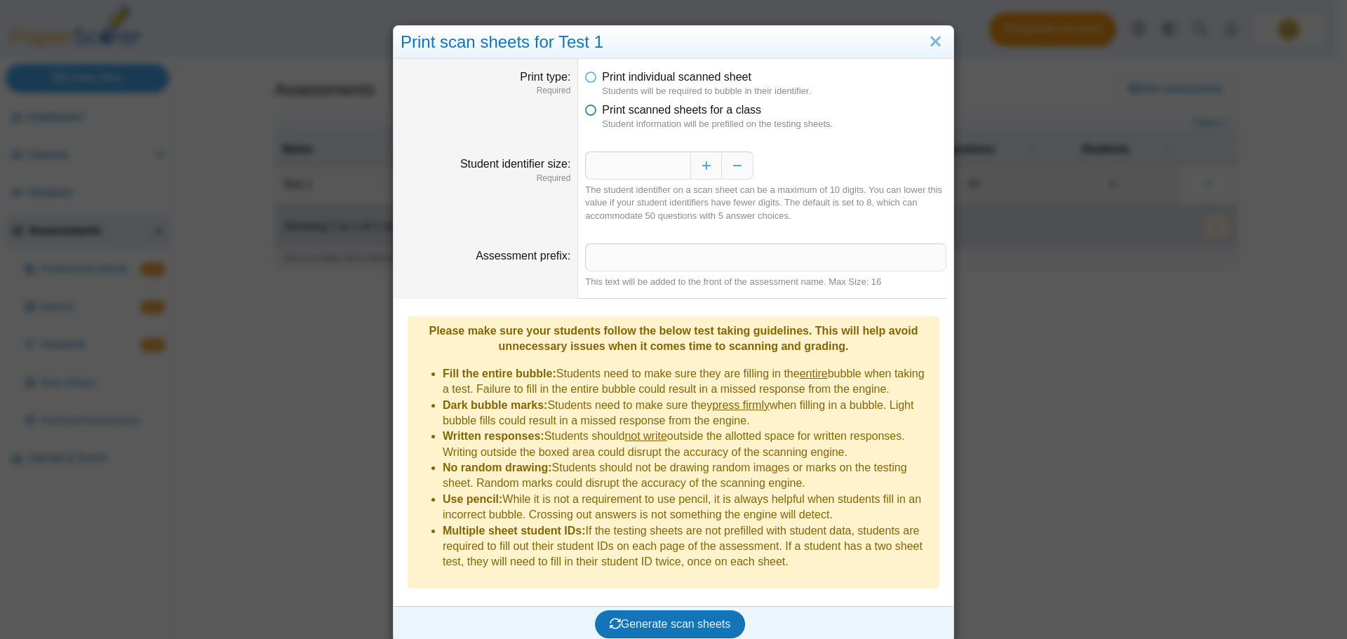
click at [585, 112] on icon at bounding box center [590, 107] width 11 height 10
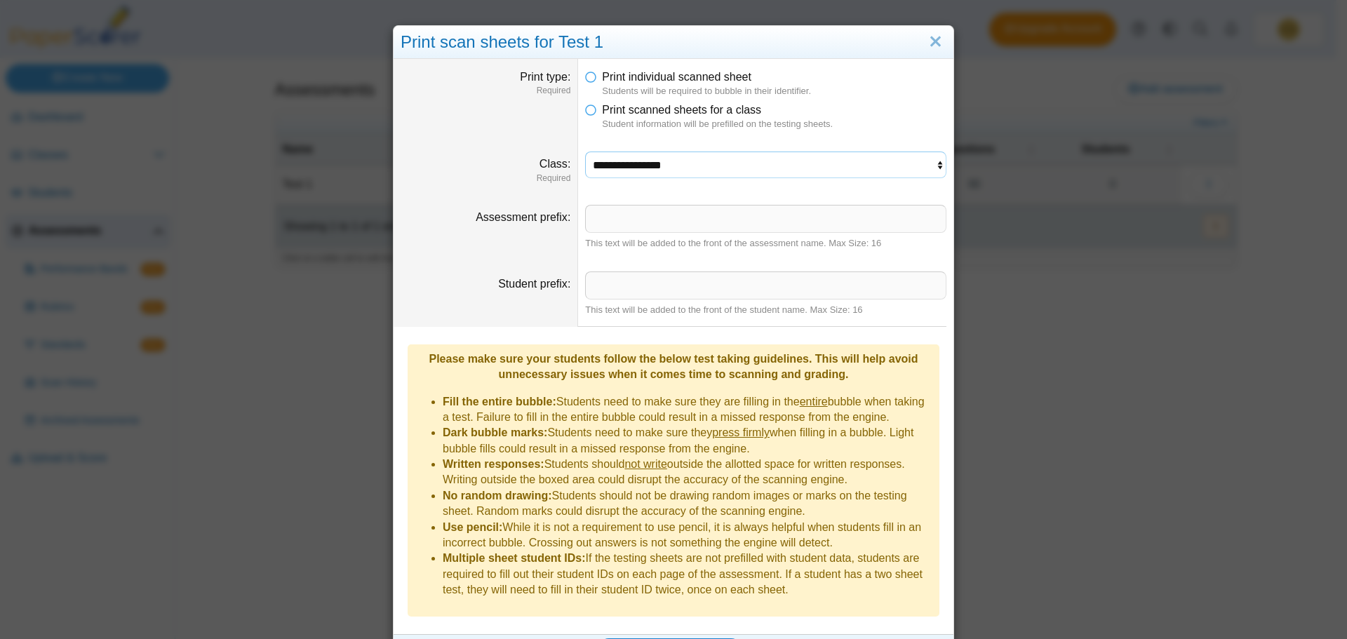
click at [644, 166] on select "**********" at bounding box center [765, 165] width 361 height 27
select select "**********"
click at [585, 152] on select "**********" at bounding box center [765, 165] width 361 height 27
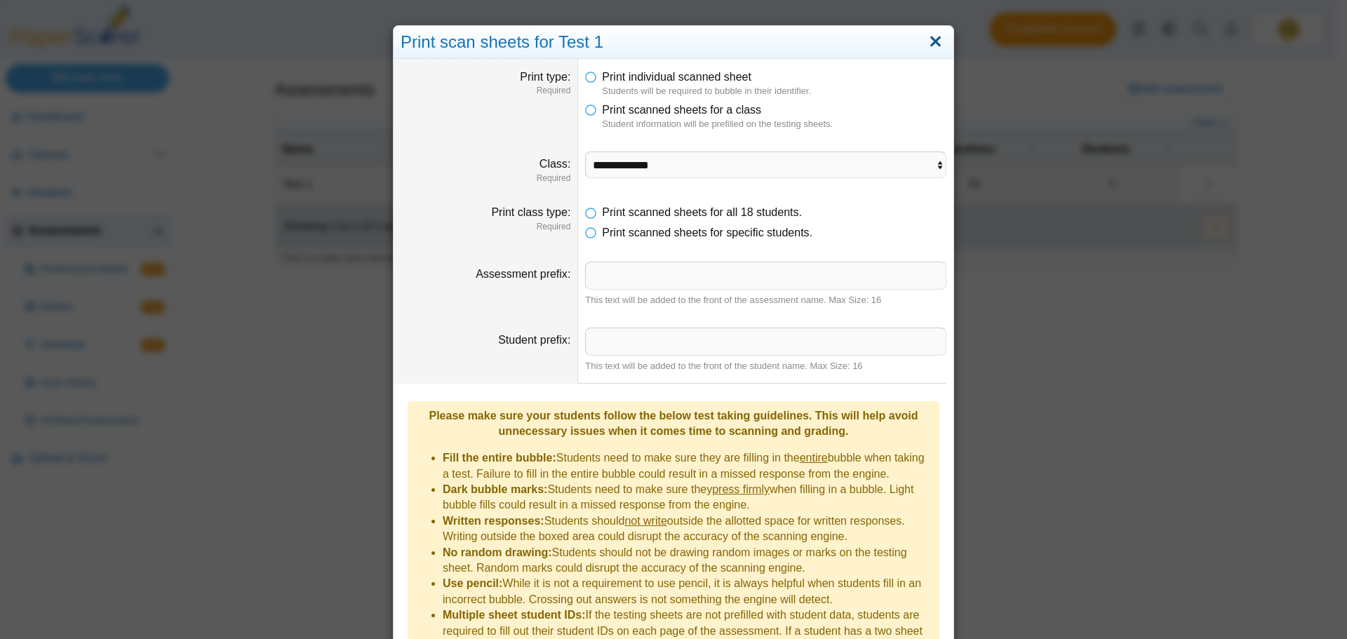
click at [926, 41] on link "Close" at bounding box center [935, 42] width 22 height 24
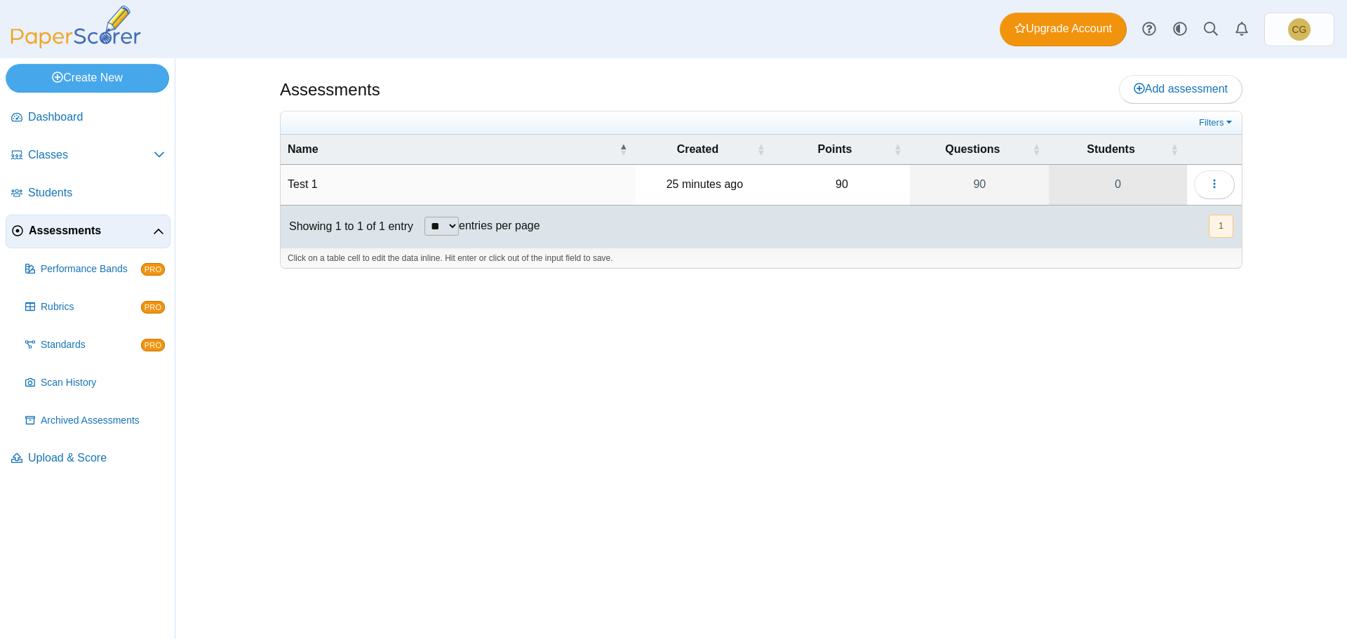
click at [1171, 180] on link "0" at bounding box center [1118, 184] width 138 height 39
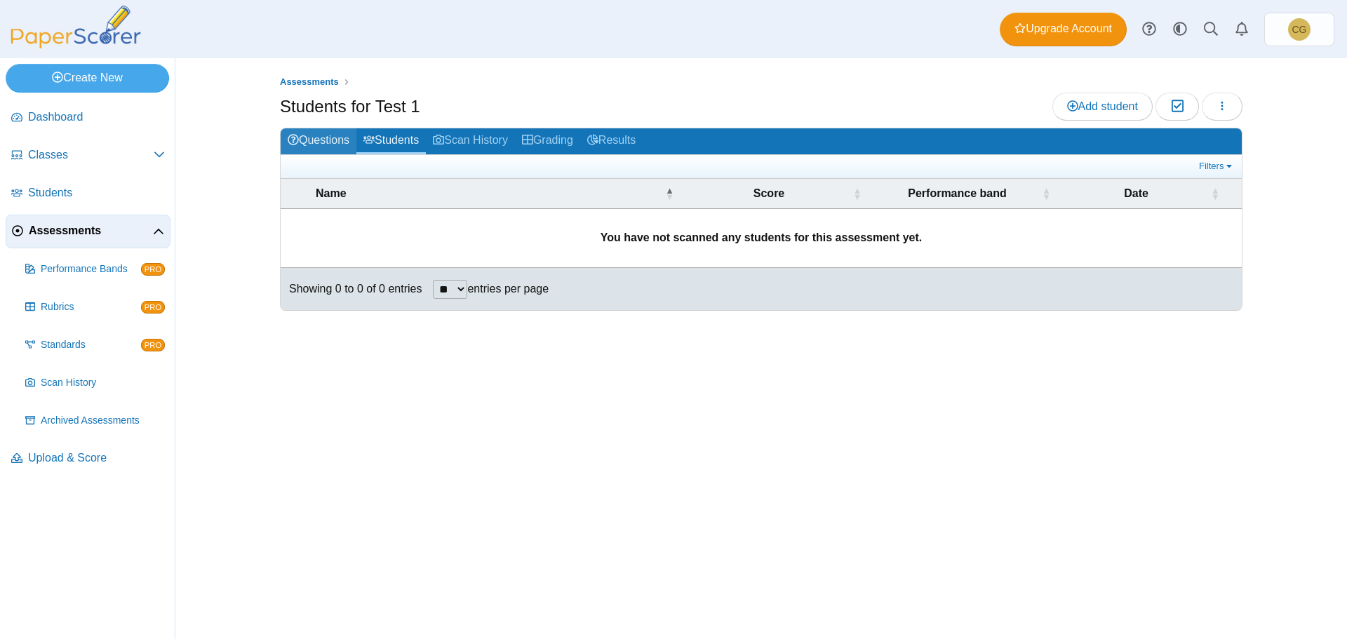
click at [328, 141] on link "Questions" at bounding box center [319, 141] width 76 height 26
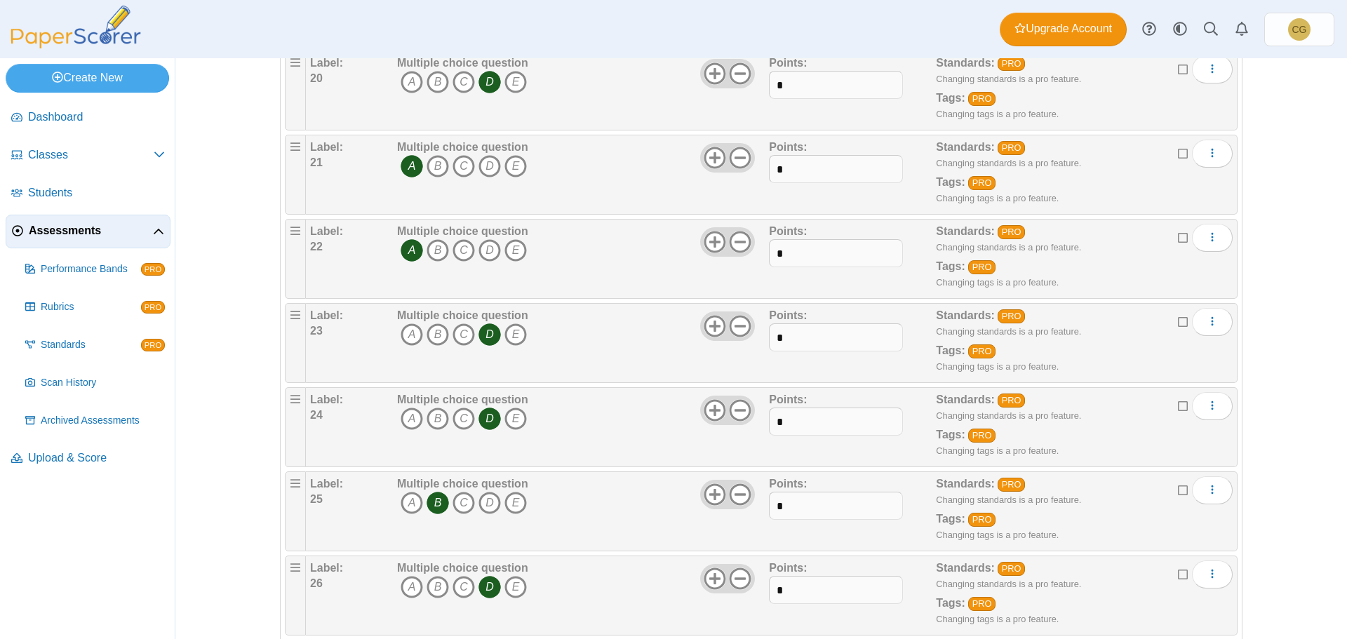
scroll to position [1769, 0]
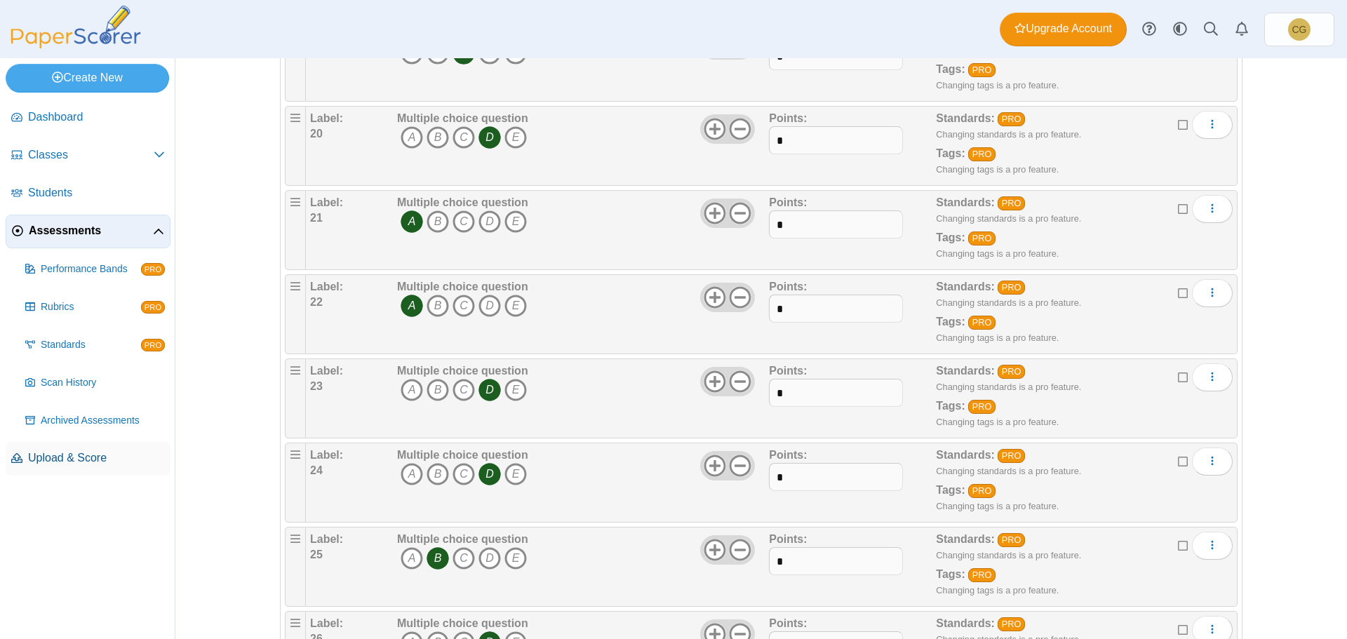
click at [80, 457] on span "Upload & Score" at bounding box center [96, 457] width 137 height 15
